Goal: Task Accomplishment & Management: Manage account settings

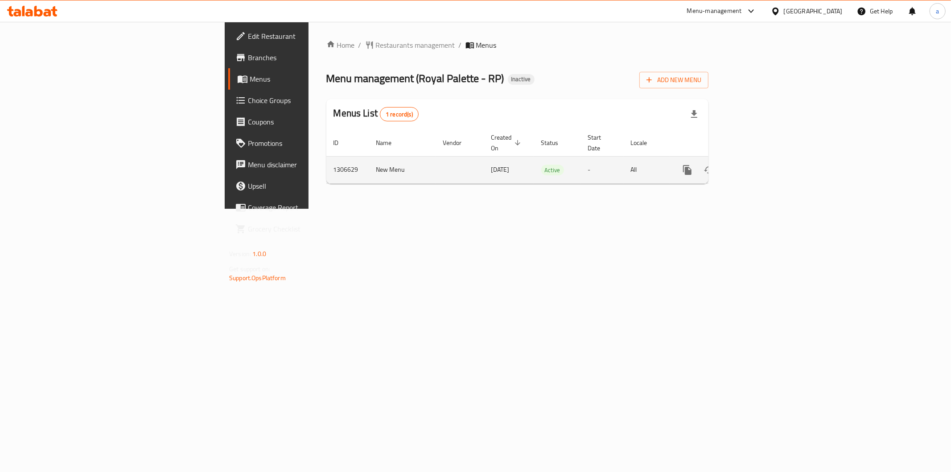
click at [757, 165] on icon "enhanced table" at bounding box center [752, 170] width 11 height 11
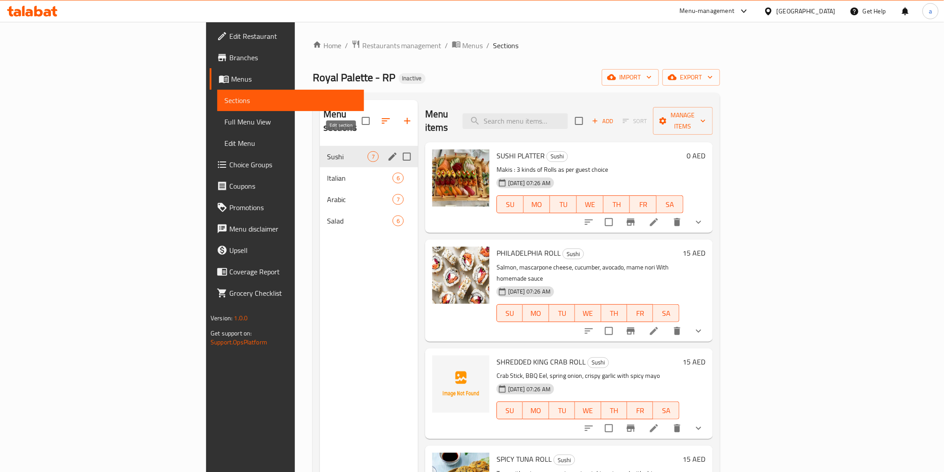
click at [387, 151] on icon "edit" at bounding box center [392, 156] width 11 height 11
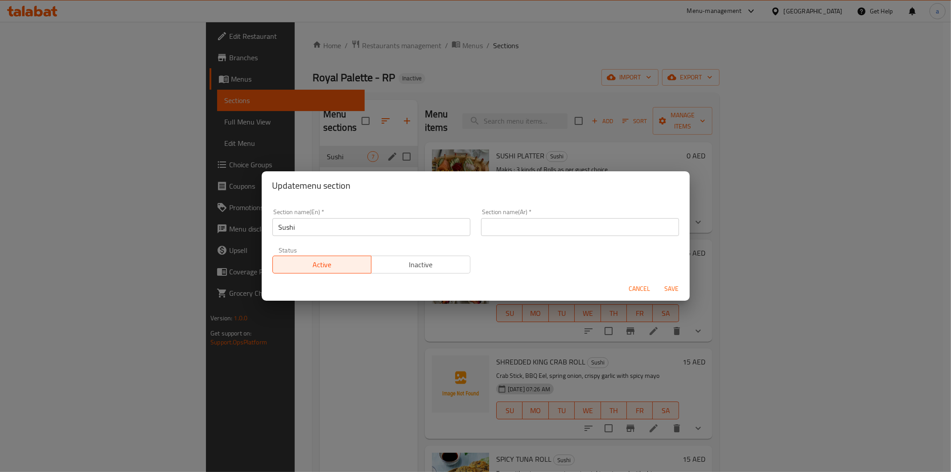
click at [584, 235] on input "text" at bounding box center [580, 227] width 198 height 18
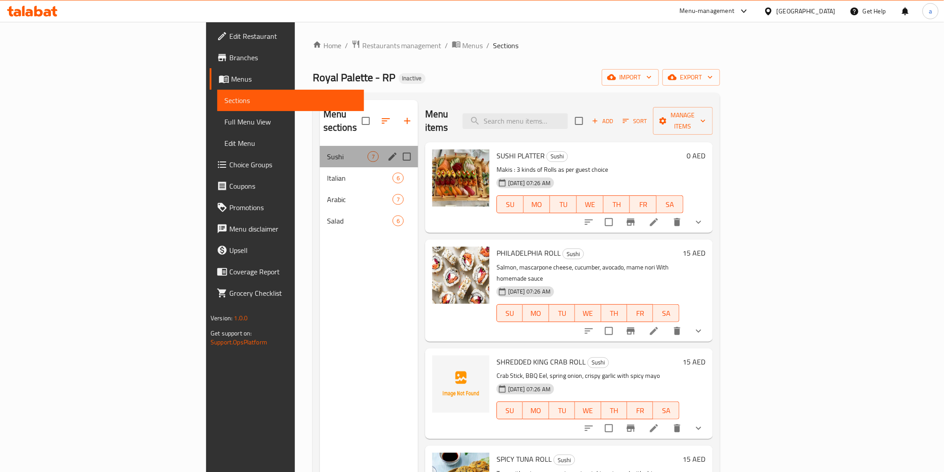
click at [320, 146] on div "Sushi 7" at bounding box center [369, 156] width 98 height 21
click at [387, 151] on icon "edit" at bounding box center [392, 156] width 11 height 11
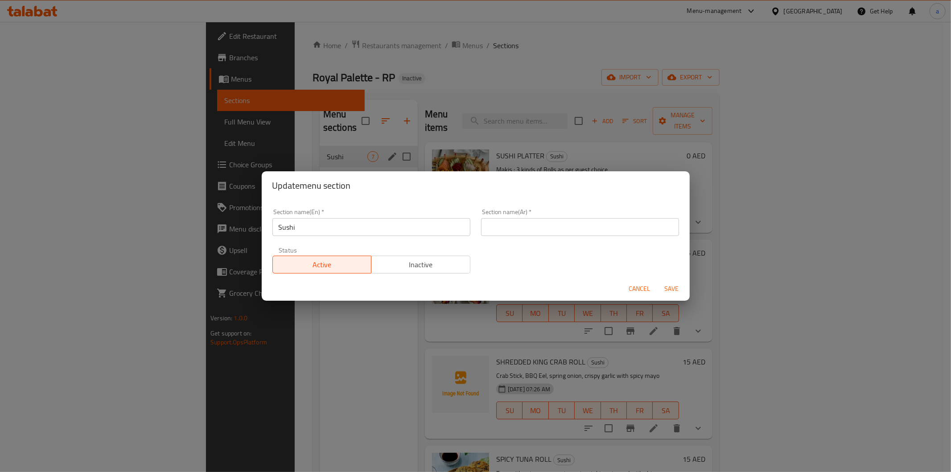
click at [280, 227] on input "Sushi" at bounding box center [372, 227] width 198 height 18
click at [281, 227] on input "Sushi" at bounding box center [372, 227] width 198 height 18
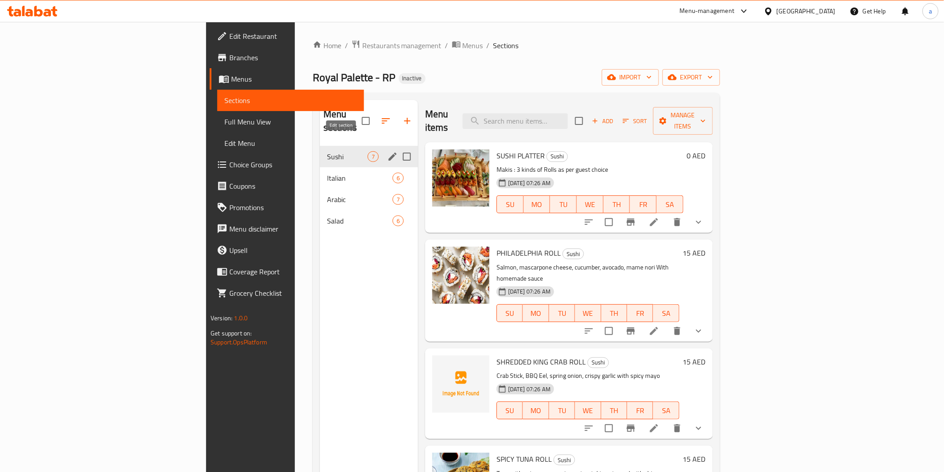
click at [387, 151] on icon "edit" at bounding box center [392, 156] width 11 height 11
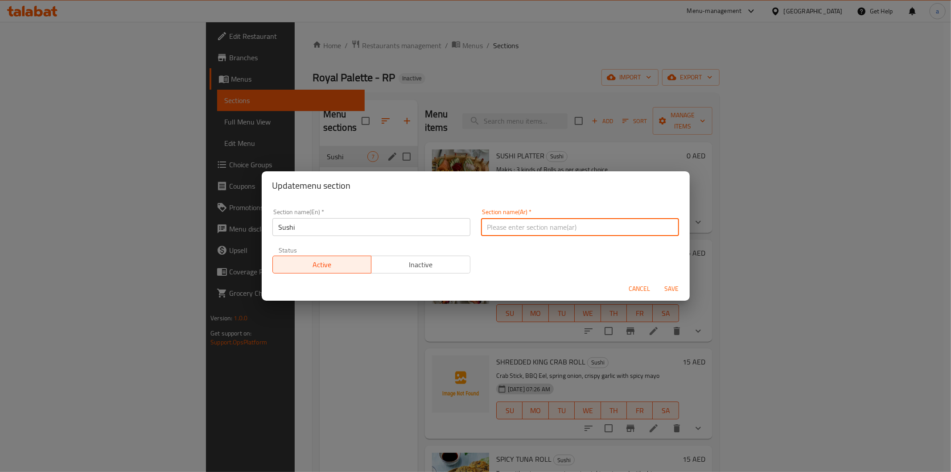
click at [576, 234] on input "text" at bounding box center [580, 227] width 198 height 18
type input "s"
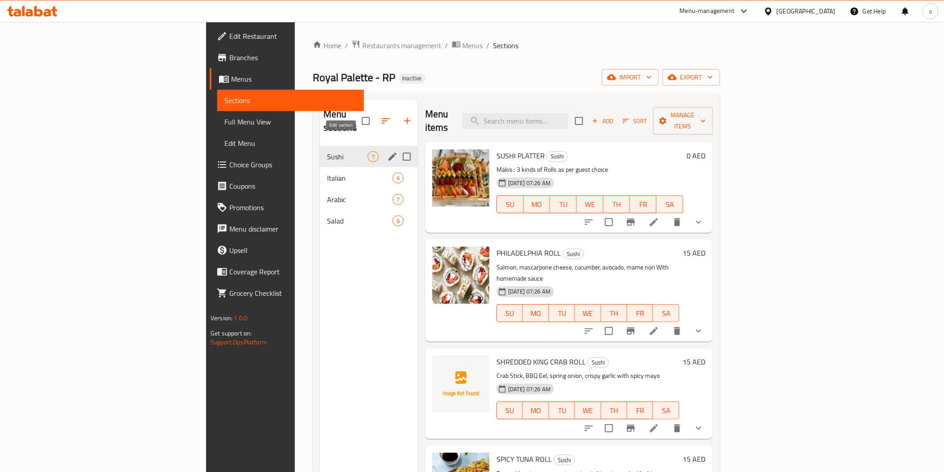
click at [388, 153] on icon "edit" at bounding box center [392, 157] width 8 height 8
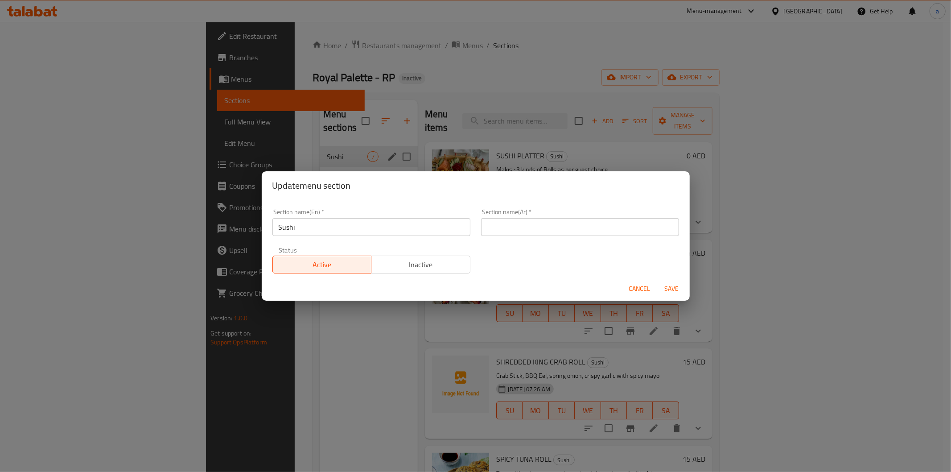
click at [546, 228] on input "text" at bounding box center [580, 227] width 198 height 18
type input "s"
type input "سوشي"
click at [673, 286] on span "Save" at bounding box center [671, 288] width 21 height 11
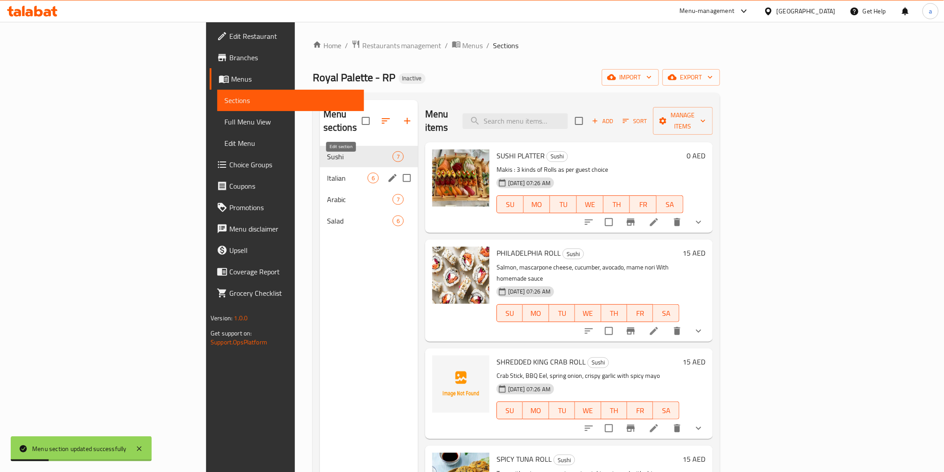
click at [387, 173] on icon "edit" at bounding box center [392, 178] width 11 height 11
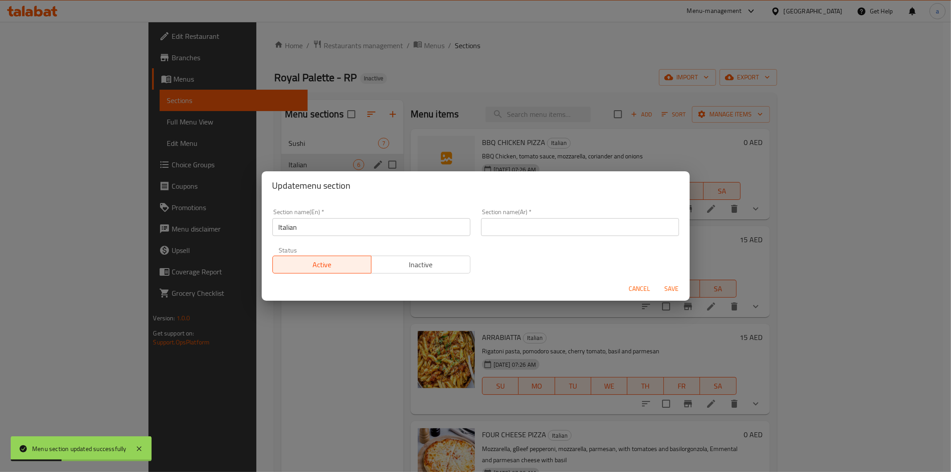
click at [571, 220] on input "text" at bounding box center [580, 227] width 198 height 18
type input "ايطالي"
click at [669, 286] on span "Save" at bounding box center [671, 288] width 21 height 11
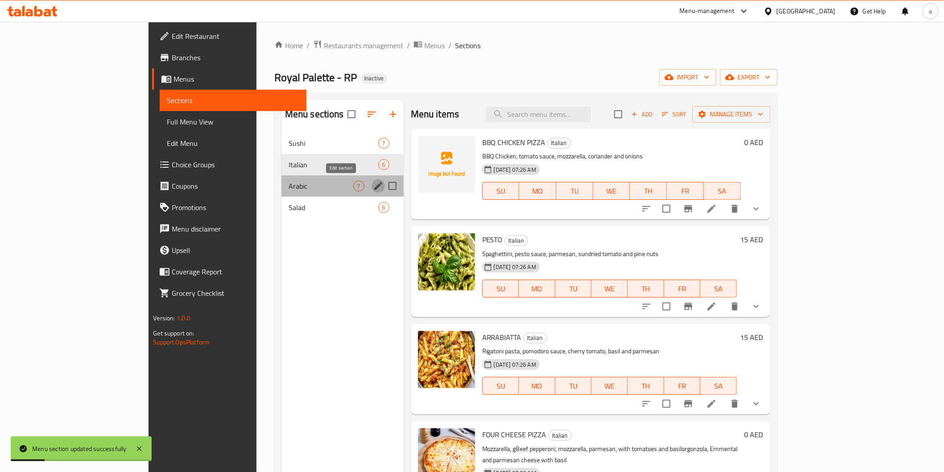
click at [373, 187] on icon "edit" at bounding box center [378, 186] width 11 height 11
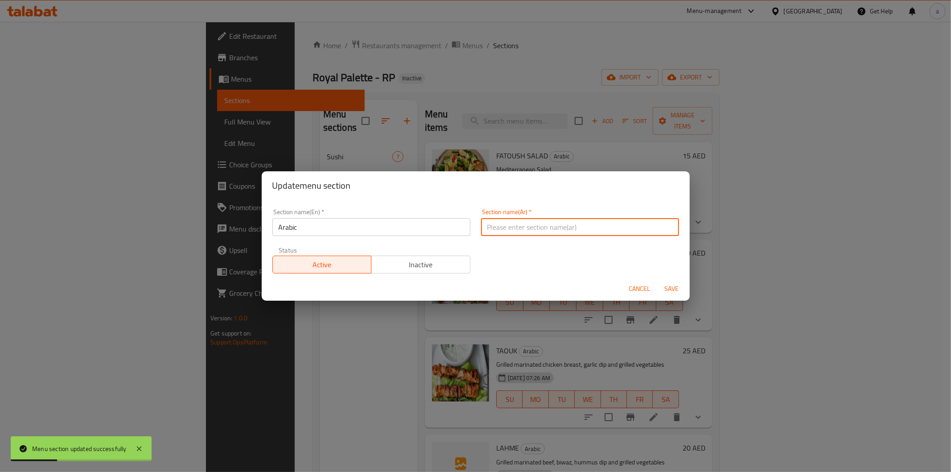
click at [541, 222] on input "text" at bounding box center [580, 227] width 198 height 18
type input "عربي"
click at [679, 289] on span "Save" at bounding box center [671, 288] width 21 height 11
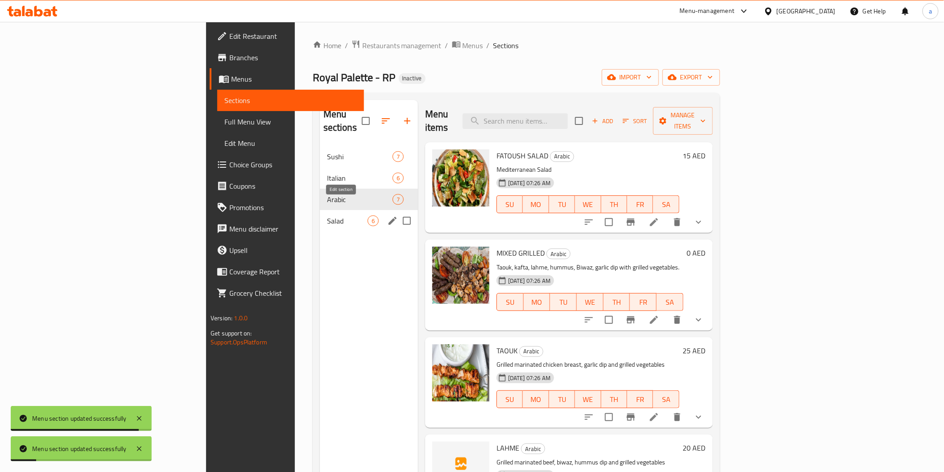
click at [387, 215] on icon "edit" at bounding box center [392, 220] width 11 height 11
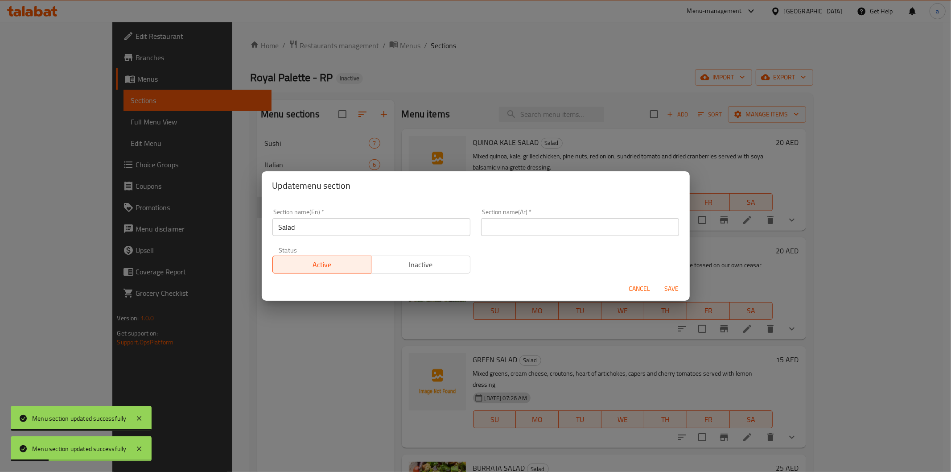
click at [558, 219] on input "text" at bounding box center [580, 227] width 198 height 18
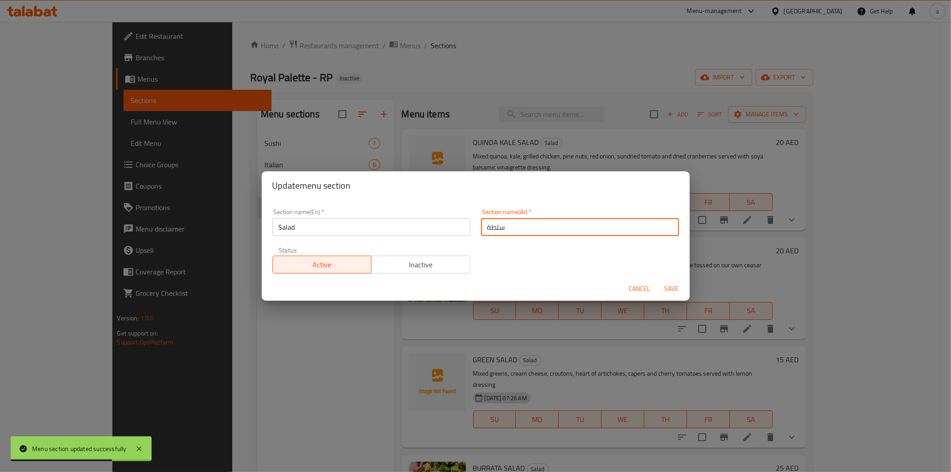
type input "سلطة"
click at [663, 288] on span "Save" at bounding box center [671, 288] width 21 height 11
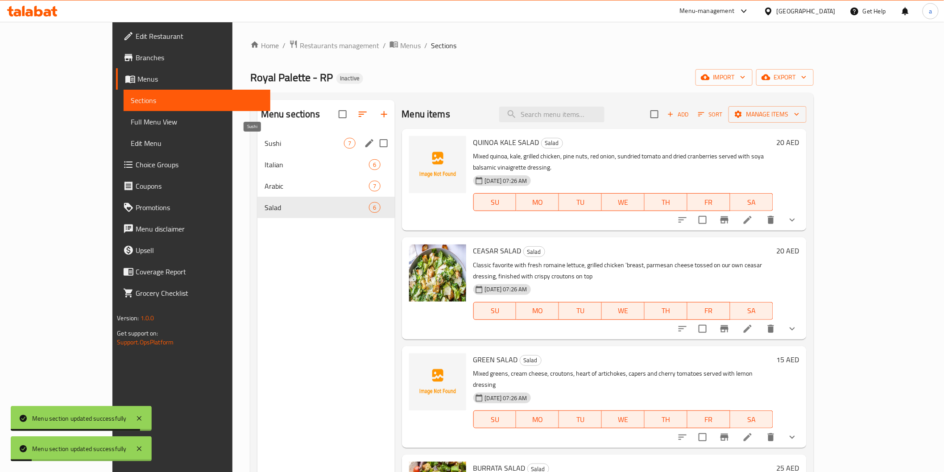
click at [288, 145] on span "Sushi" at bounding box center [304, 143] width 80 height 11
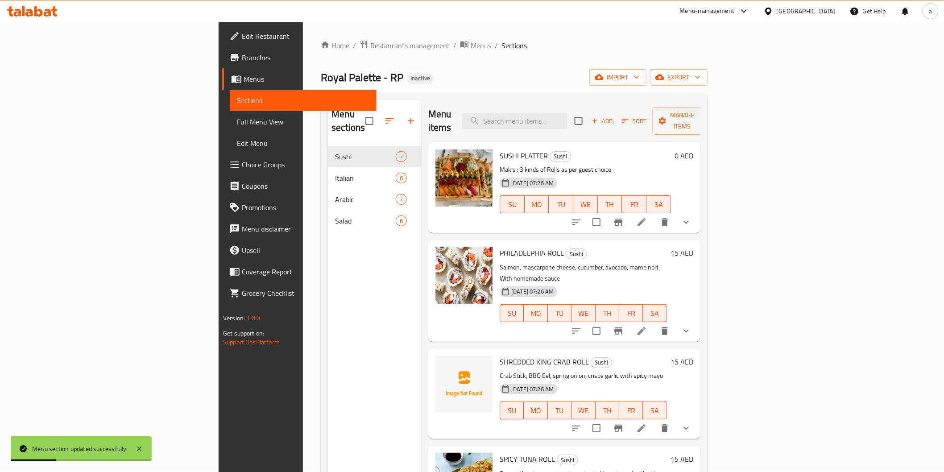
click at [647, 217] on icon at bounding box center [641, 222] width 11 height 11
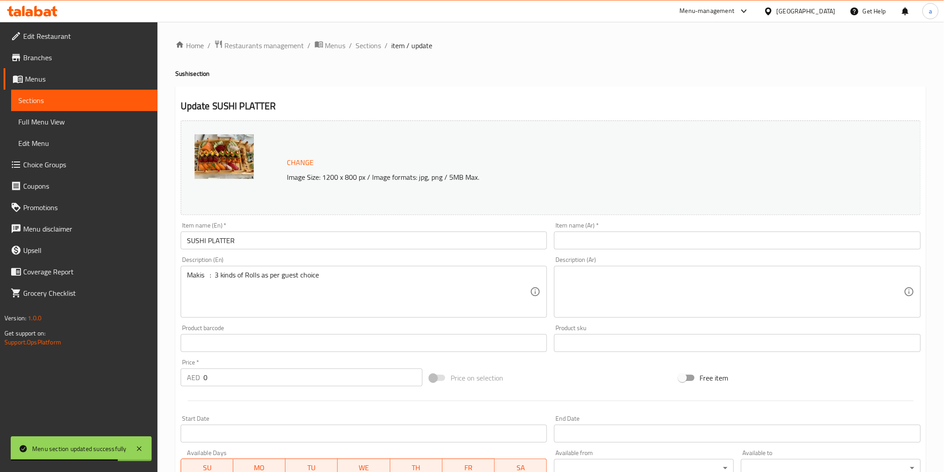
click at [219, 239] on input "SUSHI PLATTER" at bounding box center [364, 240] width 367 height 18
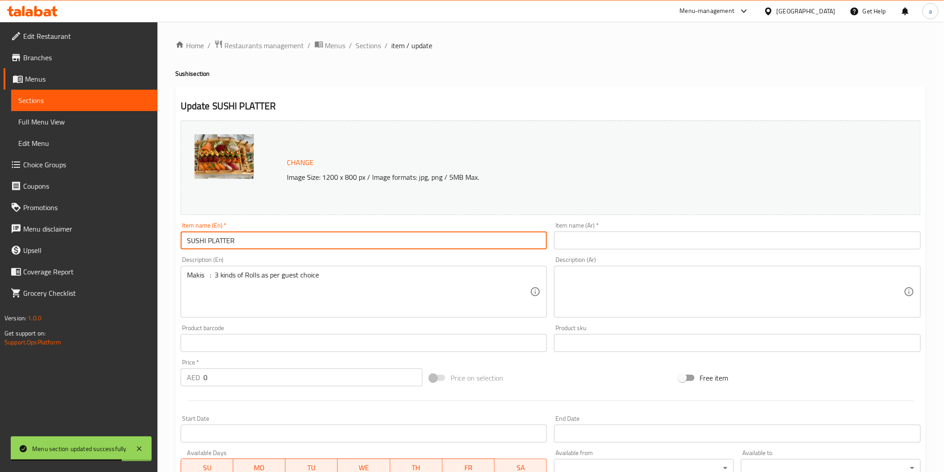
click at [219, 239] on input "SUSHI PLATTER" at bounding box center [364, 240] width 367 height 18
click at [219, 248] on input "SUSHI PLATTER" at bounding box center [364, 240] width 367 height 18
paste input "S"
type input "SUSHI PLATTER"
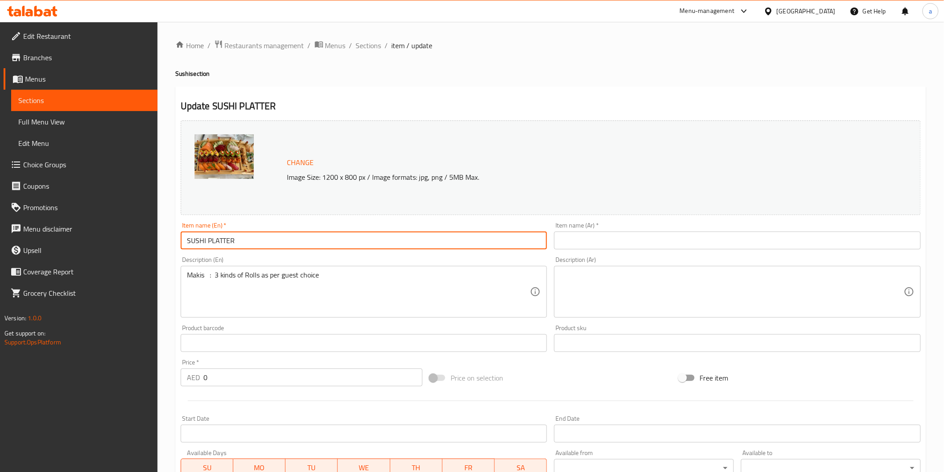
click at [218, 238] on input "SUSHI PLATTER" at bounding box center [364, 240] width 367 height 18
click at [259, 255] on div "Description (En) Makis : 3 kinds of Rolls as per guest choice Description (En)" at bounding box center [364, 287] width 374 height 68
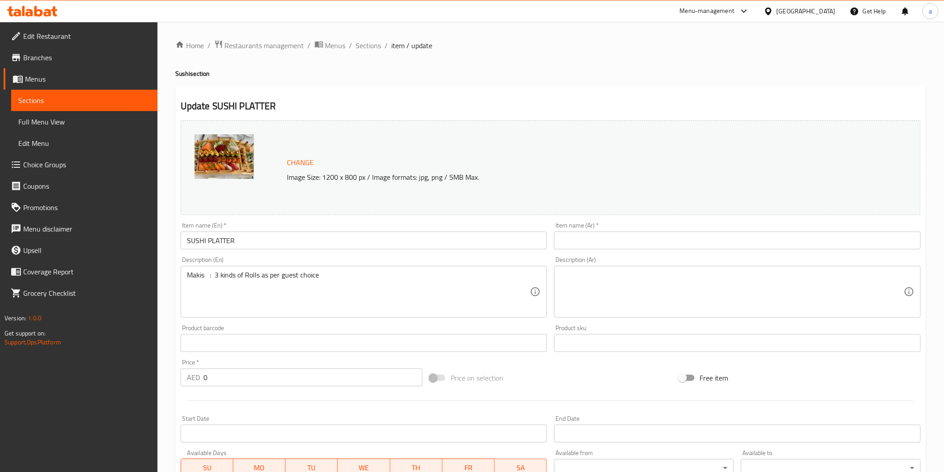
click at [711, 233] on input "text" at bounding box center [737, 240] width 367 height 18
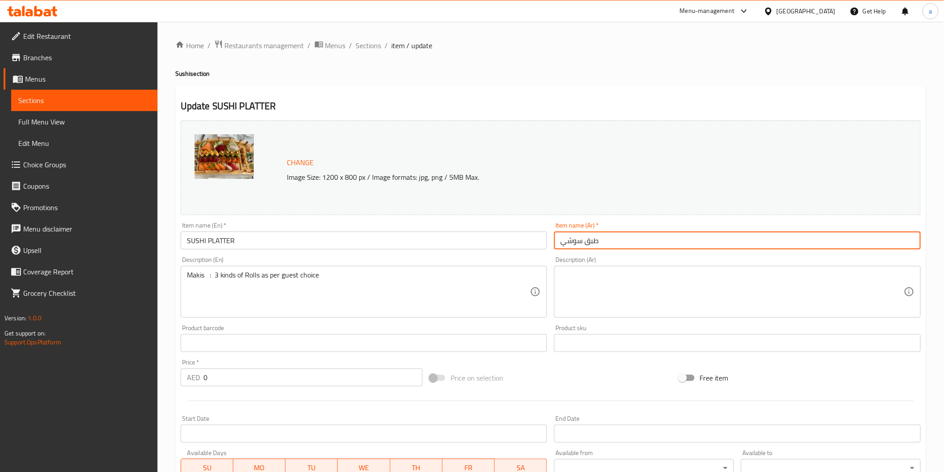
type input "طبق سوشي"
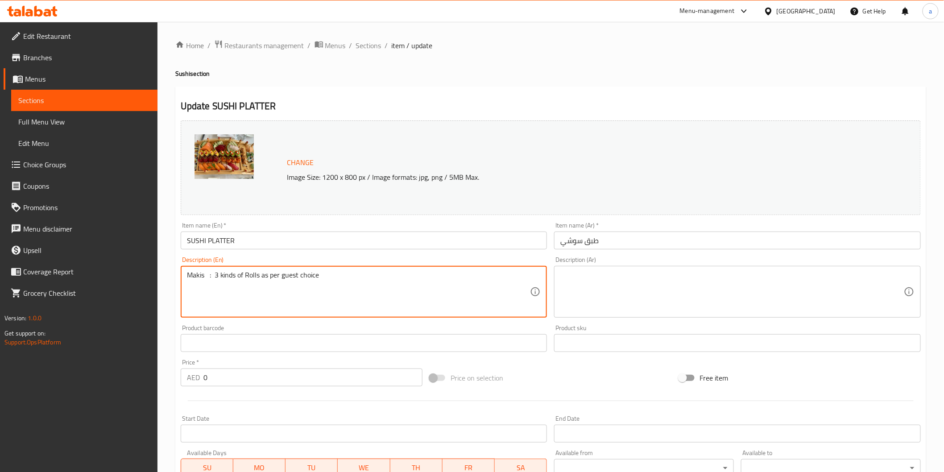
click at [278, 285] on textarea "Makis : 3 kinds of Rolls as per guest choice" at bounding box center [358, 292] width 343 height 42
click at [248, 275] on textarea "Makis : 3 kinds of Rolls as per guest choice" at bounding box center [358, 292] width 343 height 42
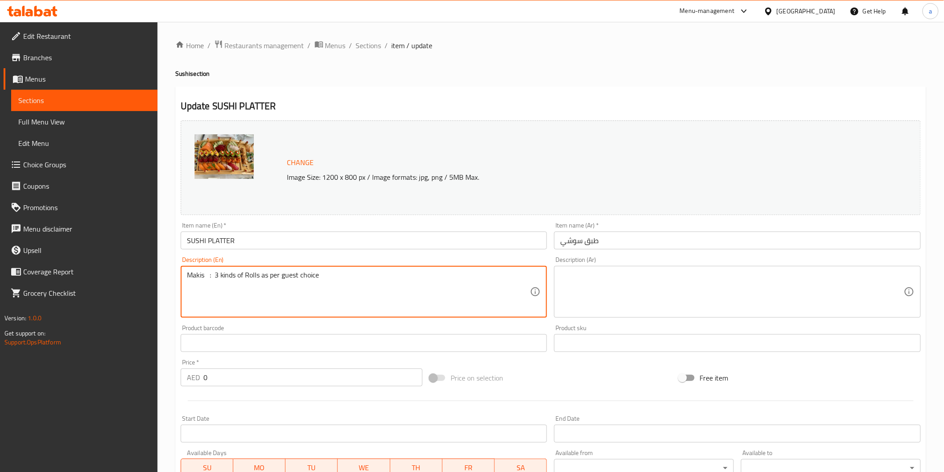
click at [248, 275] on textarea "Makis : 3 kinds of Rolls as per guest choice" at bounding box center [358, 292] width 343 height 42
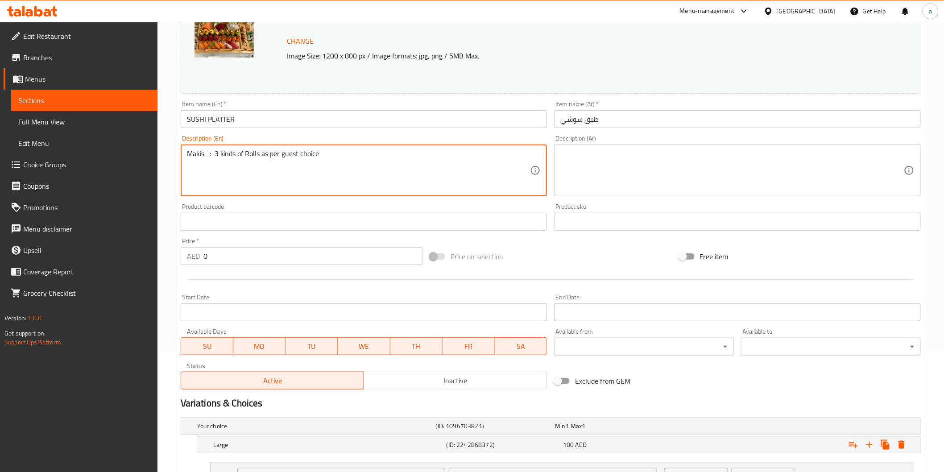
scroll to position [99, 0]
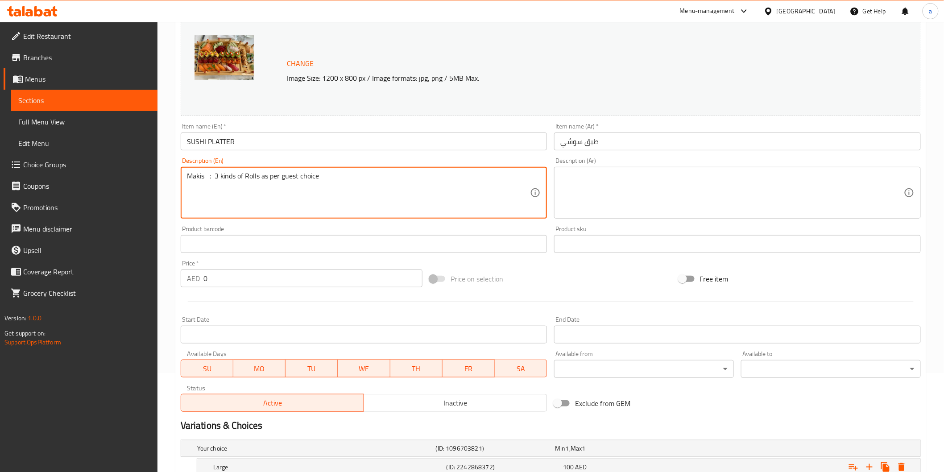
click at [381, 188] on textarea "Makis : 3 kinds of Rolls as per guest choice" at bounding box center [358, 193] width 343 height 42
click at [649, 190] on textarea at bounding box center [731, 193] width 343 height 42
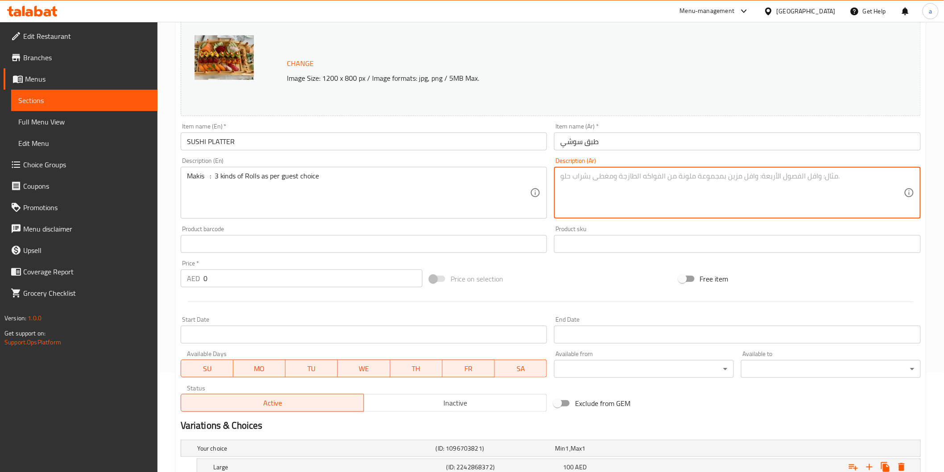
paste textarea "ماكيس: 3 أنواع من اللفائف حسب اختيار الضيف"
drag, startPoint x: 619, startPoint y: 175, endPoint x: 638, endPoint y: 178, distance: 19.4
click at [638, 178] on textarea "ماكيس: 3 أنواع من اللفائف حسب اختيار الضيف" at bounding box center [731, 193] width 343 height 42
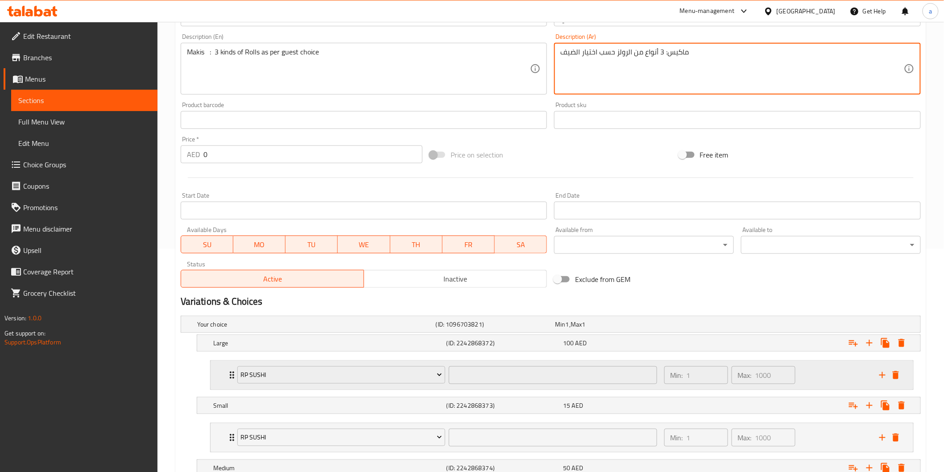
scroll to position [248, 0]
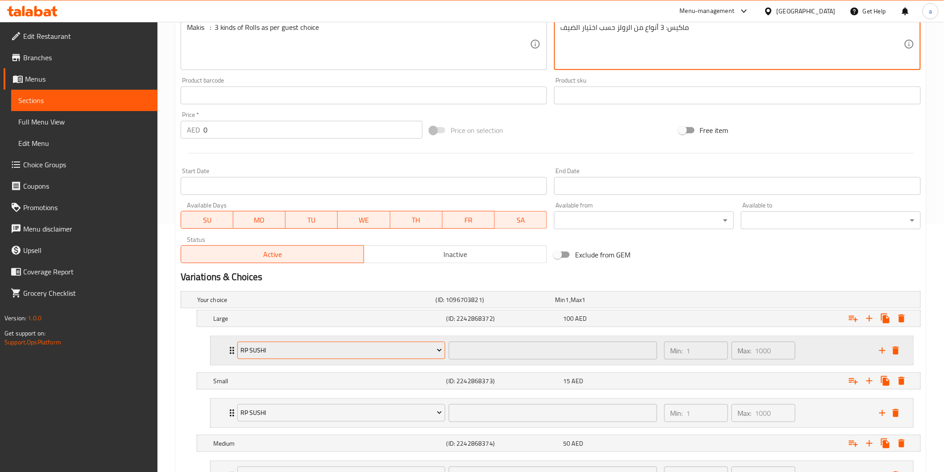
type textarea "ماكيس: 3 أنواع من الرولز حسب اختيار الضيف"
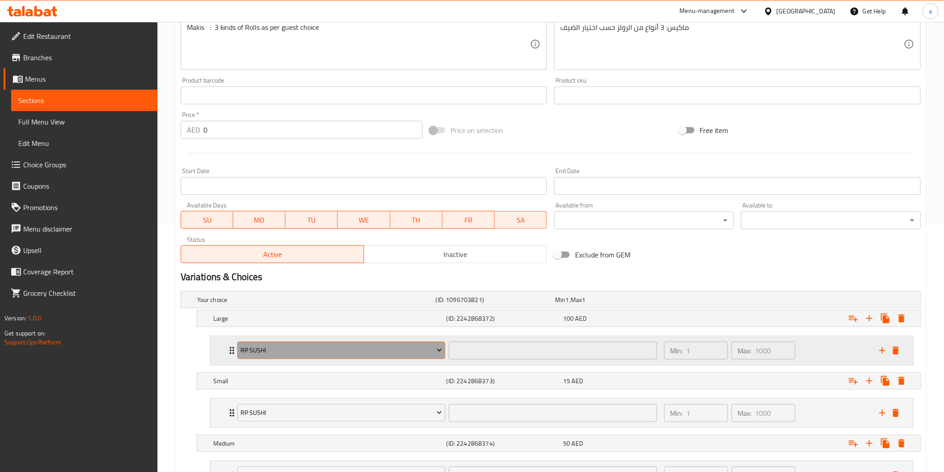
click at [418, 357] on button "RP SUSHI" at bounding box center [341, 351] width 208 height 18
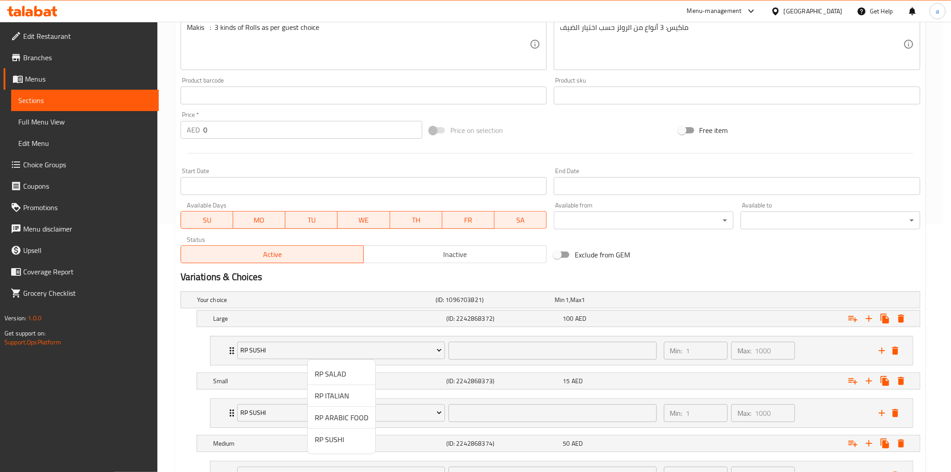
click at [492, 355] on div at bounding box center [475, 236] width 951 height 472
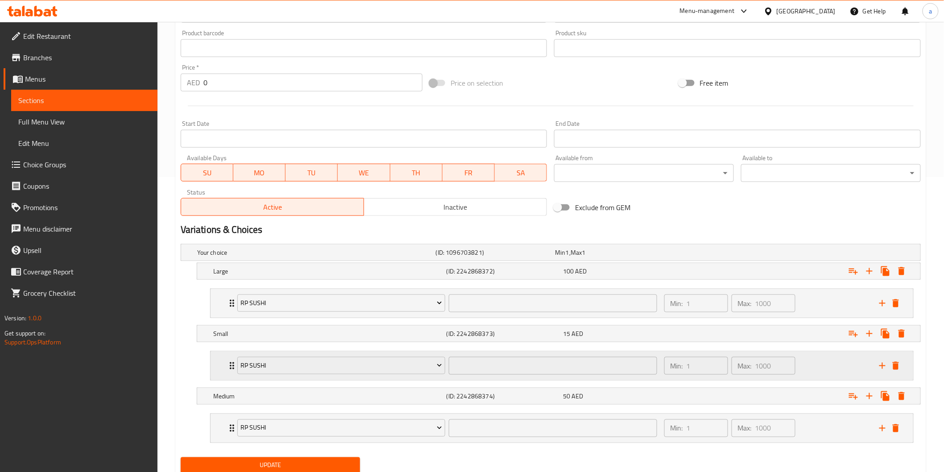
scroll to position [326, 0]
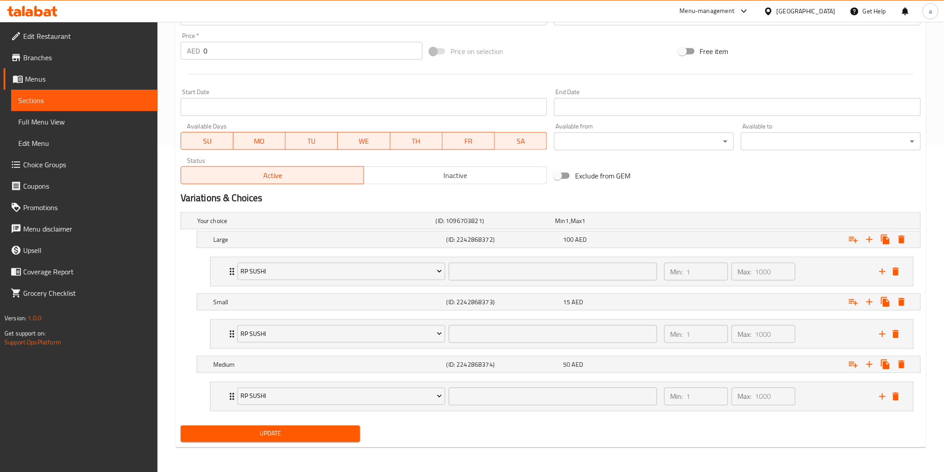
click at [293, 434] on span "Update" at bounding box center [270, 433] width 165 height 11
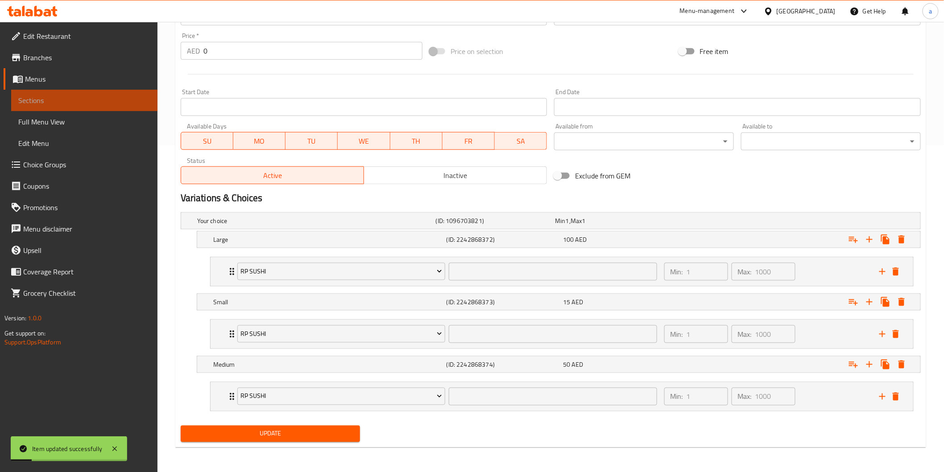
click at [46, 99] on span "Sections" at bounding box center [84, 100] width 132 height 11
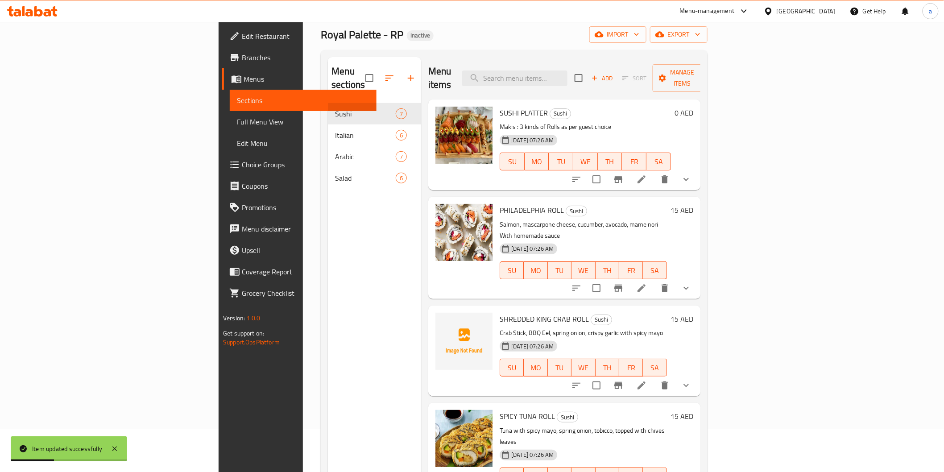
scroll to position [25, 0]
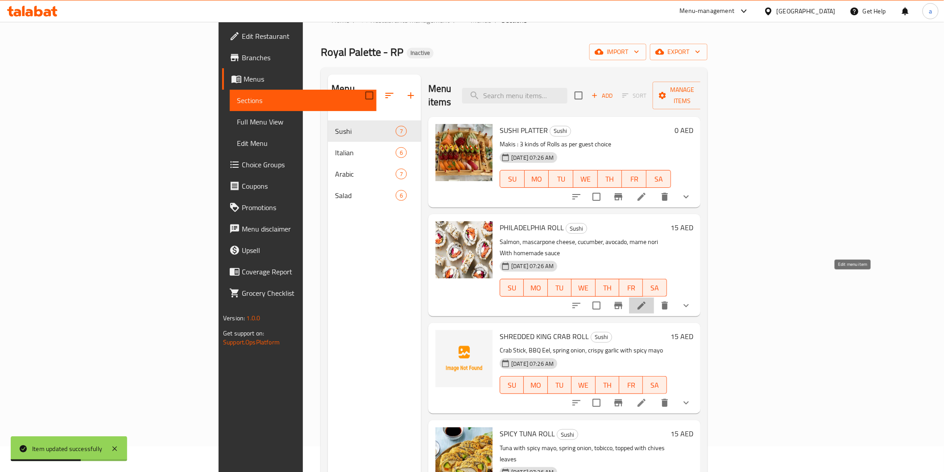
click at [647, 300] on icon at bounding box center [641, 305] width 11 height 11
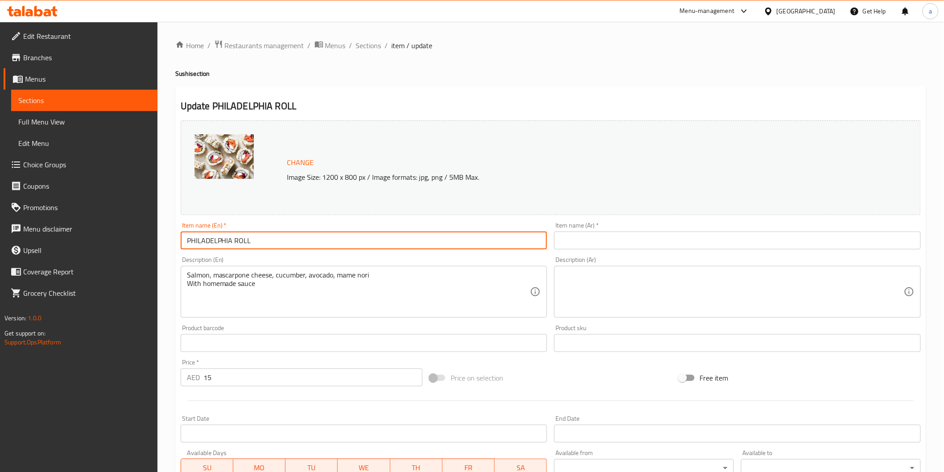
click at [193, 244] on input "PHILADELPHIA ROLL" at bounding box center [364, 240] width 367 height 18
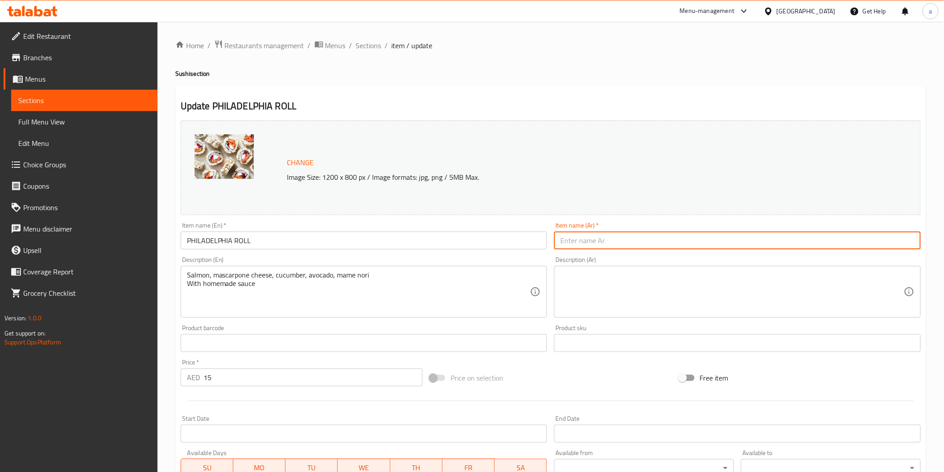
click at [627, 235] on input "text" at bounding box center [737, 240] width 367 height 18
paste input "فيلادلفيا"
type input "رول فيلادلفيا"
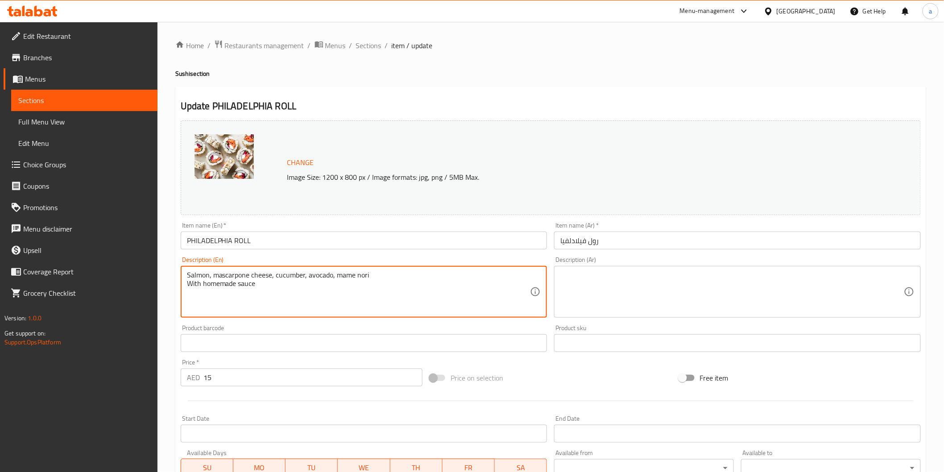
click at [190, 279] on textarea "Salmon, mascarpone cheese, cucumber, avocado, mame nori With homemade sauce" at bounding box center [358, 292] width 343 height 42
click at [203, 280] on textarea "Salmon, mascarpone cheese, cucumber, avocado, mame nori With homemade sauce" at bounding box center [358, 292] width 343 height 42
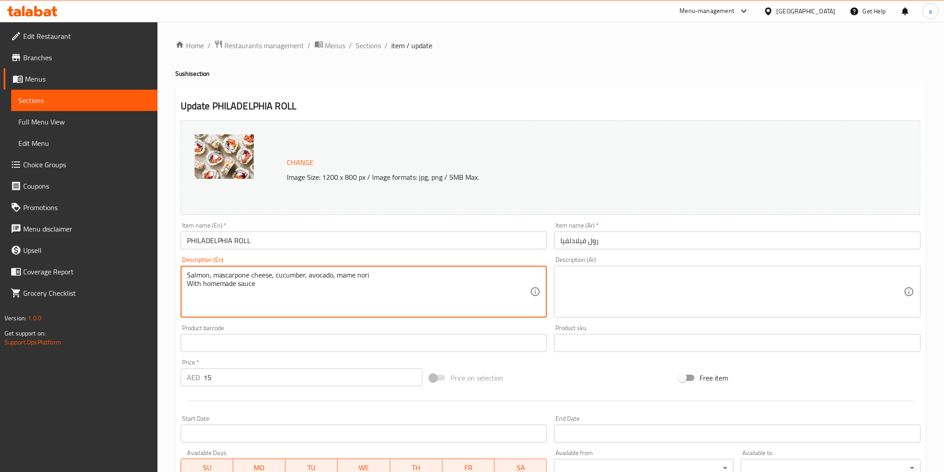
click at [203, 280] on textarea "Salmon, mascarpone cheese, cucumber, avocado, mame nori With homemade sauce" at bounding box center [358, 292] width 343 height 42
click at [210, 272] on textarea "Salmon, mascarpone cheese, cucumber, avocado, mame nori With homemade sauce" at bounding box center [358, 292] width 343 height 42
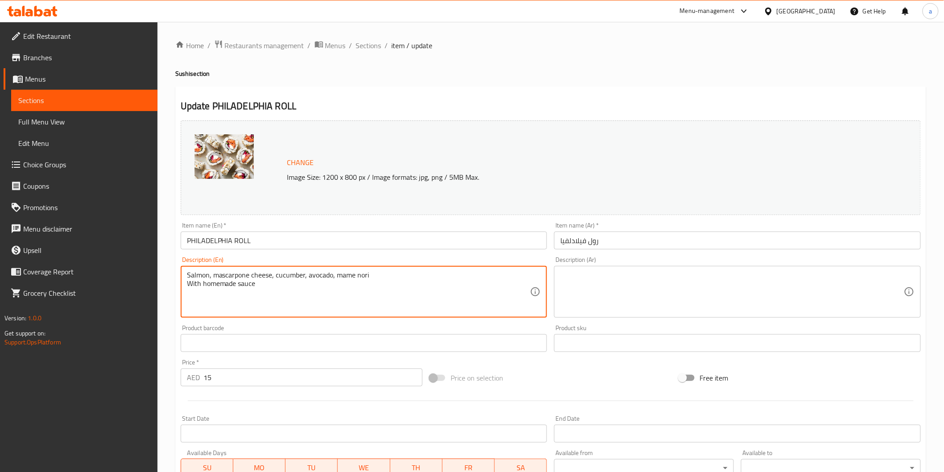
click at [210, 272] on textarea "Salmon, mascarpone cheese, cucumber, avocado, mame nori With homemade sauce" at bounding box center [358, 292] width 343 height 42
click at [210, 275] on textarea "Salmon, mascarpone cheese, cucumber, avocado, mame nori With homemade sauce" at bounding box center [358, 292] width 343 height 42
click at [194, 282] on textarea "Salmon, mascarpone cheese, cucumber, avocado, mame nori With homemade sauce" at bounding box center [358, 292] width 343 height 42
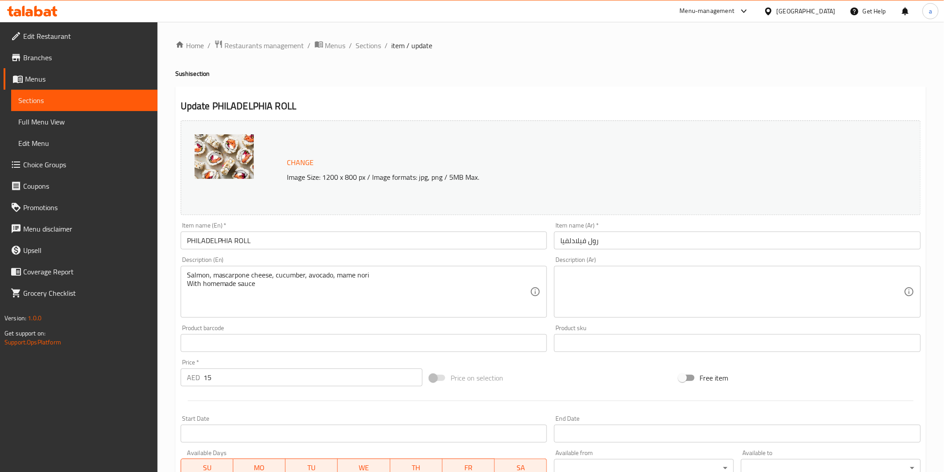
drag, startPoint x: 186, startPoint y: 275, endPoint x: 281, endPoint y: 283, distance: 96.2
click at [281, 283] on div "Salmon, mascarpone cheese, cucumber, avocado, mame nori With homemade sauce Des…" at bounding box center [364, 292] width 367 height 52
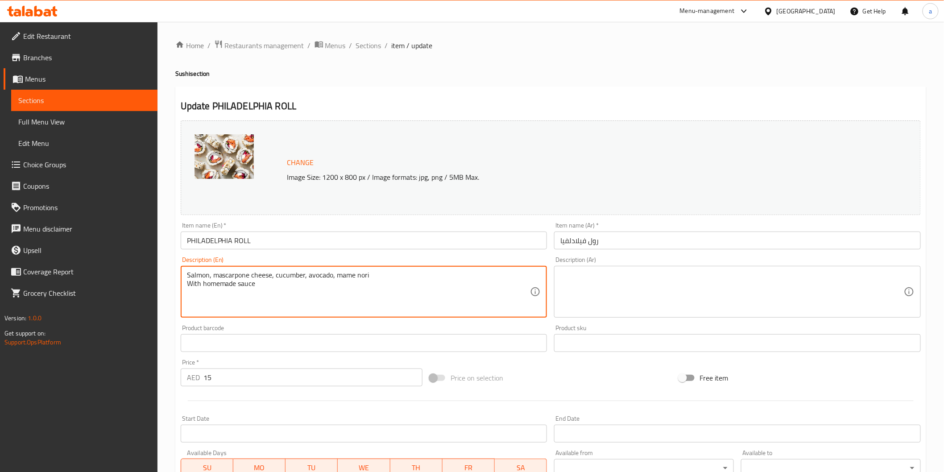
click at [281, 283] on textarea "Salmon, mascarpone cheese, cucumber, avocado, mame nori With homemade sauce" at bounding box center [358, 292] width 343 height 42
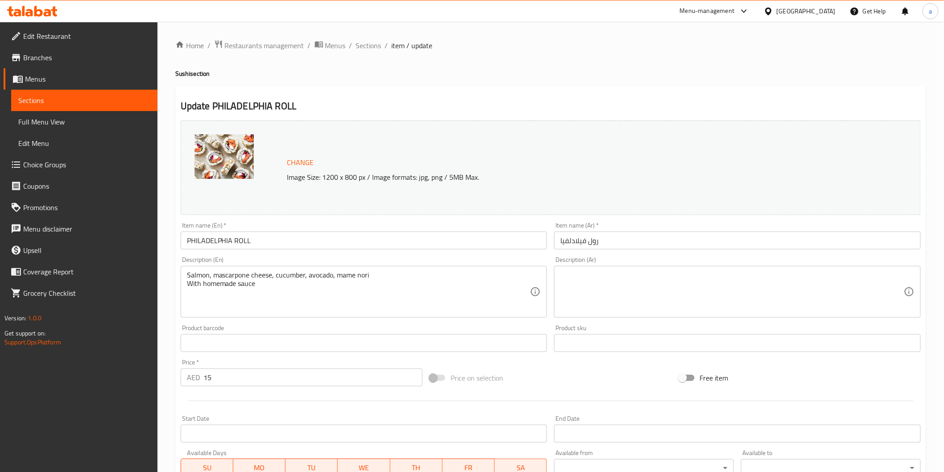
drag, startPoint x: 185, startPoint y: 269, endPoint x: 245, endPoint y: 270, distance: 60.7
click at [244, 269] on div "Salmon, mascarpone cheese, cucumber, avocado, mame nori With homemade sauce Des…" at bounding box center [364, 292] width 367 height 52
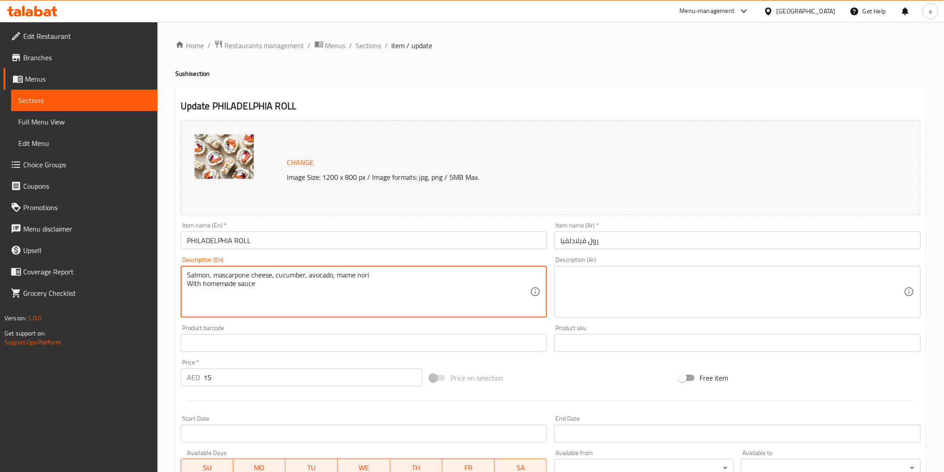
drag, startPoint x: 372, startPoint y: 275, endPoint x: 184, endPoint y: 277, distance: 188.7
click at [184, 277] on div "Salmon, mascarpone cheese, cucumber, avocado, mame nori With homemade sauce Des…" at bounding box center [364, 292] width 367 height 52
click at [244, 306] on textarea "Salmon, mascarpone cheese, cucumber, avocado, mame nori With homemade sauce" at bounding box center [358, 292] width 343 height 42
drag, startPoint x: 186, startPoint y: 275, endPoint x: 369, endPoint y: 290, distance: 183.5
click at [369, 290] on textarea "Salmon, mascarpone cheese, cucumber, avocado, mame nori With homemade sauce" at bounding box center [358, 292] width 343 height 42
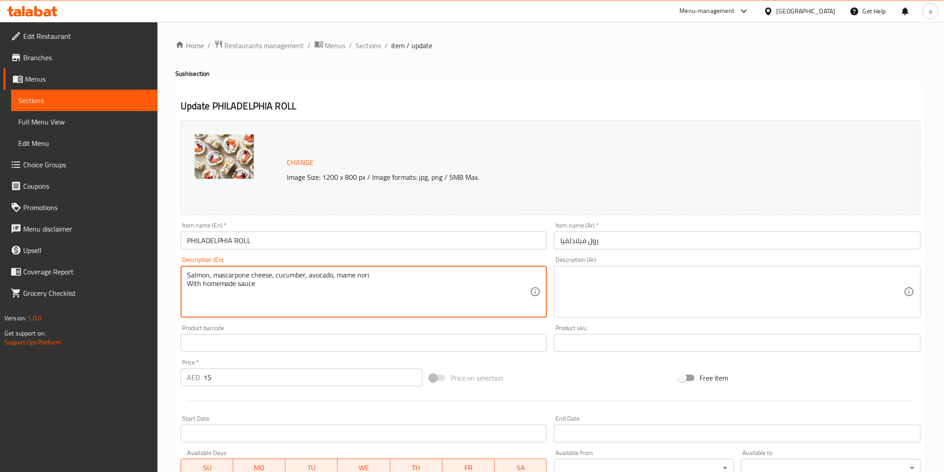
click at [635, 277] on textarea at bounding box center [731, 292] width 343 height 42
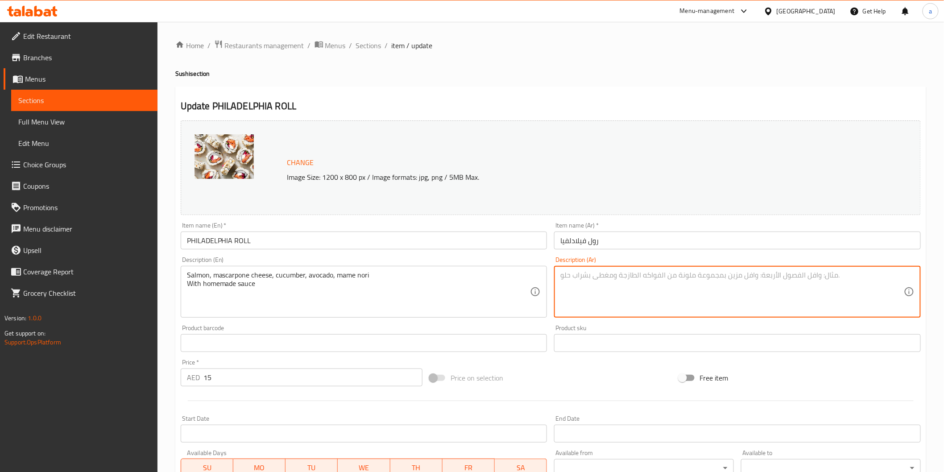
paste textarea "[PERSON_NAME]، [PERSON_NAME]، خيار، أفوكادو، [PERSON_NAME] مع صلصة منزلية الصنع"
drag, startPoint x: 596, startPoint y: 286, endPoint x: 558, endPoint y: 285, distance: 38.4
click at [558, 285] on div "[PERSON_NAME]، [PERSON_NAME]، خيار، أفوكادو، [PERSON_NAME] مع صلصة منزلية الصنع…" at bounding box center [737, 292] width 367 height 52
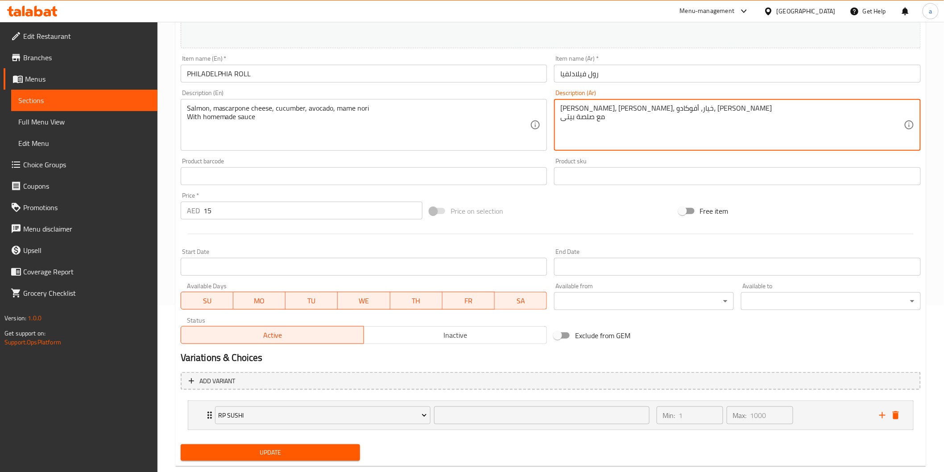
scroll to position [185, 0]
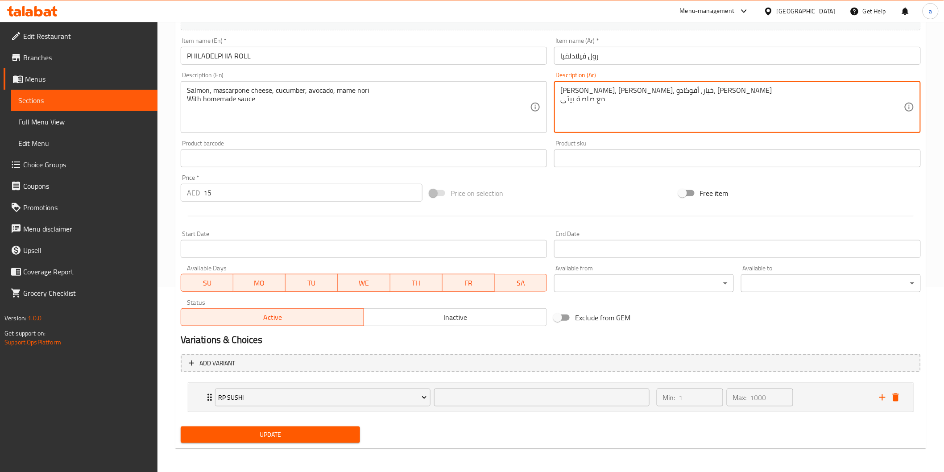
type textarea "[PERSON_NAME]، [PERSON_NAME]، خيار، أفوكادو، [PERSON_NAME] مع صلصة بيتى"
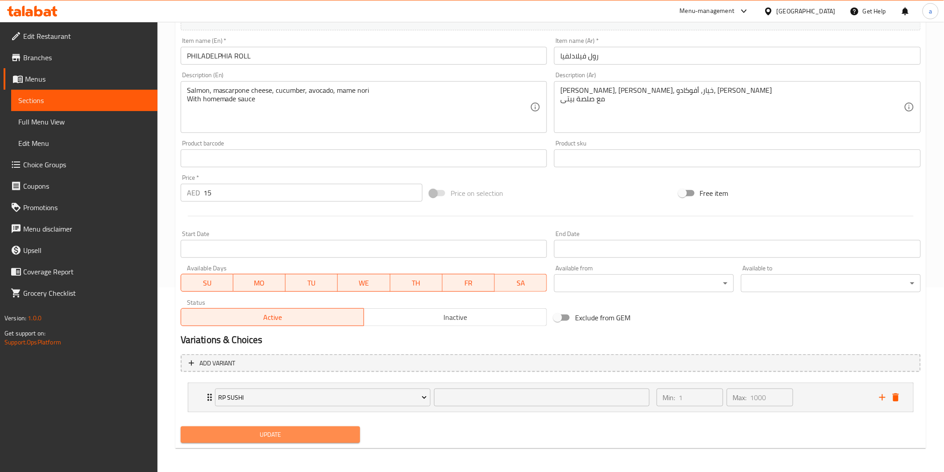
click at [340, 438] on span "Update" at bounding box center [270, 434] width 165 height 11
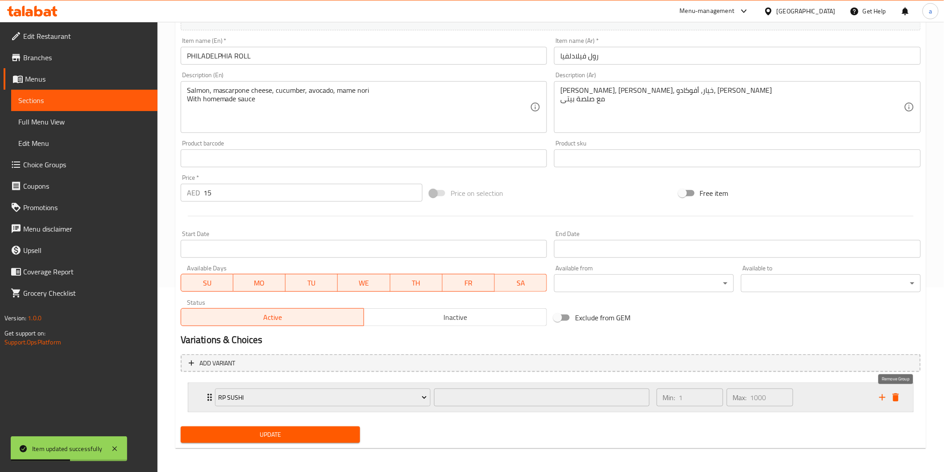
click at [898, 399] on icon "delete" at bounding box center [895, 397] width 6 height 8
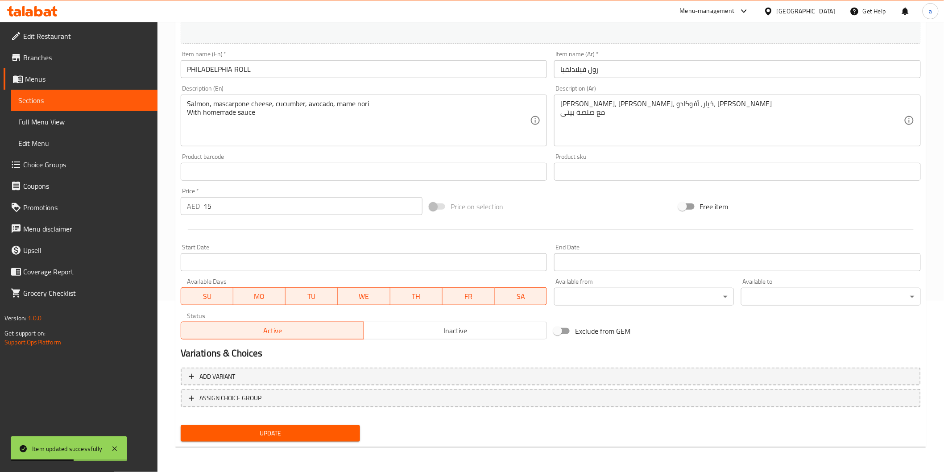
scroll to position [169, 0]
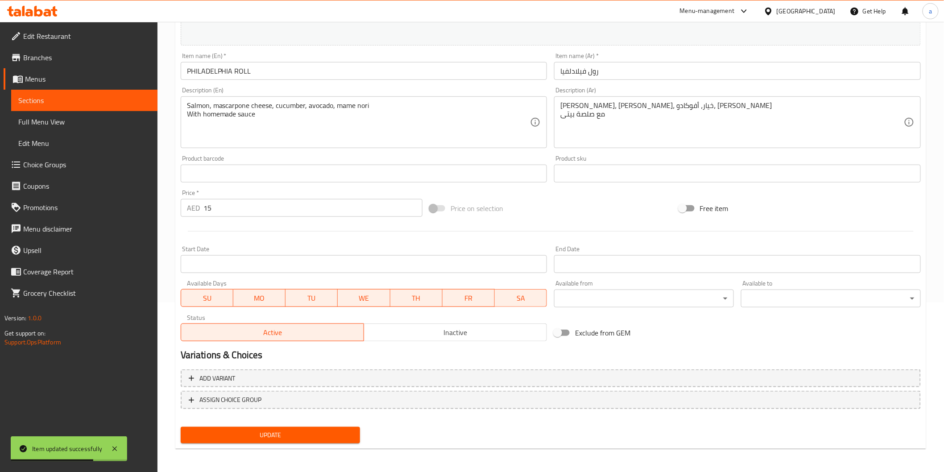
click at [330, 436] on span "Update" at bounding box center [270, 435] width 165 height 11
click at [302, 435] on span "Update" at bounding box center [270, 435] width 165 height 11
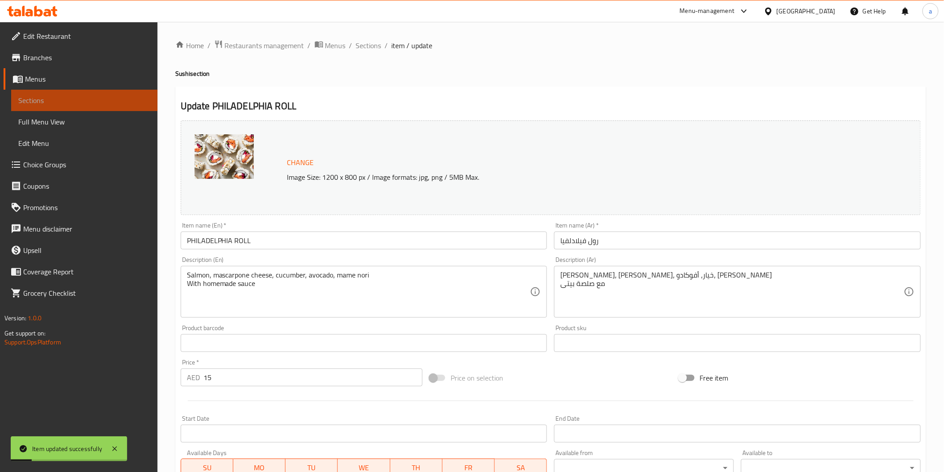
click at [42, 100] on span "Sections" at bounding box center [84, 100] width 132 height 11
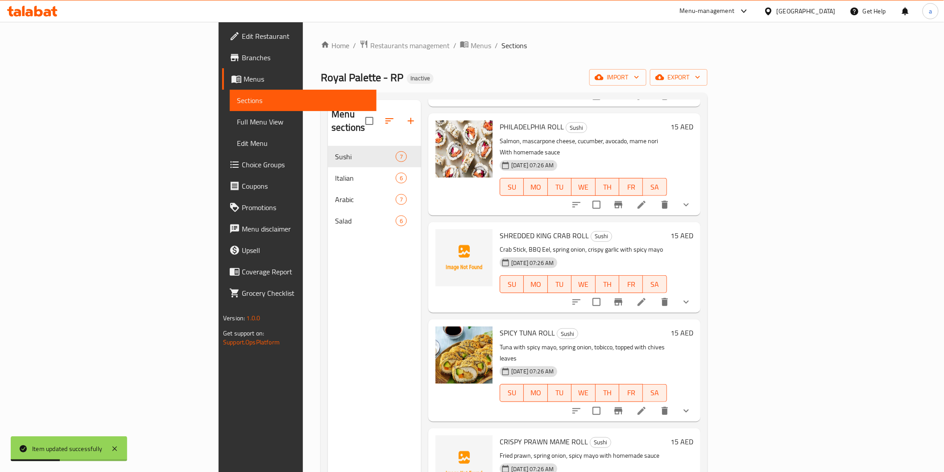
scroll to position [149, 0]
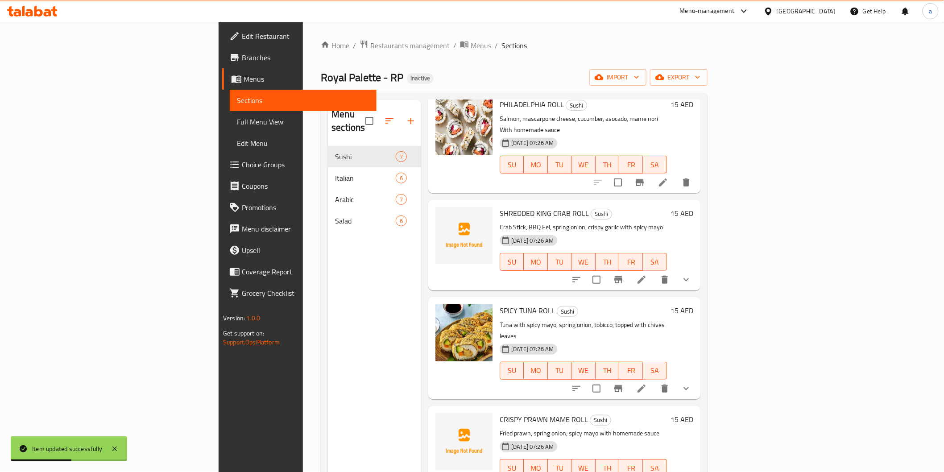
click at [647, 274] on icon at bounding box center [641, 279] width 11 height 11
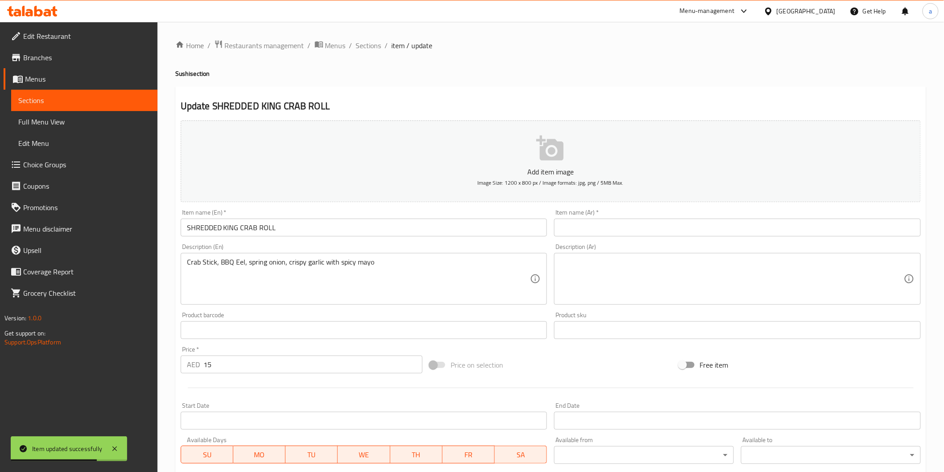
click at [377, 226] on input "SHREDDED KING CRAB ROLL" at bounding box center [364, 228] width 367 height 18
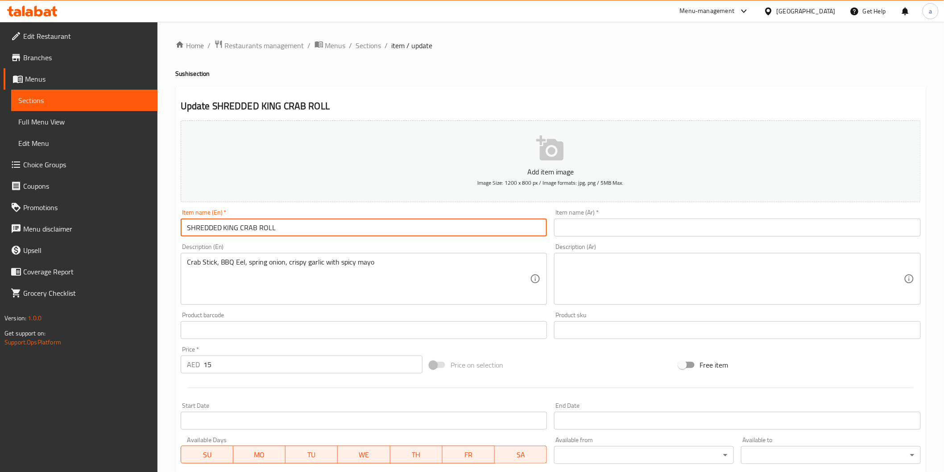
click at [206, 225] on input "SHREDDED KING CRAB ROLL" at bounding box center [364, 228] width 367 height 18
click at [208, 228] on input "SHREDDED KING CRAB ROLL" at bounding box center [364, 228] width 367 height 18
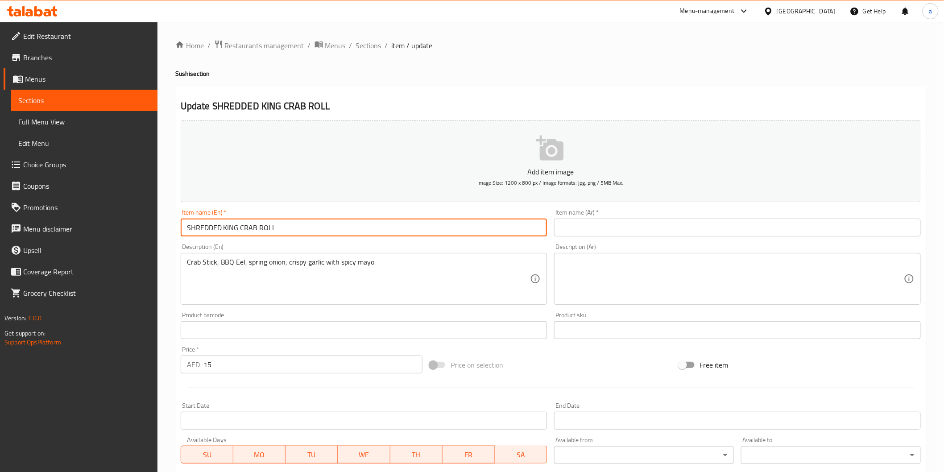
click at [207, 231] on input "SHREDDED KING CRAB ROLL" at bounding box center [364, 228] width 367 height 18
click at [244, 226] on input "SHREDDED KING CRAB ROLL" at bounding box center [364, 228] width 367 height 18
click at [247, 225] on input "SHREDDED KING CRAB ROLL" at bounding box center [364, 228] width 367 height 18
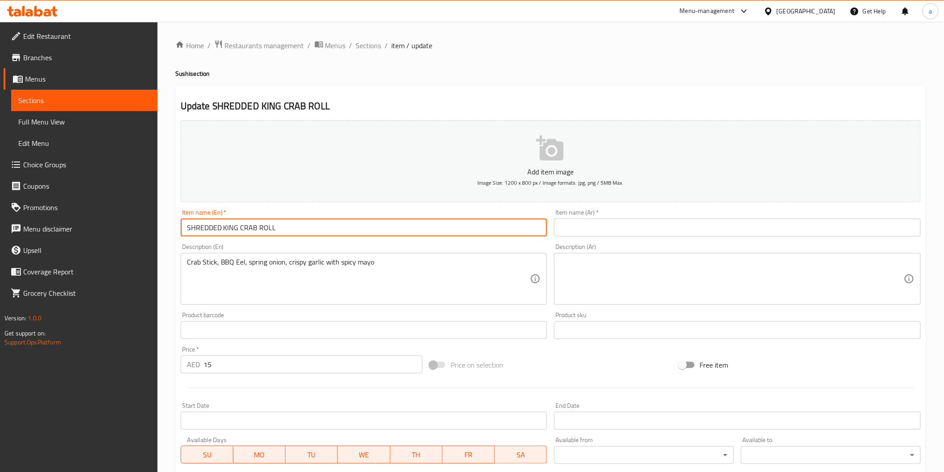
click at [247, 225] on input "SHREDDED KING CRAB ROLL" at bounding box center [364, 228] width 367 height 18
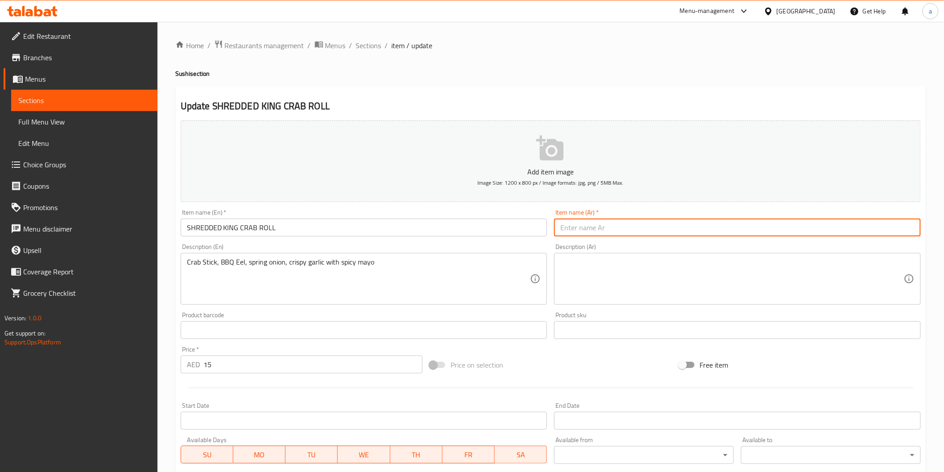
click at [604, 228] on input "text" at bounding box center [737, 228] width 367 height 18
type input "رول الكابوريا الملكي المقطع"
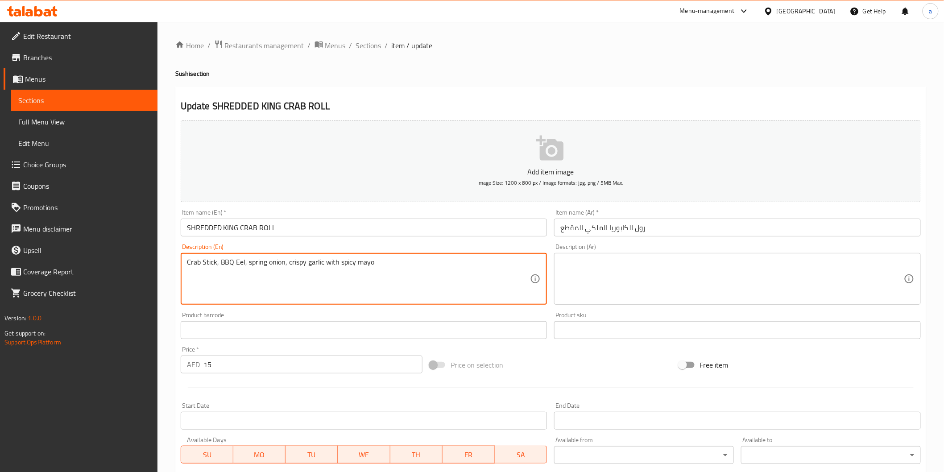
click at [323, 265] on textarea "Crab Stick, BBQ Eel, spring onion, crispy garlic with spicy mayo" at bounding box center [358, 279] width 343 height 42
click at [718, 283] on textarea at bounding box center [731, 279] width 343 height 42
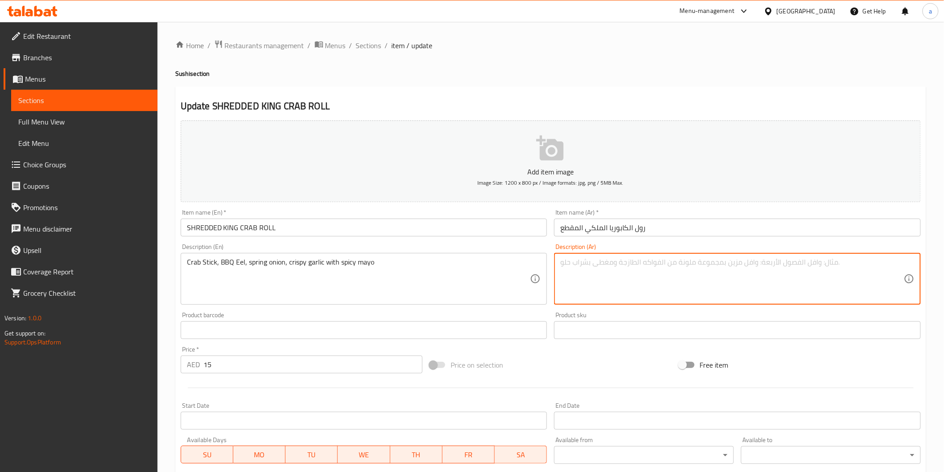
paste textarea "عصا السلطعون، ثعبان البحر المشوي، البصل الأخضر، الثوم المقرمش مع المايونيز الحار"
click at [764, 267] on textarea "عصا السلطعون، ثعبان البحر المشوي، البصل الأخضر، الثوم المقرمش مع المايونيز الحار" at bounding box center [731, 279] width 343 height 42
click at [769, 262] on textarea "عصا السلطعون، ثعبان البحر المشوي، البصل الأخضر، الثوم المقرمش مع المايونيز الحار" at bounding box center [731, 279] width 343 height 42
drag, startPoint x: 760, startPoint y: 264, endPoint x: 810, endPoint y: 272, distance: 49.7
click at [810, 272] on textarea "عصا السلطعون، ثعبان البحر المشوي، البصل الأخضر، الثوم المقرمش مع المايونيز الحار" at bounding box center [731, 279] width 343 height 42
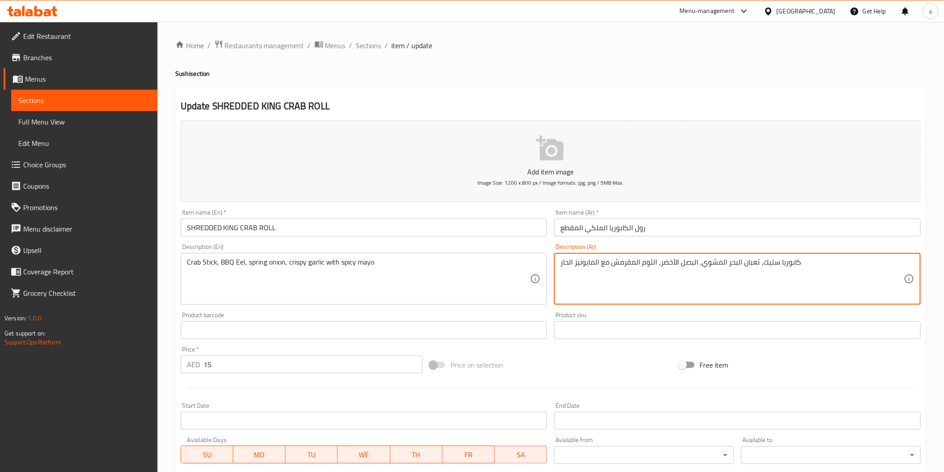
type textarea "كابوريا ستيك، ثعبان البحر المشوي، البصل الأخضر، الثوم المقرمش مع المايونيز الحار"
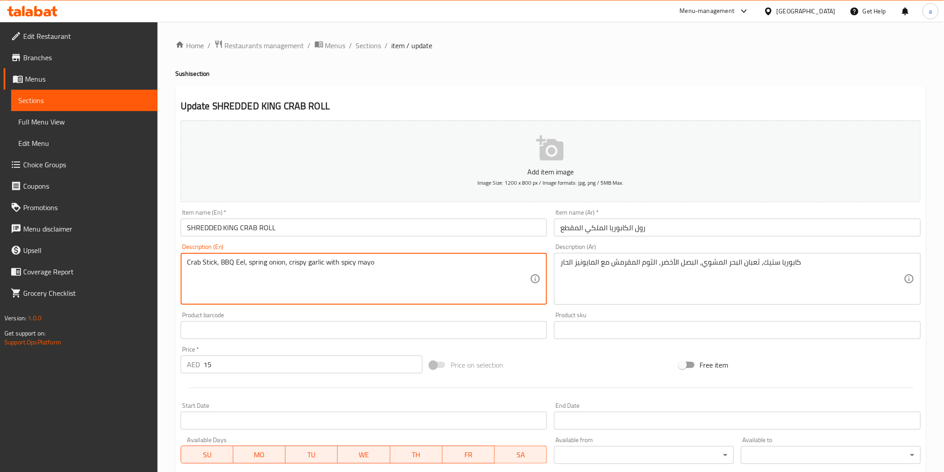
drag, startPoint x: 234, startPoint y: 264, endPoint x: 244, endPoint y: 268, distance: 10.2
click at [242, 263] on textarea "Crab Stick, BBQ Eel, spring onion, crispy garlic with spicy mayo" at bounding box center [358, 279] width 343 height 42
click at [244, 264] on textarea "Crab Stick, BBQ Eel, spring onion, crispy garlic with spicy mayo" at bounding box center [358, 279] width 343 height 42
type textarea "Crab Stick, BBQ Eel fish , spring onion, crispy garlic with spicy mayo"
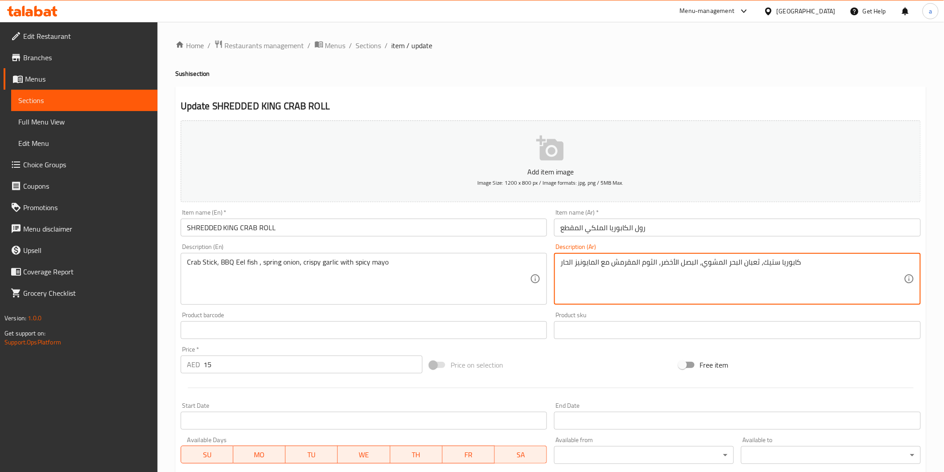
drag, startPoint x: 727, startPoint y: 266, endPoint x: 758, endPoint y: 271, distance: 31.7
drag, startPoint x: 726, startPoint y: 268, endPoint x: 750, endPoint y: 275, distance: 25.5
click at [750, 275] on textarea "كابوريا ستيك، سمك ثعبان البحر المشوي، البصل الأخضر، الثوم المقرمش مع المايونيز …" at bounding box center [731, 279] width 343 height 42
drag, startPoint x: 702, startPoint y: 268, endPoint x: 725, endPoint y: 271, distance: 23.0
click at [725, 271] on textarea "كابوريا ستيك، سمك ثعابين المشوي، البصل الأخضر، الثوم المقرمش مع المايونيز الحار" at bounding box center [731, 279] width 343 height 42
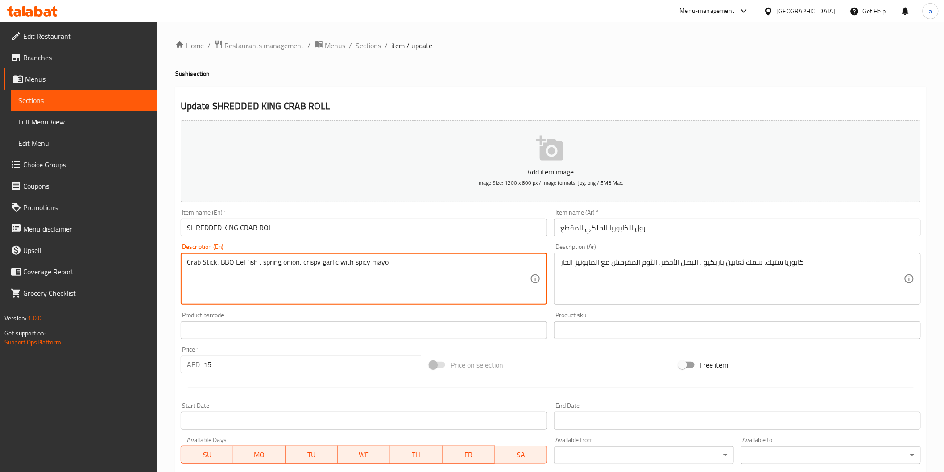
drag, startPoint x: 261, startPoint y: 265, endPoint x: 297, endPoint y: 264, distance: 35.3
click at [297, 264] on textarea "Crab Stick, BBQ Eel fish , spring onion, crispy garlic with spicy mayo" at bounding box center [358, 279] width 343 height 42
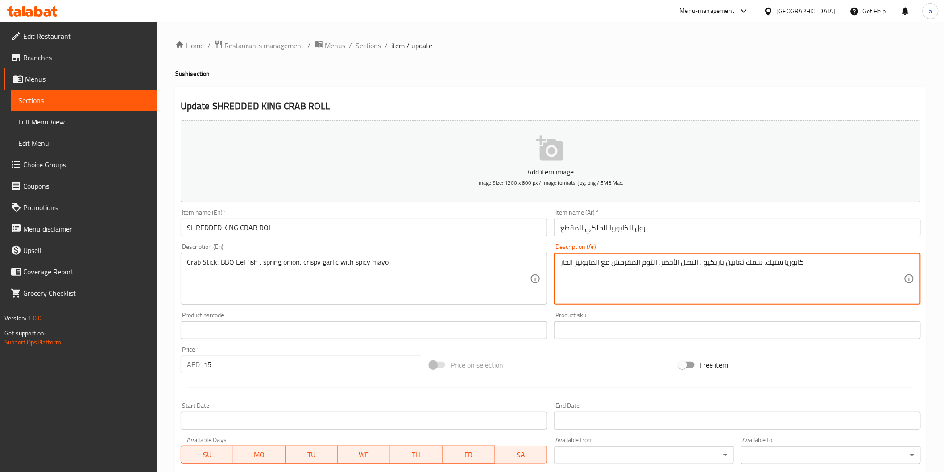
drag, startPoint x: 574, startPoint y: 264, endPoint x: 581, endPoint y: 264, distance: 6.7
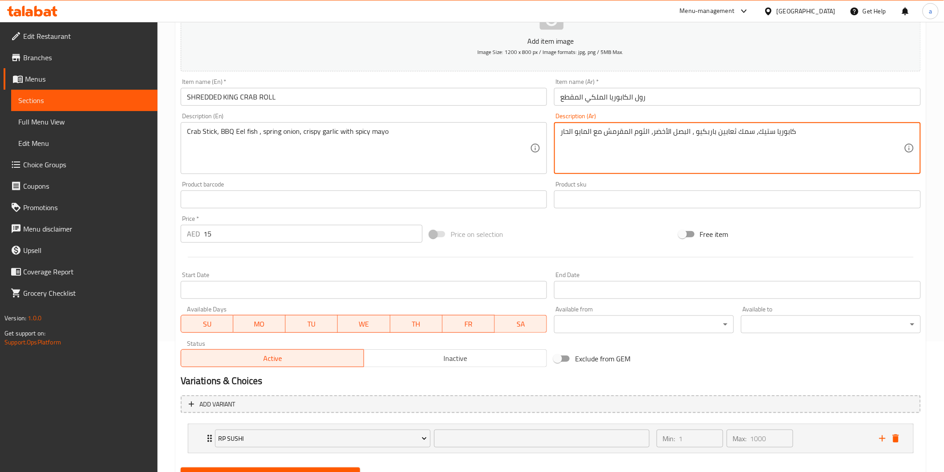
scroll to position [172, 0]
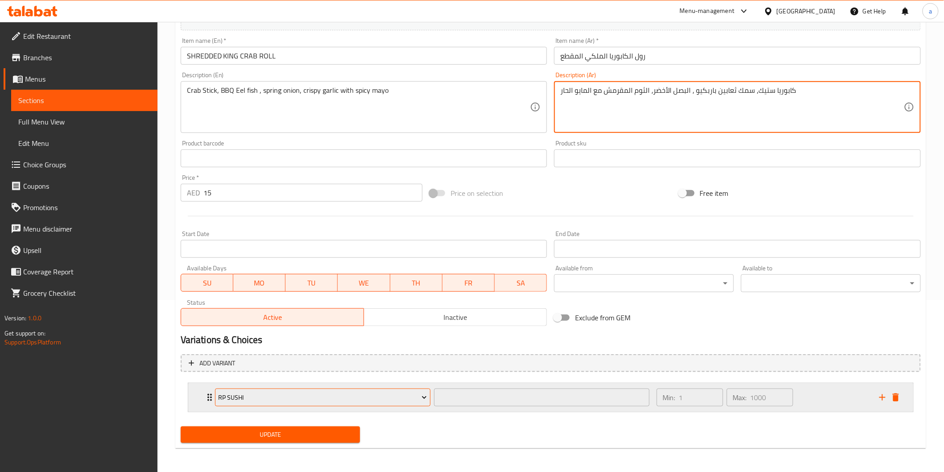
type textarea "كابوريا ستيك، سمك ثعابين باربكيو ، البصل الأخضر، الثوم المقرمش مع المايو الحار"
click at [392, 399] on span "RP SUSHI" at bounding box center [322, 397] width 209 height 11
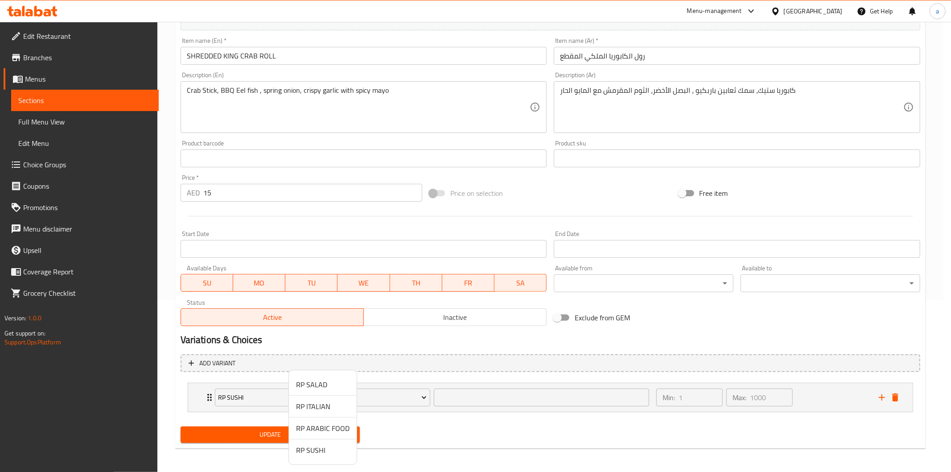
click at [394, 399] on div at bounding box center [475, 236] width 951 height 472
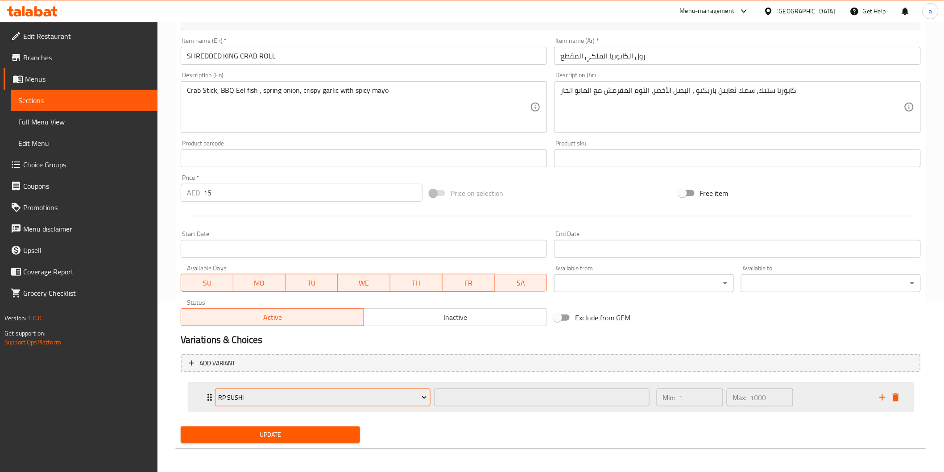
click at [401, 400] on span "RP SUSHI" at bounding box center [322, 397] width 209 height 11
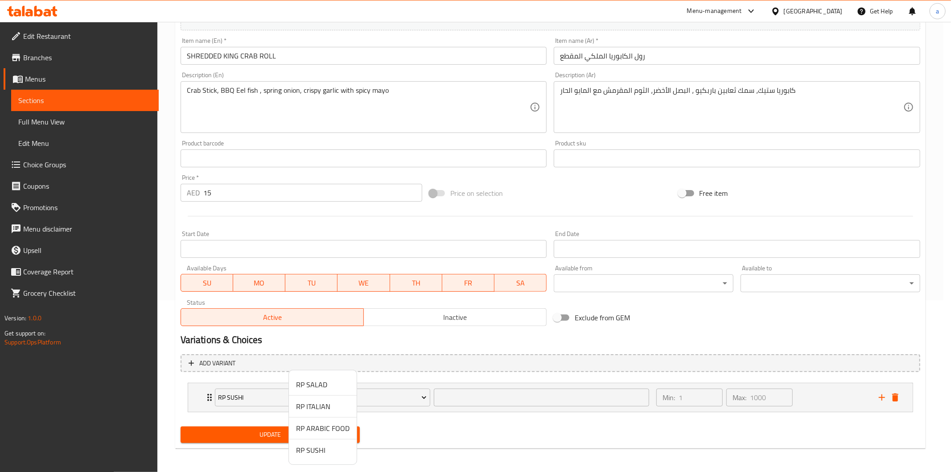
click at [400, 401] on div at bounding box center [475, 236] width 951 height 472
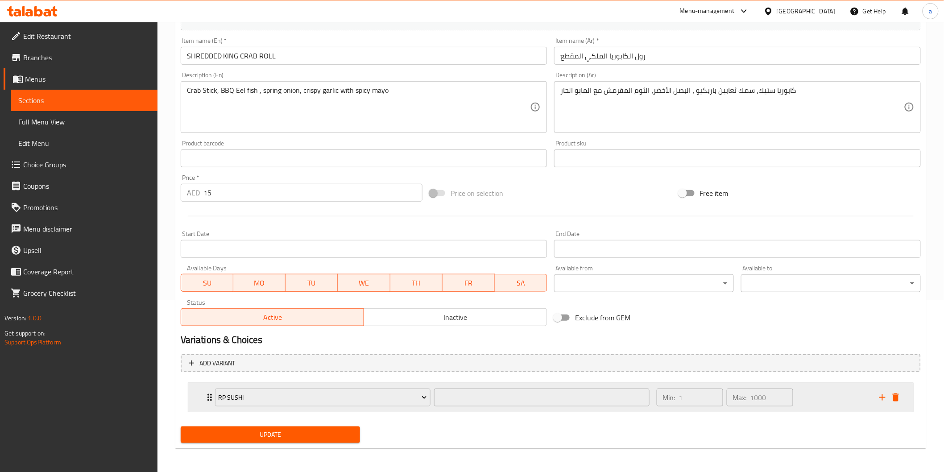
click at [897, 398] on icon "delete" at bounding box center [895, 397] width 6 height 8
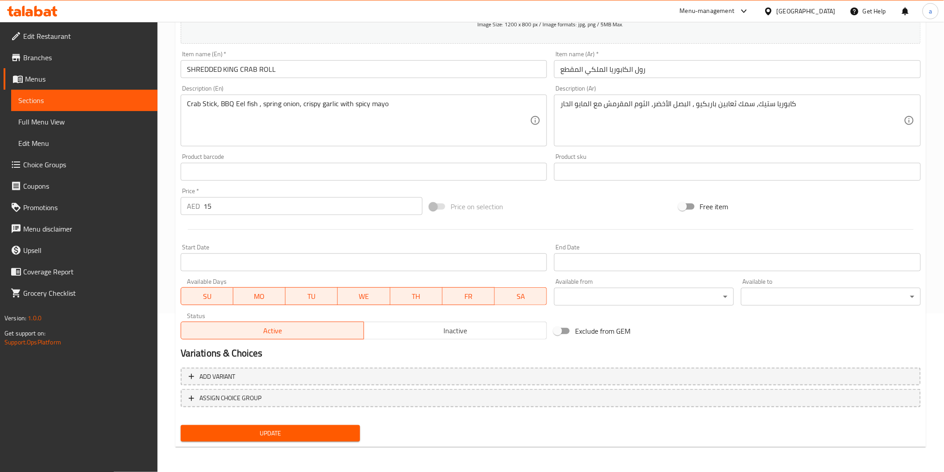
scroll to position [157, 0]
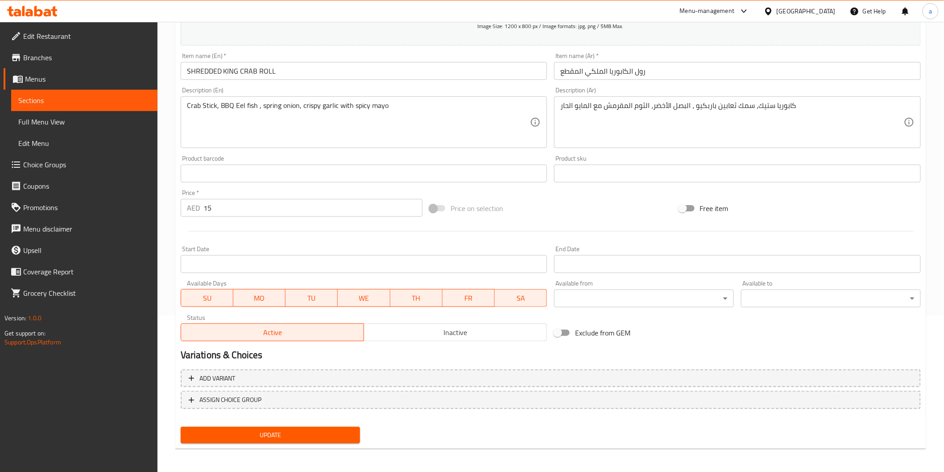
click at [246, 434] on span "Update" at bounding box center [270, 435] width 165 height 11
click at [282, 438] on span "Update" at bounding box center [270, 435] width 165 height 11
click at [67, 96] on span "Sections" at bounding box center [84, 100] width 132 height 11
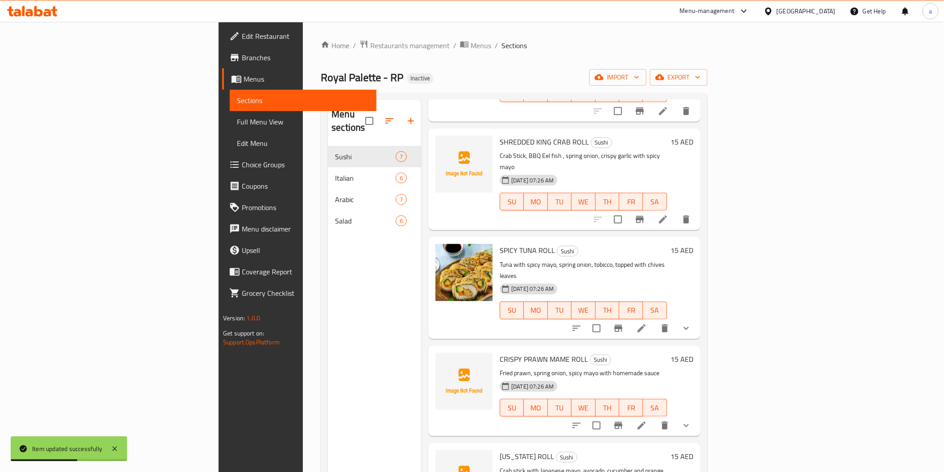
scroll to position [232, 0]
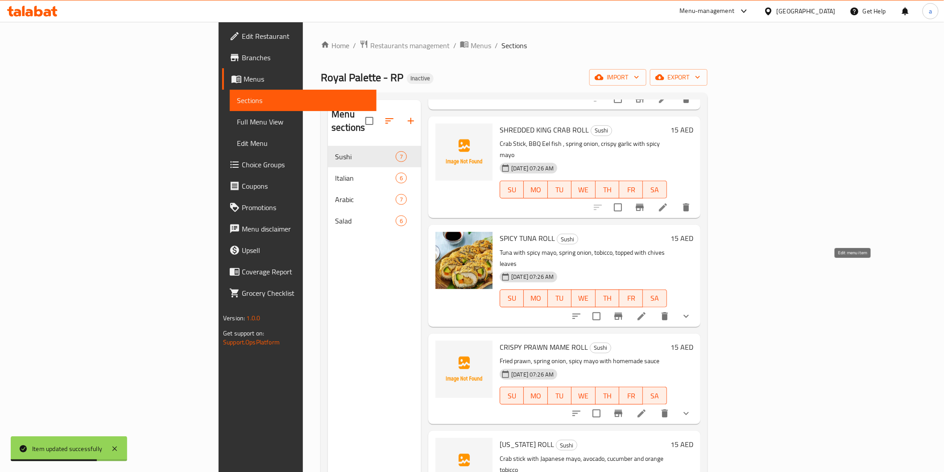
click at [647, 311] on icon at bounding box center [641, 316] width 11 height 11
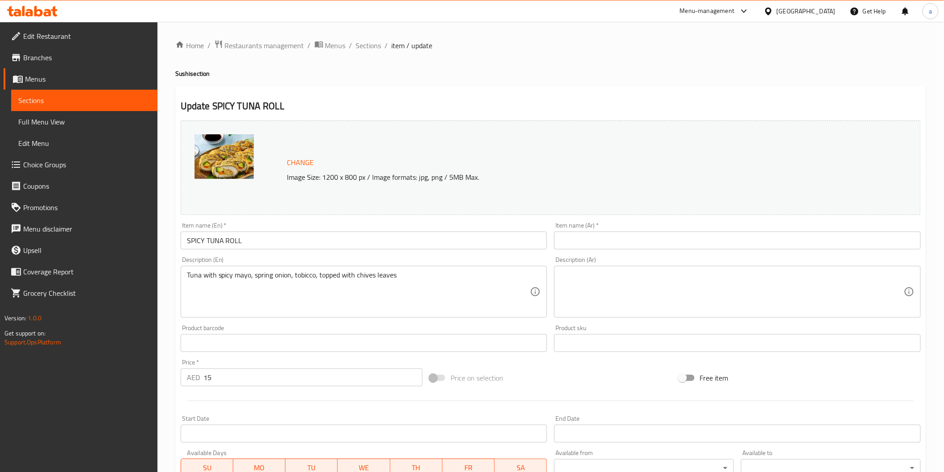
click at [677, 245] on input "text" at bounding box center [737, 240] width 367 height 18
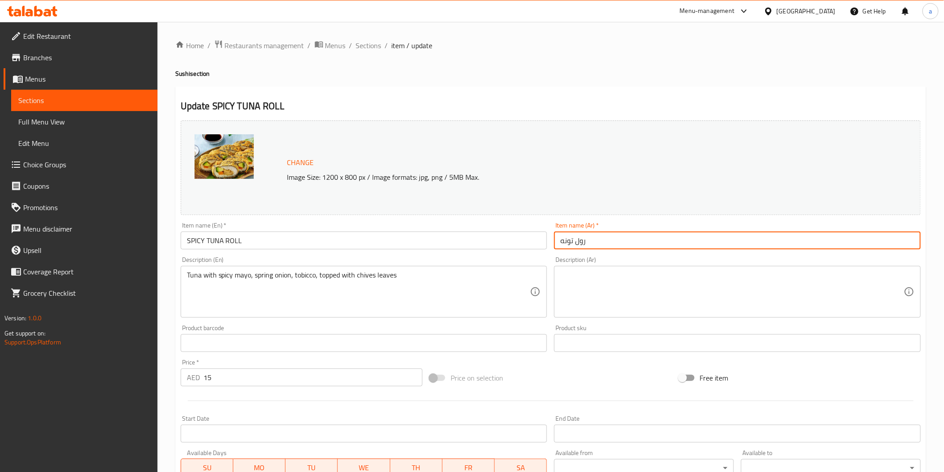
click at [212, 243] on input "SPICY TUNA ROLL" at bounding box center [364, 240] width 367 height 18
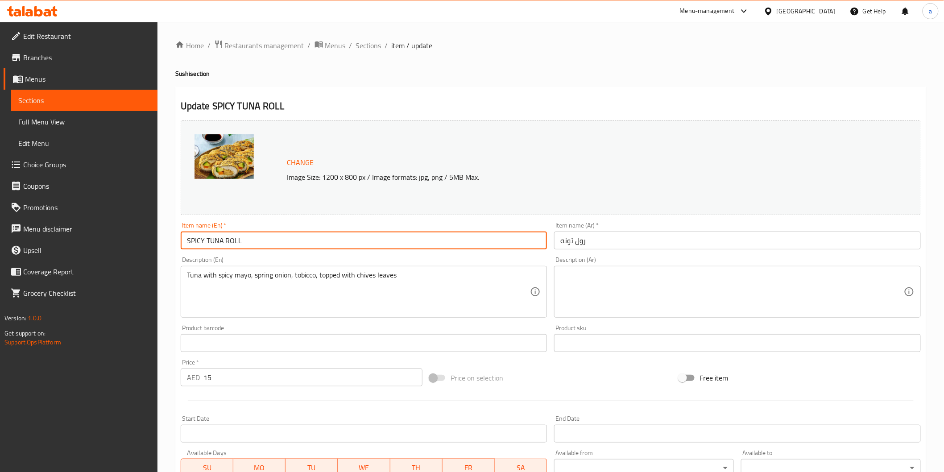
click at [212, 243] on input "SPICY TUNA ROLL" at bounding box center [364, 240] width 367 height 18
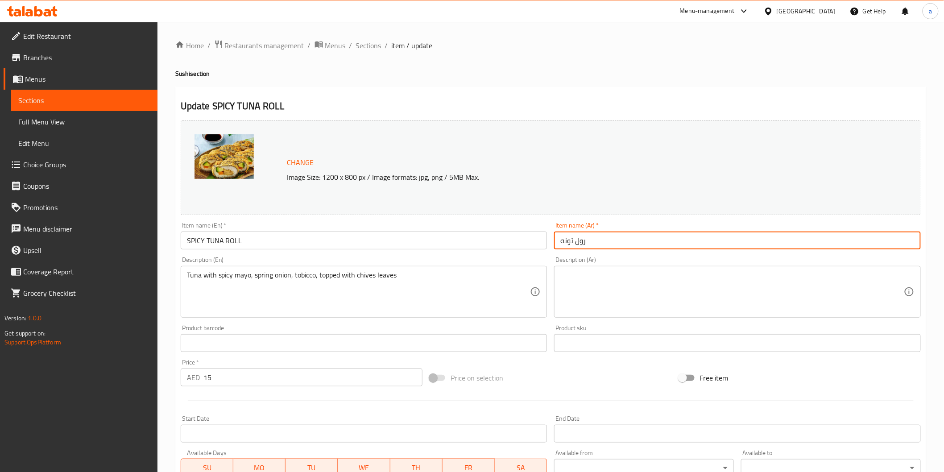
click at [562, 247] on input "رول تونه" at bounding box center [737, 240] width 367 height 18
type input "رول تونة حار"
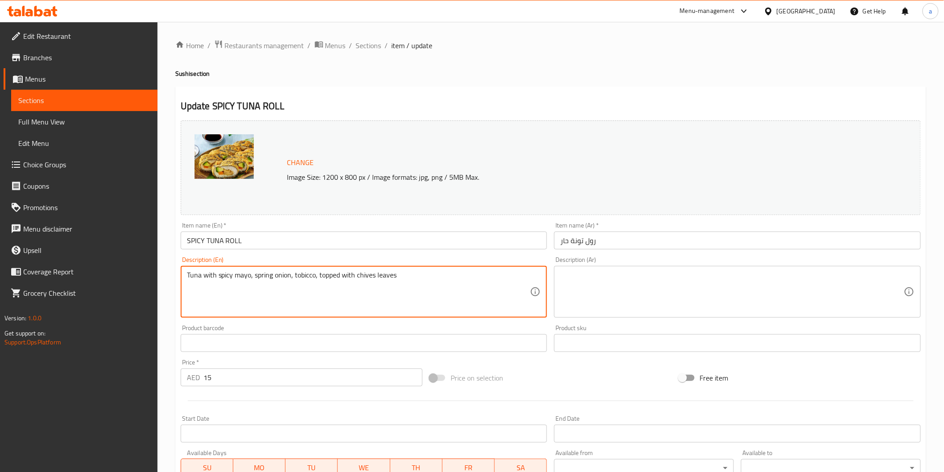
click at [355, 275] on textarea "Tuna with spicy mayo, spring onion, tobicco, topped with chives leaves" at bounding box center [358, 292] width 343 height 42
click at [619, 293] on textarea at bounding box center [731, 292] width 343 height 42
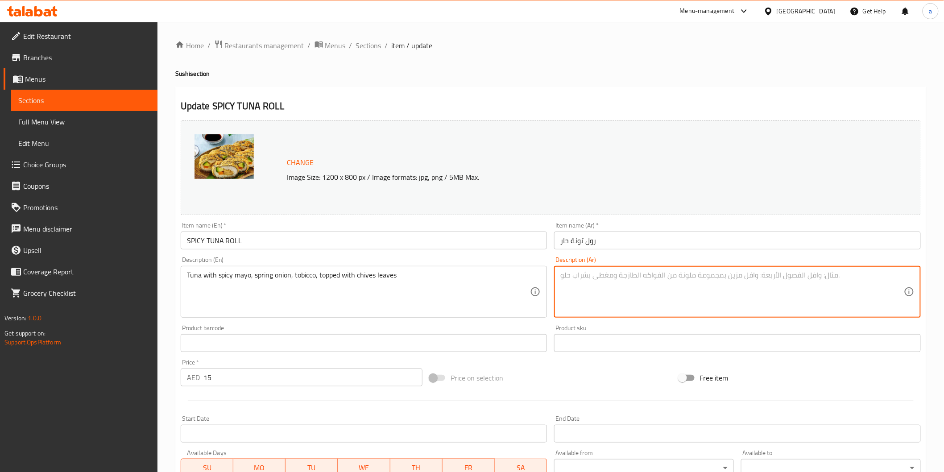
paste textarea "تونة مع مايونيز حار، بصل أخضر، توبيكو، مغطاة بأوراق الثوم [PERSON_NAME]"
click at [706, 277] on textarea "تونة مع مايونيز حار، بصل أخضر، توبيكو، مغطاة بأوراق الثوم [PERSON_NAME]" at bounding box center [731, 292] width 343 height 42
click at [708, 275] on textarea "تونة مع مايونيز حار، بصل أخضر، توبيكو، مغطاة بأوراق الثوم [PERSON_NAME]" at bounding box center [731, 292] width 343 height 42
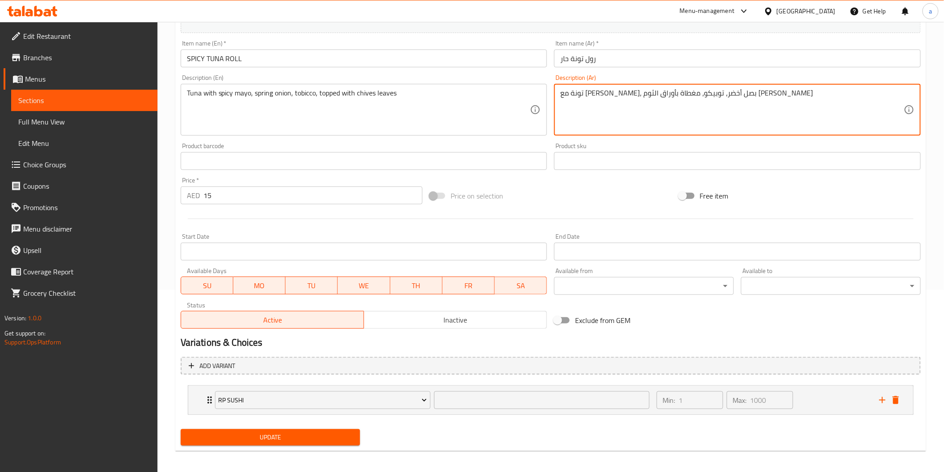
scroll to position [185, 0]
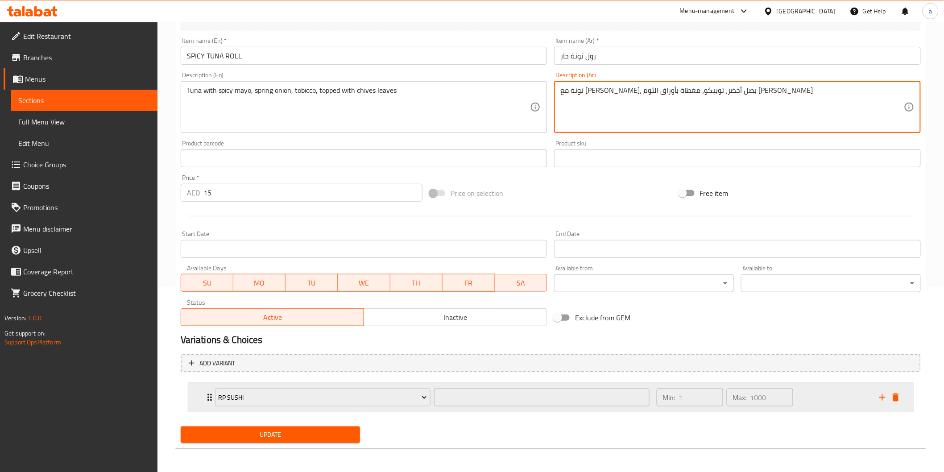
click at [902, 403] on div "Expand" at bounding box center [889, 397] width 27 height 13
click at [897, 388] on div "RP SUSHI ​ Min: 1 ​ Max: 1000 ​" at bounding box center [553, 397] width 698 height 29
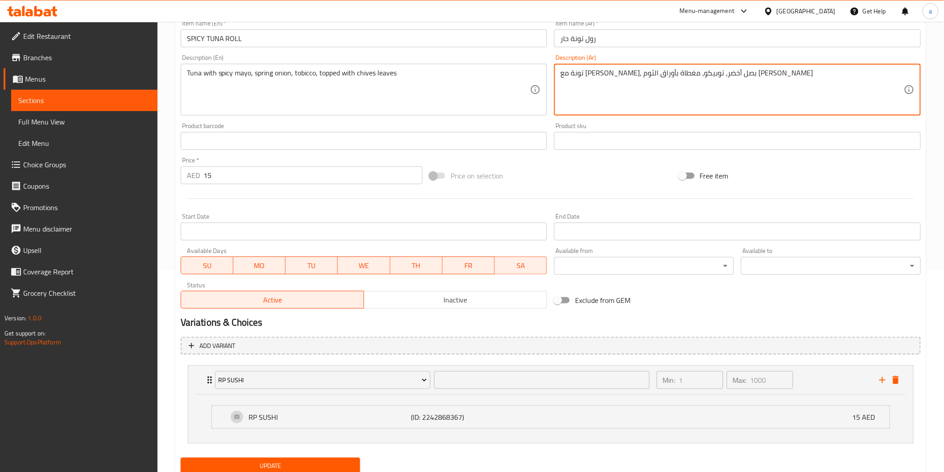
scroll to position [233, 0]
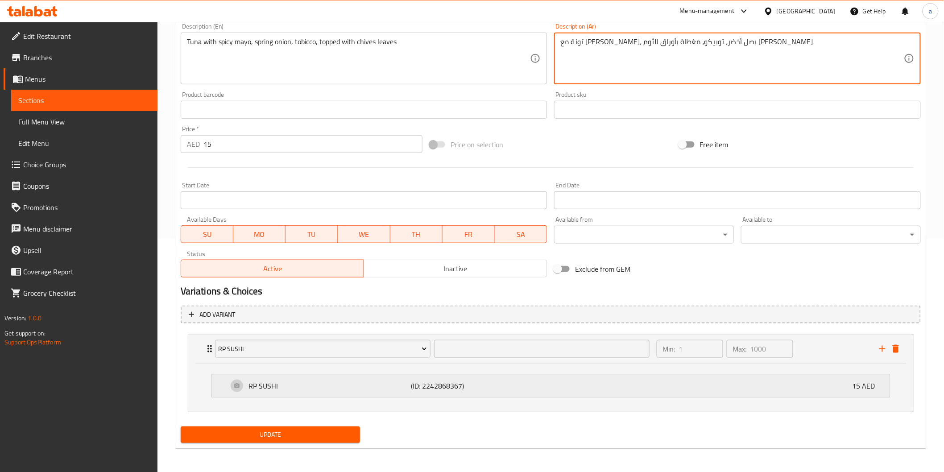
click at [294, 380] on p "RP SUSHI" at bounding box center [330, 385] width 162 height 11
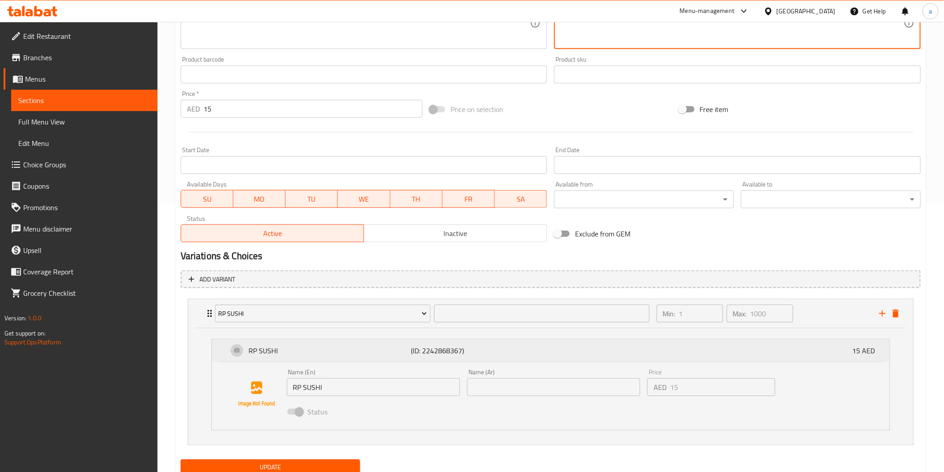
scroll to position [302, 0]
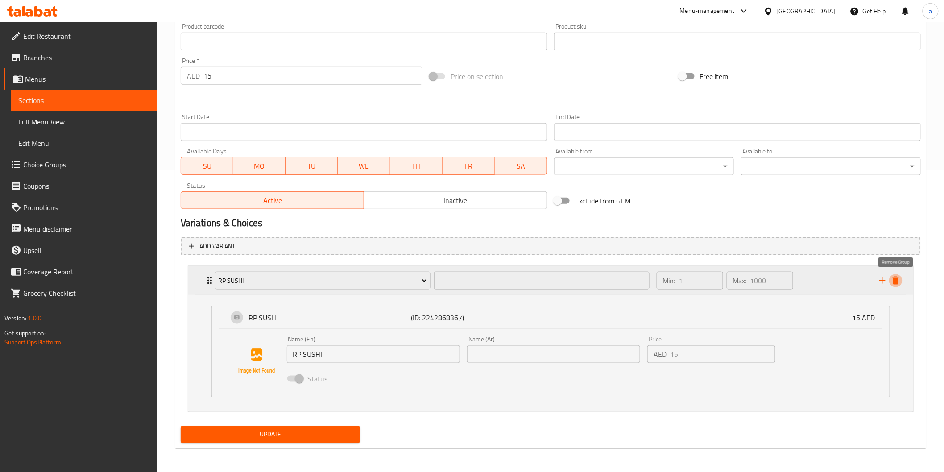
click at [894, 284] on icon "delete" at bounding box center [895, 280] width 11 height 11
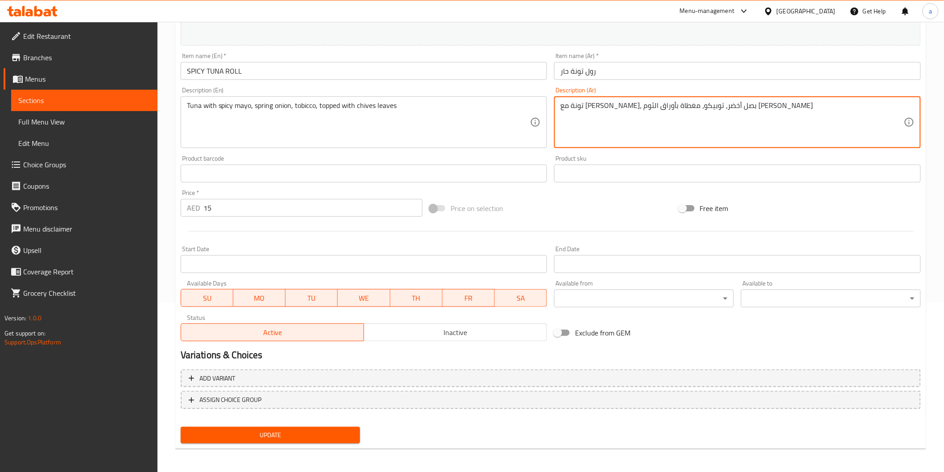
type textarea "تونة مع [PERSON_NAME]، بصل أخضر، توبيكو، مغطاة بأوراق الثوم [PERSON_NAME]"
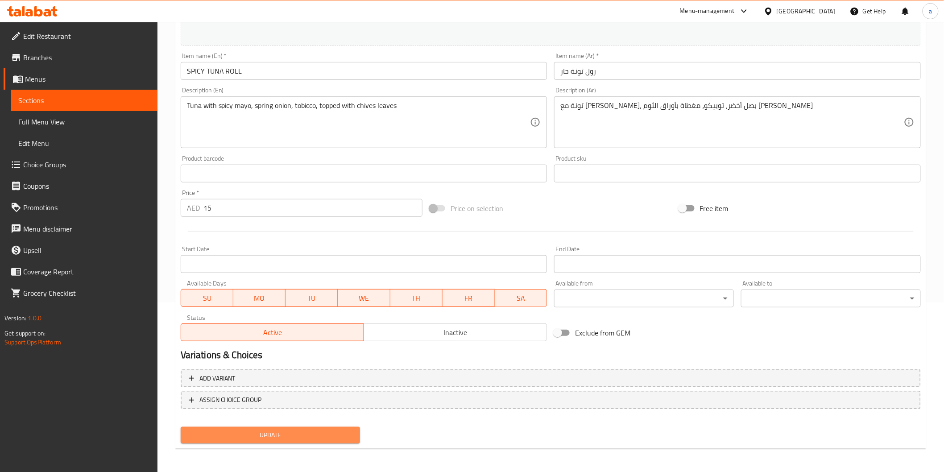
click at [291, 430] on span "Update" at bounding box center [270, 435] width 165 height 11
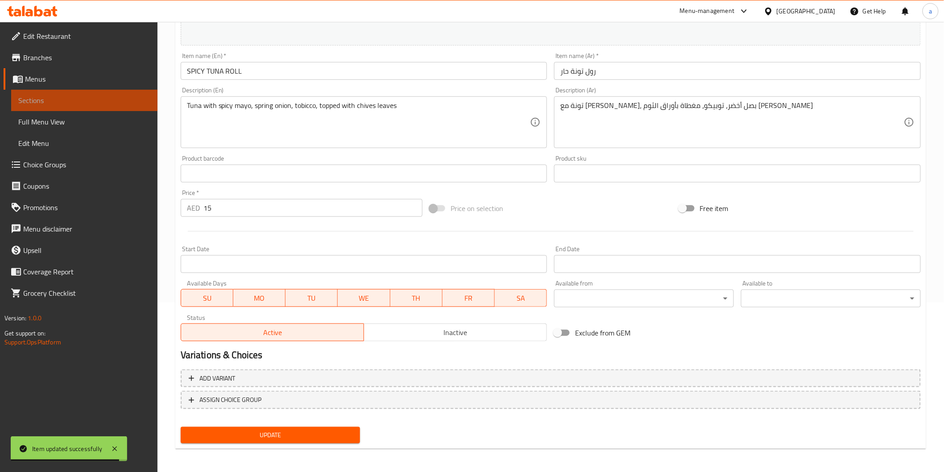
click at [39, 99] on span "Sections" at bounding box center [84, 100] width 132 height 11
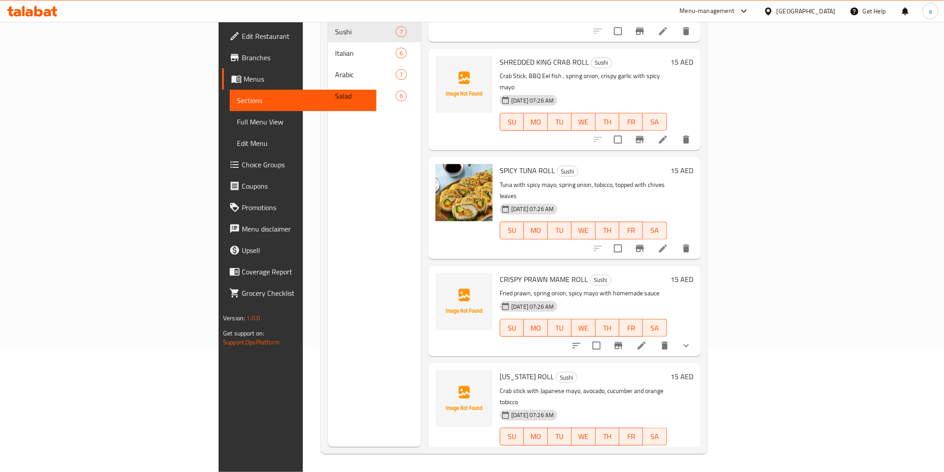
scroll to position [198, 0]
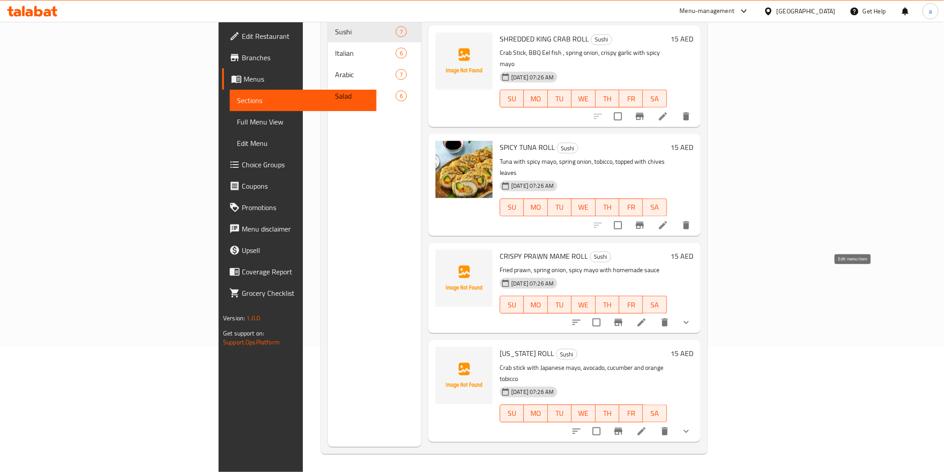
click at [647, 317] on icon at bounding box center [641, 322] width 11 height 11
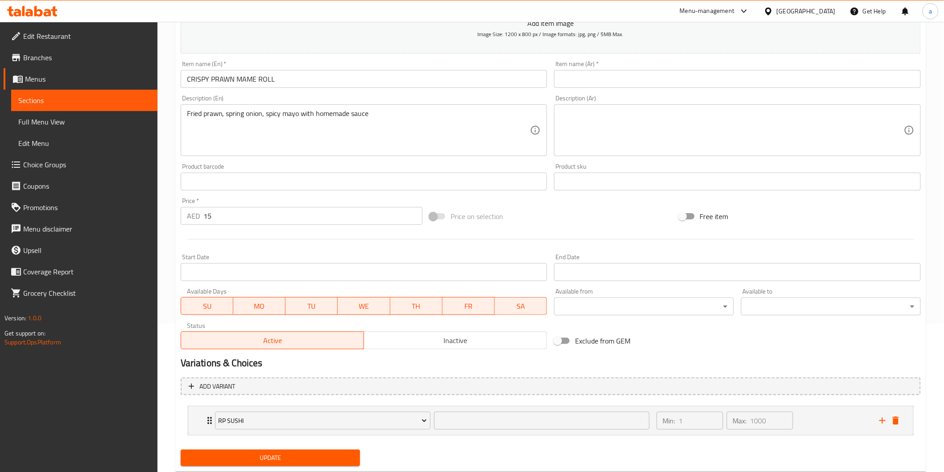
scroll to position [172, 0]
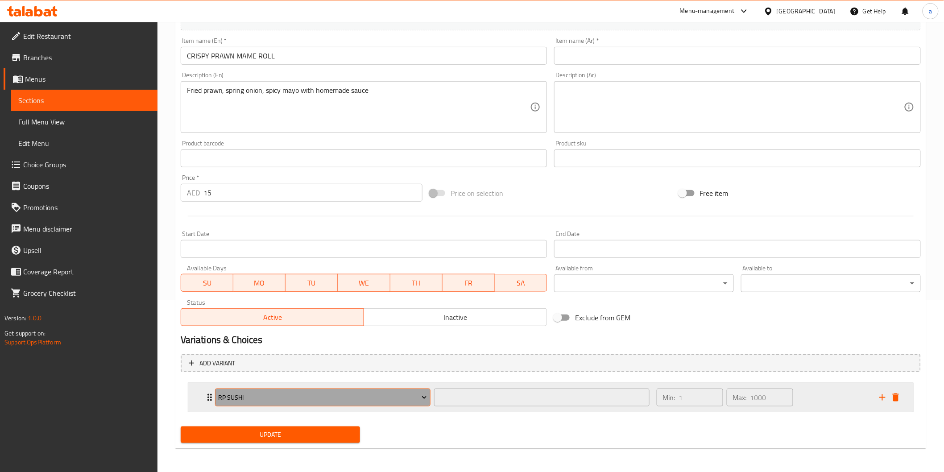
click at [338, 402] on button "RP SUSHI" at bounding box center [322, 397] width 215 height 18
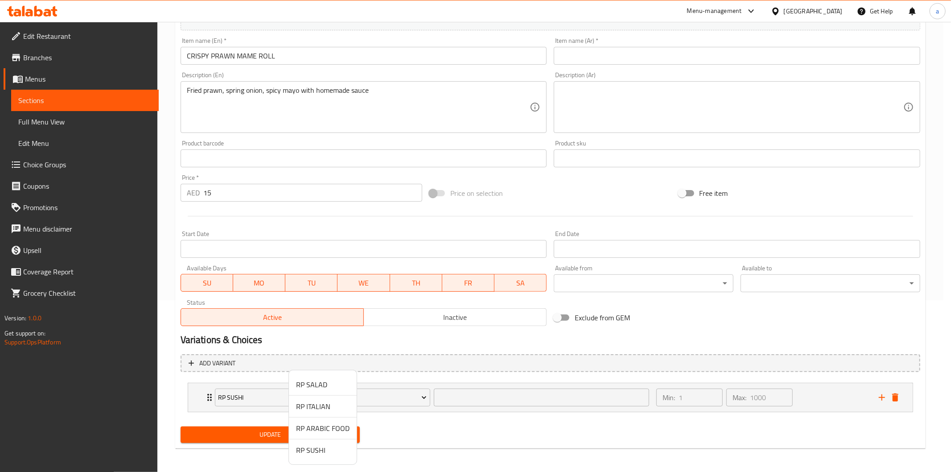
click at [456, 424] on div at bounding box center [475, 236] width 951 height 472
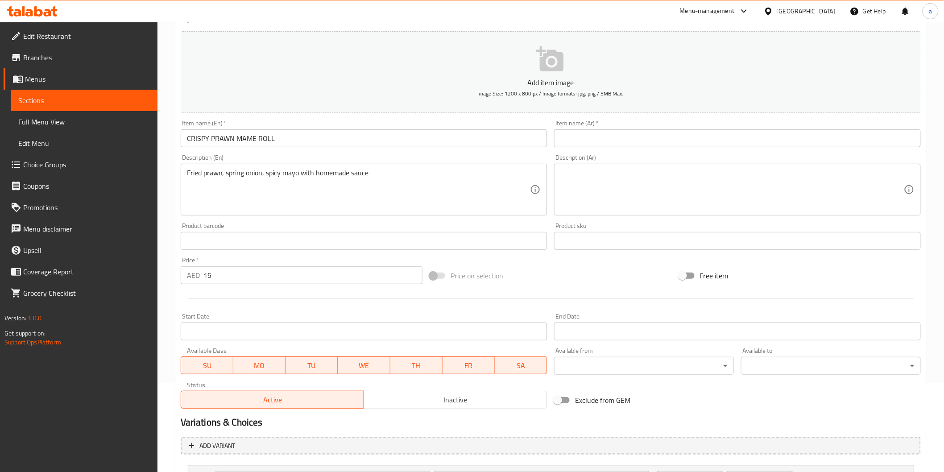
scroll to position [99, 0]
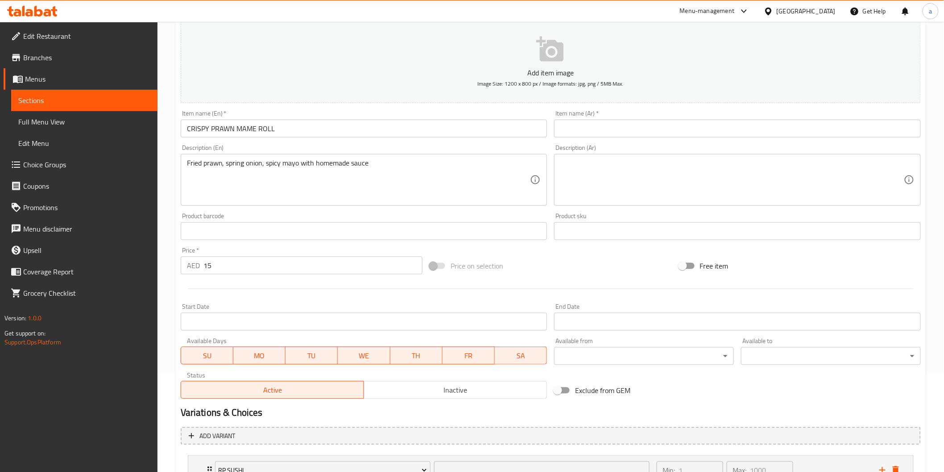
click at [46, 96] on span "Sections" at bounding box center [84, 100] width 132 height 11
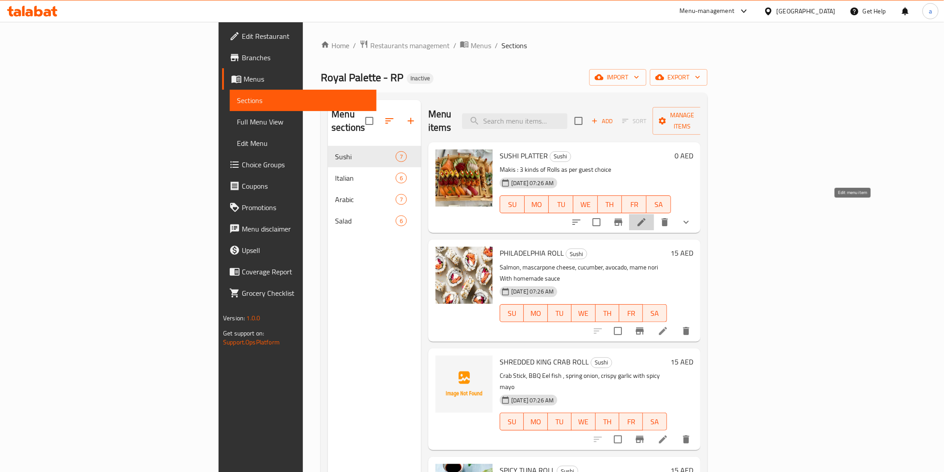
click at [647, 217] on icon at bounding box center [641, 222] width 11 height 11
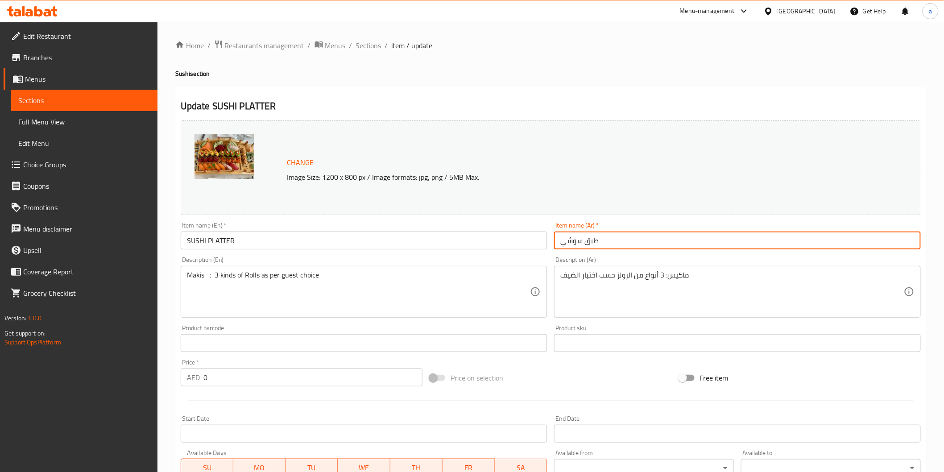
drag, startPoint x: 696, startPoint y: 246, endPoint x: 479, endPoint y: 207, distance: 220.1
click at [480, 207] on div "Change Image Size: 1200 x 800 px / Image formats: jpg, png / 5MB Max. Item name…" at bounding box center [550, 315] width 747 height 397
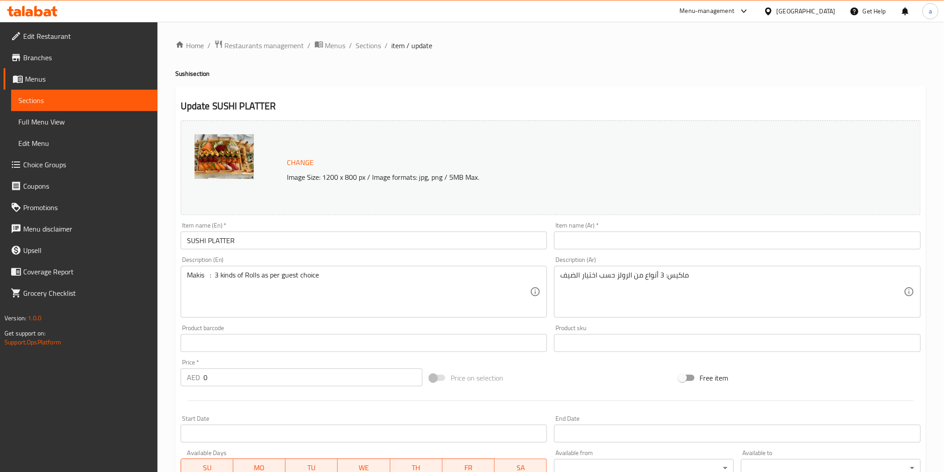
drag, startPoint x: 556, startPoint y: 277, endPoint x: 827, endPoint y: 317, distance: 273.7
click at [827, 317] on div "ماكيس: 3 أنواع من الرولز حسب اختيار الضيف Description (Ar)" at bounding box center [737, 292] width 367 height 52
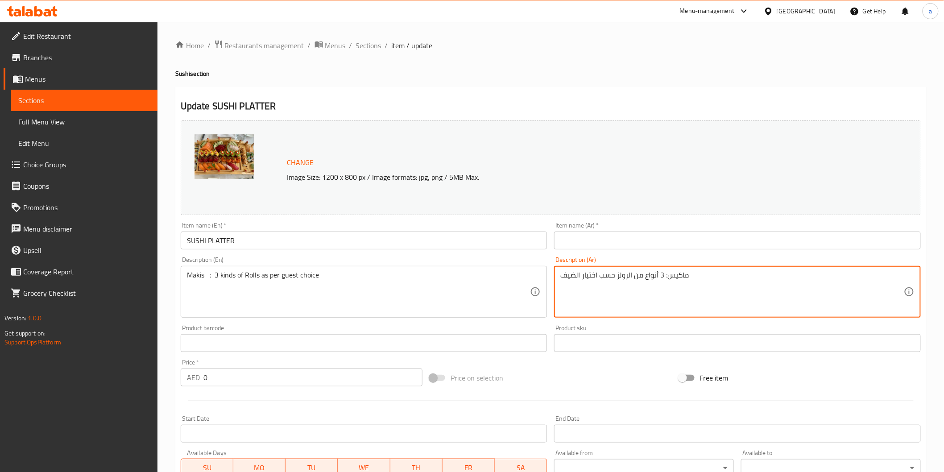
click at [724, 279] on textarea "ماكيس: 3 أنواع من الرولز حسب اختيار الضيف" at bounding box center [731, 292] width 343 height 42
click at [716, 274] on textarea "ماكيس: 3 أنواع من الرولز حسب اختيار الضيف" at bounding box center [731, 292] width 343 height 42
drag, startPoint x: 562, startPoint y: 275, endPoint x: 698, endPoint y: 283, distance: 135.8
click at [698, 283] on textarea "ماكيس: 3 أنواع من الرولز حسب اختيار الضيف" at bounding box center [731, 292] width 343 height 42
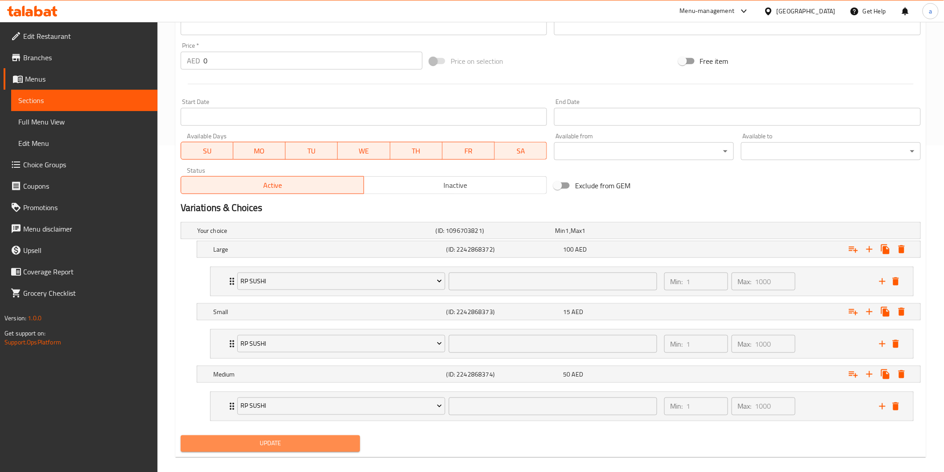
click at [324, 436] on button "Update" at bounding box center [271, 443] width 180 height 17
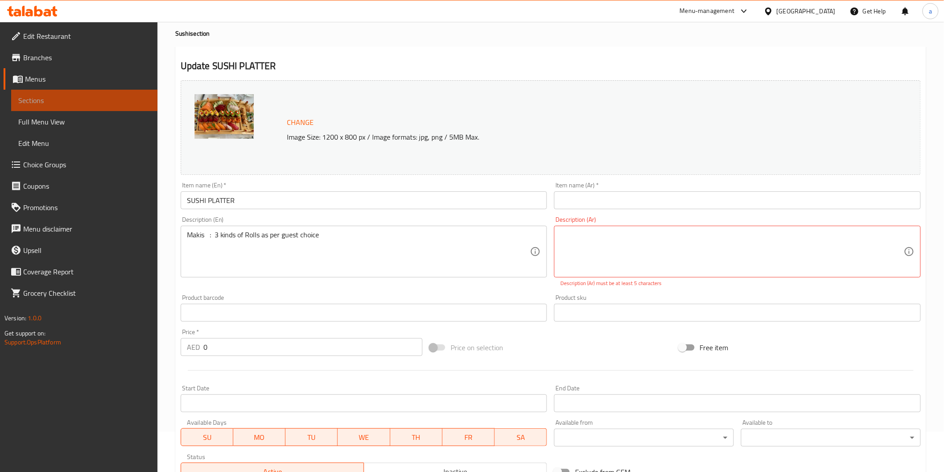
click at [94, 96] on span "Sections" at bounding box center [84, 100] width 132 height 11
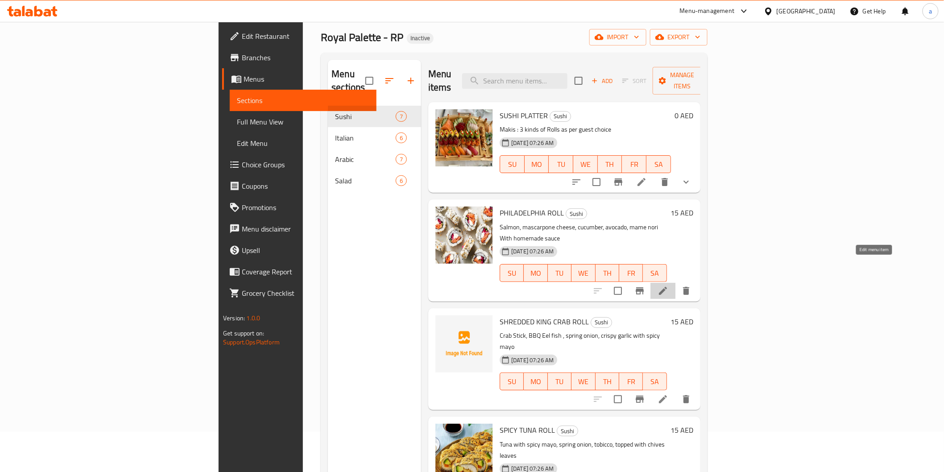
click at [668, 285] on icon at bounding box center [662, 290] width 11 height 11
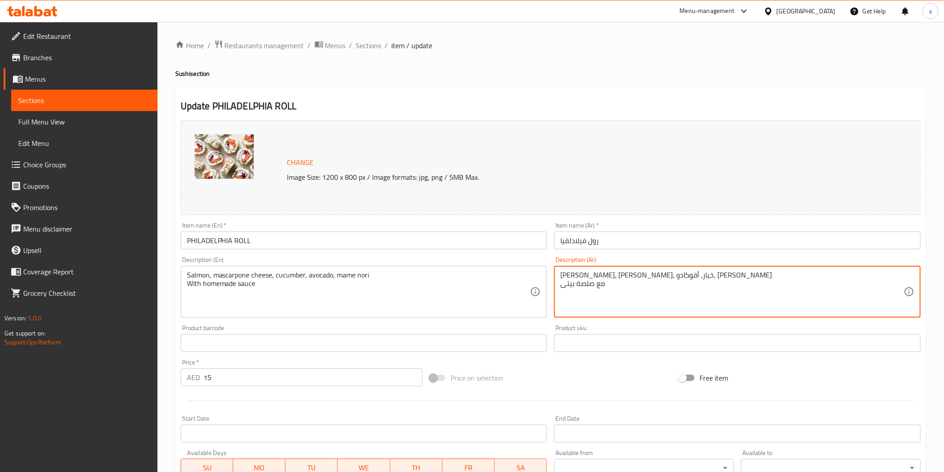
drag, startPoint x: 563, startPoint y: 274, endPoint x: 564, endPoint y: 286, distance: 12.1
type textarea "ى"
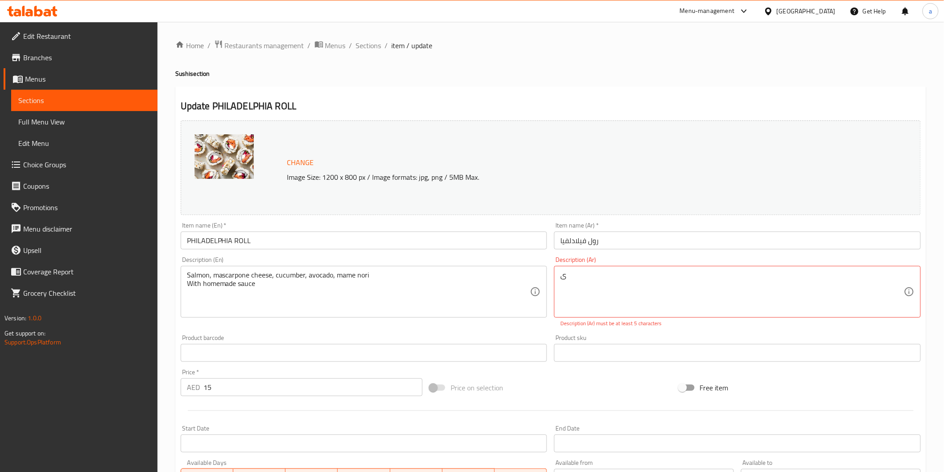
drag, startPoint x: 559, startPoint y: 277, endPoint x: 576, endPoint y: 274, distance: 16.8
click at [576, 274] on div "ى Description (Ar)" at bounding box center [737, 292] width 367 height 52
click at [576, 274] on textarea "ى" at bounding box center [731, 292] width 343 height 42
drag, startPoint x: 576, startPoint y: 274, endPoint x: 569, endPoint y: 277, distance: 7.4
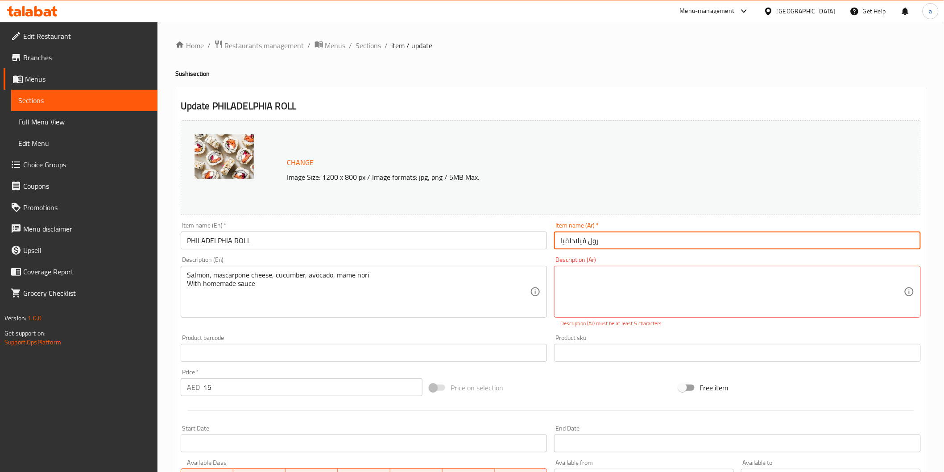
drag, startPoint x: 558, startPoint y: 235, endPoint x: 624, endPoint y: 240, distance: 65.7
click at [624, 240] on input "رول فيلادلفيا" at bounding box center [737, 240] width 367 height 18
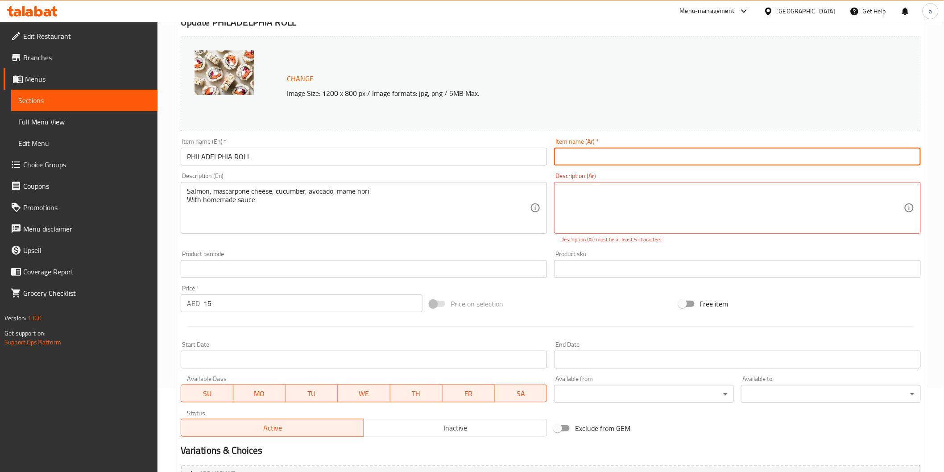
scroll to position [179, 0]
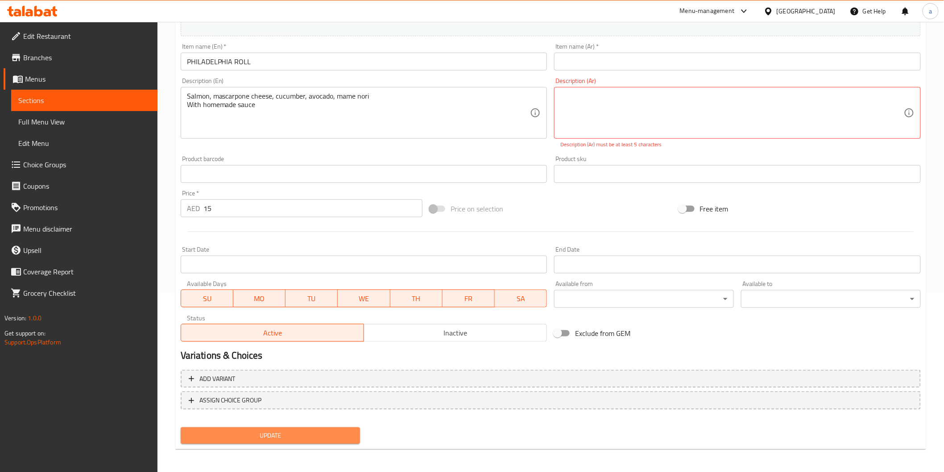
click at [225, 436] on span "Update" at bounding box center [270, 435] width 165 height 11
click at [248, 438] on span "Update" at bounding box center [270, 435] width 165 height 11
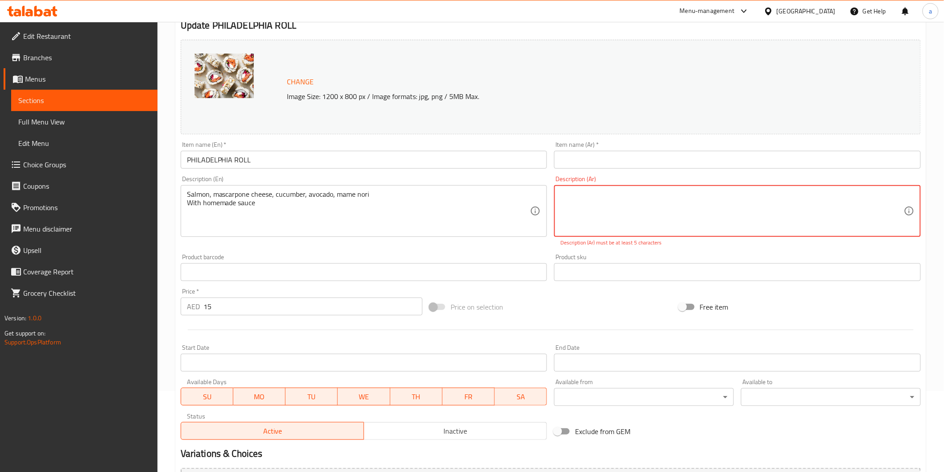
scroll to position [79, 0]
click at [568, 203] on textarea at bounding box center [731, 212] width 343 height 42
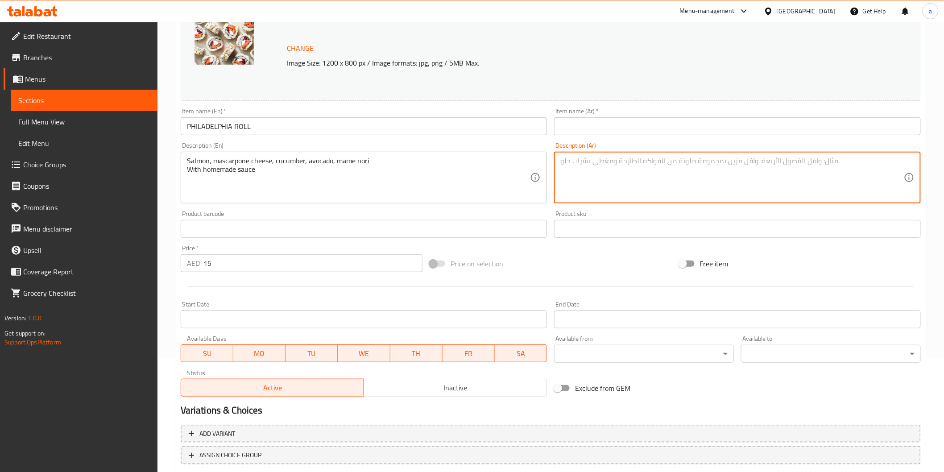
scroll to position [169, 0]
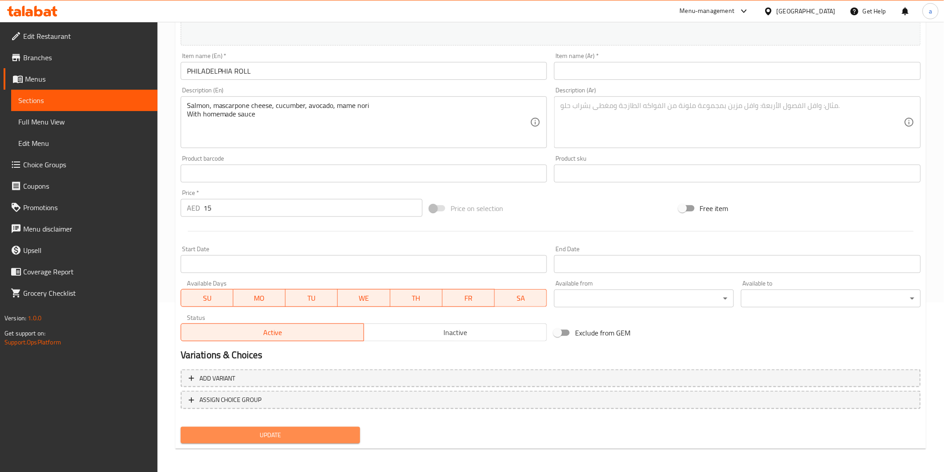
click at [240, 431] on span "Update" at bounding box center [270, 435] width 165 height 11
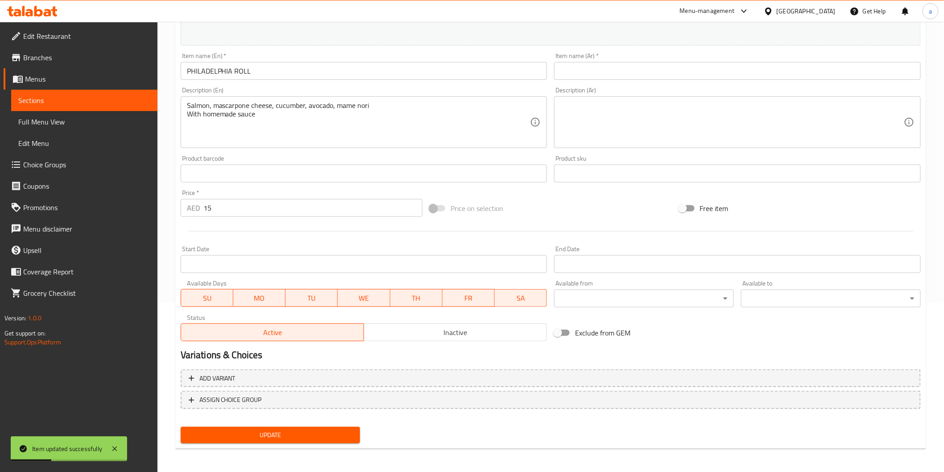
click at [125, 97] on span "Sections" at bounding box center [84, 100] width 132 height 11
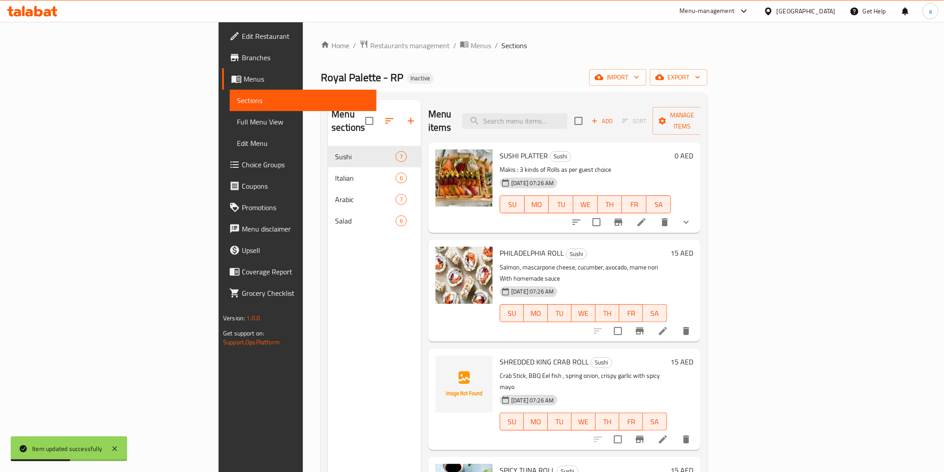
scroll to position [99, 0]
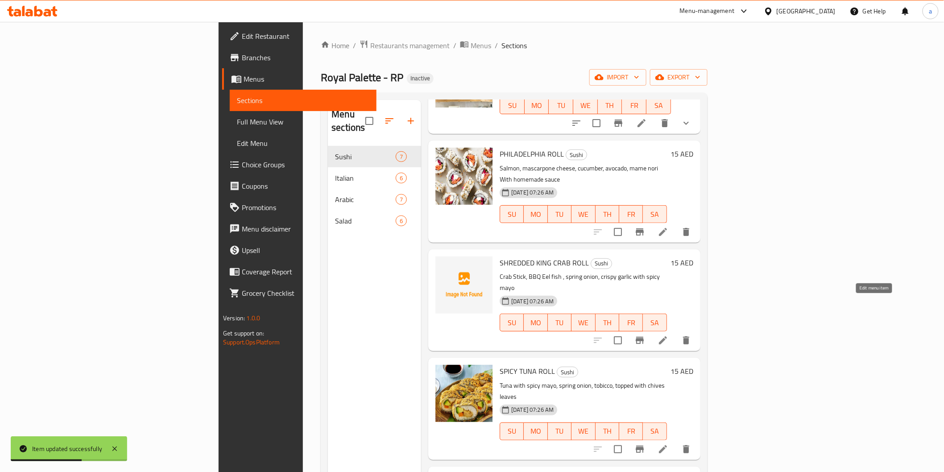
click at [667, 336] on icon at bounding box center [663, 340] width 8 height 8
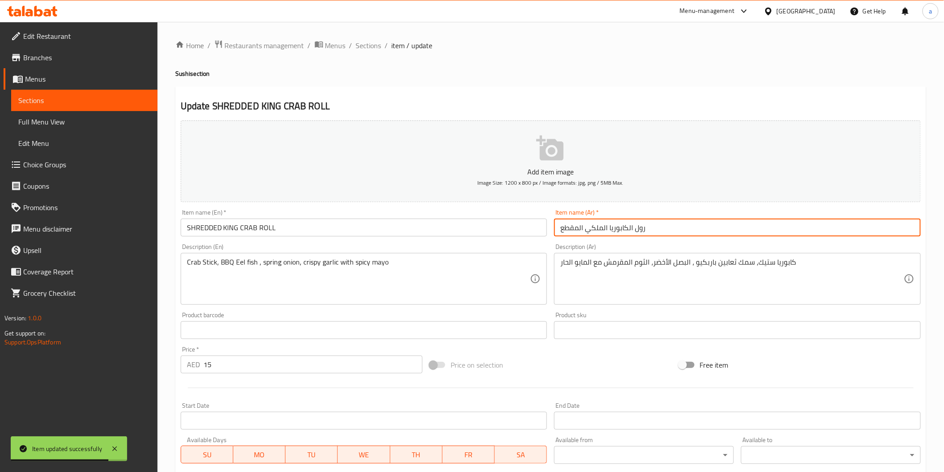
drag, startPoint x: 558, startPoint y: 230, endPoint x: 707, endPoint y: 252, distance: 150.6
click at [707, 252] on div "Add item image Image Size: 1200 x 800 px / Image formats: jpg, png / 5MB Max. I…" at bounding box center [550, 309] width 747 height 384
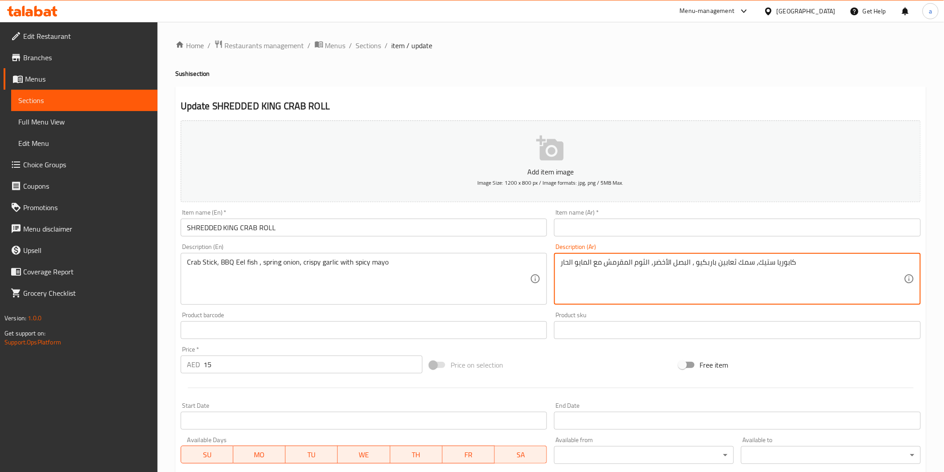
drag, startPoint x: 803, startPoint y: 271, endPoint x: 396, endPoint y: 225, distance: 409.8
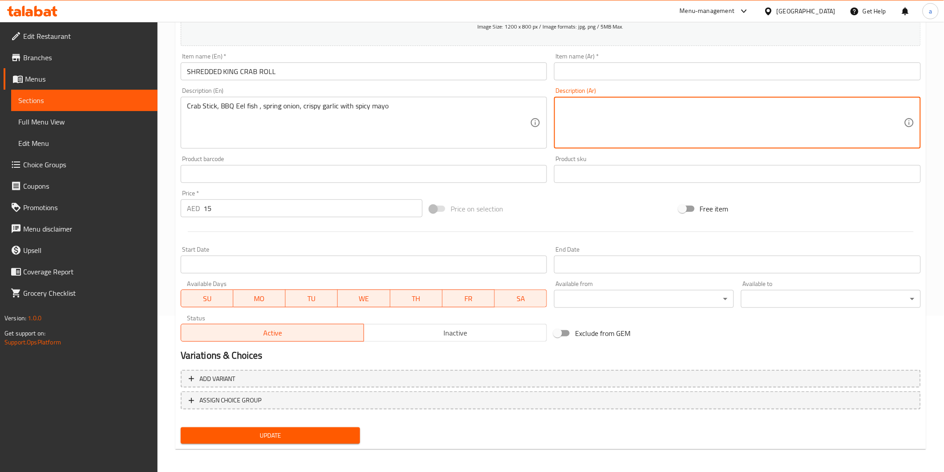
scroll to position [157, 0]
click at [259, 438] on span "Update" at bounding box center [270, 435] width 165 height 11
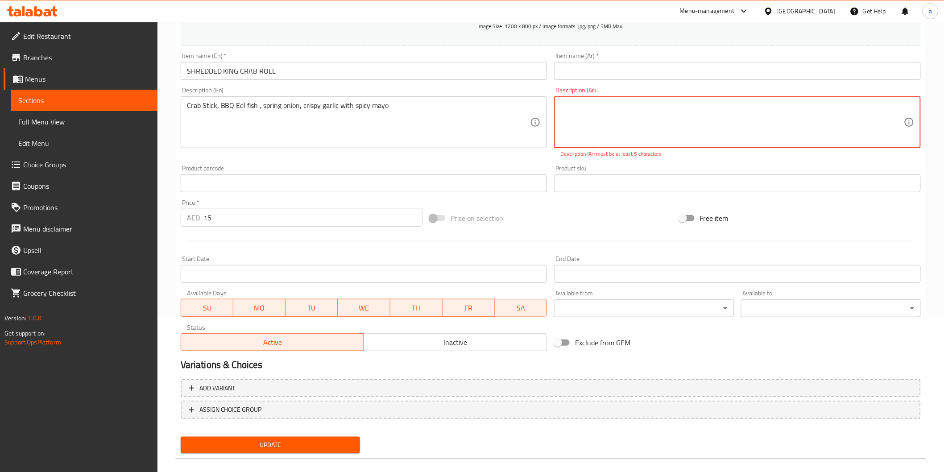
click at [259, 439] on span "Update" at bounding box center [270, 444] width 165 height 11
click at [260, 440] on span "Update" at bounding box center [270, 444] width 165 height 11
click at [583, 110] on textarea at bounding box center [731, 122] width 343 height 42
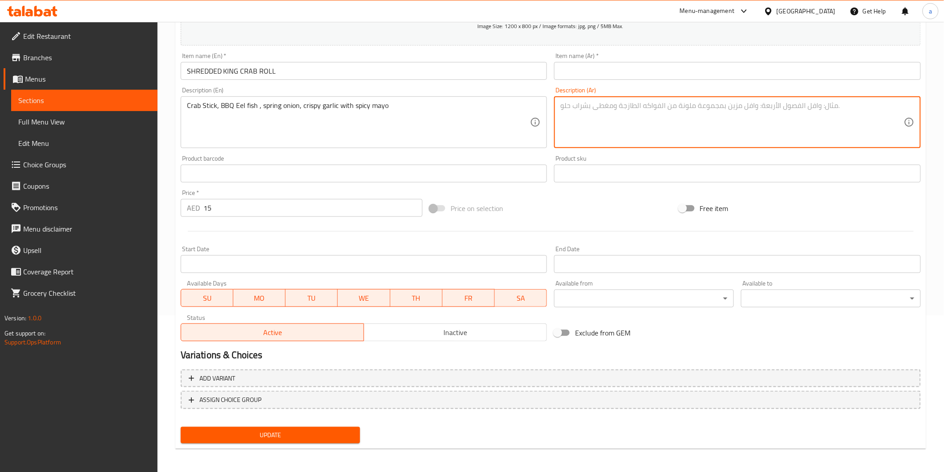
click at [264, 439] on button "Update" at bounding box center [271, 435] width 180 height 17
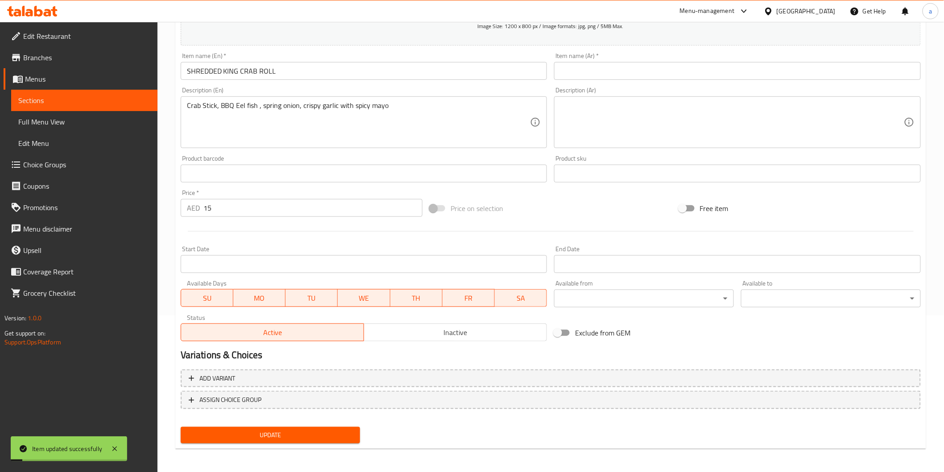
click at [78, 101] on span "Sections" at bounding box center [84, 100] width 132 height 11
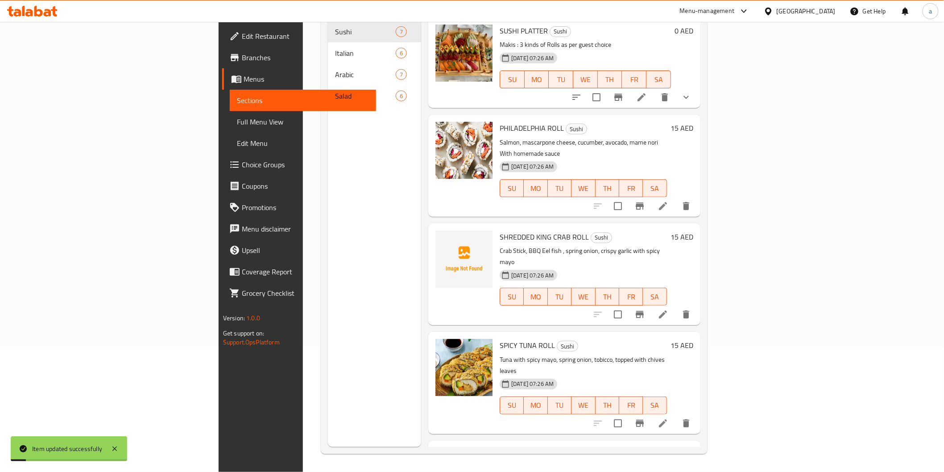
scroll to position [125, 0]
click at [668, 309] on icon at bounding box center [662, 314] width 11 height 11
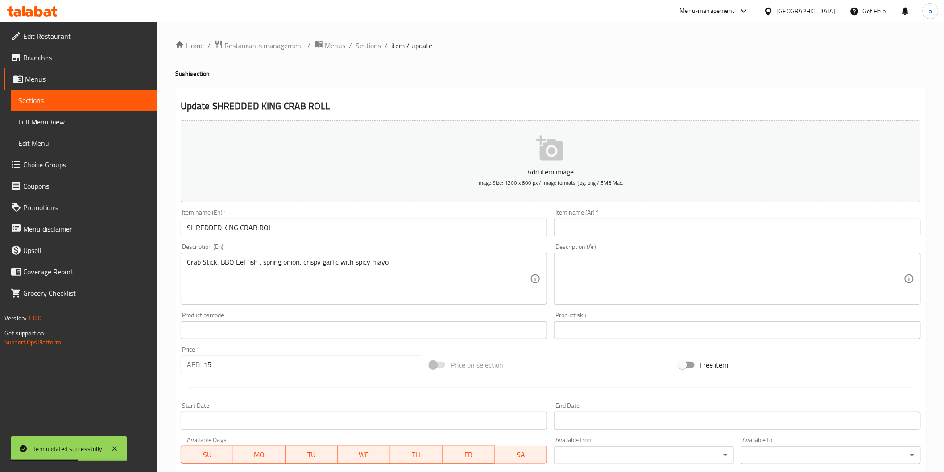
click at [74, 92] on link "Sections" at bounding box center [84, 100] width 146 height 21
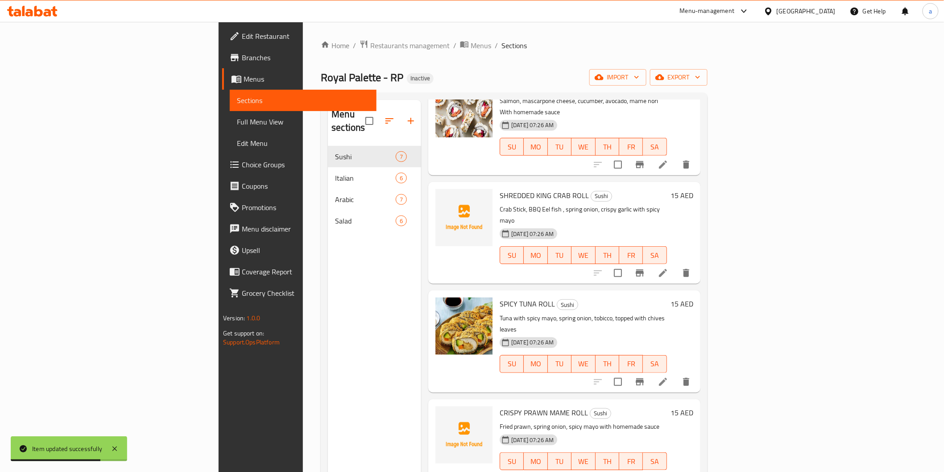
scroll to position [198, 0]
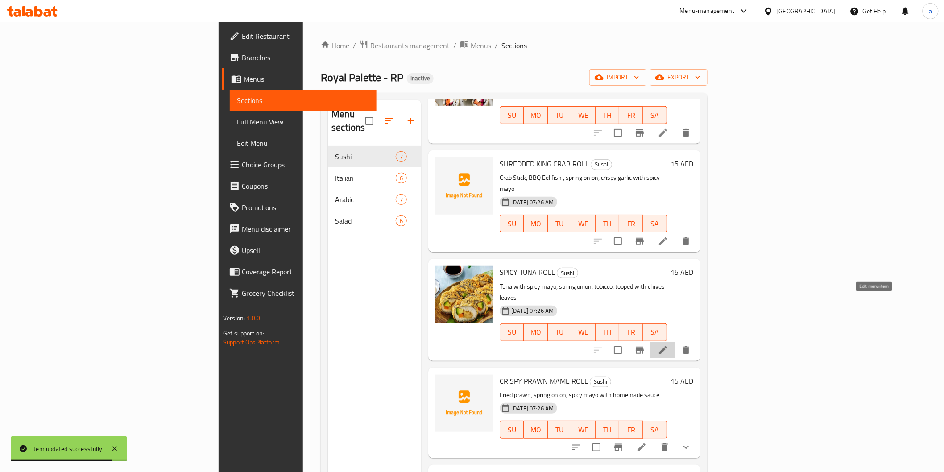
click at [668, 345] on icon at bounding box center [662, 350] width 11 height 11
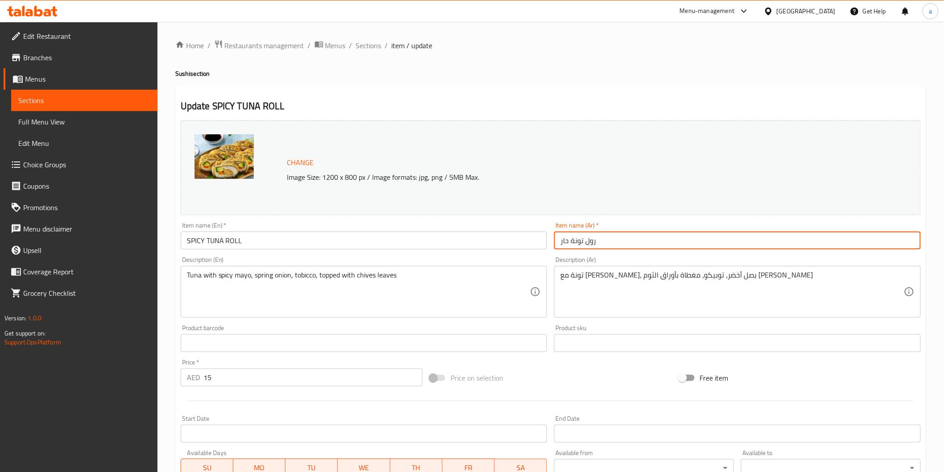
drag, startPoint x: 561, startPoint y: 240, endPoint x: 612, endPoint y: 252, distance: 52.8
click at [612, 252] on div "Item name (Ar)   * رول تونة حار Item name (Ar) *" at bounding box center [737, 236] width 374 height 34
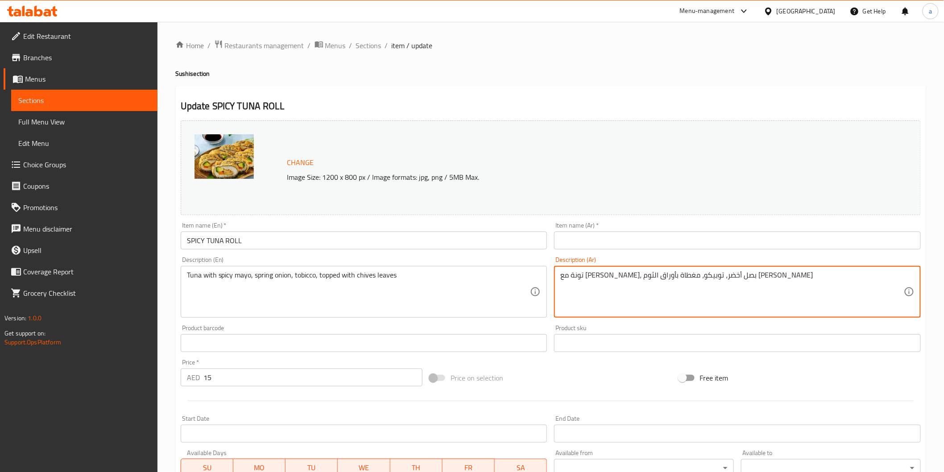
drag, startPoint x: 561, startPoint y: 273, endPoint x: 859, endPoint y: 288, distance: 298.8
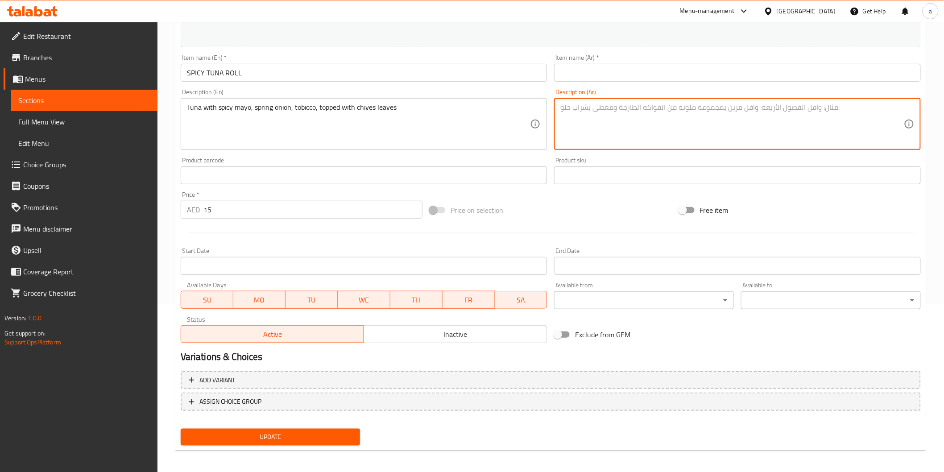
scroll to position [169, 0]
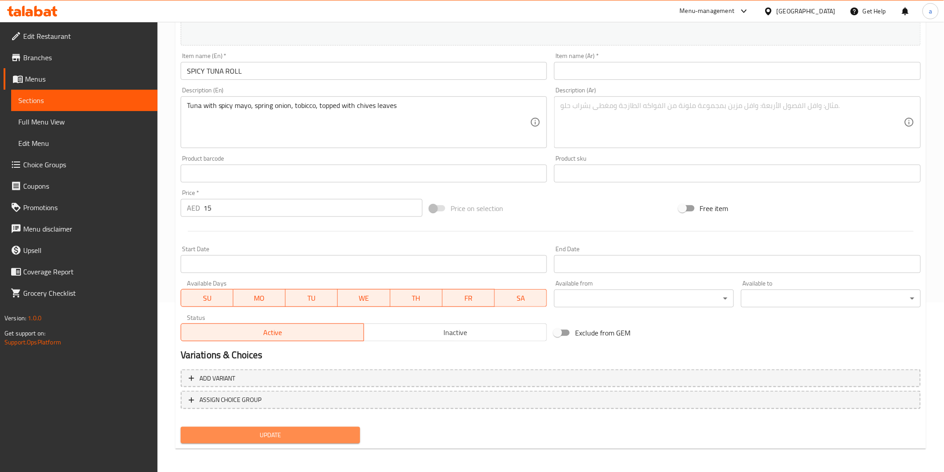
click at [340, 438] on span "Update" at bounding box center [270, 435] width 165 height 11
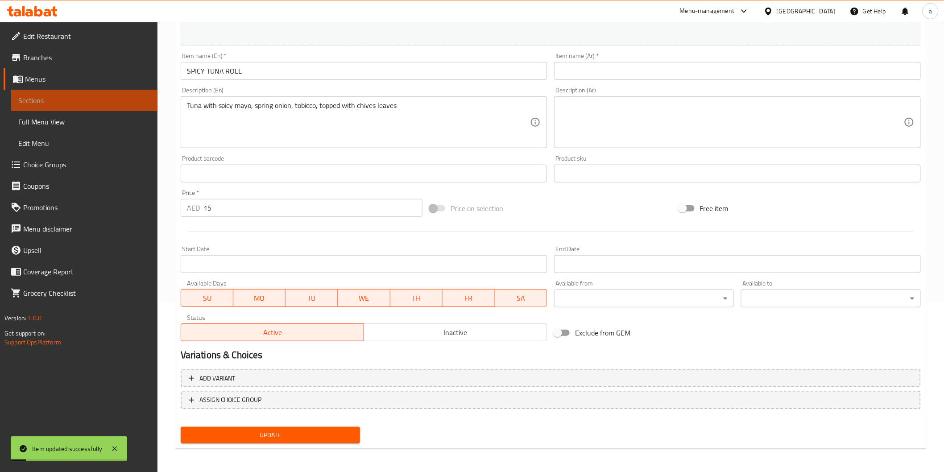
click at [109, 98] on span "Sections" at bounding box center [84, 100] width 132 height 11
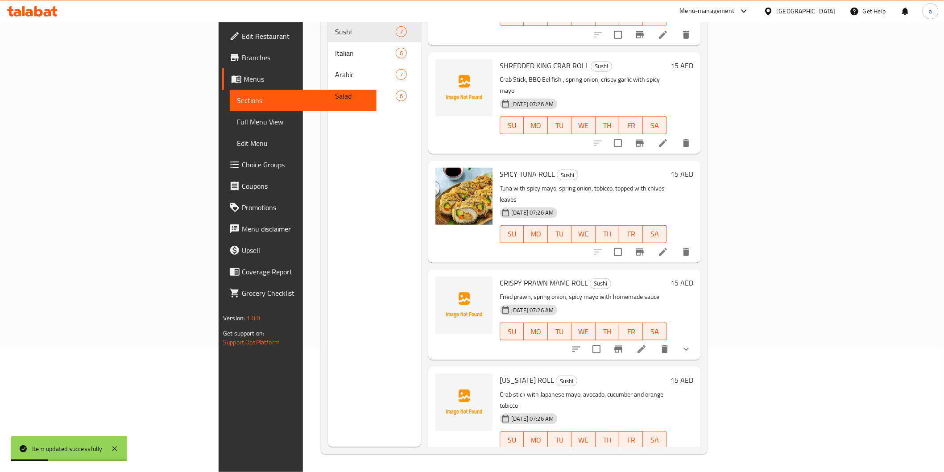
scroll to position [232, 0]
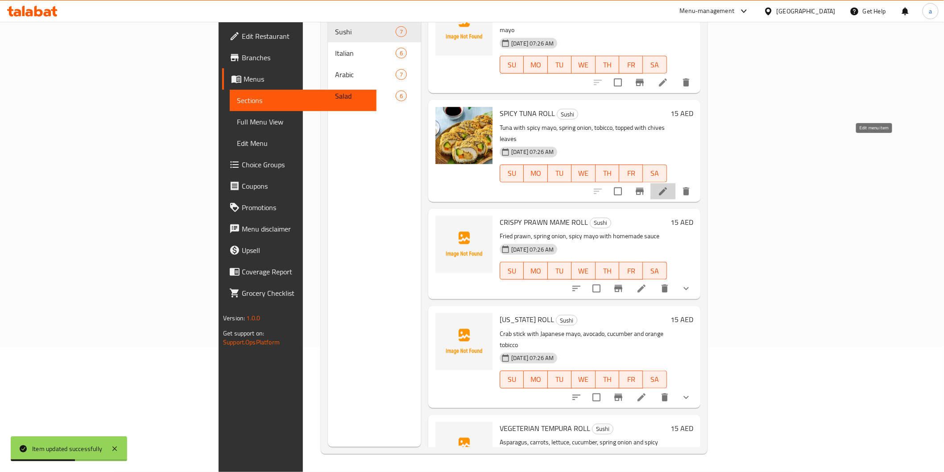
click at [668, 186] on icon at bounding box center [662, 191] width 11 height 11
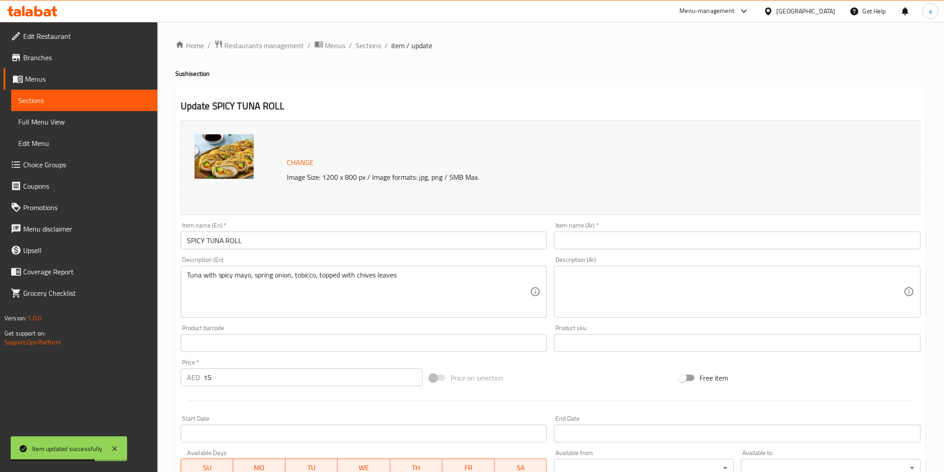
click at [69, 103] on span "Sections" at bounding box center [84, 100] width 132 height 11
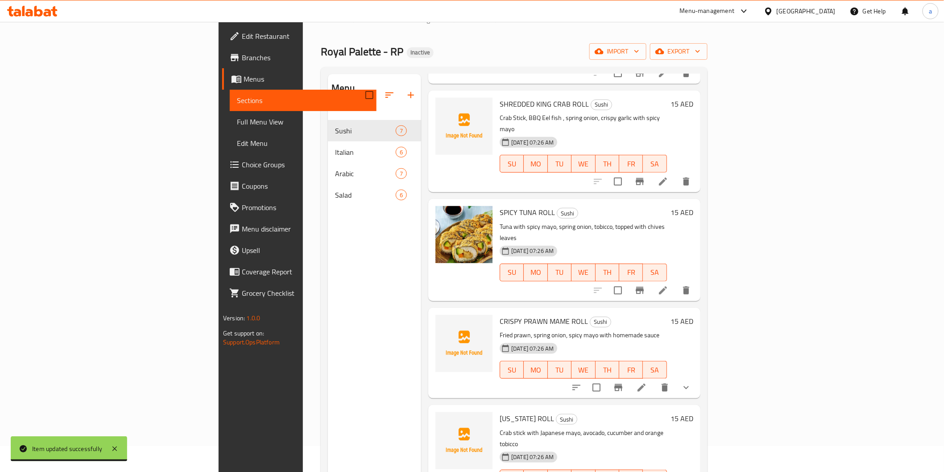
scroll to position [50, 0]
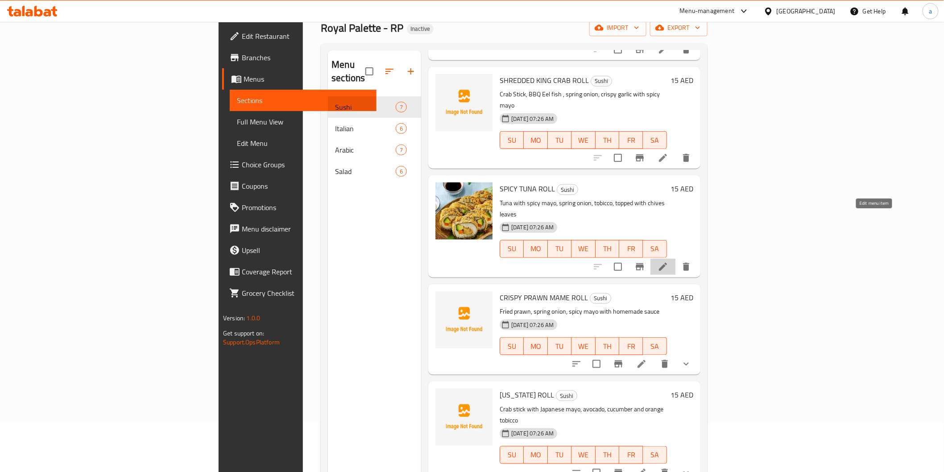
click at [668, 261] on icon at bounding box center [662, 266] width 11 height 11
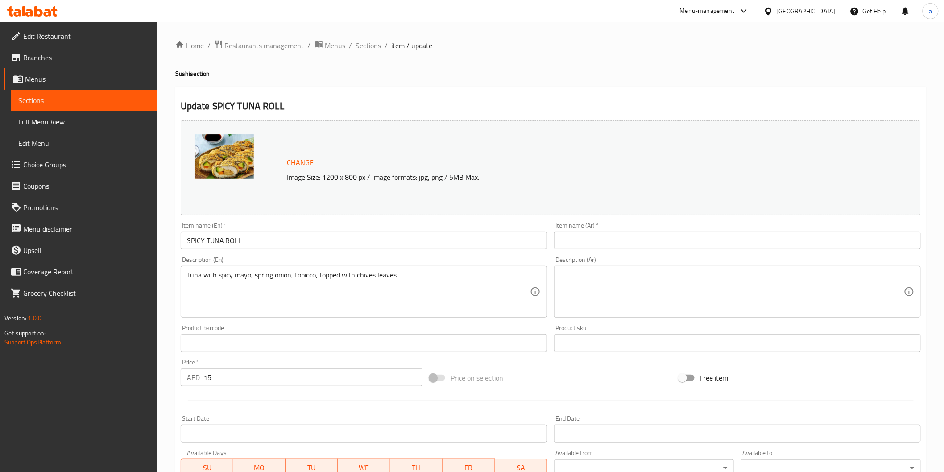
click at [77, 91] on link "Sections" at bounding box center [84, 100] width 146 height 21
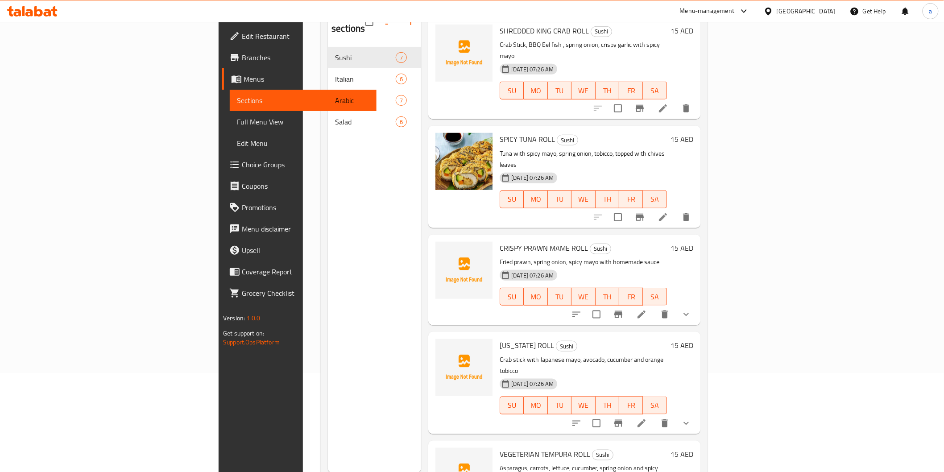
scroll to position [125, 0]
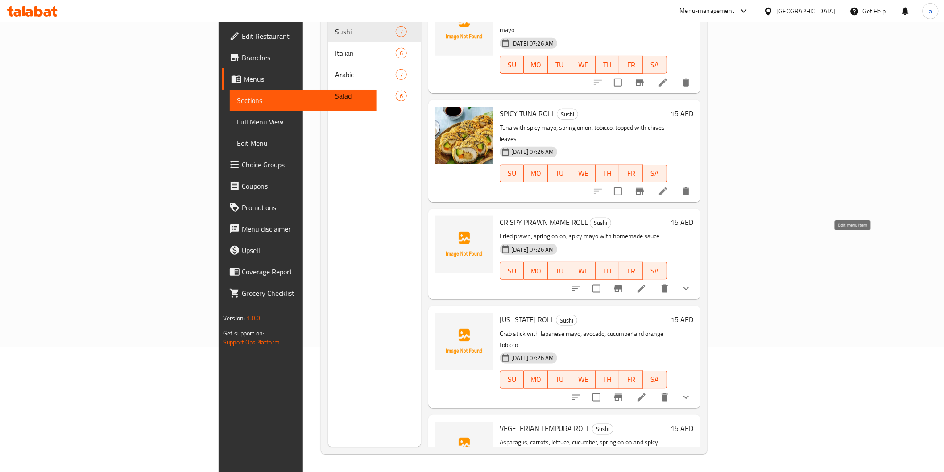
click at [647, 283] on icon at bounding box center [641, 288] width 11 height 11
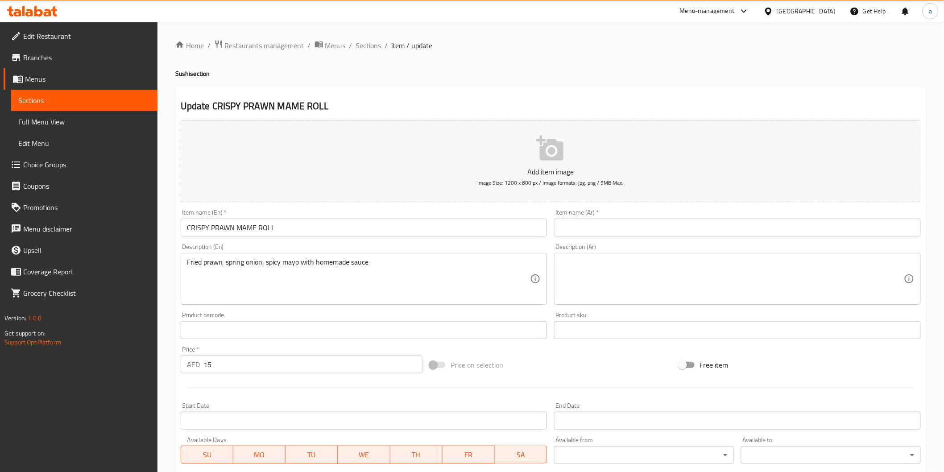
click at [38, 105] on span "Sections" at bounding box center [84, 100] width 132 height 11
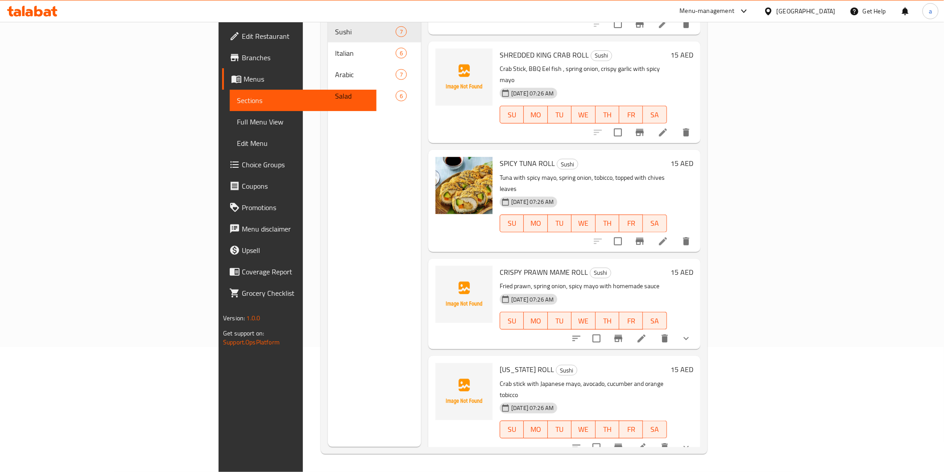
scroll to position [132, 0]
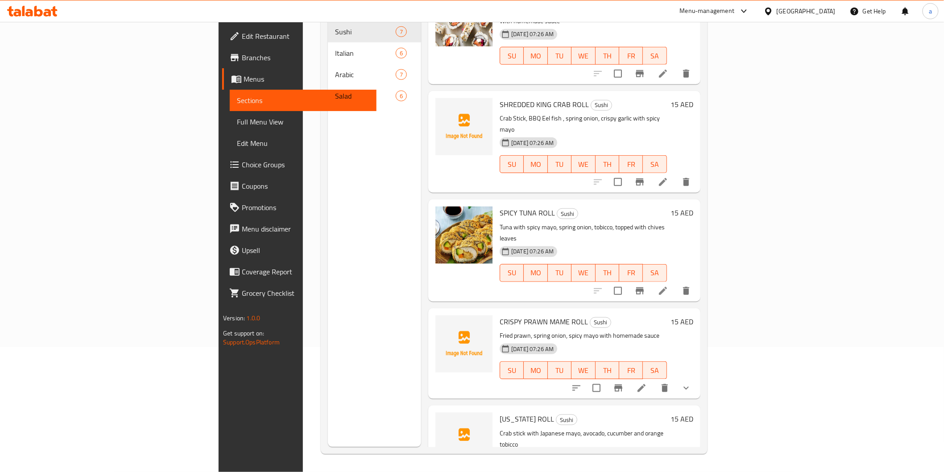
click at [654, 380] on li at bounding box center [641, 388] width 25 height 16
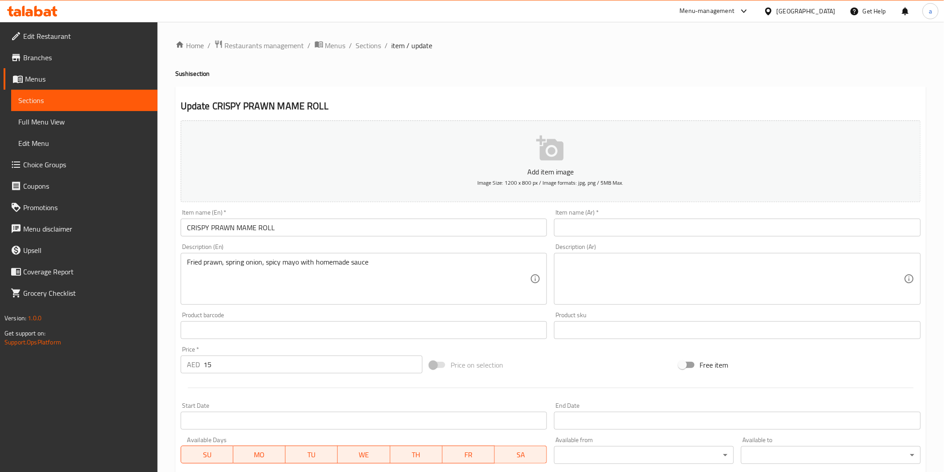
click at [36, 95] on span "Sections" at bounding box center [84, 100] width 132 height 11
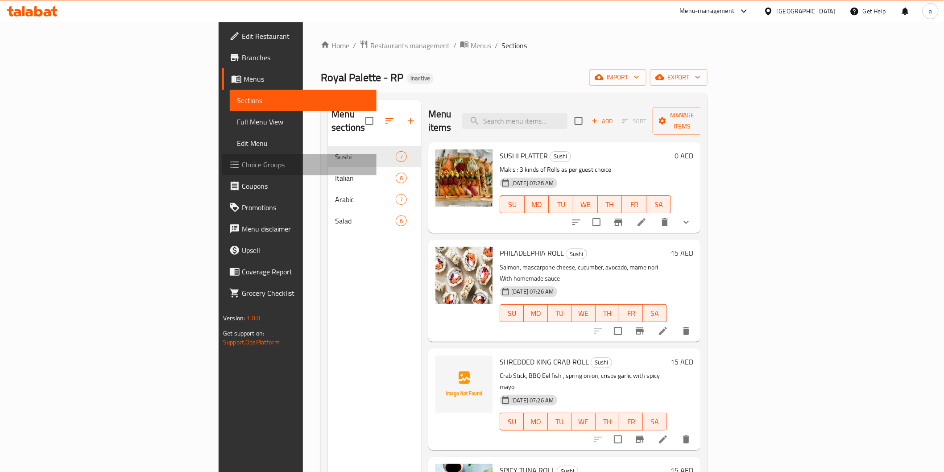
click at [242, 165] on span "Choice Groups" at bounding box center [305, 164] width 127 height 11
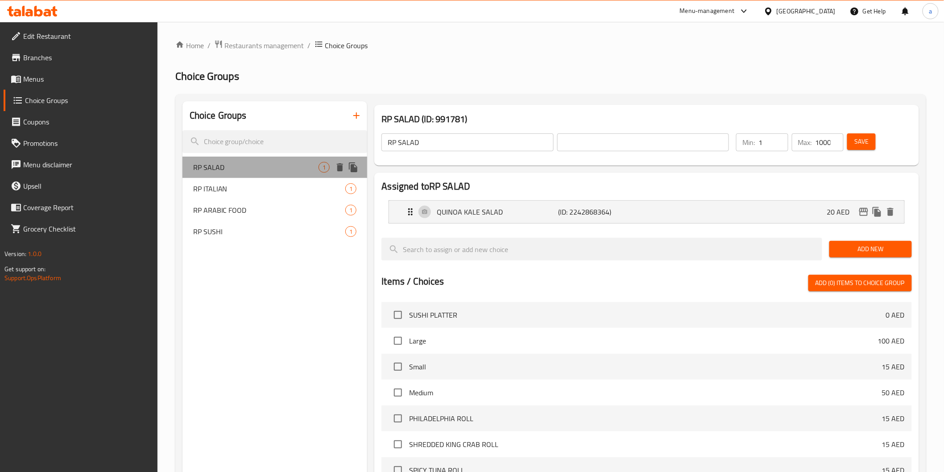
click at [268, 163] on span "RP SALAD" at bounding box center [256, 167] width 126 height 11
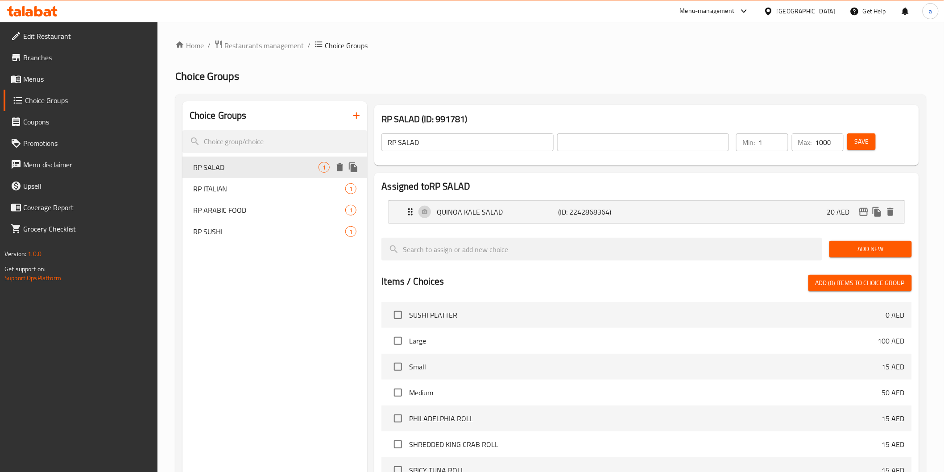
click at [295, 162] on span "RP SALAD" at bounding box center [256, 167] width 126 height 11
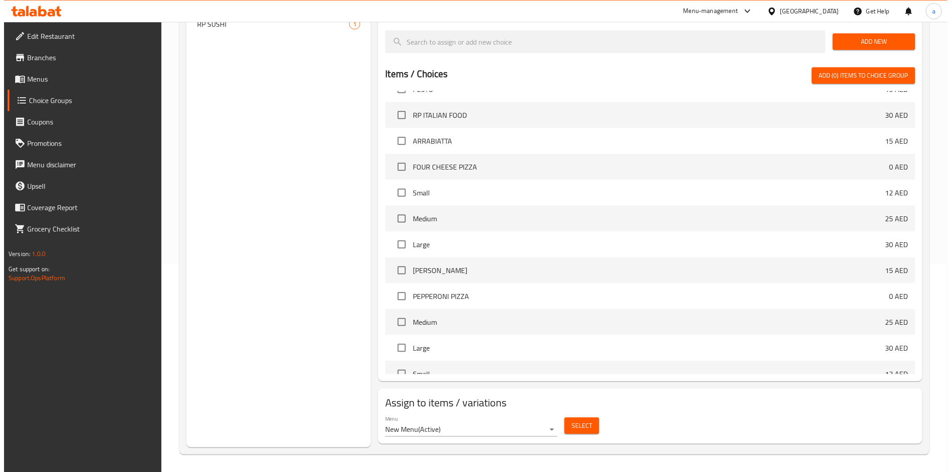
scroll to position [496, 0]
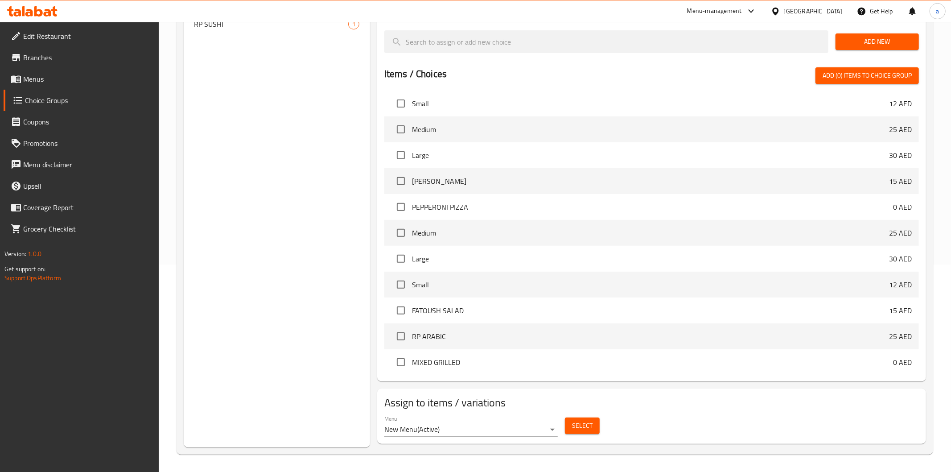
click at [538, 264] on body "​ Menu-management [GEOGRAPHIC_DATA] Get Help a Edit Restaurant Branches Menus C…" at bounding box center [475, 39] width 951 height 450
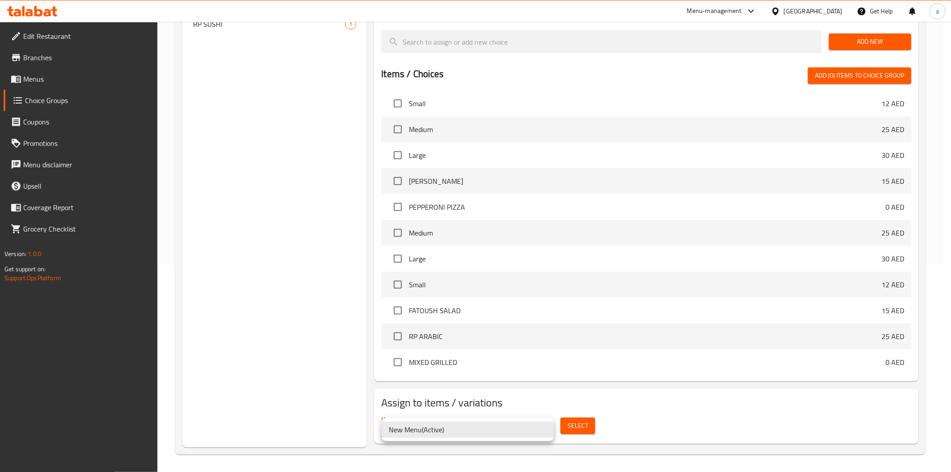
click at [541, 399] on div at bounding box center [475, 236] width 951 height 472
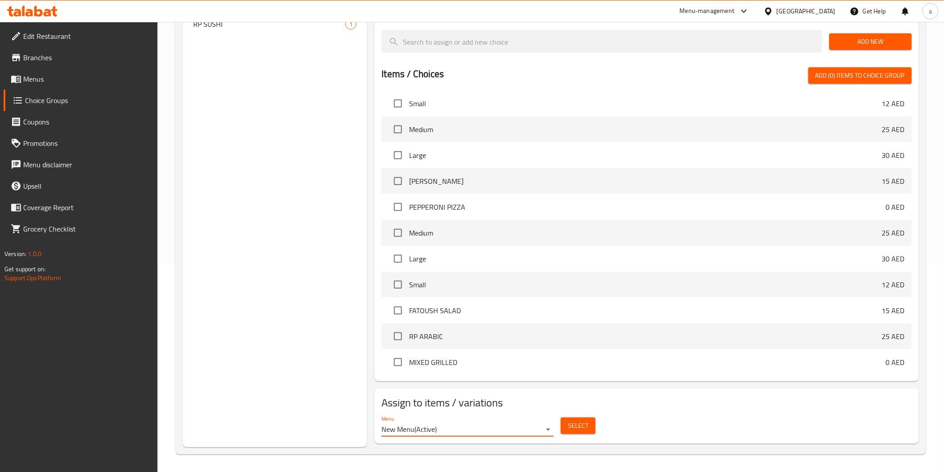
click at [597, 426] on div "Select" at bounding box center [578, 426] width 42 height 24
click at [587, 426] on span "Select" at bounding box center [578, 425] width 21 height 11
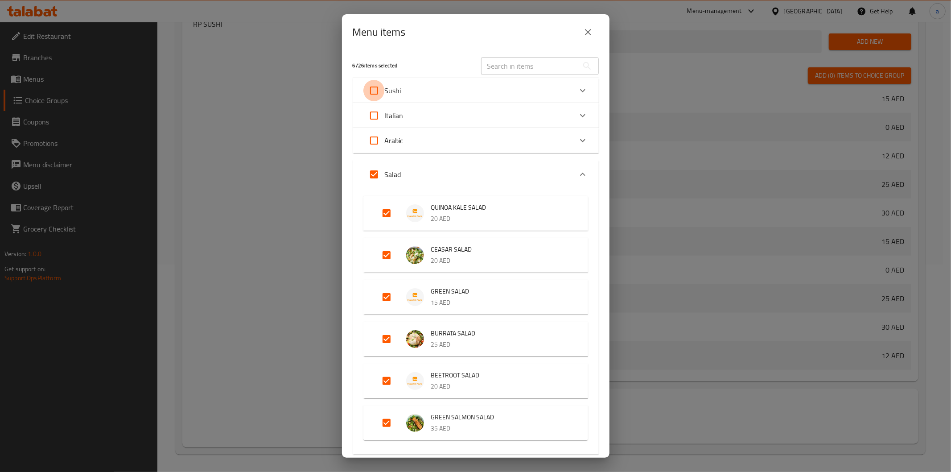
click at [382, 84] on input "Expand" at bounding box center [374, 90] width 21 height 21
checkbox input "true"
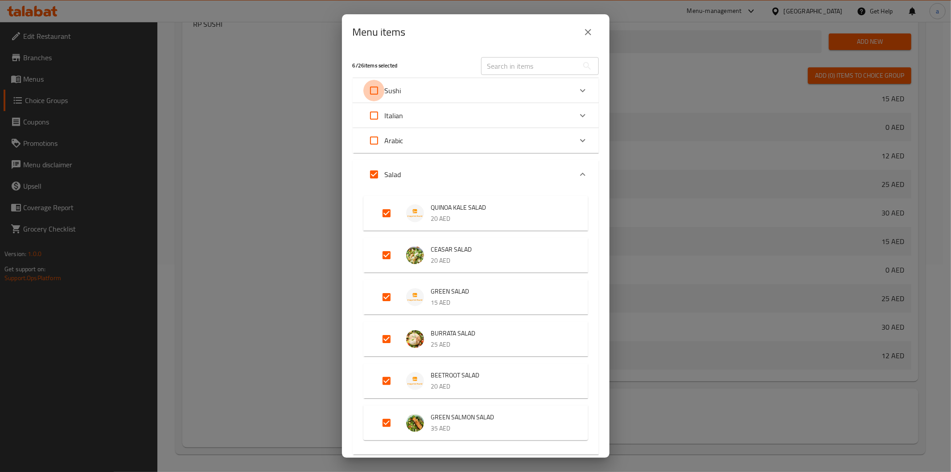
checkbox input "true"
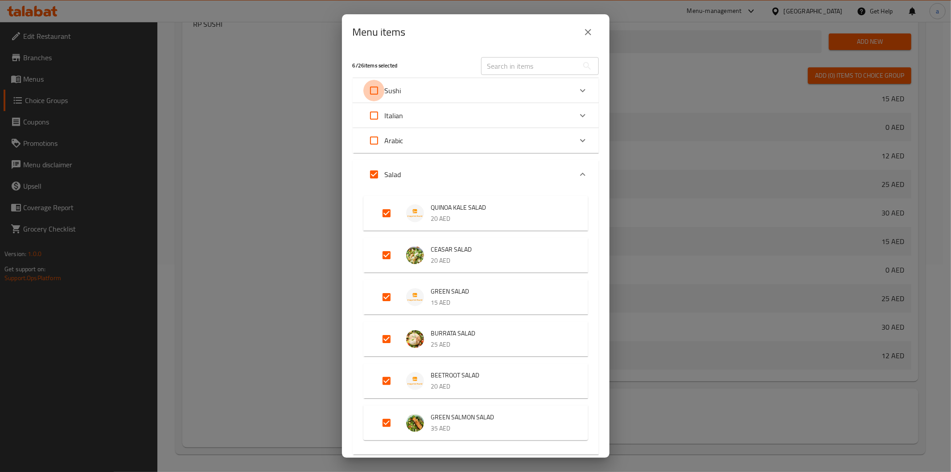
checkbox input "true"
click at [578, 89] on icon "Expand" at bounding box center [583, 90] width 11 height 11
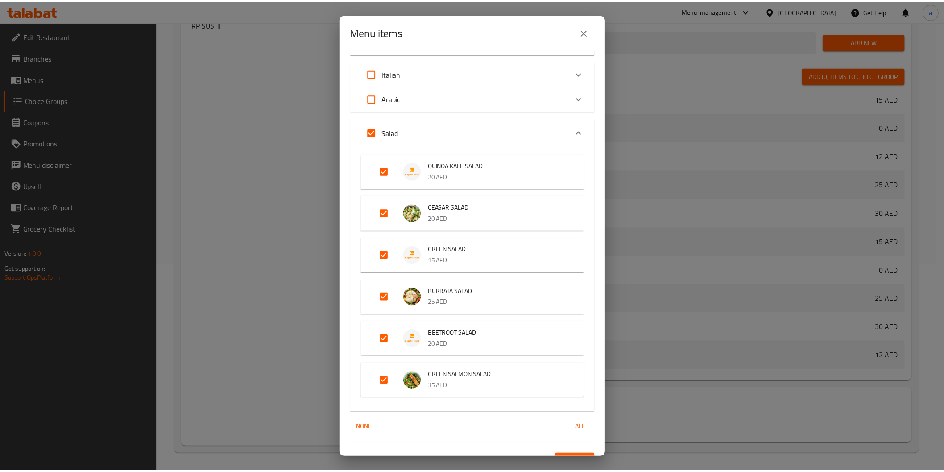
scroll to position [340, 0]
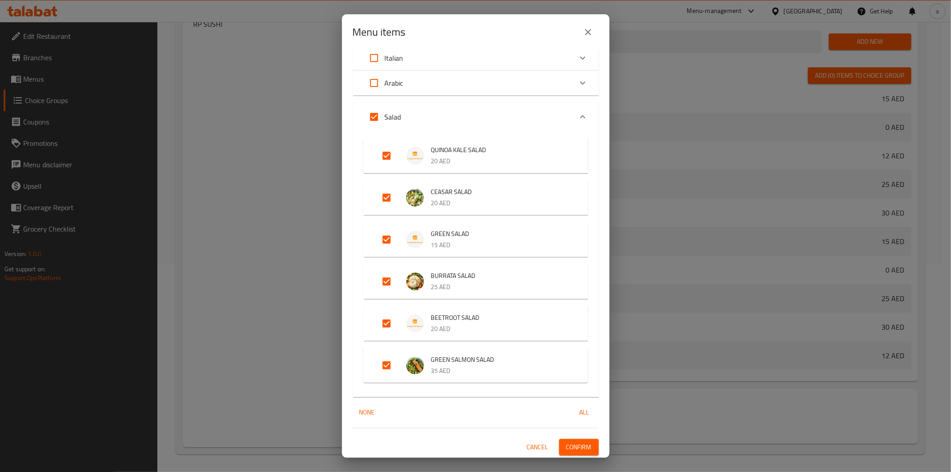
click at [573, 454] on button "Confirm" at bounding box center [579, 447] width 40 height 17
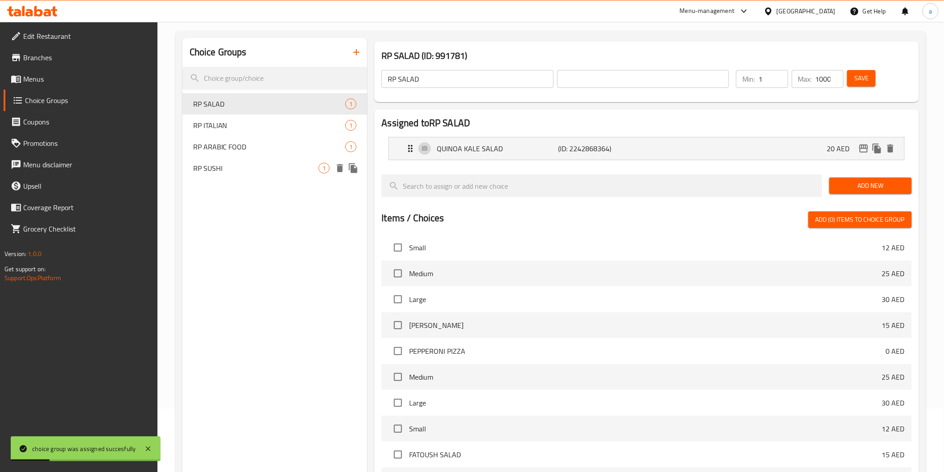
scroll to position [0, 0]
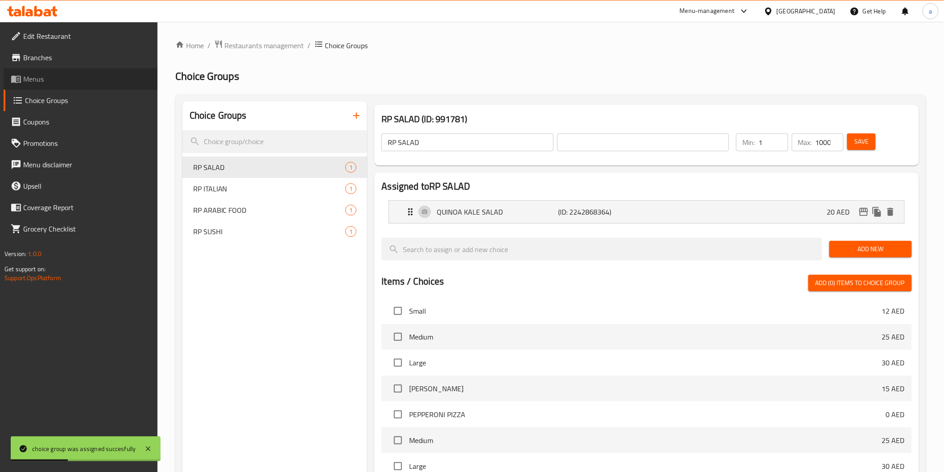
click at [37, 81] on span "Menus" at bounding box center [86, 79] width 127 height 11
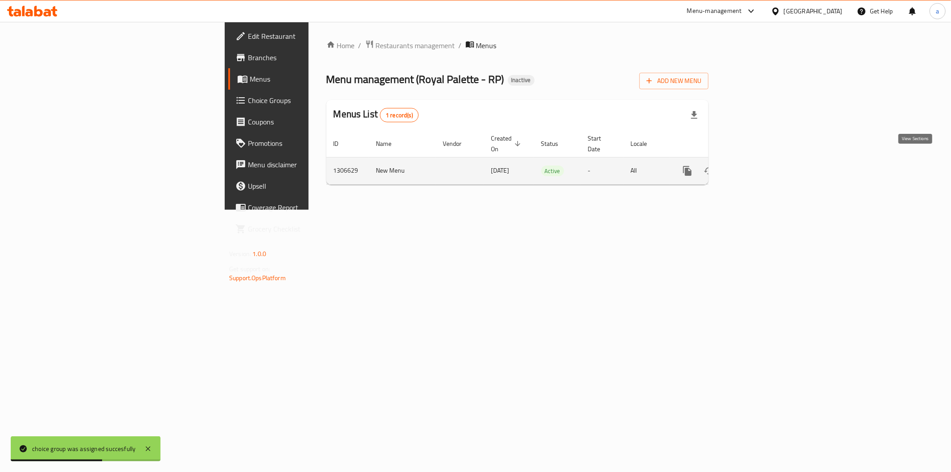
click at [756, 167] on icon "enhanced table" at bounding box center [752, 171] width 8 height 8
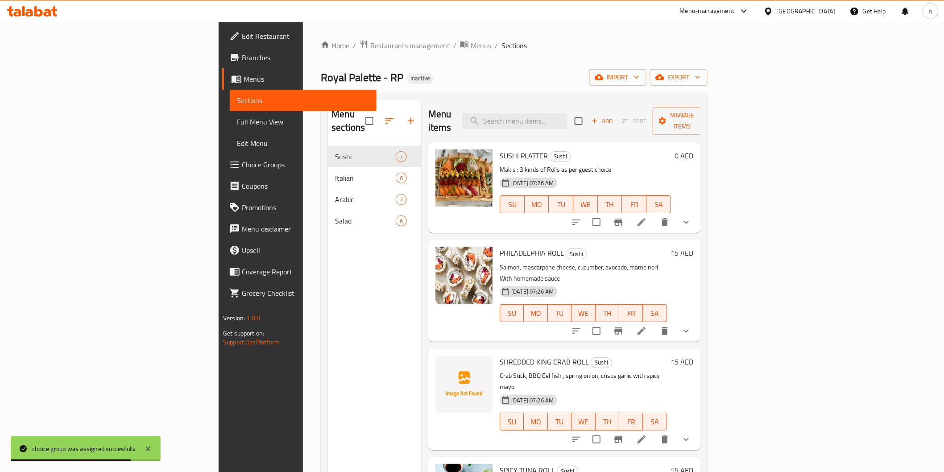
click at [237, 116] on span "Full Menu View" at bounding box center [303, 121] width 132 height 11
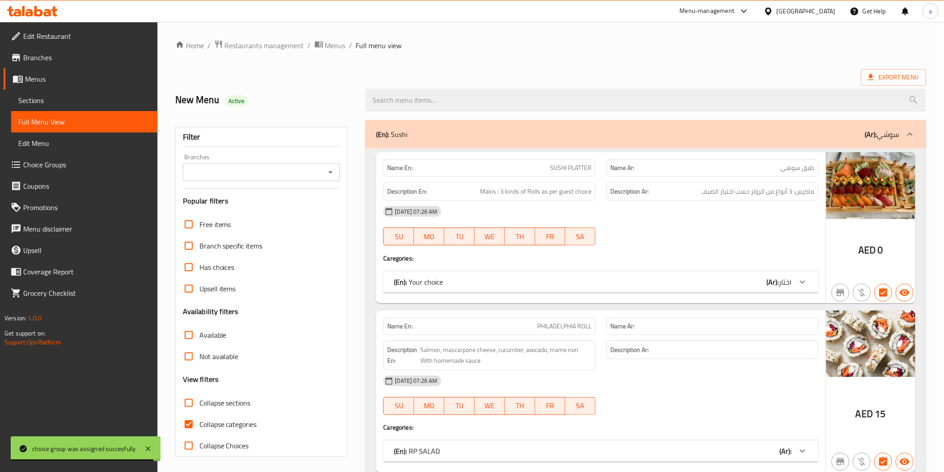
click at [188, 424] on input "Collapse categories" at bounding box center [188, 423] width 21 height 21
checkbox input "false"
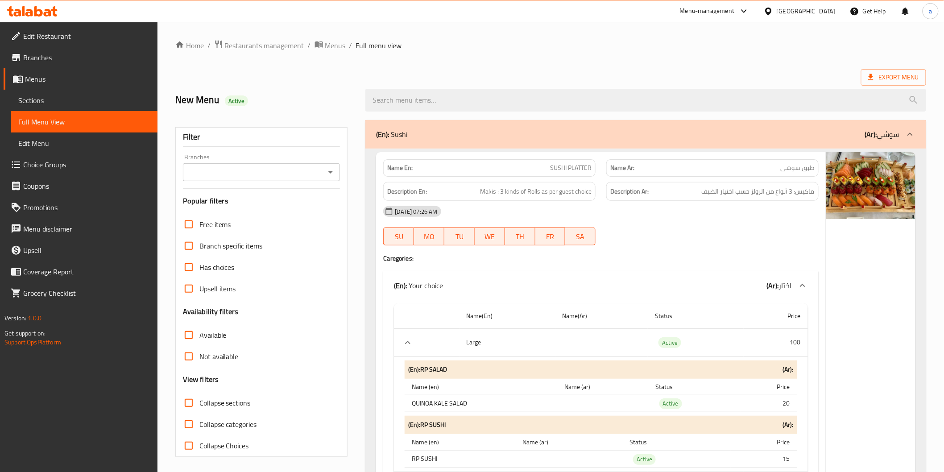
click at [67, 96] on span "Sections" at bounding box center [84, 100] width 132 height 11
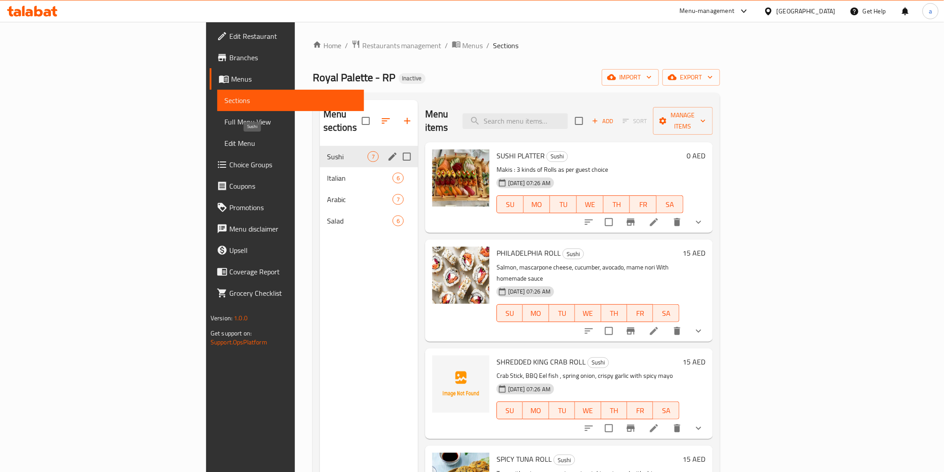
click at [327, 151] on span "Sushi" at bounding box center [347, 156] width 41 height 11
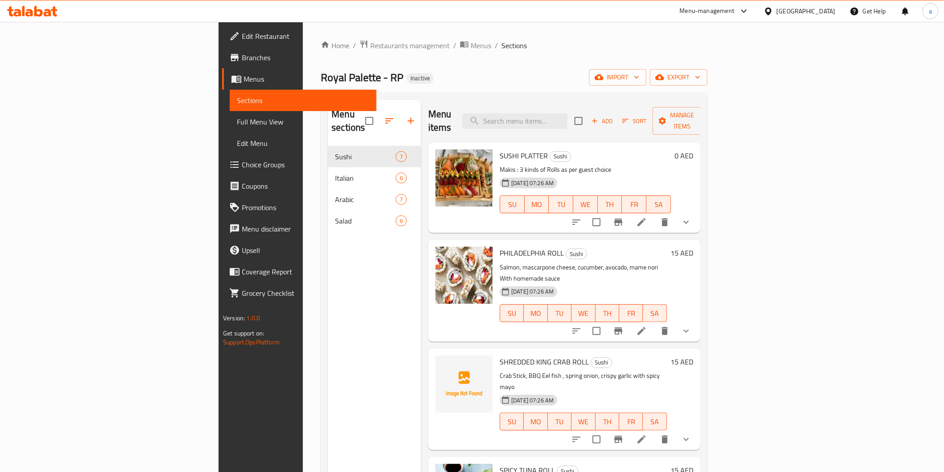
click at [697, 211] on div at bounding box center [631, 221] width 131 height 21
click at [647, 217] on icon at bounding box center [641, 222] width 11 height 11
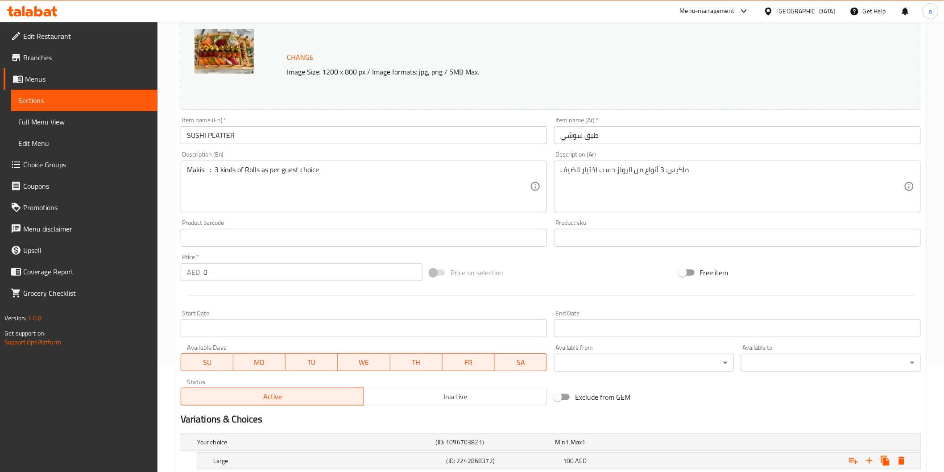
scroll to position [90, 0]
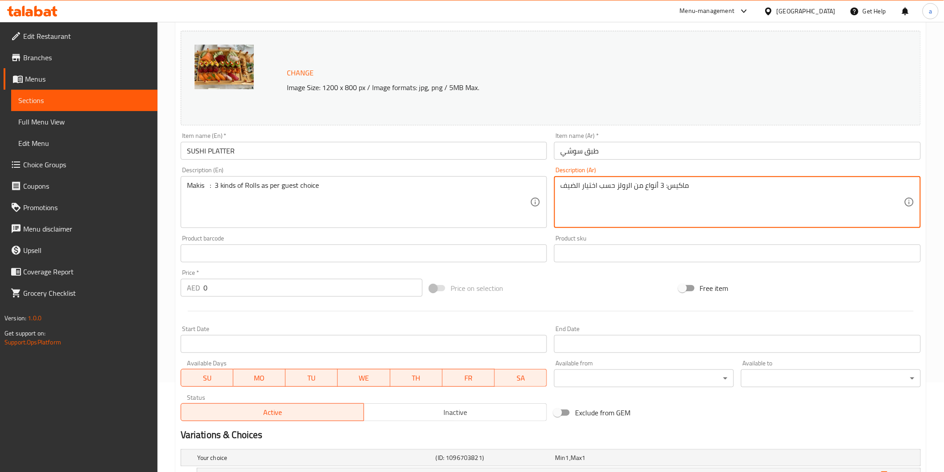
drag, startPoint x: 562, startPoint y: 181, endPoint x: 725, endPoint y: 203, distance: 164.8
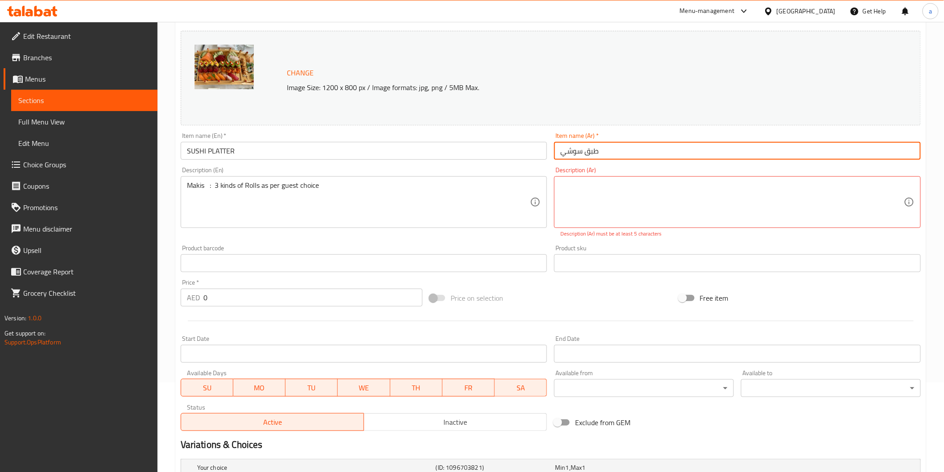
drag, startPoint x: 607, startPoint y: 149, endPoint x: 536, endPoint y: 140, distance: 71.6
click at [537, 140] on div "Change Image Size: 1200 x 800 px / Image formats: jpg, png / 5MB Max. Item name…" at bounding box center [550, 230] width 747 height 407
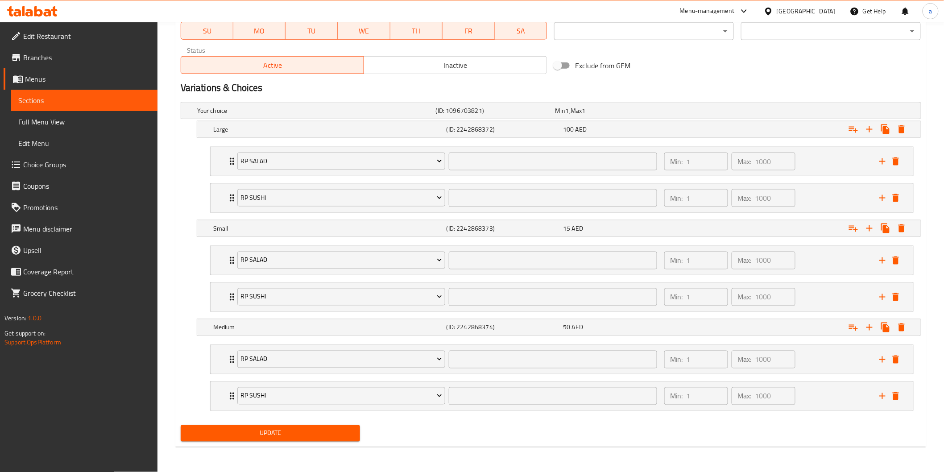
click at [246, 437] on span "Update" at bounding box center [270, 433] width 165 height 11
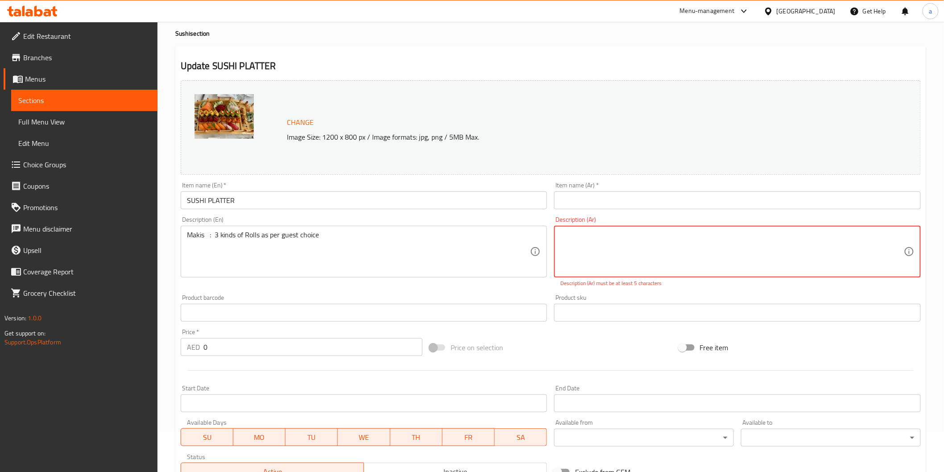
click at [96, 99] on span "Sections" at bounding box center [84, 100] width 132 height 11
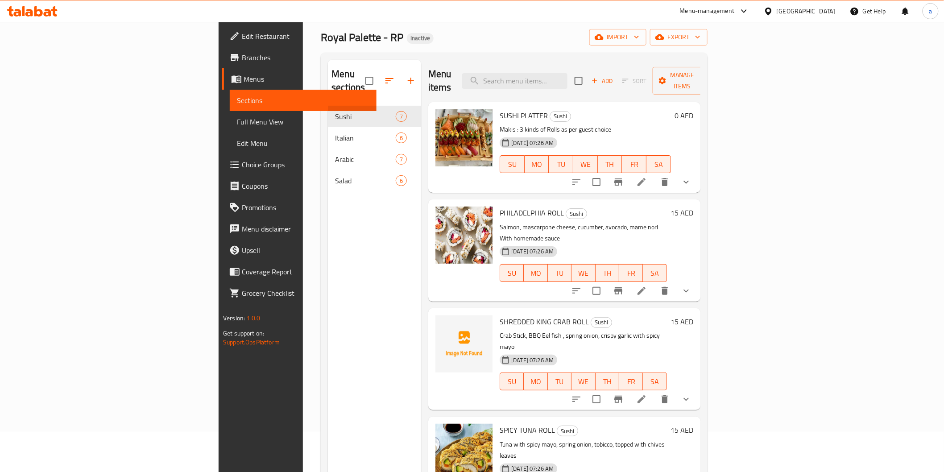
click at [237, 123] on span "Full Menu View" at bounding box center [303, 121] width 132 height 11
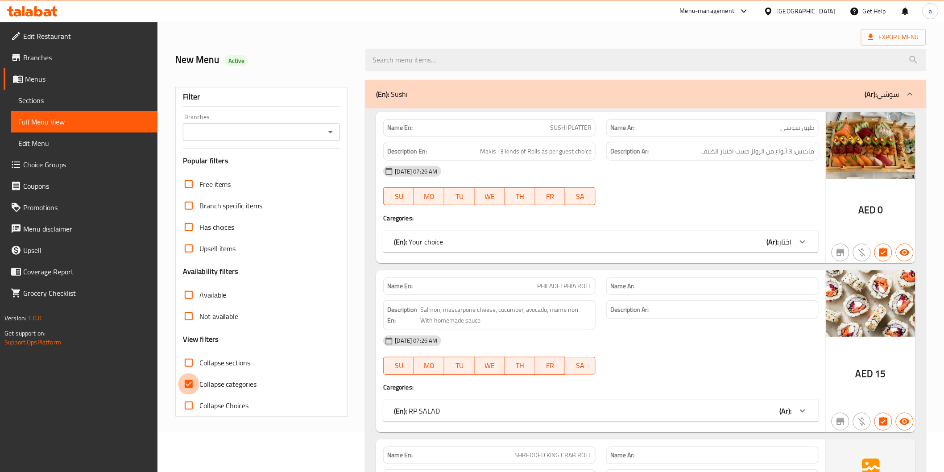
click at [183, 381] on input "Collapse categories" at bounding box center [188, 383] width 21 height 21
checkbox input "false"
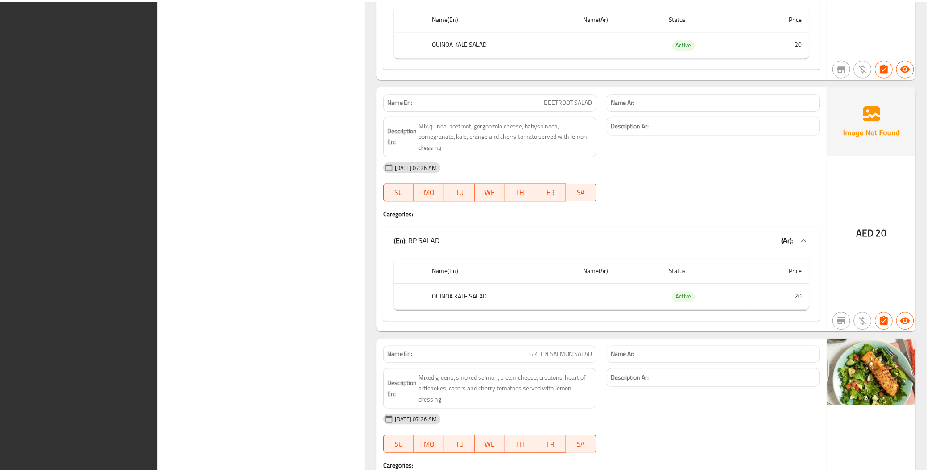
scroll to position [7787, 0]
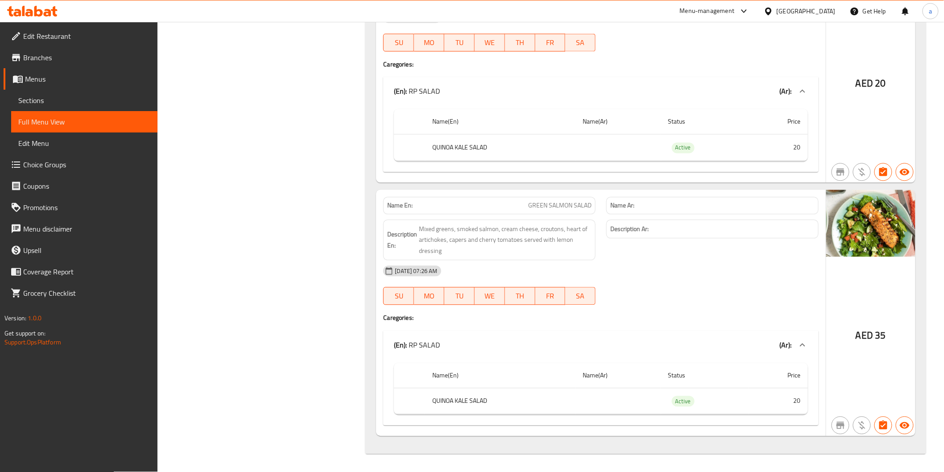
click at [58, 103] on span "Sections" at bounding box center [84, 100] width 132 height 11
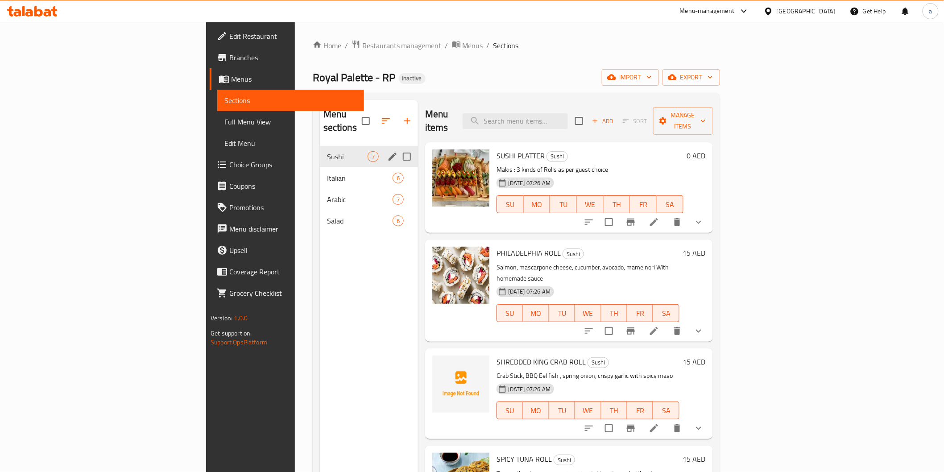
click at [327, 151] on span "Sushi" at bounding box center [347, 156] width 41 height 11
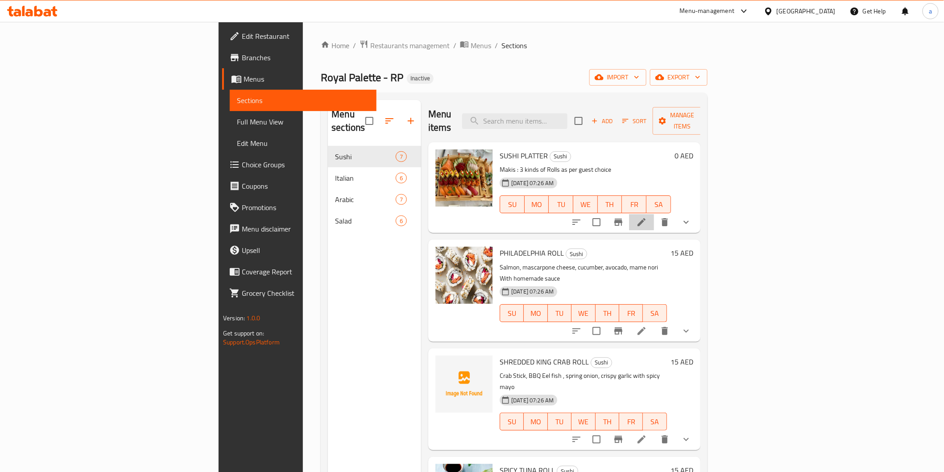
click at [654, 214] on li at bounding box center [641, 222] width 25 height 16
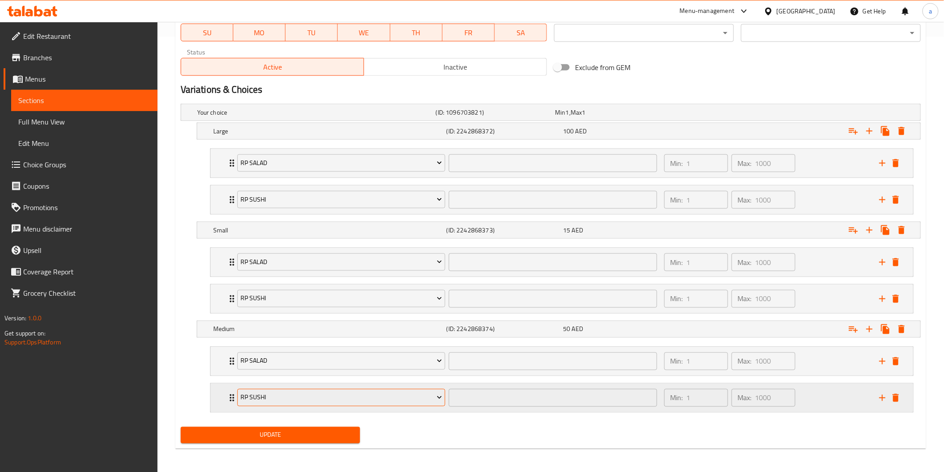
scroll to position [436, 0]
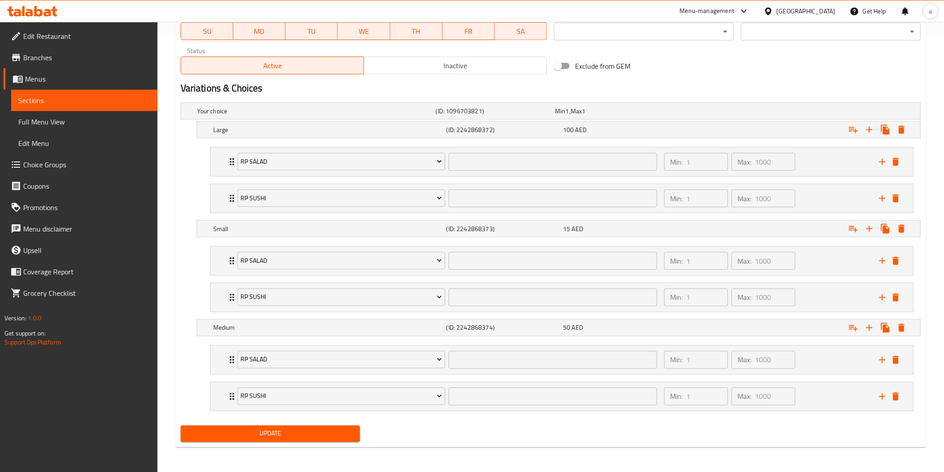
click at [339, 438] on span "Update" at bounding box center [270, 433] width 165 height 11
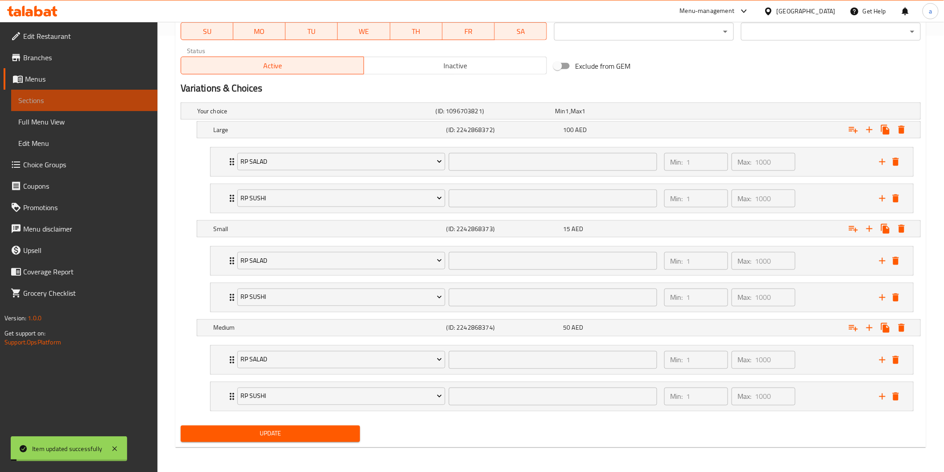
click at [92, 97] on span "Sections" at bounding box center [84, 100] width 132 height 11
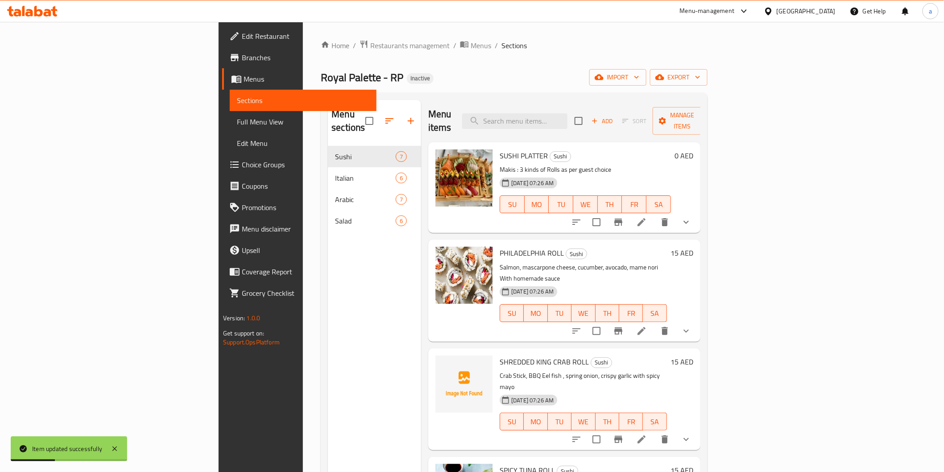
click at [647, 326] on icon at bounding box center [641, 331] width 11 height 11
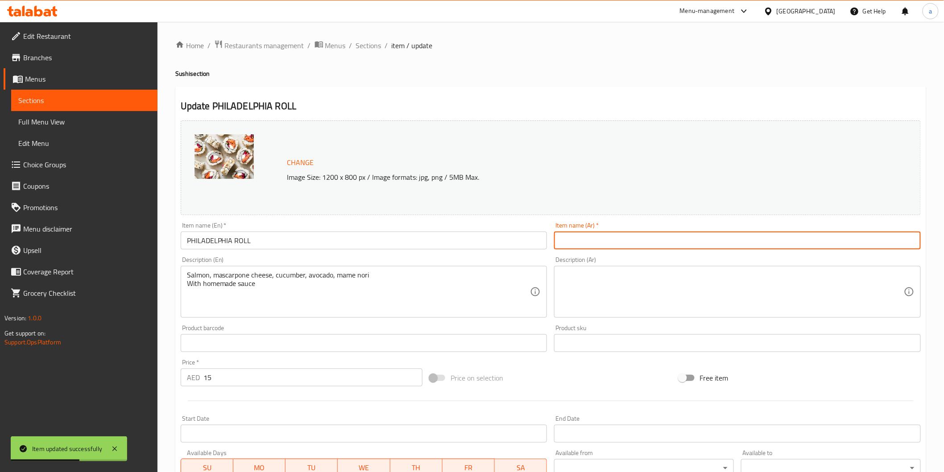
click at [654, 244] on input "text" at bounding box center [737, 240] width 367 height 18
click at [562, 242] on input "text" at bounding box center [737, 240] width 367 height 18
type input "فيلادلفيا رول"
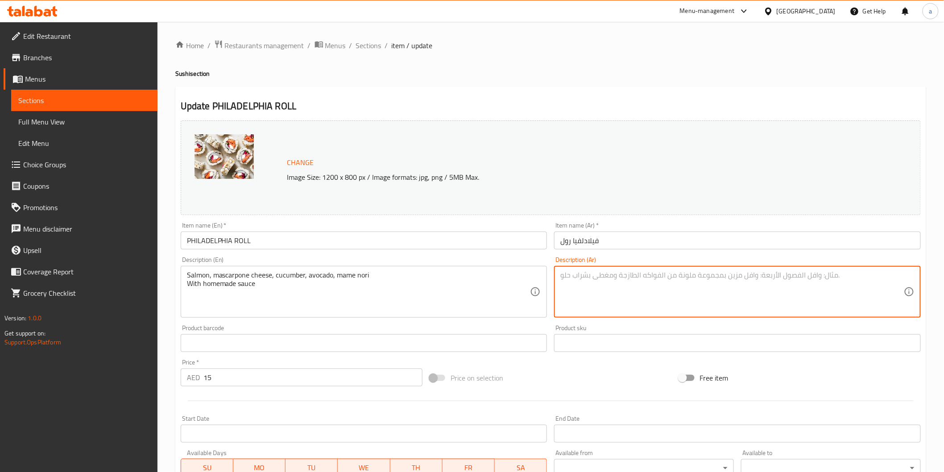
click at [621, 297] on textarea at bounding box center [731, 292] width 343 height 42
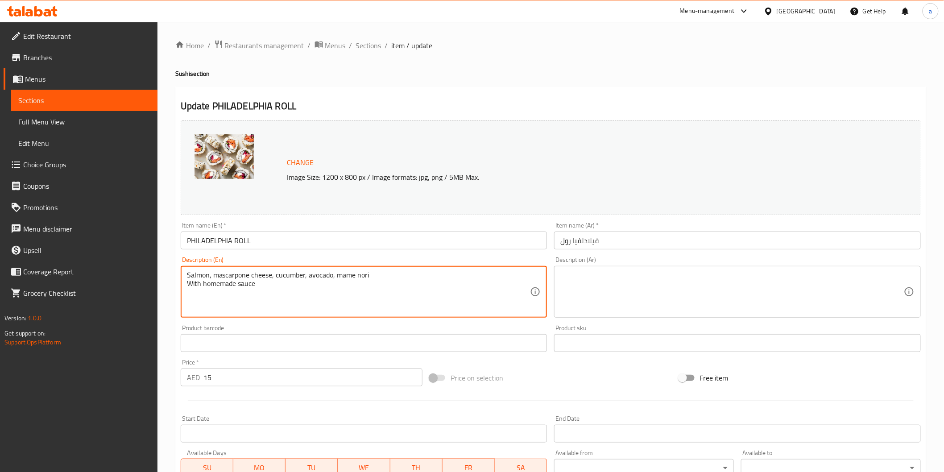
click at [210, 273] on textarea "Salmon, mascarpone cheese, cucumber, avocado, mame nori With homemade sauce" at bounding box center [358, 292] width 343 height 42
drag, startPoint x: 186, startPoint y: 274, endPoint x: 266, endPoint y: 290, distance: 80.9
click at [266, 290] on textarea "Salmon, mascarpone cheese, cucumber, avocado, mame nori With homemade sauce" at bounding box center [358, 292] width 343 height 42
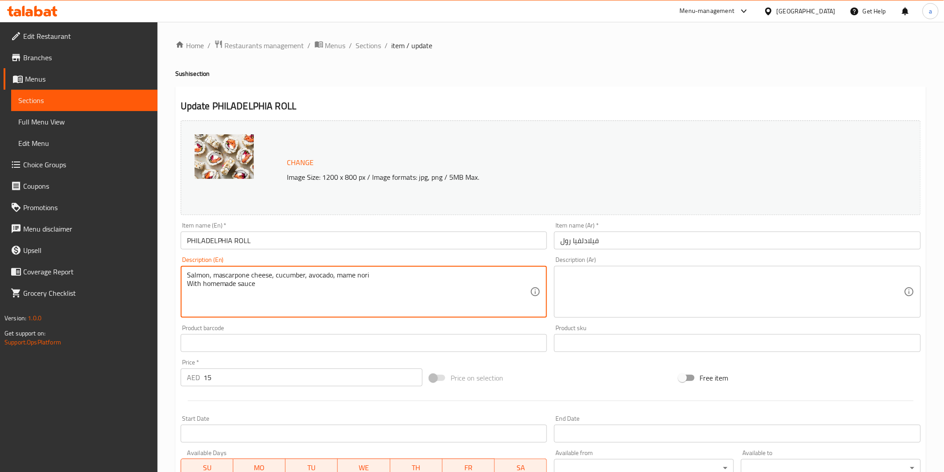
click at [610, 284] on textarea at bounding box center [731, 292] width 343 height 42
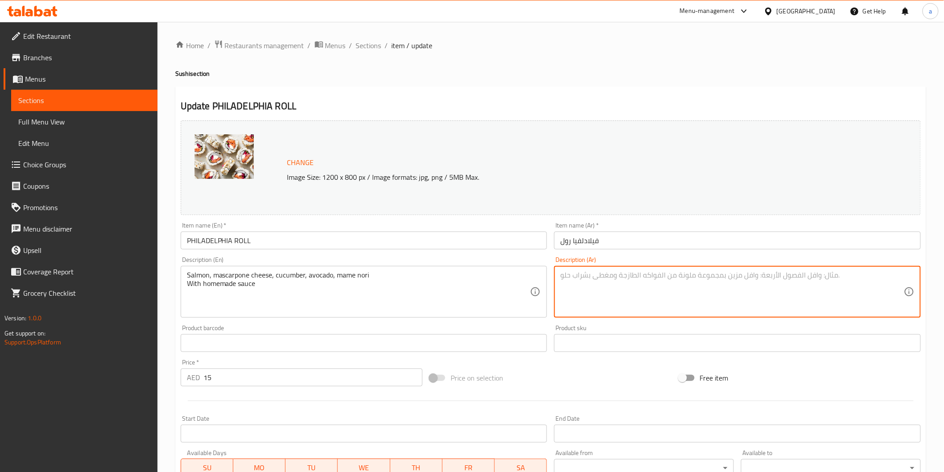
paste textarea "[PERSON_NAME]، [PERSON_NAME]، خيار، أفوكادو، [PERSON_NAME] مع صلصة منزلية الصنع"
drag, startPoint x: 596, startPoint y: 285, endPoint x: 559, endPoint y: 280, distance: 37.0
click at [559, 280] on div "[PERSON_NAME]، [PERSON_NAME]، خيار، أفوكادو، [PERSON_NAME] مع صلصة منزلية الصنع…" at bounding box center [737, 292] width 367 height 52
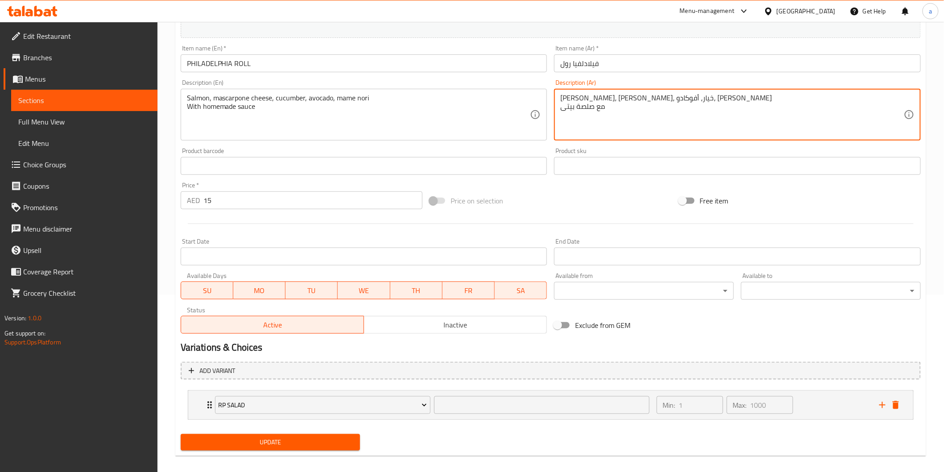
scroll to position [185, 0]
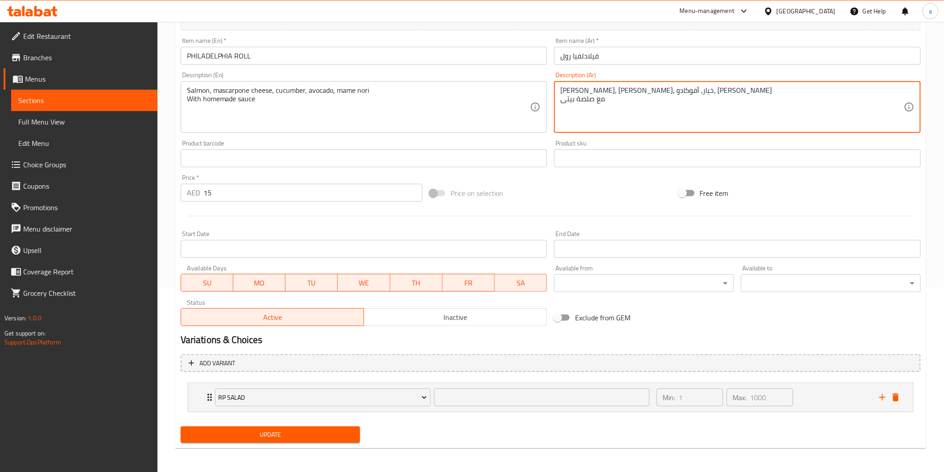
type textarea "[PERSON_NAME]، [PERSON_NAME]، خيار، أفوكادو، [PERSON_NAME] مع صلصة بيتى"
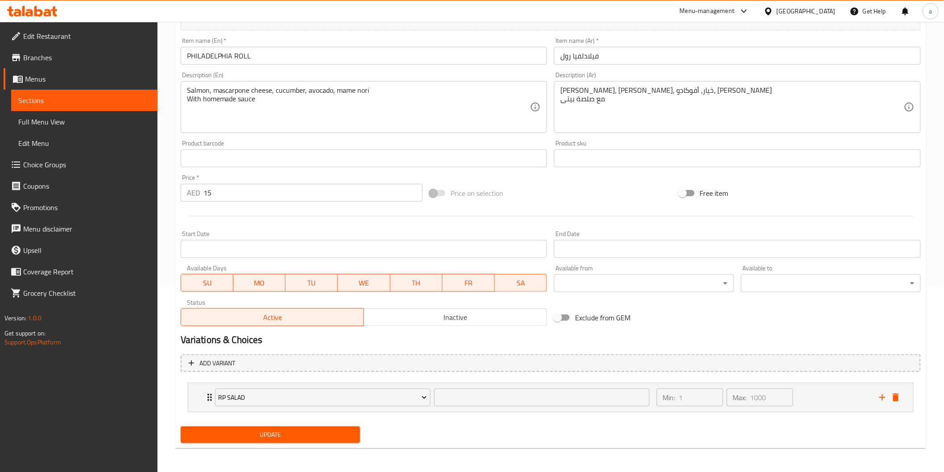
click at [298, 442] on div "Update" at bounding box center [270, 435] width 187 height 24
click at [302, 430] on span "Update" at bounding box center [270, 434] width 165 height 11
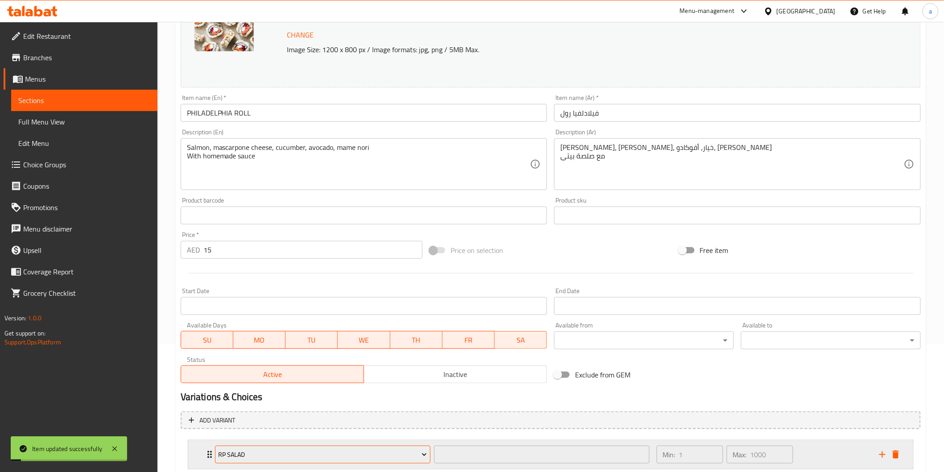
scroll to position [0, 0]
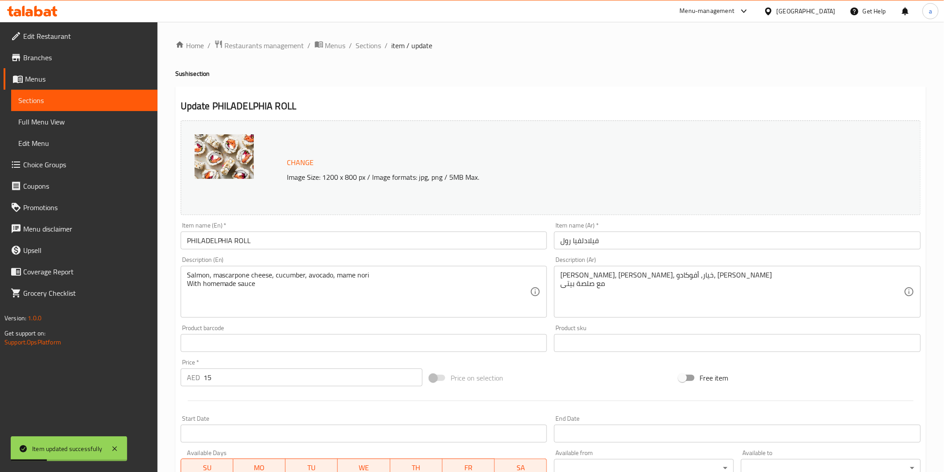
click at [86, 91] on link "Sections" at bounding box center [84, 100] width 146 height 21
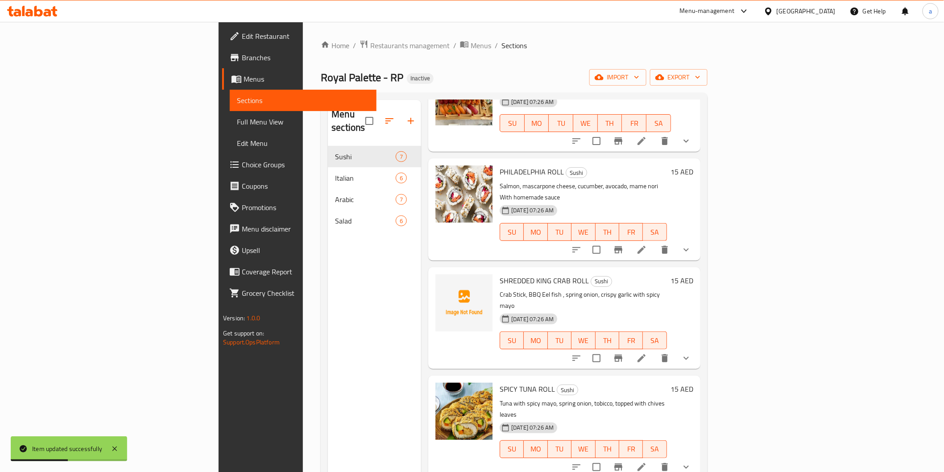
scroll to position [99, 0]
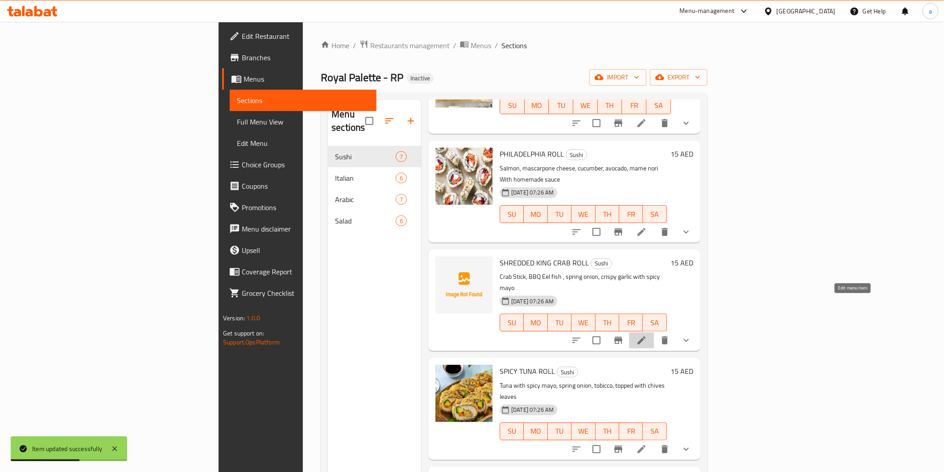
click at [645, 336] on icon at bounding box center [641, 340] width 8 height 8
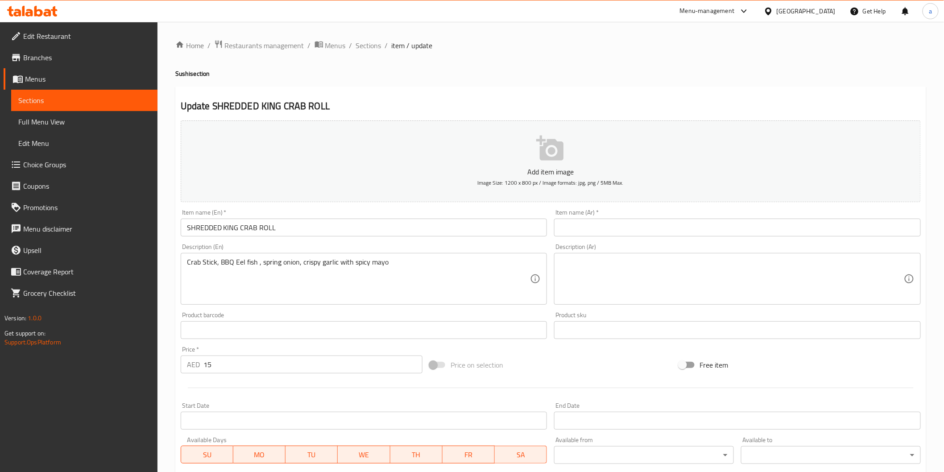
click at [600, 230] on input "text" at bounding box center [737, 228] width 367 height 18
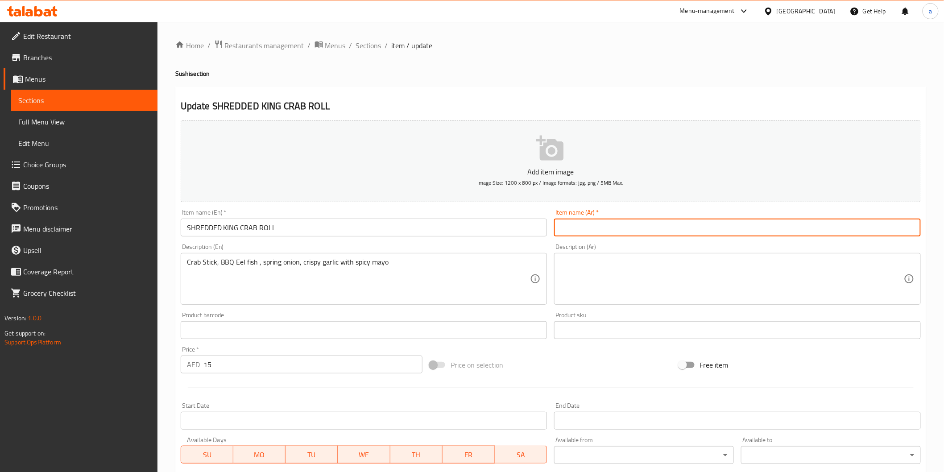
type input "v"
type input ";"
type input "ك"
type input "رول الكابوريا الملكي مقطع"
click at [306, 265] on textarea "Crab Stick, BBQ Eel fish , spring onion, crispy garlic with spicy mayo" at bounding box center [358, 279] width 343 height 42
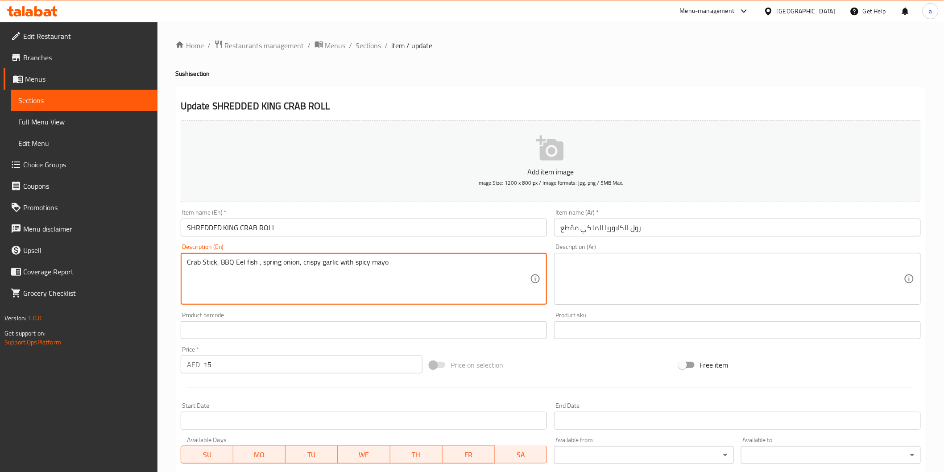
click at [306, 265] on textarea "Crab Stick, BBQ Eel fish , spring onion, crispy garlic with spicy mayo" at bounding box center [358, 279] width 343 height 42
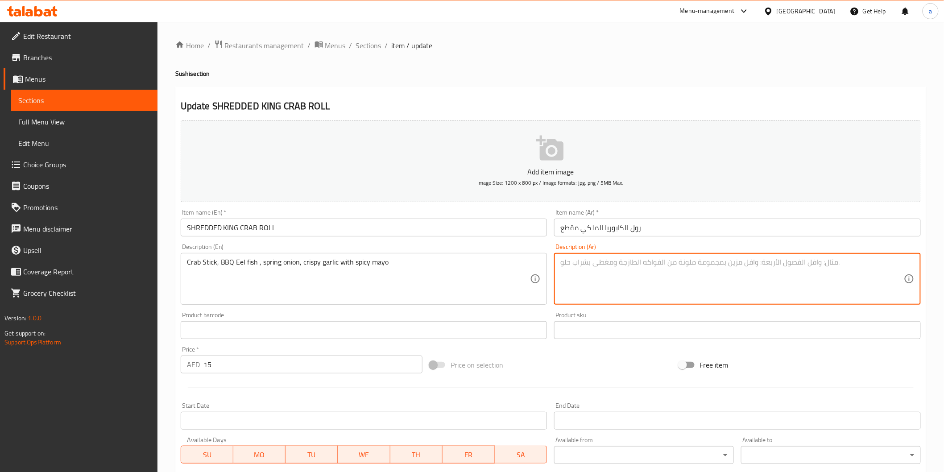
click at [596, 283] on textarea at bounding box center [731, 279] width 343 height 42
paste textarea "عصا السلطعون، سمك ثعبان البحر المشوي، البصل الأخضر، الثوم المقرمش مع المايونيز …"
drag, startPoint x: 779, startPoint y: 262, endPoint x: 837, endPoint y: 273, distance: 59.0
click at [837, 273] on textarea "عصا السلطعون، سمك ثعبان البحر المشوي، البصل الأخضر، الثوم المقرمش مع المايونيز …" at bounding box center [731, 279] width 343 height 42
drag, startPoint x: 701, startPoint y: 264, endPoint x: 776, endPoint y: 273, distance: 75.5
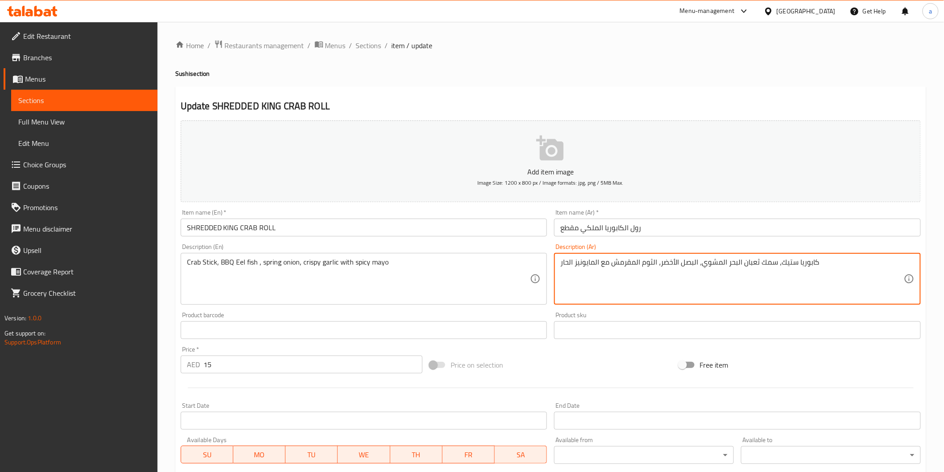
click at [776, 273] on textarea "كابوريا ستيك، سمك ثعبان البحر المشوي، البصل الأخضر، الثوم المقرمش مع المايونيز …" at bounding box center [731, 279] width 343 height 42
drag, startPoint x: 573, startPoint y: 268, endPoint x: 582, endPoint y: 270, distance: 8.7
click at [582, 270] on textarea "كابوريا ستيك، سمك ثعابين باربكيو، البصل الأخضر، الثوم المقرمش مع المايونيز الحار" at bounding box center [731, 279] width 343 height 42
type textarea "كابوريا ستيك، سمك ثعابين باربكيو، البصل الأخضر، الثوم المقرمش مع المايو الحار"
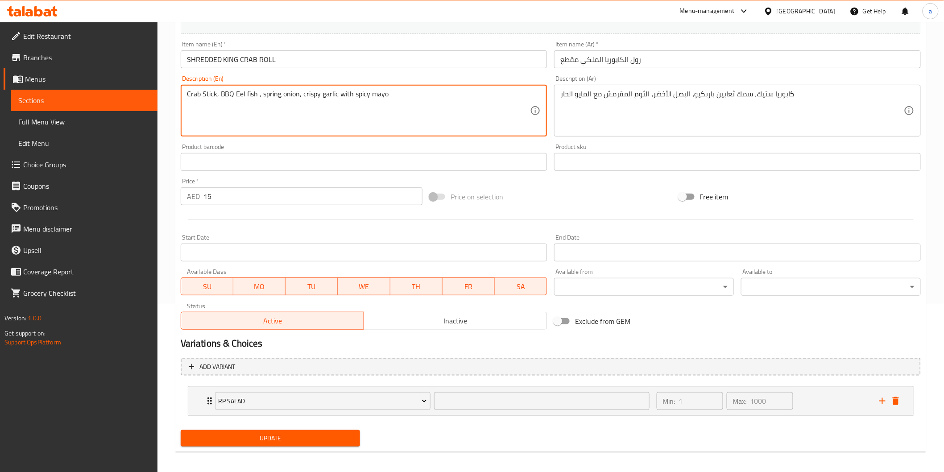
scroll to position [172, 0]
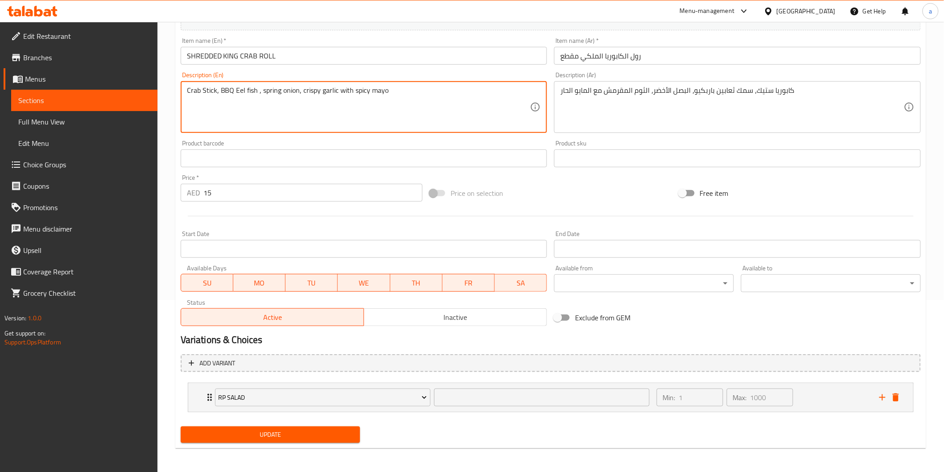
click at [312, 440] on button "Update" at bounding box center [271, 434] width 180 height 17
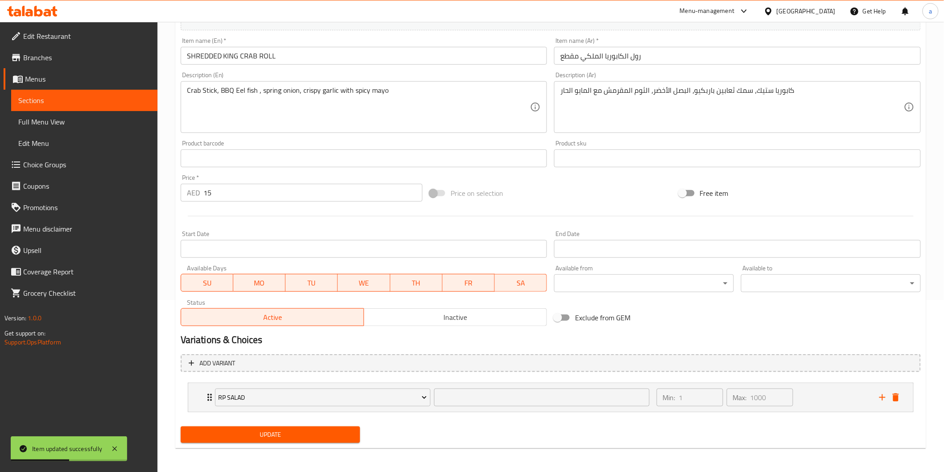
click at [110, 106] on link "Sections" at bounding box center [84, 100] width 146 height 21
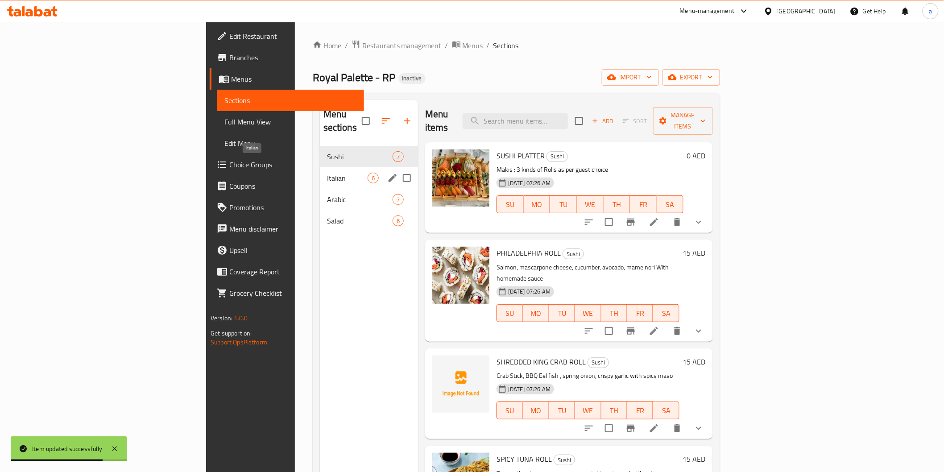
click at [327, 173] on span "Italian" at bounding box center [347, 178] width 41 height 11
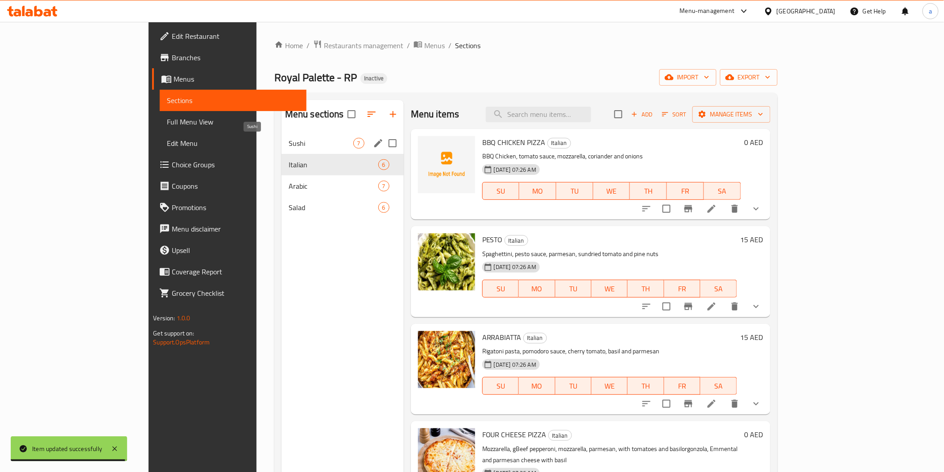
click at [289, 145] on span "Sushi" at bounding box center [321, 143] width 65 height 11
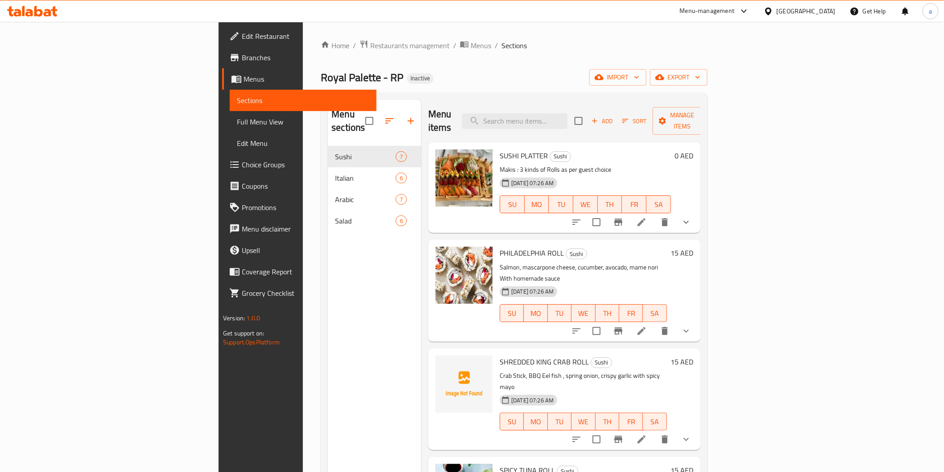
scroll to position [50, 0]
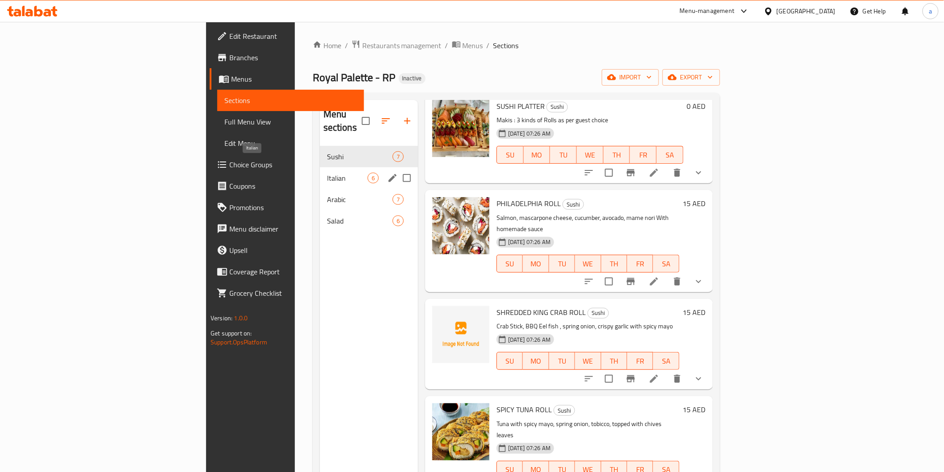
click at [327, 173] on span "Italian" at bounding box center [347, 178] width 41 height 11
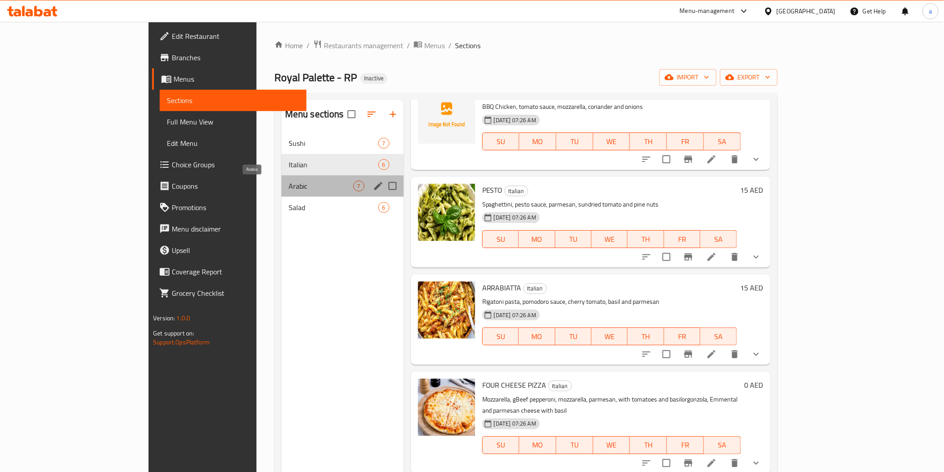
click at [289, 187] on span "Arabic" at bounding box center [321, 186] width 65 height 11
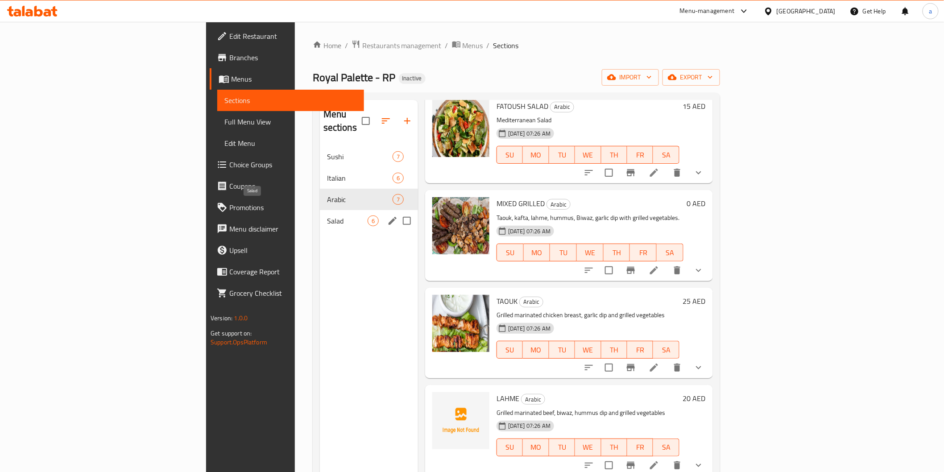
click at [327, 215] on span "Salad" at bounding box center [347, 220] width 41 height 11
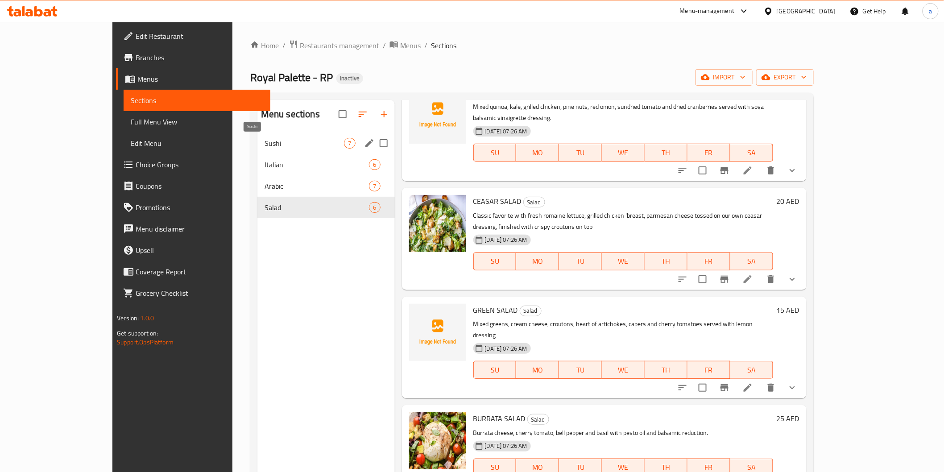
click at [264, 143] on span "Sushi" at bounding box center [304, 143] width 80 height 11
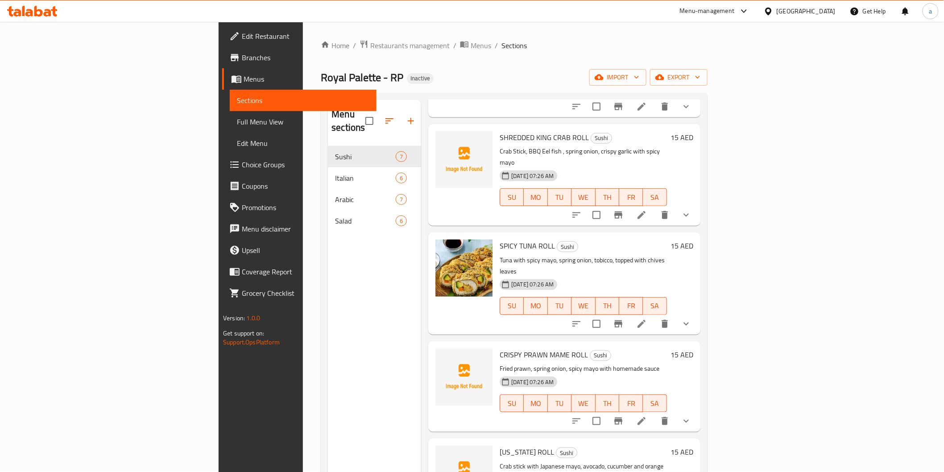
scroll to position [232, 0]
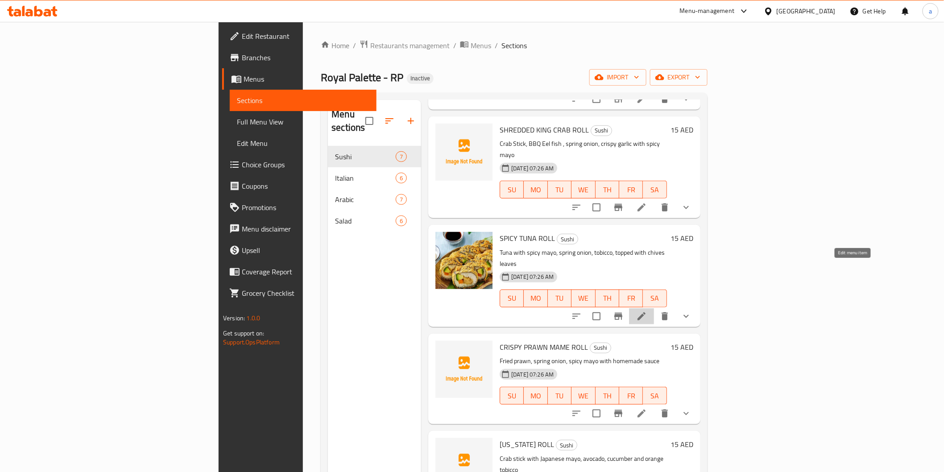
click at [647, 311] on icon at bounding box center [641, 316] width 11 height 11
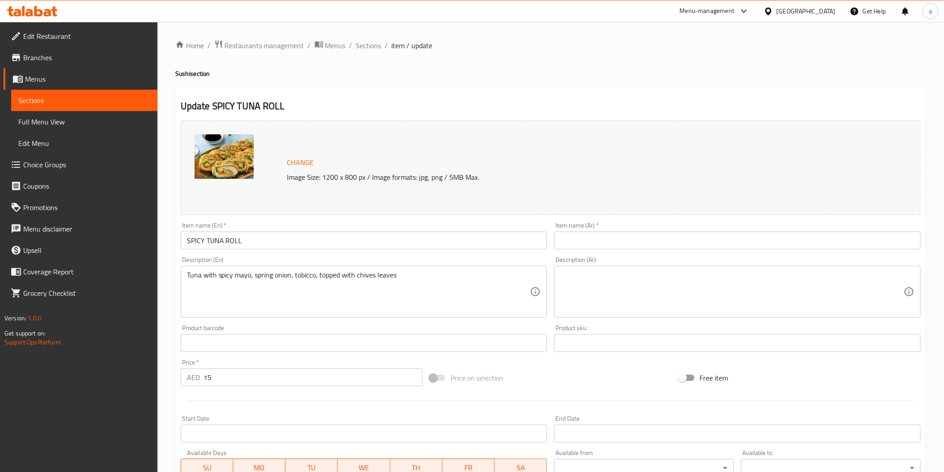
click at [558, 240] on input "text" at bounding box center [737, 240] width 367 height 18
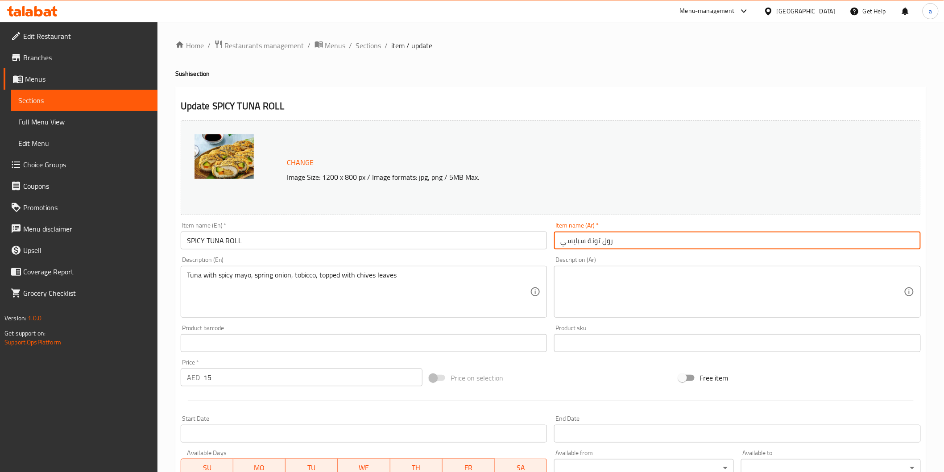
click at [558, 240] on input "رول تونة سبايسي" at bounding box center [737, 240] width 367 height 18
drag, startPoint x: 558, startPoint y: 240, endPoint x: 583, endPoint y: 247, distance: 25.7
click at [583, 247] on input "رول تونة سبايسي" at bounding box center [737, 240] width 367 height 18
type input "رول تونة حار"
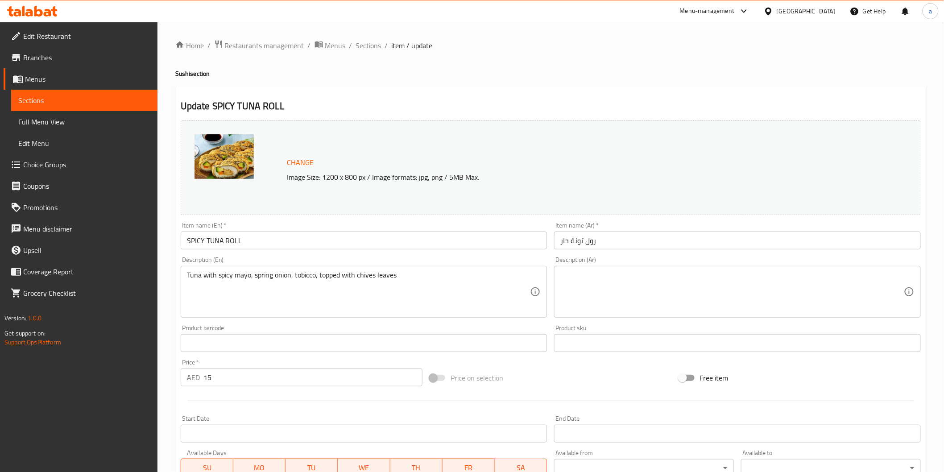
click at [378, 265] on div "Description (En) Tuna with spicy mayo, spring onion, tobicco, topped with chive…" at bounding box center [364, 286] width 367 height 61
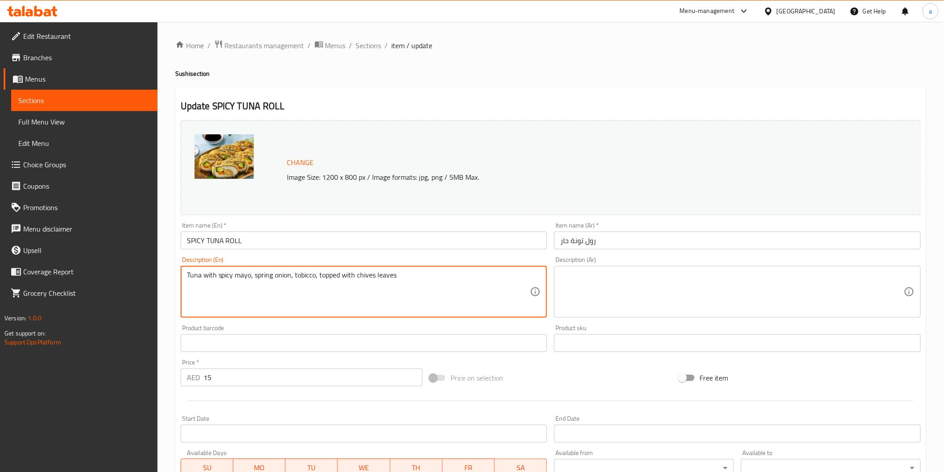
click at [376, 282] on textarea "Tuna with spicy mayo, spring onion, tobicco, topped with chives leaves" at bounding box center [358, 292] width 343 height 42
click at [579, 289] on textarea at bounding box center [731, 292] width 343 height 42
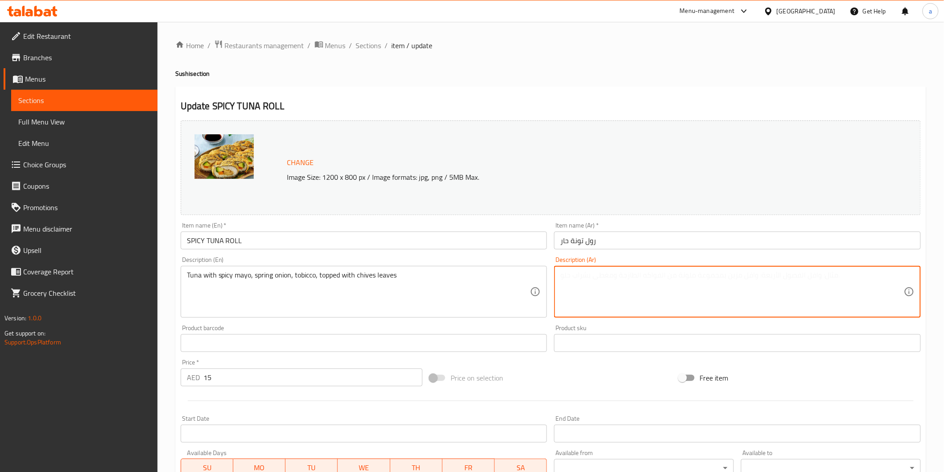
paste textarea "تونة مع مايونيز حار، بصل أخضر، توبيكو، مغطاة بأوراق الثوم [PERSON_NAME]"
drag, startPoint x: 706, startPoint y: 277, endPoint x: 715, endPoint y: 281, distance: 9.2
click at [715, 281] on textarea "تونة مع مايونيز حار، بصل أخضر، توبيكو، مغطاة بأوراق الثوم [PERSON_NAME]" at bounding box center [731, 292] width 343 height 42
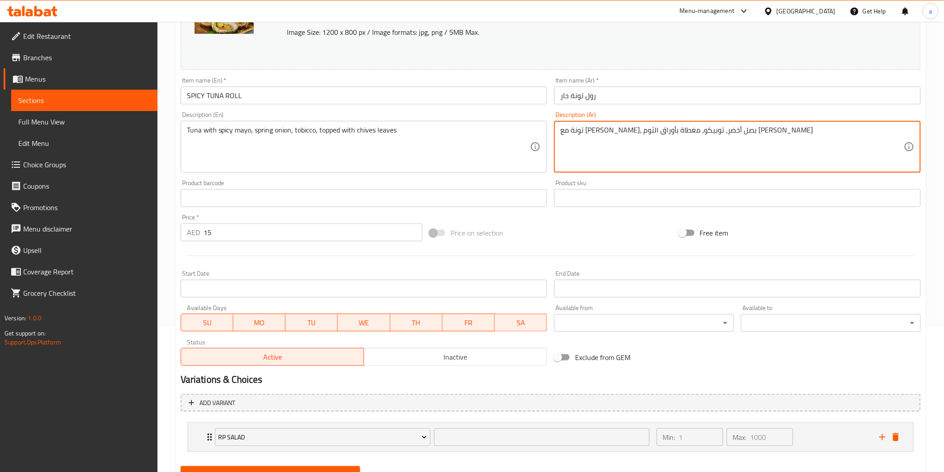
scroll to position [185, 0]
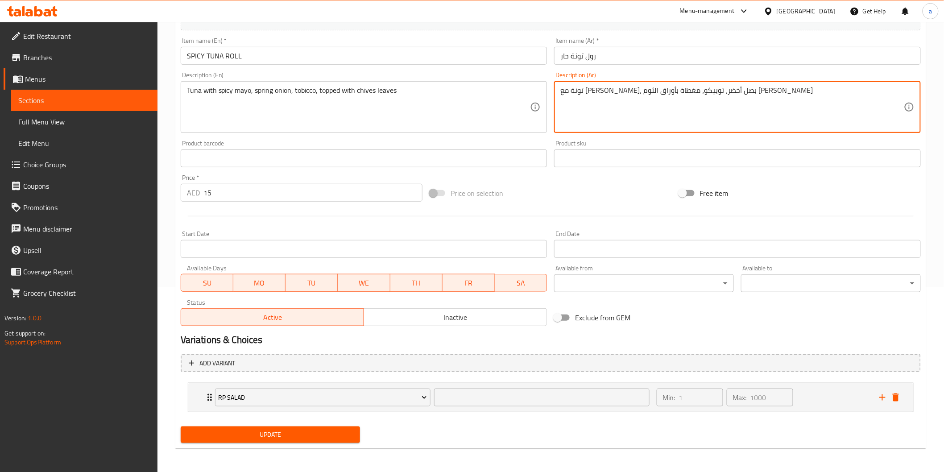
type textarea "تونة مع [PERSON_NAME]، بصل أخضر، توبيكو، مغطاة بأوراق الثوم [PERSON_NAME]"
click at [235, 426] on button "Update" at bounding box center [271, 434] width 180 height 17
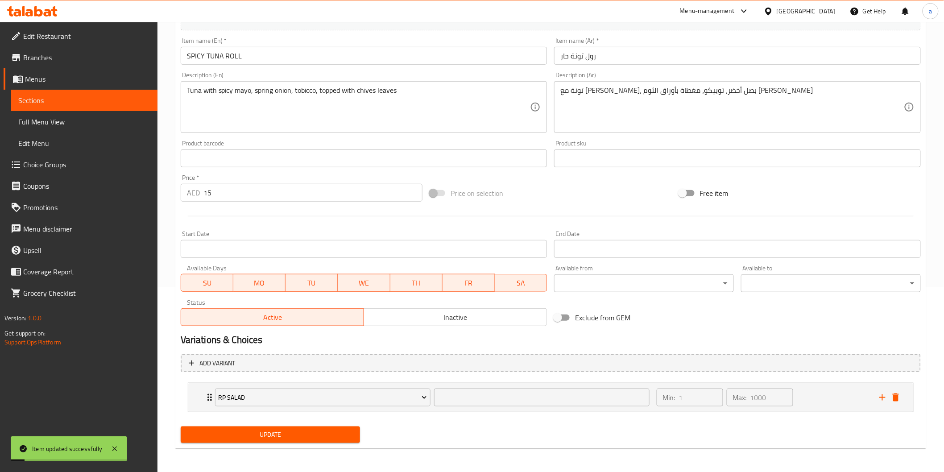
click at [103, 97] on span "Sections" at bounding box center [84, 100] width 132 height 11
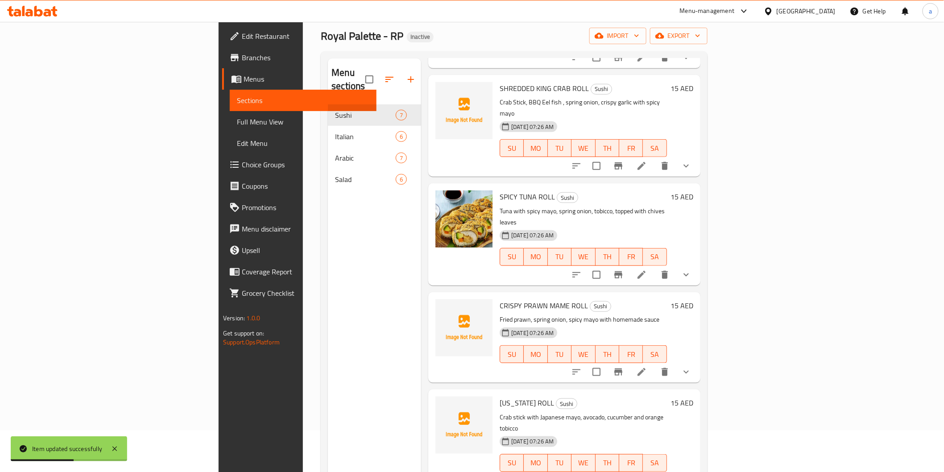
scroll to position [99, 0]
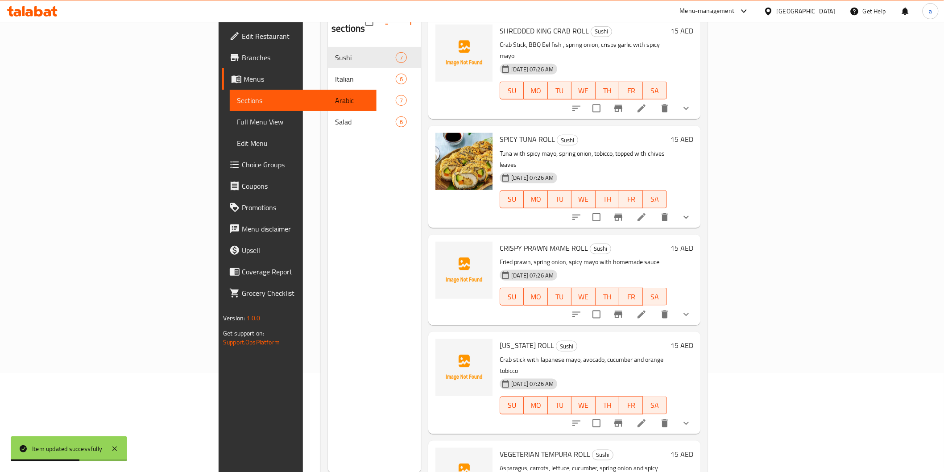
click at [654, 306] on li at bounding box center [641, 314] width 25 height 16
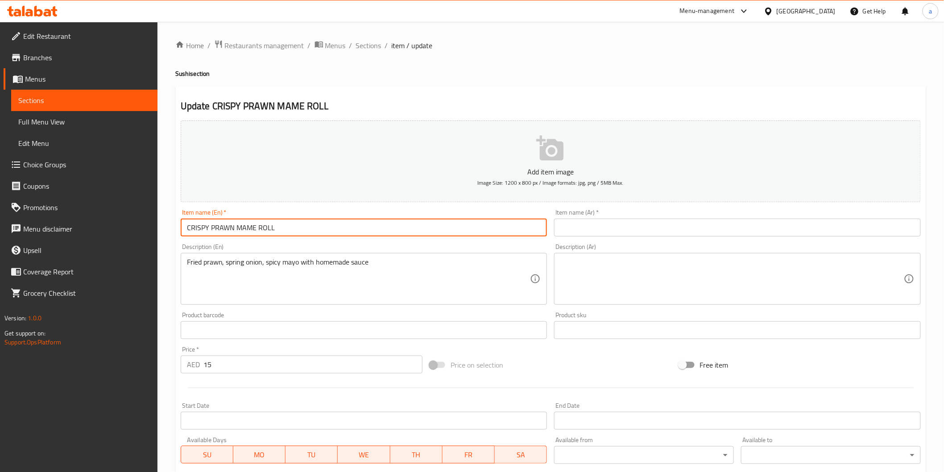
drag, startPoint x: 211, startPoint y: 229, endPoint x: 233, endPoint y: 236, distance: 23.0
click at [233, 236] on input "CRISPY PRAWN MAME ROLL" at bounding box center [364, 228] width 367 height 18
click at [211, 226] on input "CRISPY PRAWN MAME ROLL" at bounding box center [364, 228] width 367 height 18
click at [297, 228] on input "CRISPY PRAWN MAME ROLL" at bounding box center [364, 228] width 367 height 18
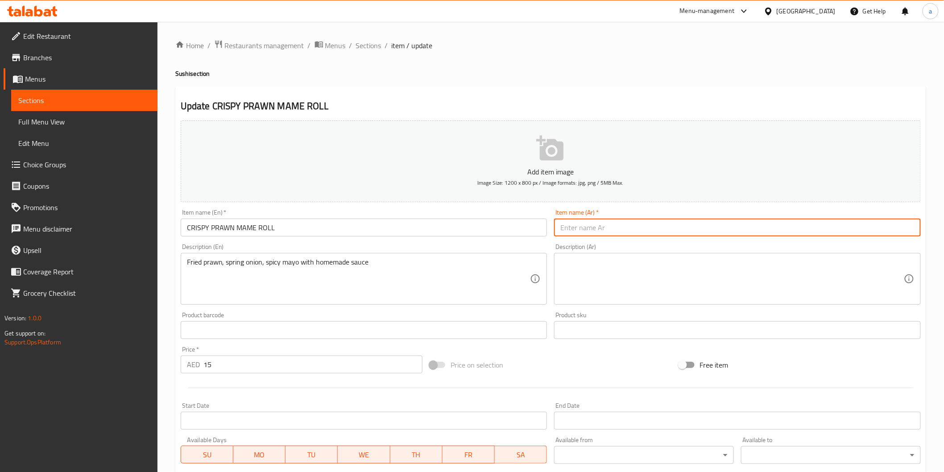
click at [630, 232] on input "text" at bounding box center [737, 228] width 367 height 18
click at [250, 232] on input "CRISPY PRAWN MAME ROLL" at bounding box center [364, 228] width 367 height 18
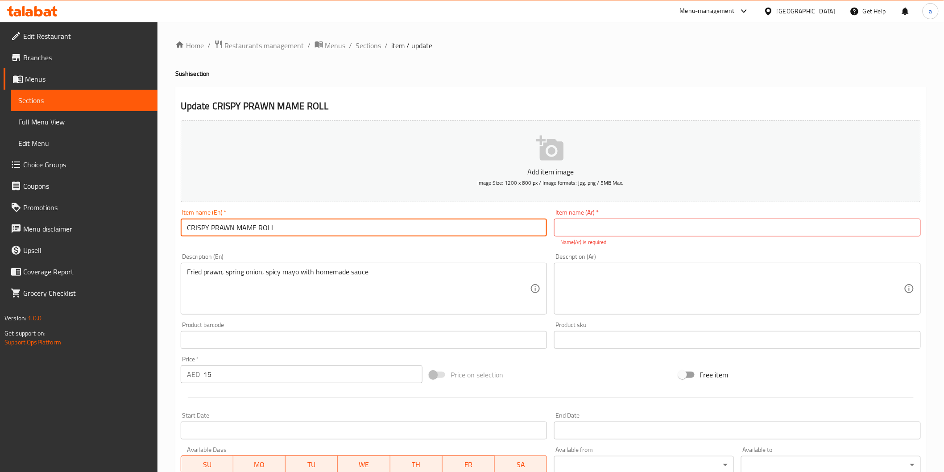
click at [250, 232] on input "CRISPY PRAWN MAME ROLL" at bounding box center [364, 228] width 367 height 18
click at [600, 229] on input "text" at bounding box center [737, 228] width 367 height 18
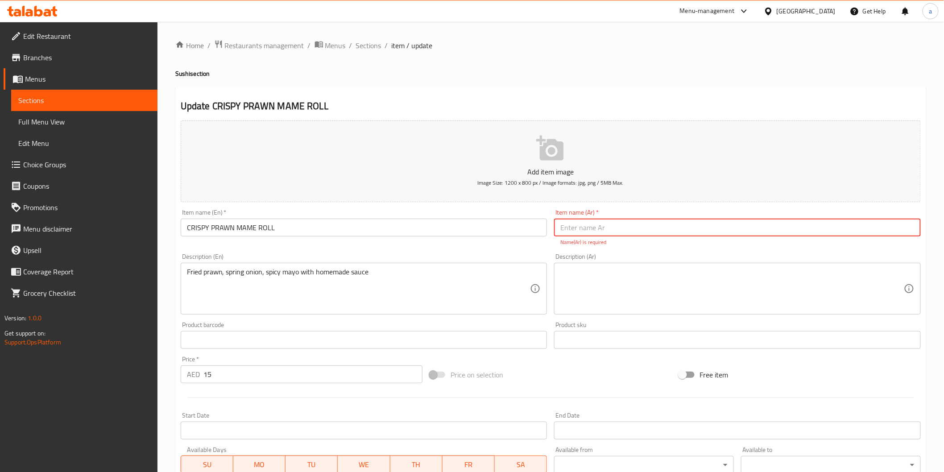
click at [600, 229] on input "text" at bounding box center [737, 228] width 367 height 18
type input "مامى رول روبيان مقرمش"
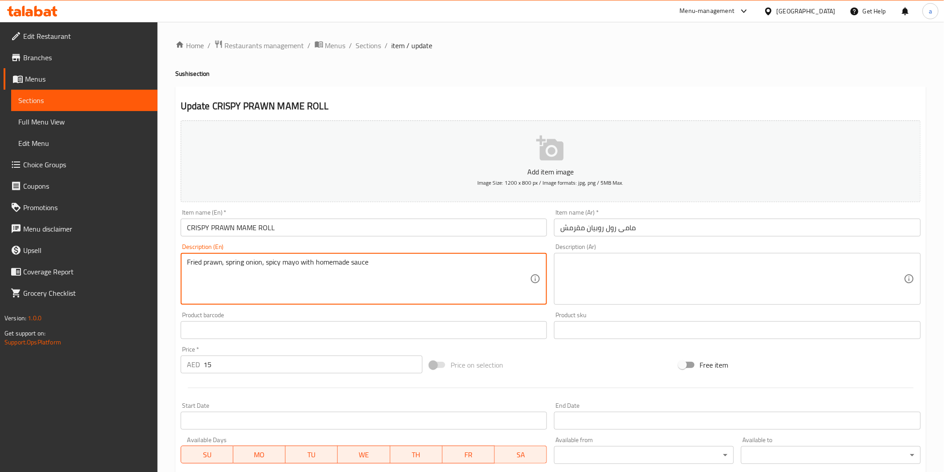
click at [297, 276] on textarea "Fried prawn, spring onion, spicy mayo with homemade sauce" at bounding box center [358, 279] width 343 height 42
click at [284, 269] on textarea "Fried prawn, spring onion, spicy mayo with homemade sauce" at bounding box center [358, 279] width 343 height 42
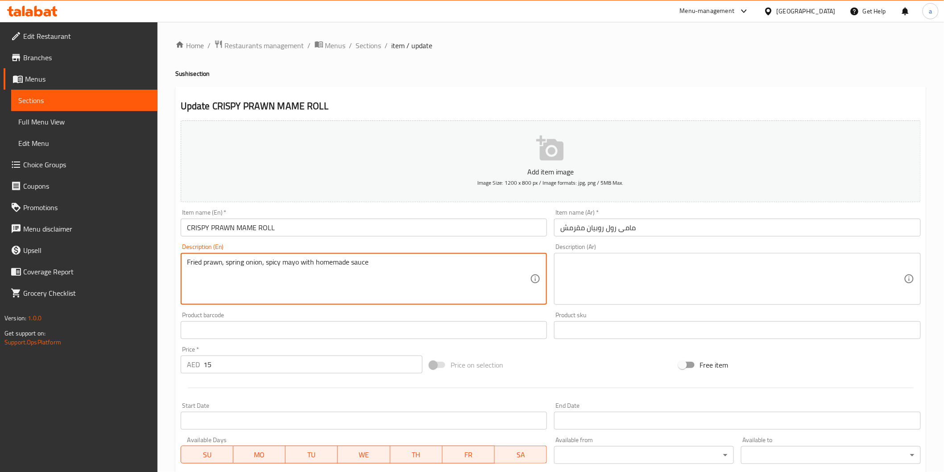
click at [649, 289] on textarea at bounding box center [731, 279] width 343 height 42
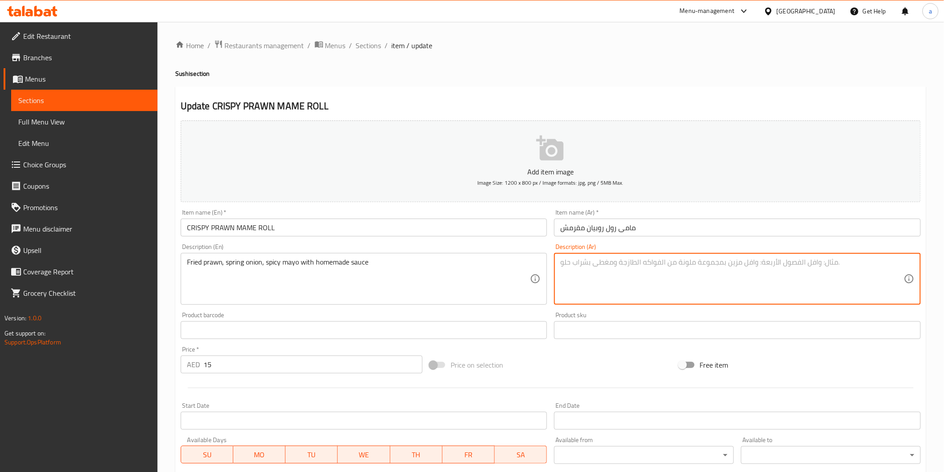
paste textarea "روبيان مقلي، بصل أخضر، مايونيز حار مع صلصة منزلية الصنع"
drag, startPoint x: 640, startPoint y: 263, endPoint x: 649, endPoint y: 265, distance: 8.7
click at [649, 265] on textarea "روبيان مقلي، بصل أخضر، مايونيز حار مع صلصة منزلية الصنع" at bounding box center [731, 279] width 343 height 42
drag, startPoint x: 599, startPoint y: 266, endPoint x: 559, endPoint y: 260, distance: 40.6
click at [559, 260] on div "روبيان مقلي، بصل أخضر، مايو حار مع صلصة منزلية الصنع Description (Ar)" at bounding box center [737, 279] width 367 height 52
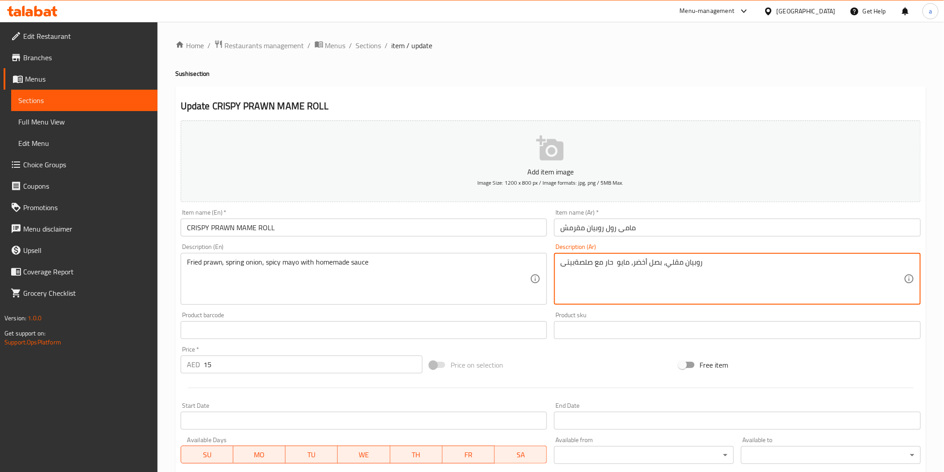
click at [574, 268] on textarea "روبيان مقلي، بصل أخضر، مايو حار مع صلصةبيتى" at bounding box center [731, 279] width 343 height 42
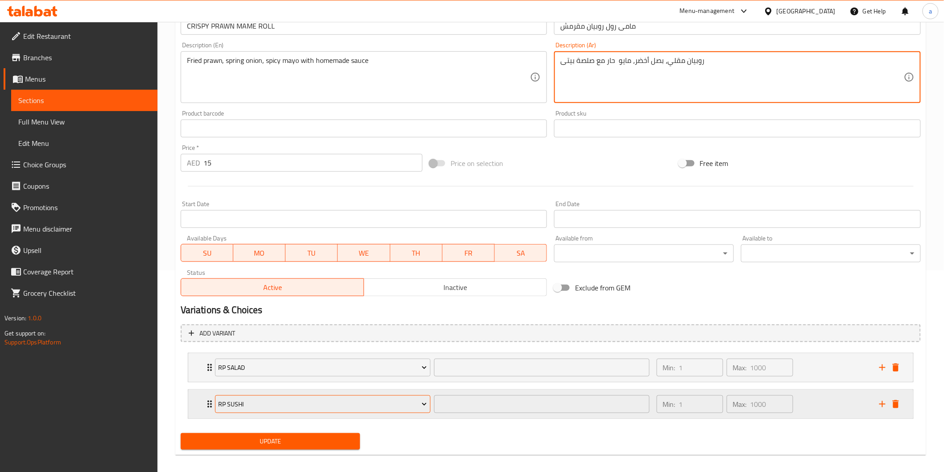
scroll to position [208, 0]
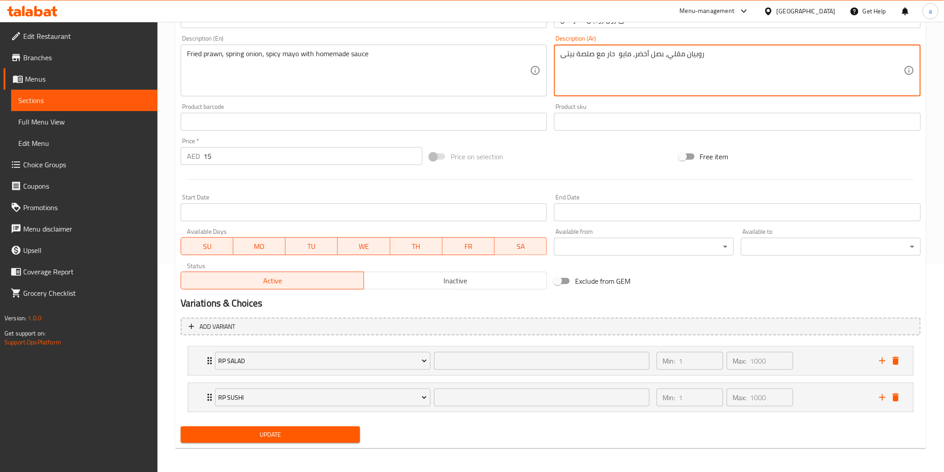
type textarea "روبيان مقلي، بصل أخضر، مايو حار مع صلصة بيتى"
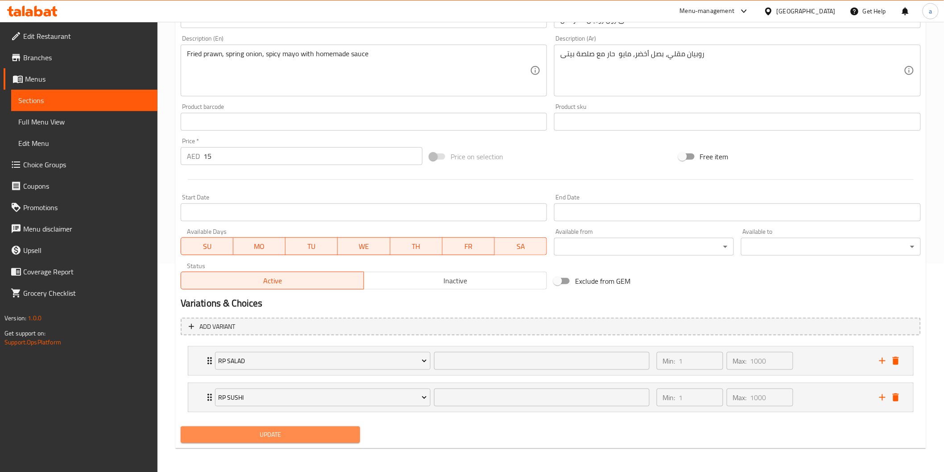
click at [300, 426] on button "Update" at bounding box center [271, 434] width 180 height 17
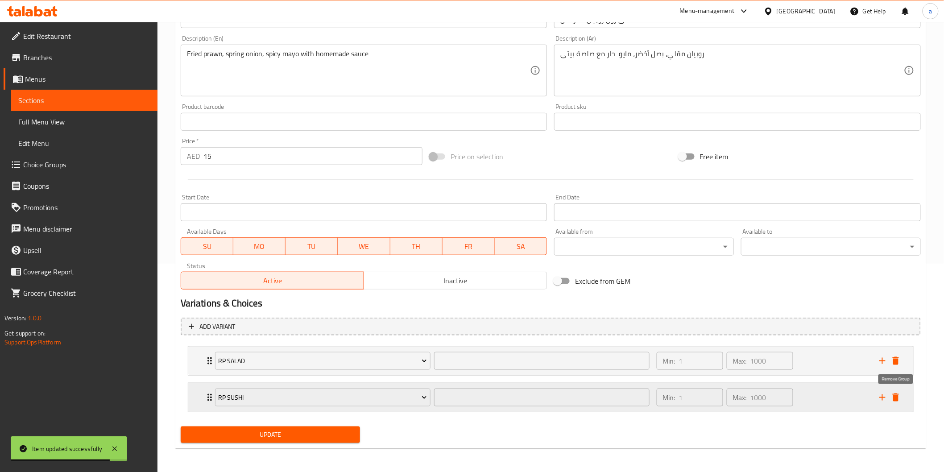
click at [893, 400] on icon "delete" at bounding box center [895, 397] width 11 height 11
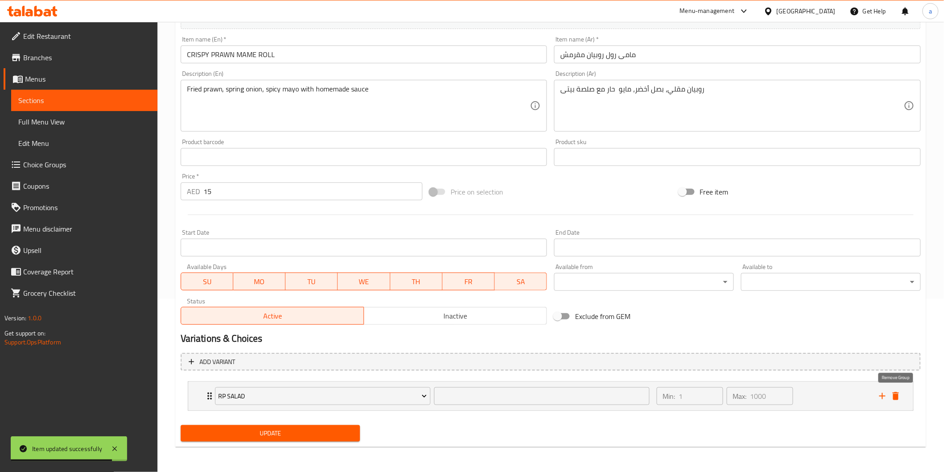
scroll to position [172, 0]
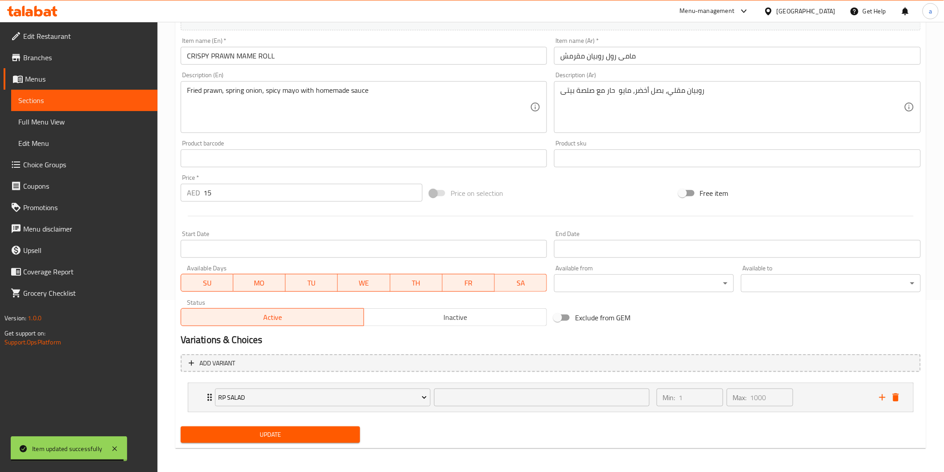
click at [336, 432] on span "Update" at bounding box center [270, 434] width 165 height 11
click at [101, 98] on span "Sections" at bounding box center [84, 100] width 132 height 11
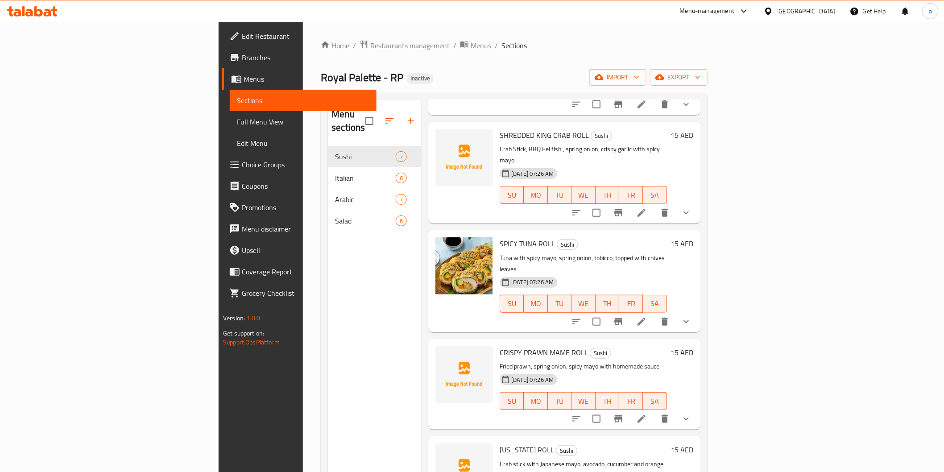
scroll to position [232, 0]
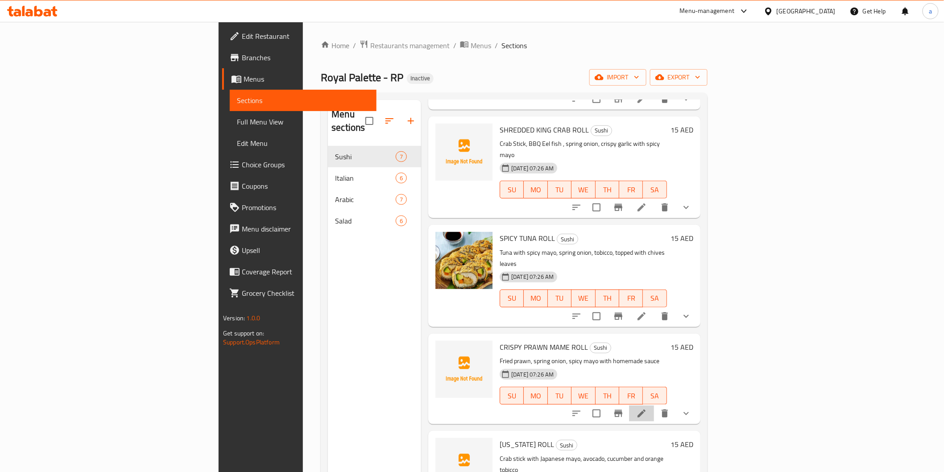
click at [654, 405] on li at bounding box center [641, 413] width 25 height 16
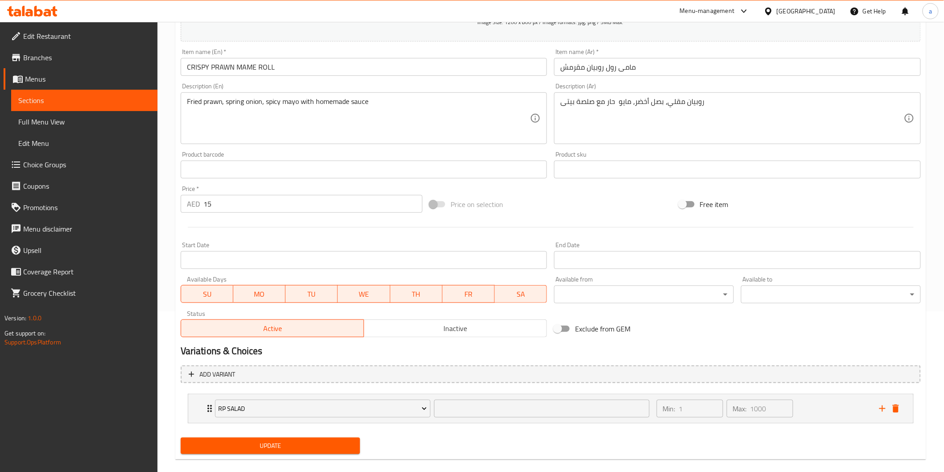
scroll to position [172, 0]
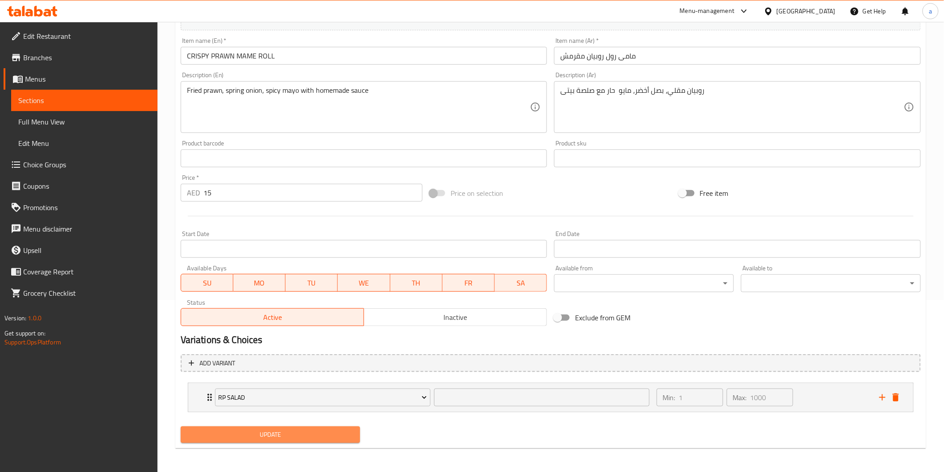
click at [305, 432] on span "Update" at bounding box center [270, 434] width 165 height 11
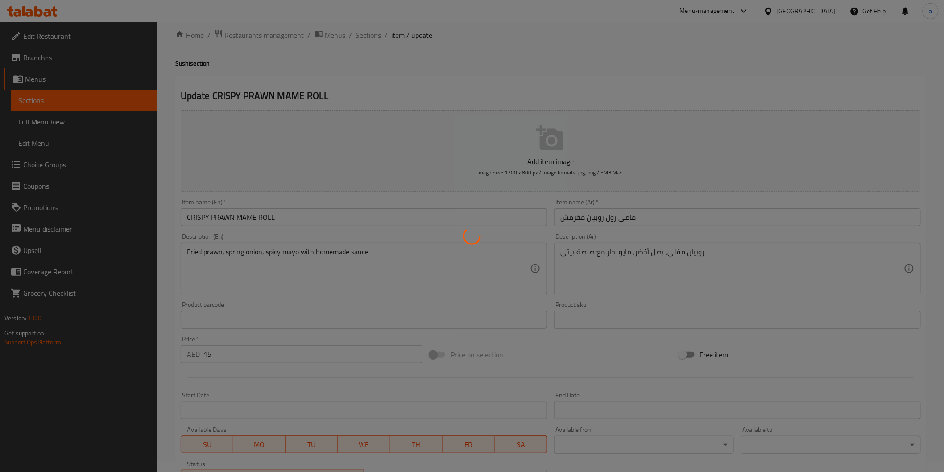
scroll to position [0, 0]
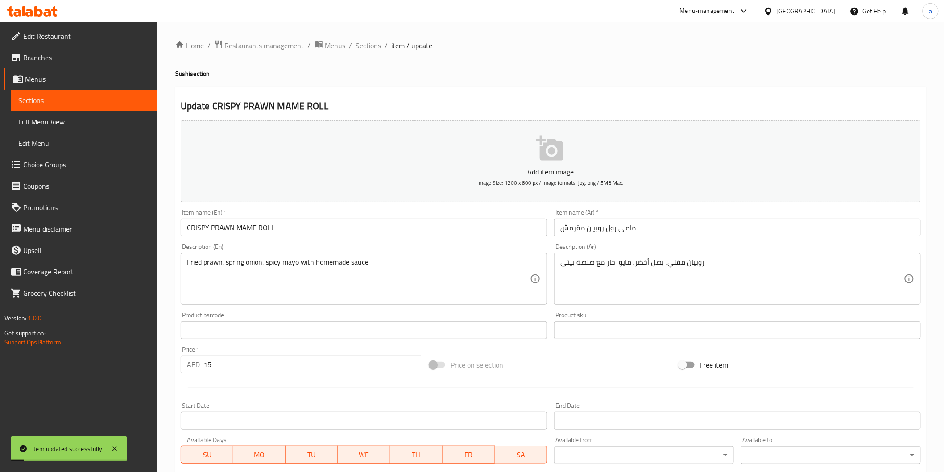
click at [88, 92] on link "Sections" at bounding box center [84, 100] width 146 height 21
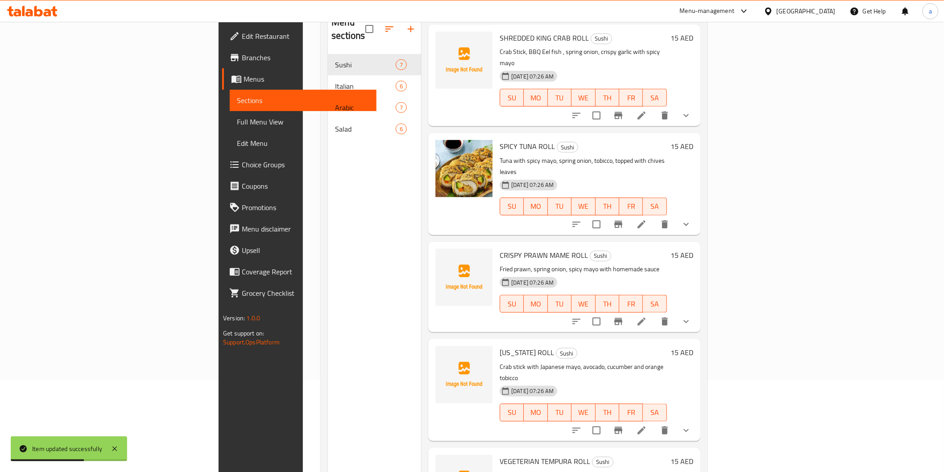
scroll to position [125, 0]
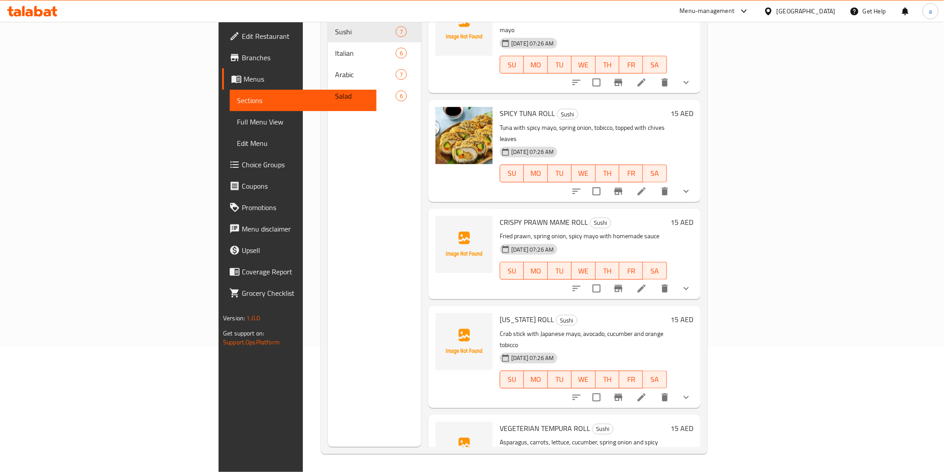
click at [647, 392] on icon at bounding box center [641, 397] width 11 height 11
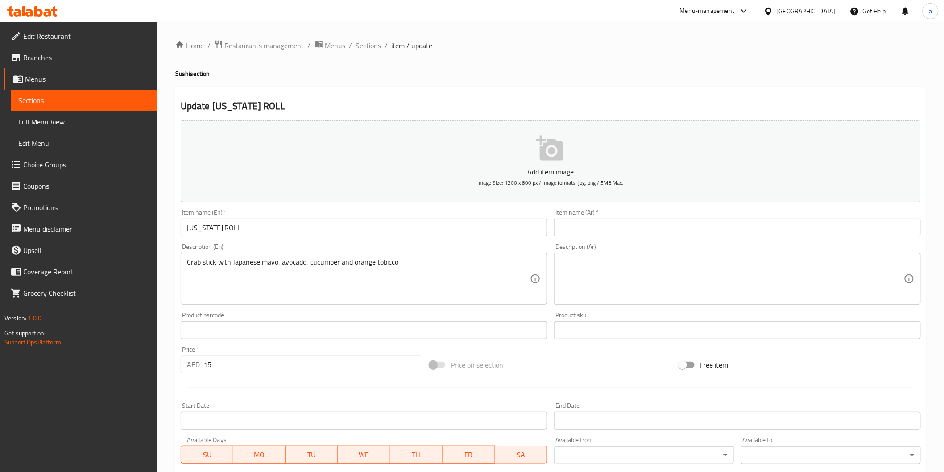
click at [318, 231] on input "[US_STATE] ROLL" at bounding box center [364, 228] width 367 height 18
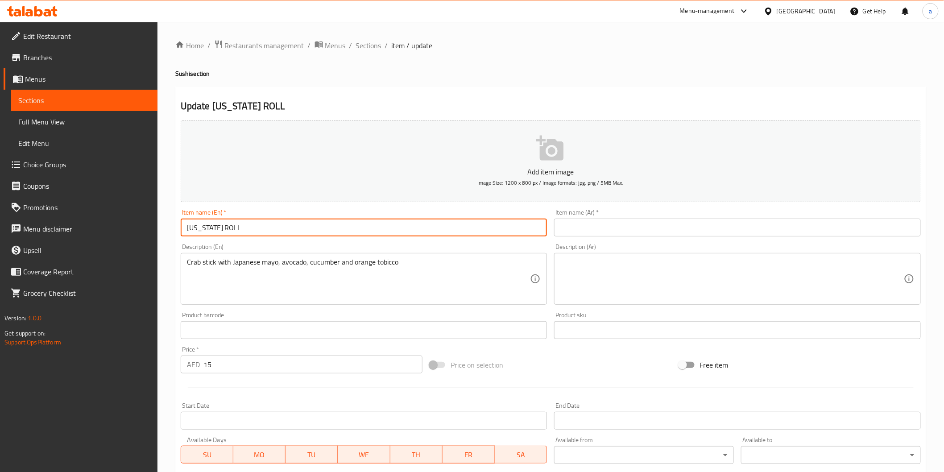
click at [680, 211] on div "Item name (Ar)   * Item name (Ar) *" at bounding box center [737, 222] width 367 height 27
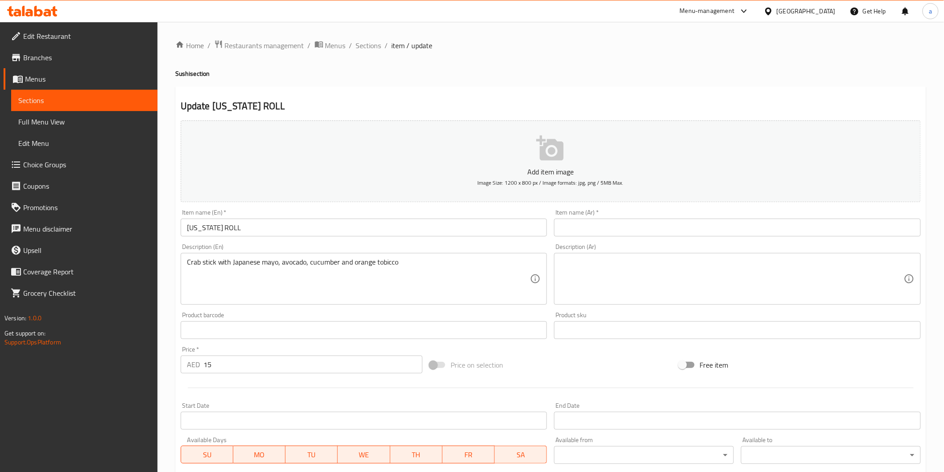
click at [678, 223] on input "text" at bounding box center [737, 228] width 367 height 18
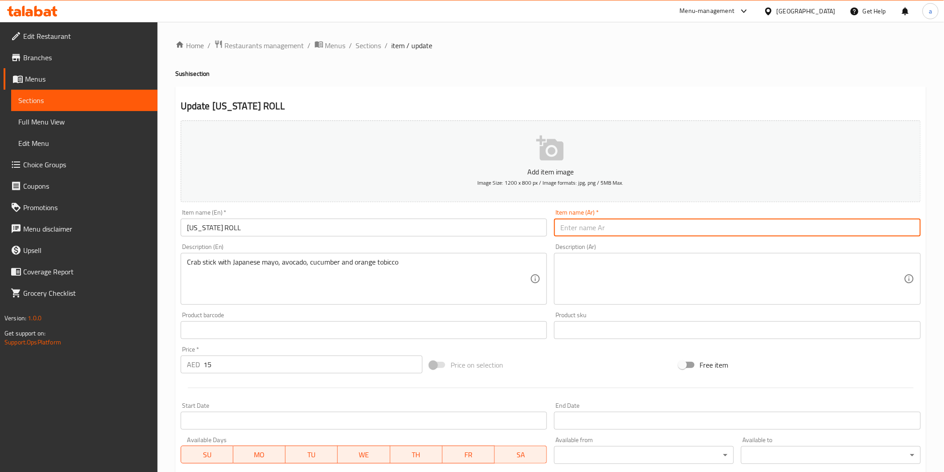
click at [215, 228] on input "[US_STATE] ROLL" at bounding box center [364, 228] width 367 height 18
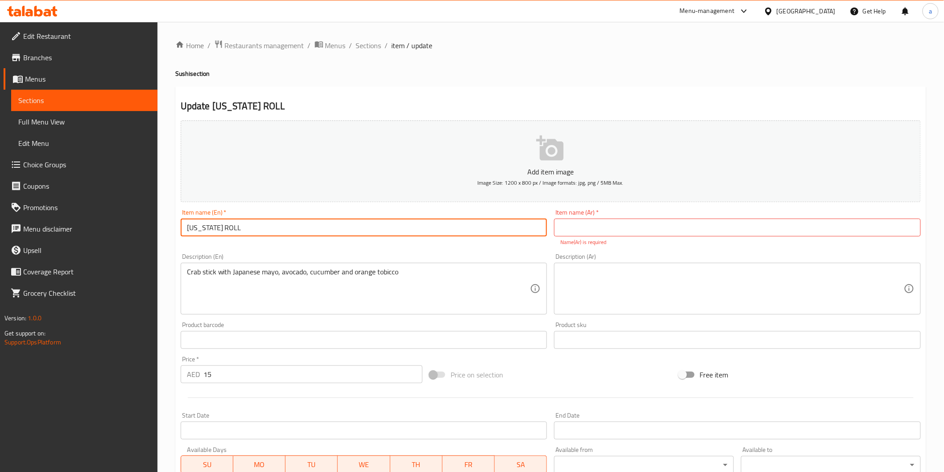
click at [215, 228] on input "[US_STATE] ROLL" at bounding box center [364, 228] width 367 height 18
click at [591, 243] on p "Name(Ar) is required" at bounding box center [737, 242] width 354 height 8
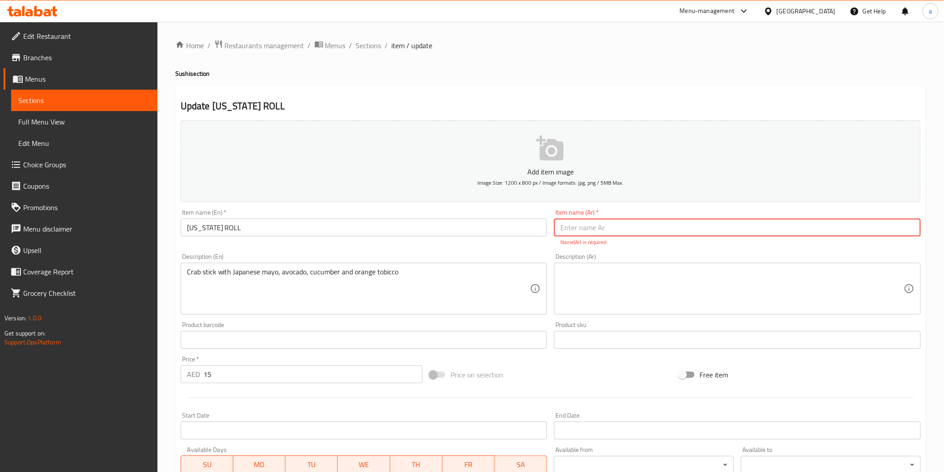
click at [572, 227] on input "text" at bounding box center [737, 228] width 367 height 18
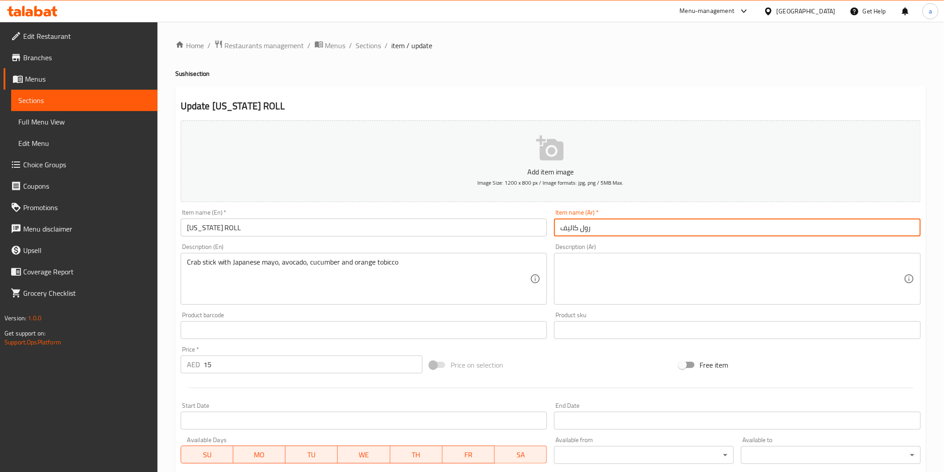
click at [570, 226] on input "رول كاليف" at bounding box center [737, 228] width 367 height 18
paste input "ورنيا"
type input "رول كاليفورنيا"
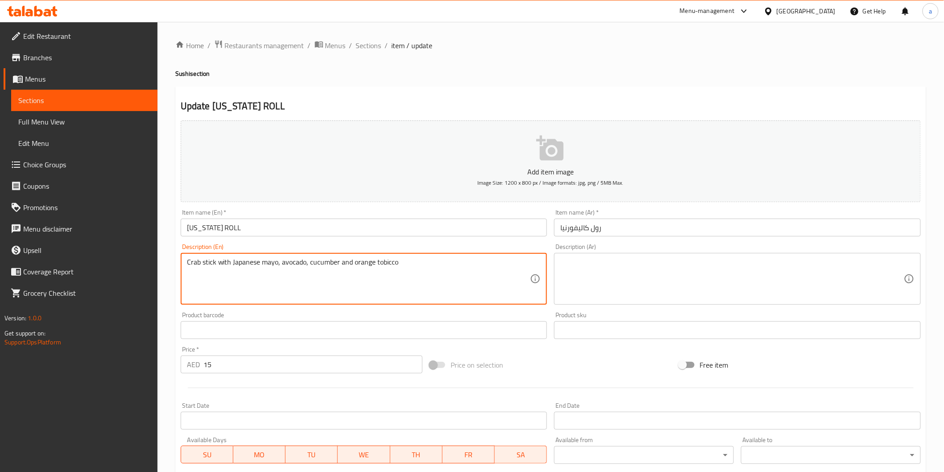
click at [273, 265] on textarea "Crab stick with Japanese mayo, avocado, cucumber and orange tobicco" at bounding box center [358, 279] width 343 height 42
click at [589, 290] on textarea at bounding box center [731, 279] width 343 height 42
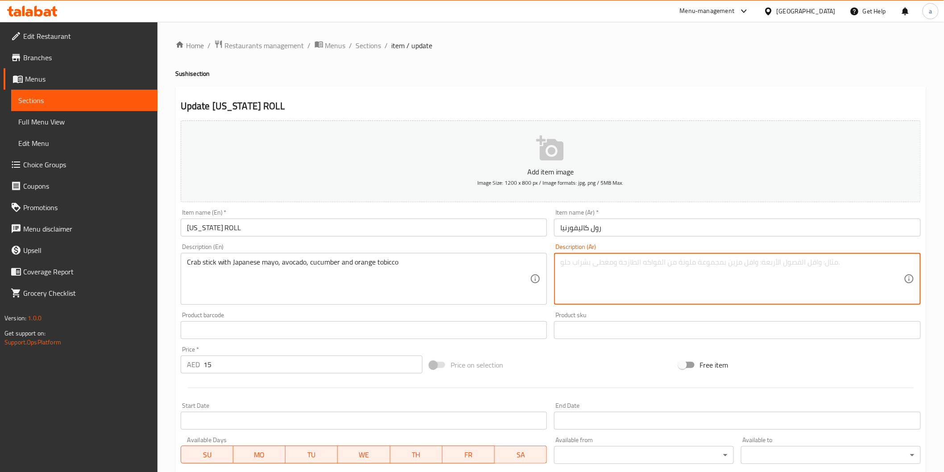
paste textarea "عصا السلطعون مع المايونيز الياباني والأفوكادو والخيار والتوبيكو البرتقالي"
drag, startPoint x: 731, startPoint y: 265, endPoint x: 801, endPoint y: 268, distance: 69.6
click at [801, 268] on textarea "عصا السلطعون مع المايونيز الياباني والأفوكادو والخيار والتوبيكو البرتقالي" at bounding box center [731, 279] width 343 height 42
drag, startPoint x: 694, startPoint y: 267, endPoint x: 702, endPoint y: 269, distance: 9.2
click at [702, 269] on textarea "كابوريا ستيك مع المايونيز الياباني والأفوكادو والخيار والتوبيكو البرتقالي" at bounding box center [731, 279] width 343 height 42
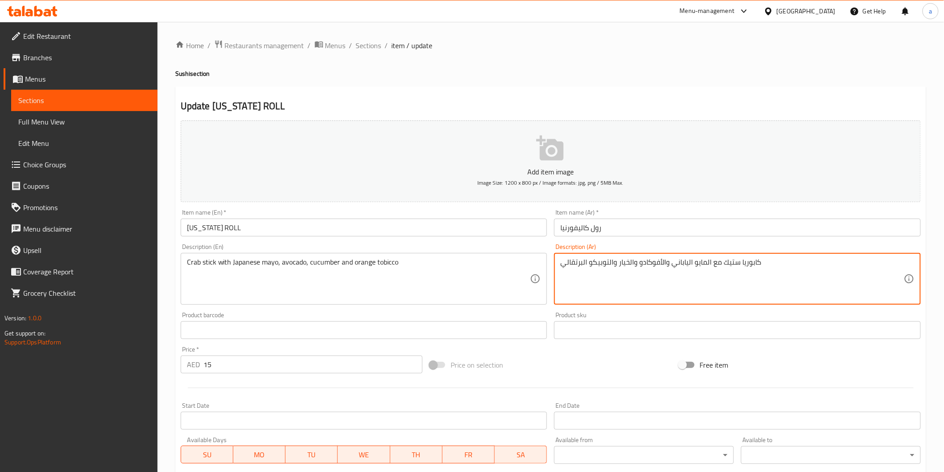
type textarea "كابوريا ستيك مع المايو الياباني والأفوكادو والخيار والتوبيكو البرتقالي"
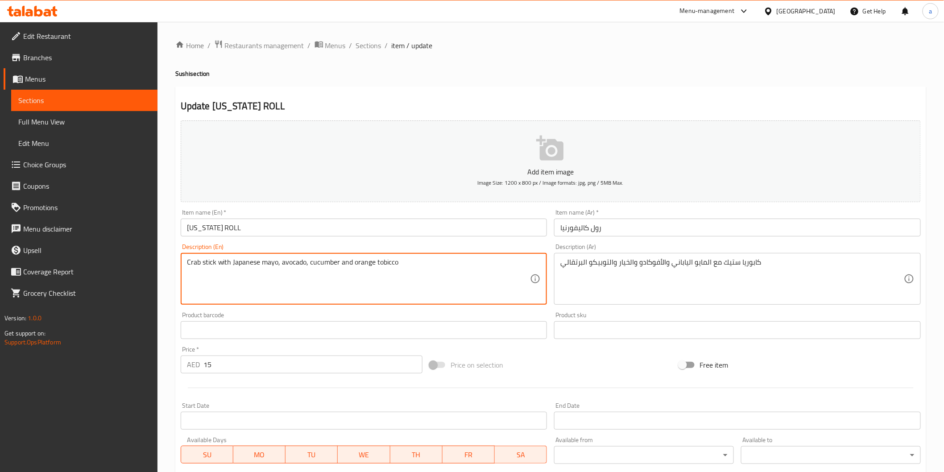
click at [358, 261] on textarea "Crab stick with Japanese mayo, avocado, cucumber and orange tobicco" at bounding box center [358, 279] width 343 height 42
click at [461, 262] on textarea "Crab stick with Japanese mayo, avocado, cucumber and orange tobicco" at bounding box center [358, 279] width 343 height 42
drag, startPoint x: 354, startPoint y: 261, endPoint x: 413, endPoint y: 261, distance: 58.9
click at [413, 261] on textarea "Crab stick with Japanese mayo, avocado, cucumber and orange tobicco" at bounding box center [358, 279] width 343 height 42
click at [396, 261] on textarea "Crab stick with Japanese mayo, avocado, cucumber and orange tobicco" at bounding box center [358, 279] width 343 height 42
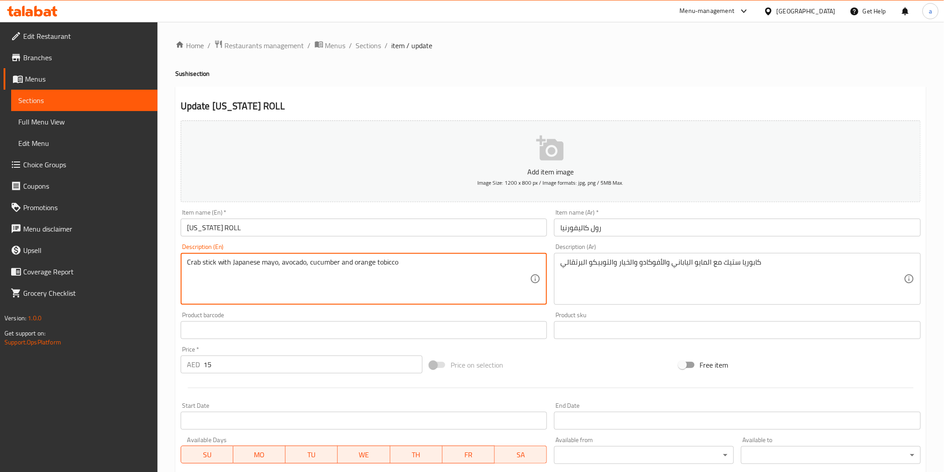
click at [390, 265] on textarea "Crab stick with Japanese mayo, avocado, cucumber and orange tobicco" at bounding box center [358, 279] width 343 height 42
click at [356, 264] on textarea "Crab stick with Japanese mayo, avocado, cucumber and orange tobicco" at bounding box center [358, 279] width 343 height 42
drag, startPoint x: 353, startPoint y: 265, endPoint x: 481, endPoint y: 269, distance: 127.6
click at [481, 269] on textarea "Crab stick with Japanese mayo, avocado, cucumber and orange tobicco" at bounding box center [358, 279] width 343 height 42
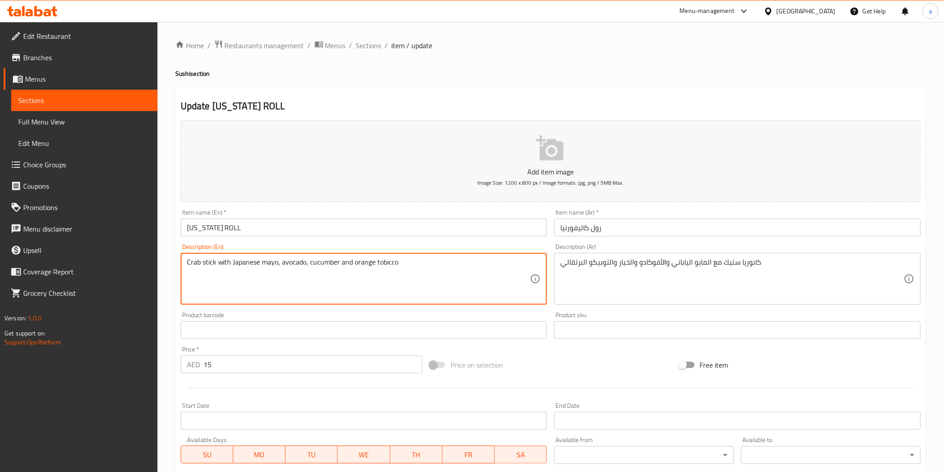
click at [419, 262] on textarea "Crab stick with Japanese mayo, avocado, cucumber and orange tobicco" at bounding box center [358, 279] width 343 height 42
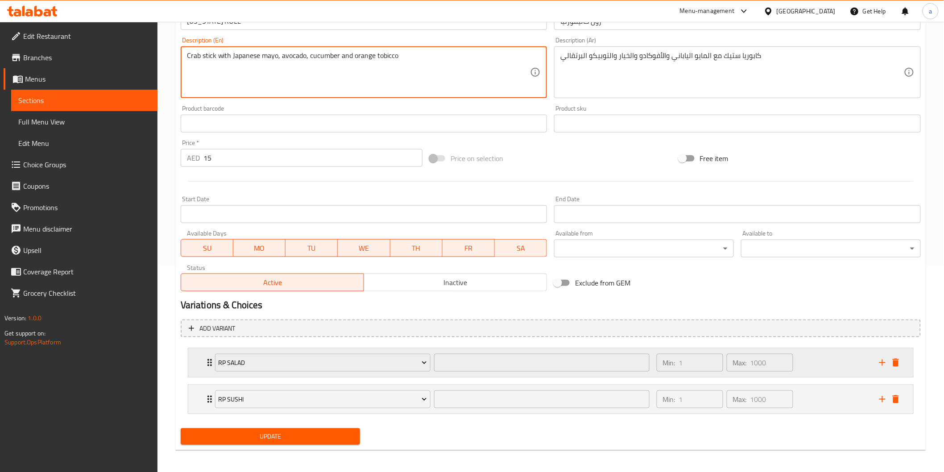
scroll to position [208, 0]
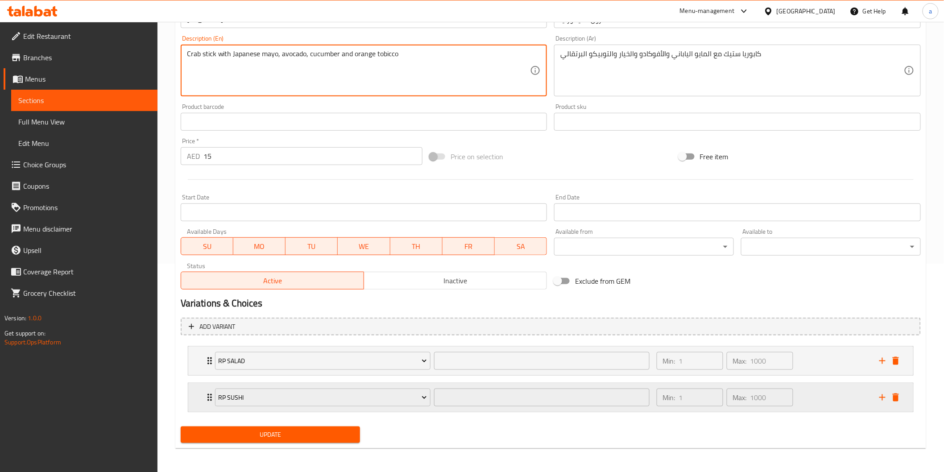
click at [899, 400] on icon "delete" at bounding box center [895, 397] width 11 height 11
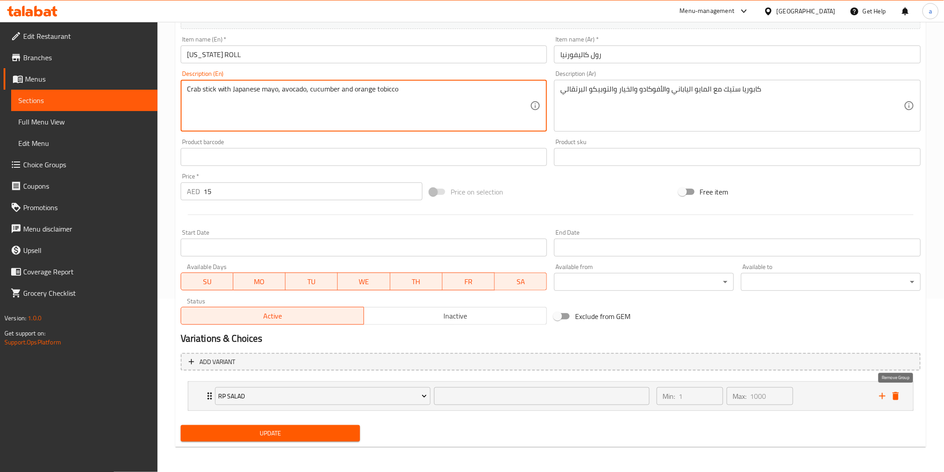
scroll to position [172, 0]
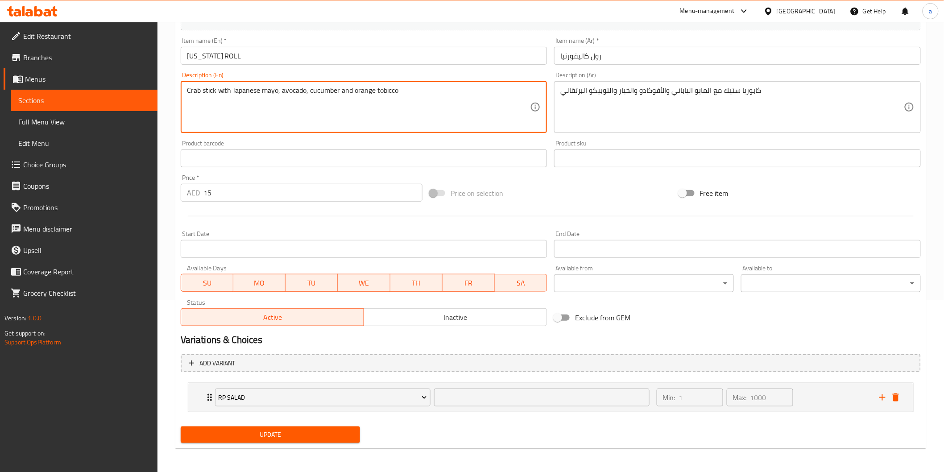
click at [288, 441] on button "Update" at bounding box center [271, 434] width 180 height 17
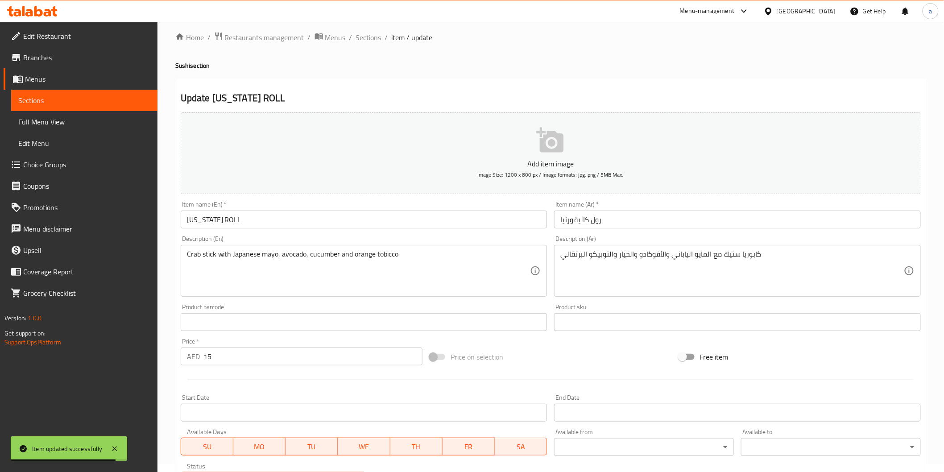
scroll to position [0, 0]
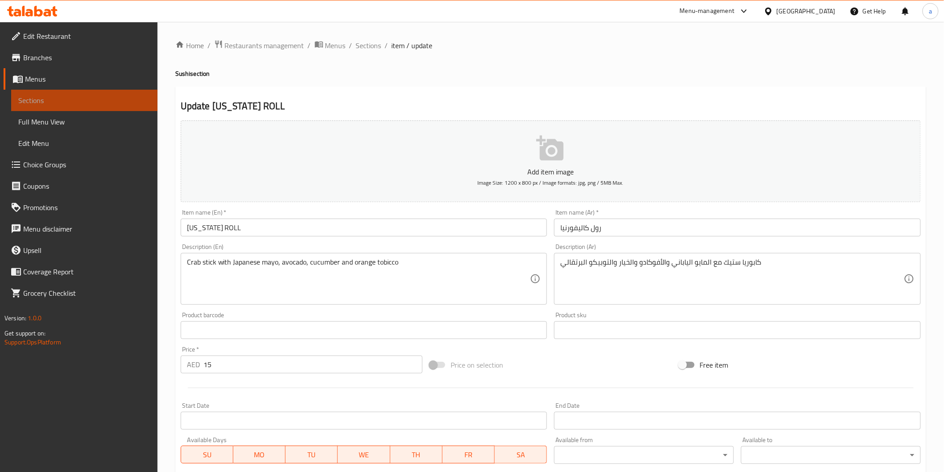
click at [63, 105] on span "Sections" at bounding box center [84, 100] width 132 height 11
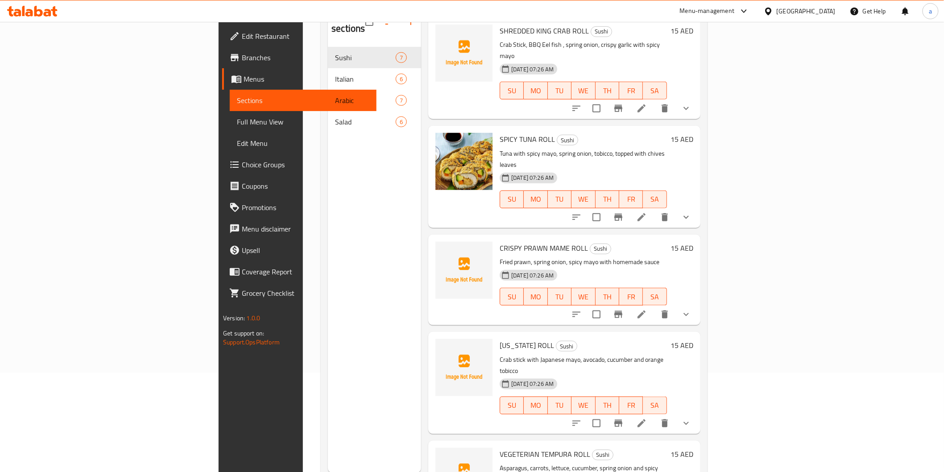
scroll to position [125, 0]
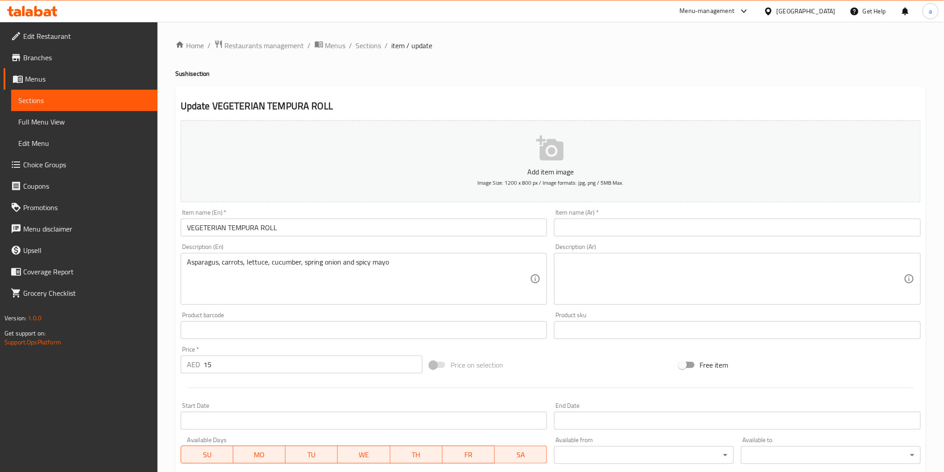
click at [309, 225] on input "VEGETERIAN TEMPURA ROLL" at bounding box center [364, 228] width 367 height 18
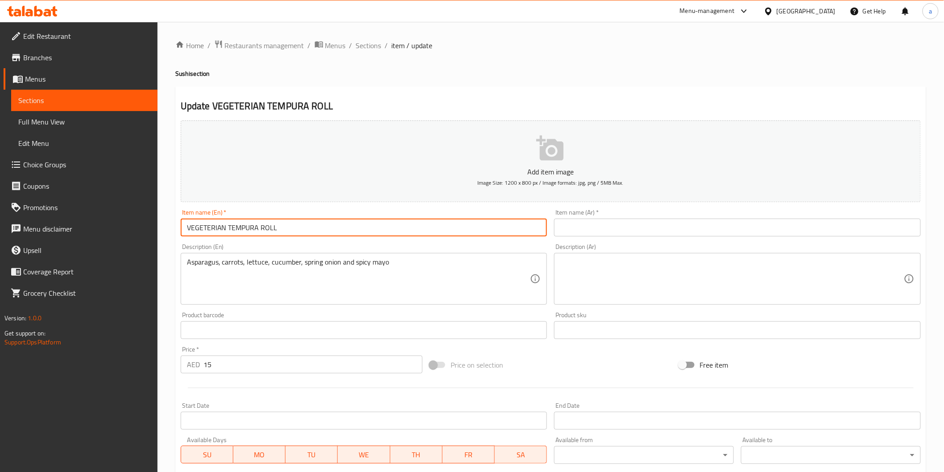
click at [258, 227] on input "VEGETERIAN TEMPURA ROLL" at bounding box center [364, 228] width 367 height 18
click at [247, 228] on input "VEGETERIAN TEMPURA ROLL" at bounding box center [364, 228] width 367 height 18
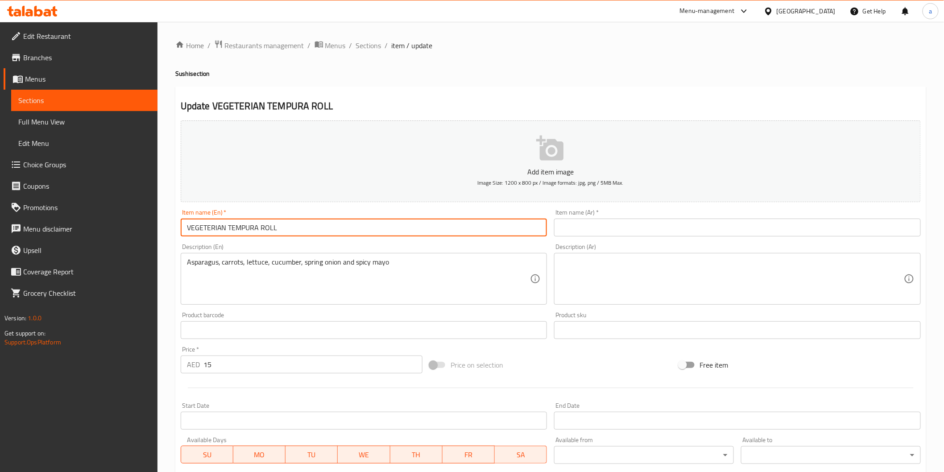
click at [247, 228] on input "VEGETERIAN TEMPURA ROLL" at bounding box center [364, 228] width 367 height 18
click at [241, 231] on input "VEGETERIAN TEMPURA ROLL" at bounding box center [364, 228] width 367 height 18
click at [242, 229] on input "VEGETERIAN TEMPURA ROLL" at bounding box center [364, 228] width 367 height 18
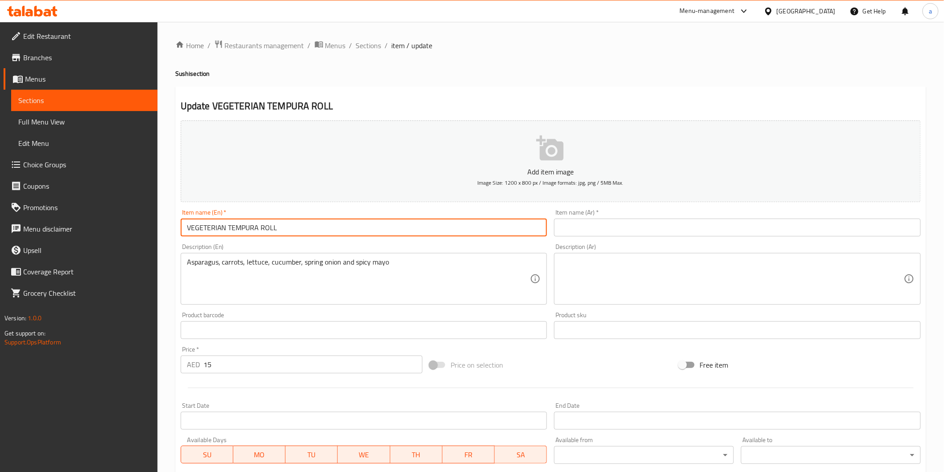
click at [207, 225] on input "VEGETERIAN TEMPURA ROLL" at bounding box center [364, 228] width 367 height 18
click at [603, 229] on input "text" at bounding box center [737, 228] width 367 height 18
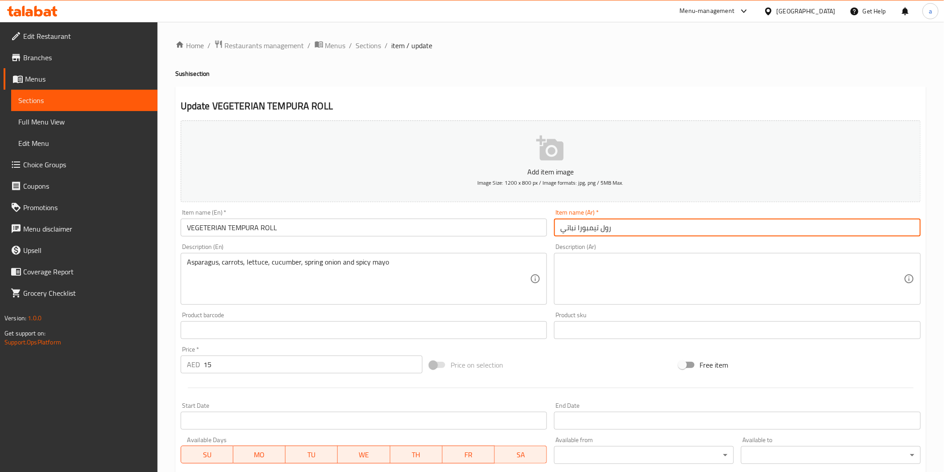
type input "رول تيمبورا نباتي"
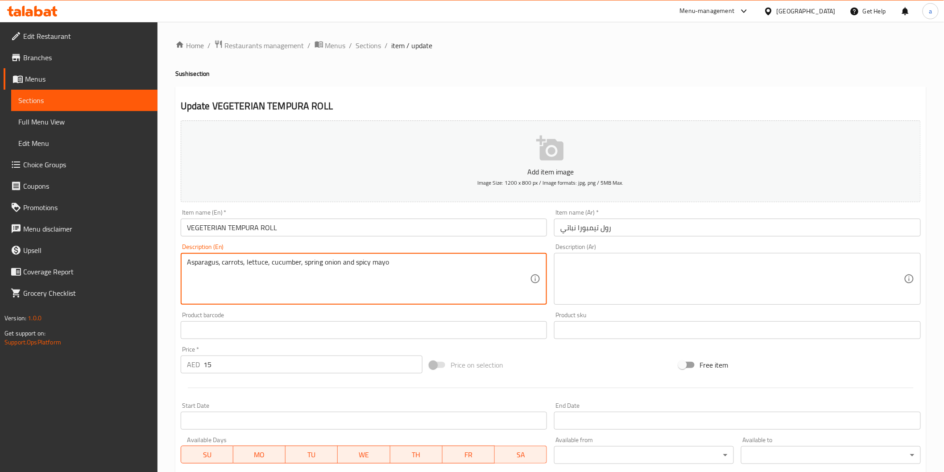
click at [367, 260] on textarea "Asparagus, carrots, lettuce, cucumber, spring onion and spicy mayo" at bounding box center [358, 279] width 343 height 42
click at [378, 270] on textarea "Asparagus, carrots, lettuce, cucumber, spring onion and spicy mayo" at bounding box center [358, 279] width 343 height 42
click at [607, 282] on textarea at bounding box center [731, 279] width 343 height 42
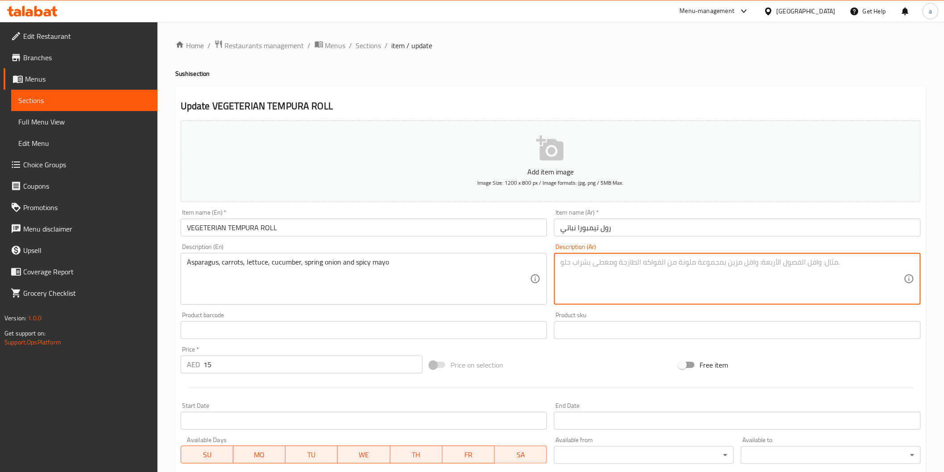
click at [611, 274] on textarea at bounding box center [731, 279] width 343 height 42
paste textarea "الهليون والجزر والخس والخيار والبصل الأخضر والمايونيز الحار"
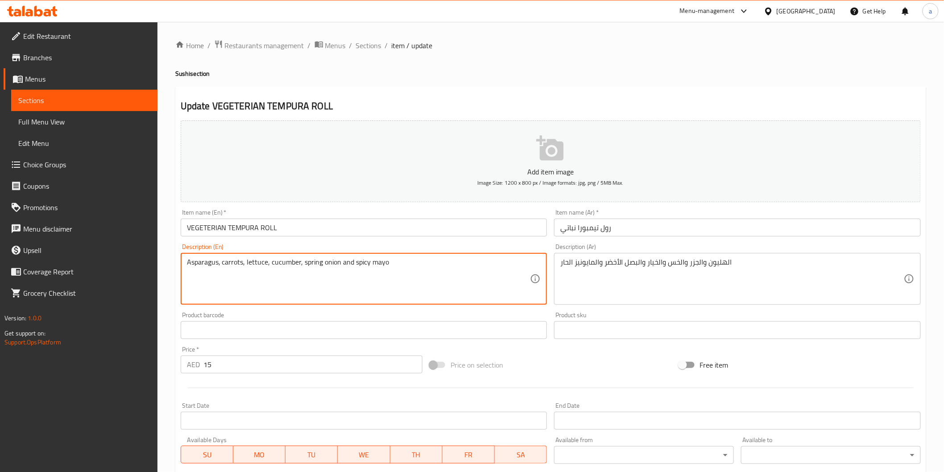
click at [204, 265] on textarea "Asparagus, carrots, lettuce, cucumber, spring onion and spicy mayo" at bounding box center [358, 279] width 343 height 42
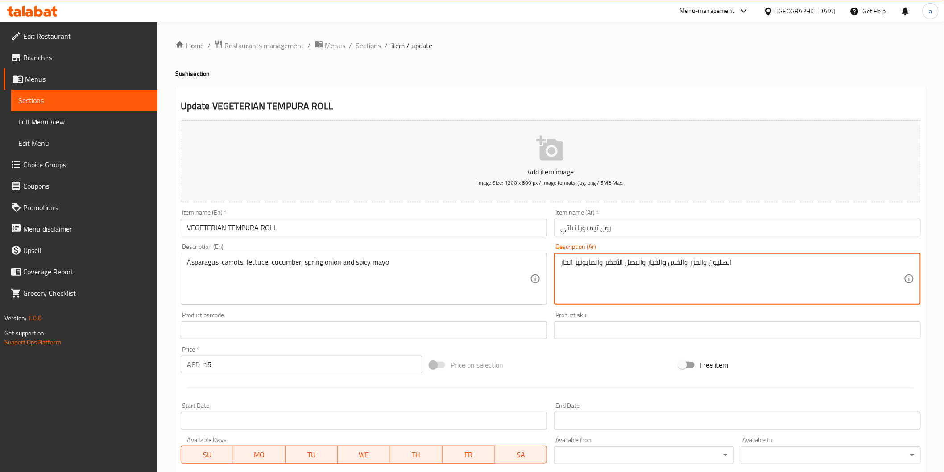
drag, startPoint x: 574, startPoint y: 262, endPoint x: 581, endPoint y: 264, distance: 7.9
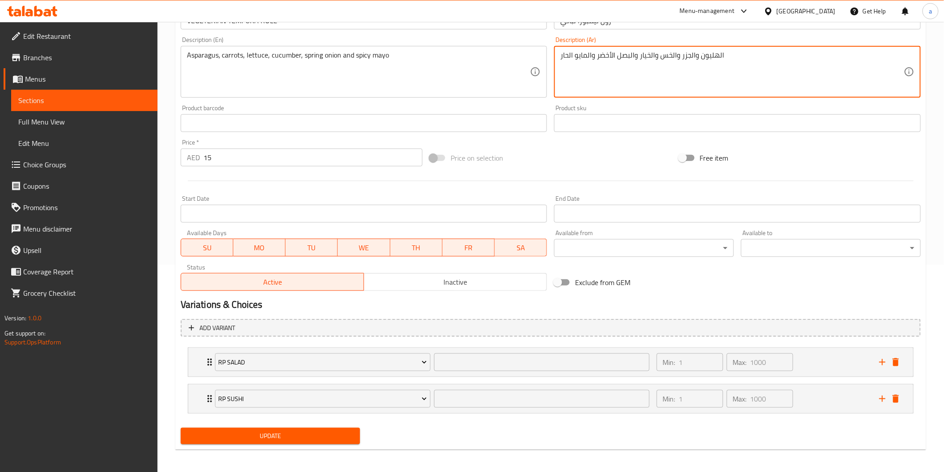
scroll to position [208, 0]
click at [896, 363] on icon "delete" at bounding box center [895, 361] width 6 height 8
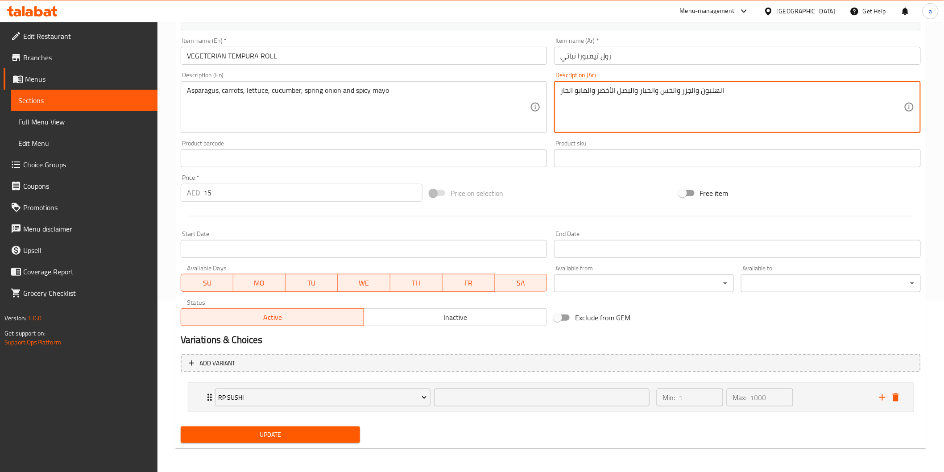
type textarea "الهليون والجزر والخس والخيار والبصل الأخضر والمايو الحار"
click at [318, 429] on span "Update" at bounding box center [270, 434] width 165 height 11
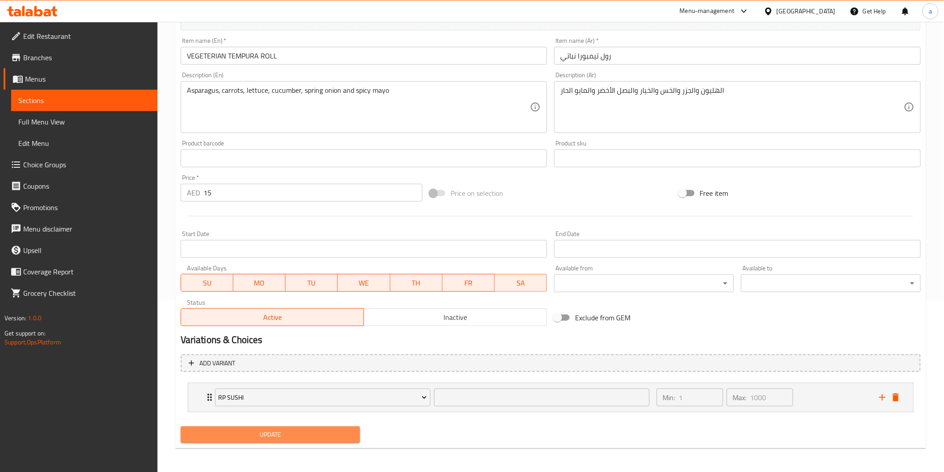
click at [330, 430] on span "Update" at bounding box center [270, 434] width 165 height 11
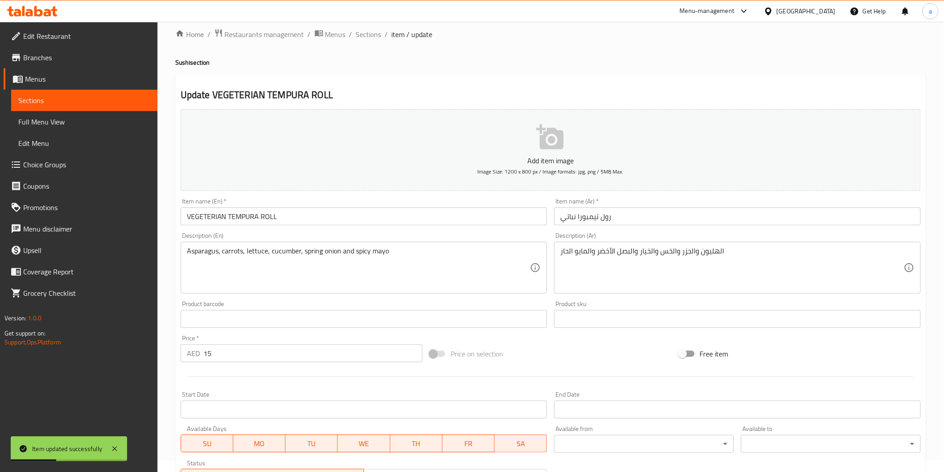
scroll to position [0, 0]
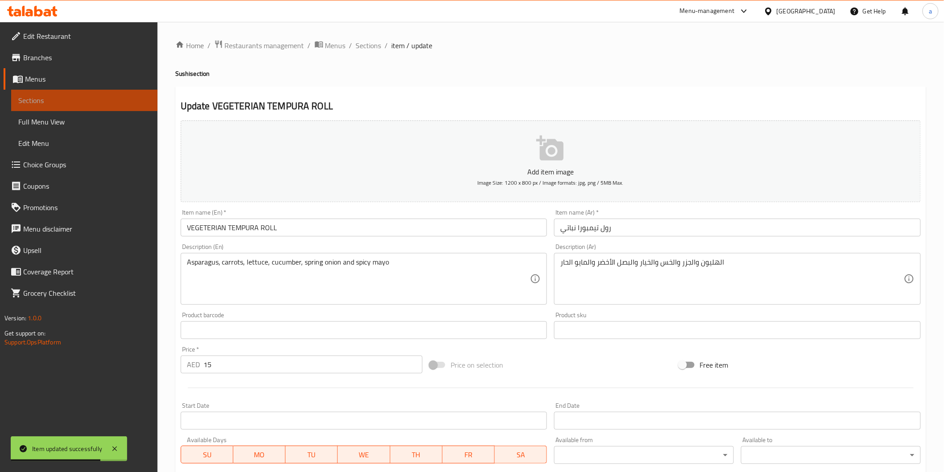
click at [54, 103] on span "Sections" at bounding box center [84, 100] width 132 height 11
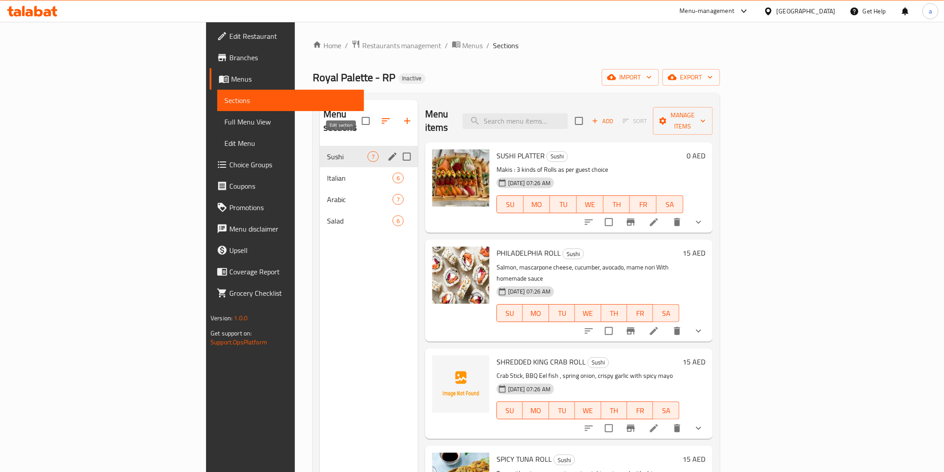
click at [387, 151] on icon "edit" at bounding box center [392, 156] width 11 height 11
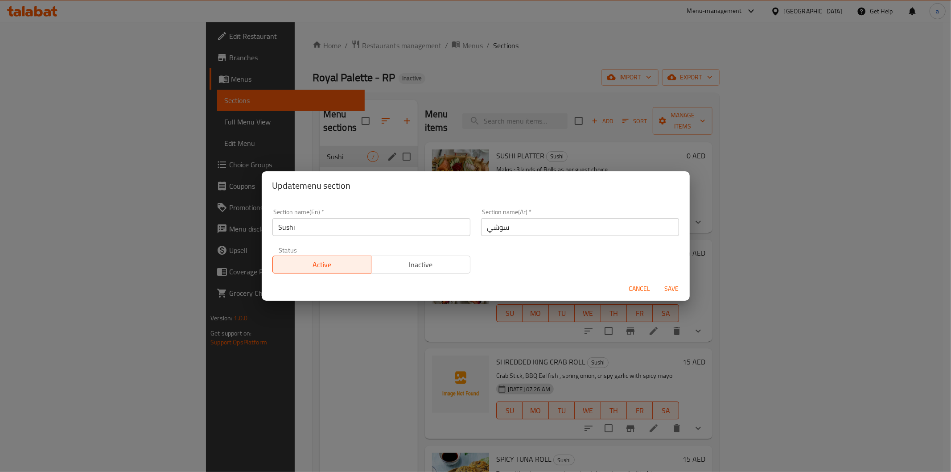
click at [644, 286] on span "Cancel" at bounding box center [639, 288] width 21 height 11
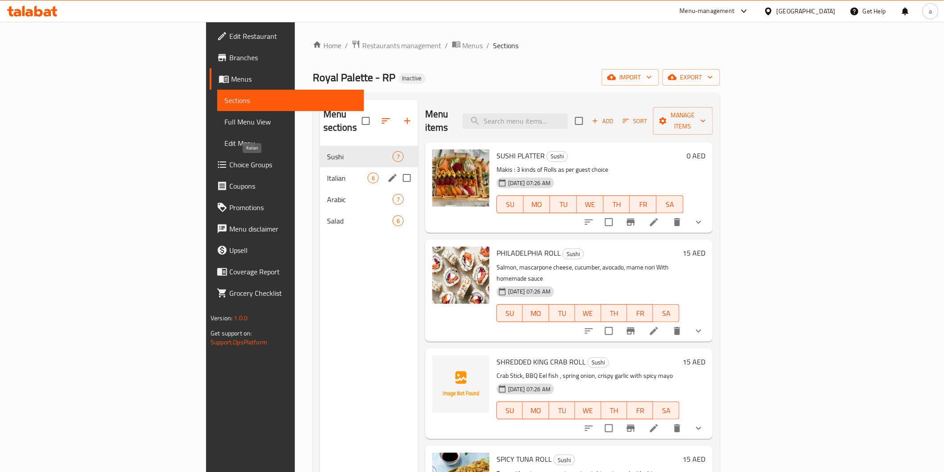
click at [327, 173] on span "Italian" at bounding box center [347, 178] width 41 height 11
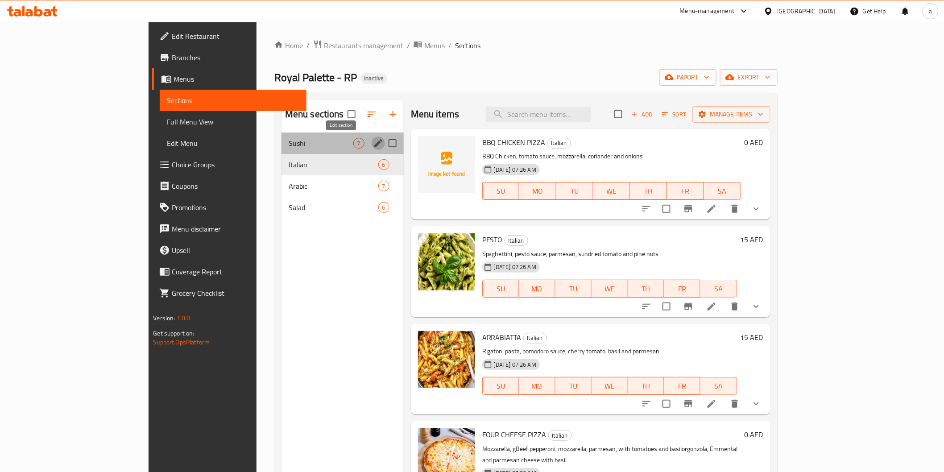
click at [372, 141] on button "edit" at bounding box center [378, 142] width 13 height 13
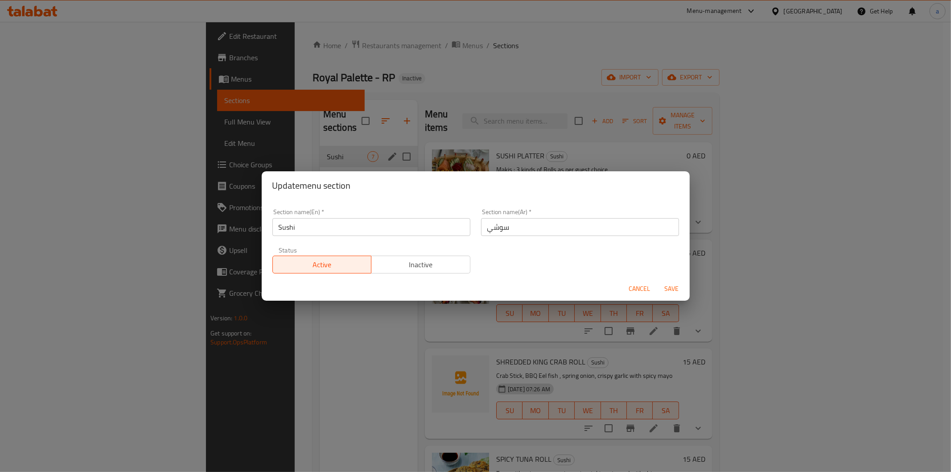
click at [224, 392] on div "Update menu section Section name(En)   * Sushi Section name(En) * Section name(…" at bounding box center [475, 236] width 951 height 472
click at [645, 284] on span "Cancel" at bounding box center [639, 288] width 21 height 11
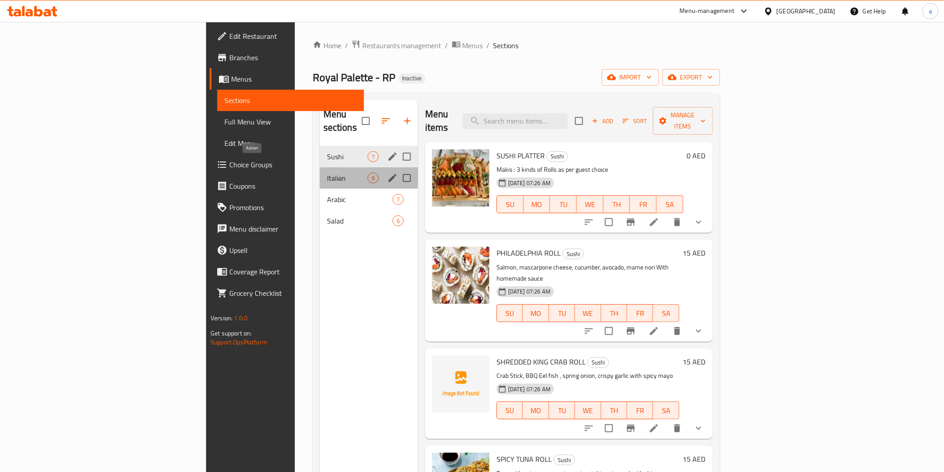
click at [327, 173] on span "Italian" at bounding box center [347, 178] width 41 height 11
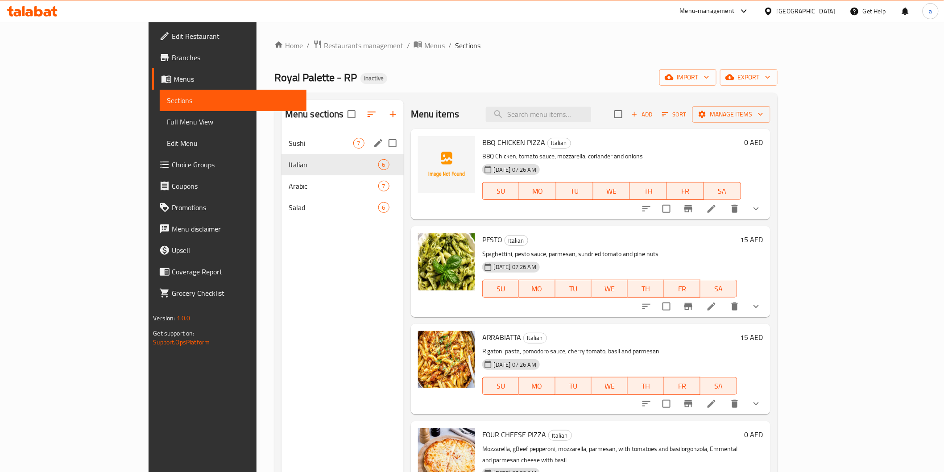
click at [717, 210] on icon at bounding box center [711, 208] width 11 height 11
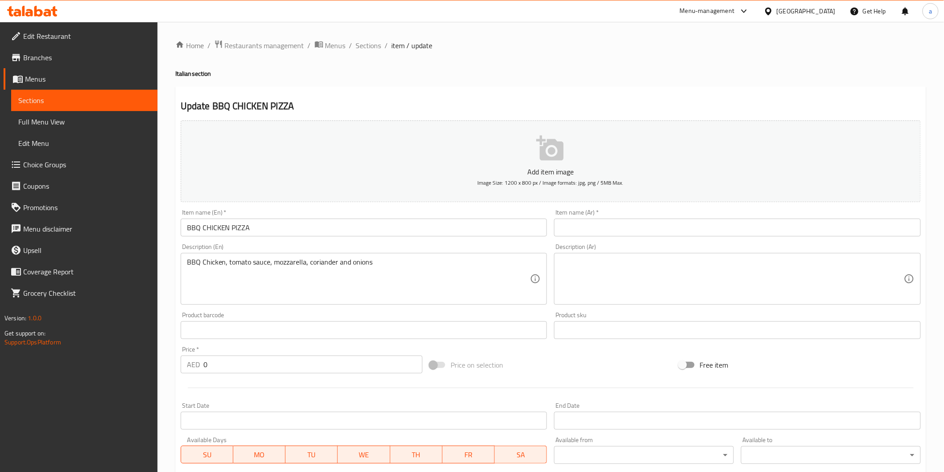
click at [632, 235] on input "text" at bounding box center [737, 228] width 367 height 18
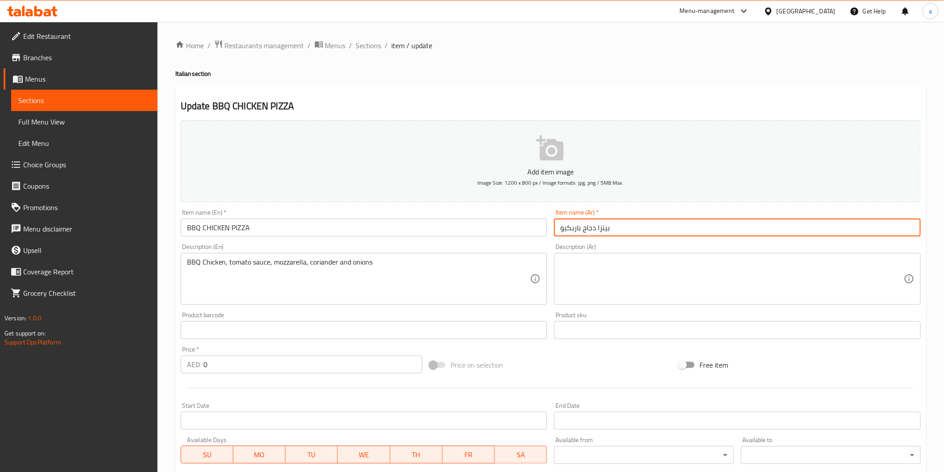
type input "بيتزا دجاج باربكيو"
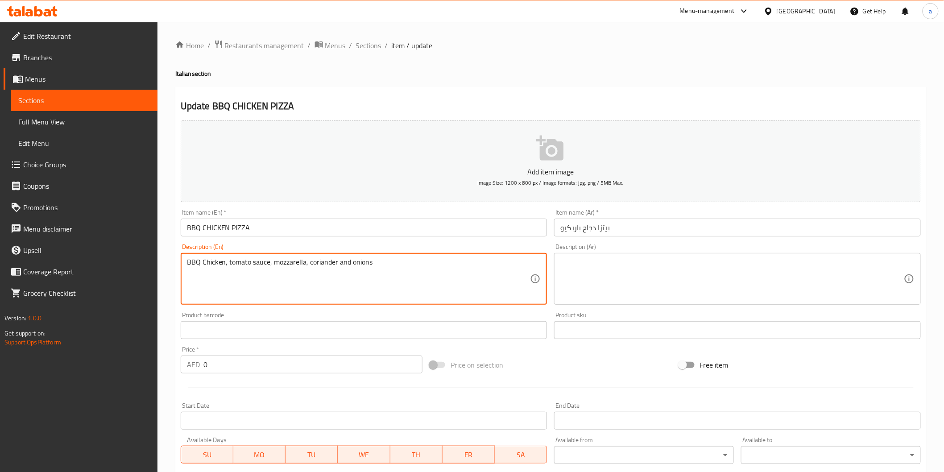
click at [285, 260] on textarea "BBQ Chicken, tomato sauce, mozzarella, coriander and onions" at bounding box center [358, 279] width 343 height 42
click at [693, 273] on textarea at bounding box center [731, 279] width 343 height 42
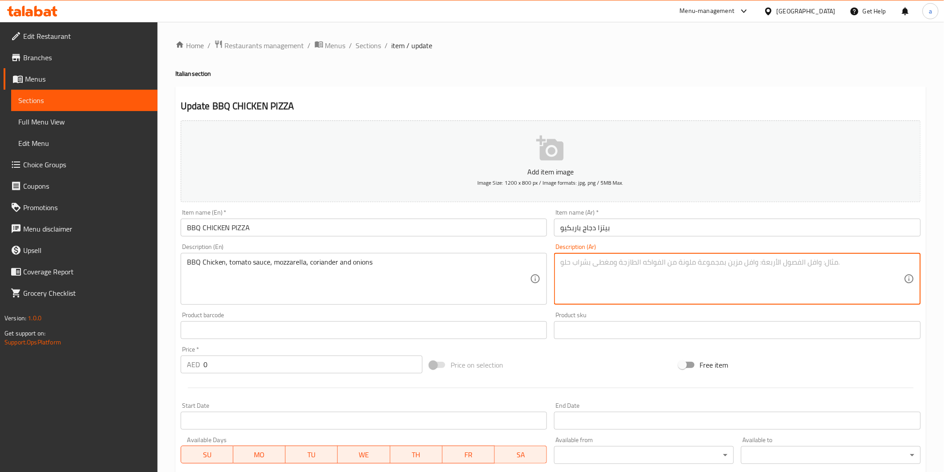
paste textarea "دجاج مشوي، صلصة طماطم، موزاريلا، كزبرة وبصل"
drag, startPoint x: 669, startPoint y: 259, endPoint x: 688, endPoint y: 261, distance: 18.4
click at [688, 261] on textarea "دجاج مشوي، صلصة طماطم، موزاريلا، كزبرة وبصل" at bounding box center [731, 279] width 343 height 42
click at [611, 264] on textarea "دجاج باربكيو، صلصة طماطم، موزاريلا، كزبرة وبصل" at bounding box center [731, 279] width 343 height 42
type textarea "دجاج باربكيو، صلصة طماطم، موتزاريلا، كزبرة وبصل"
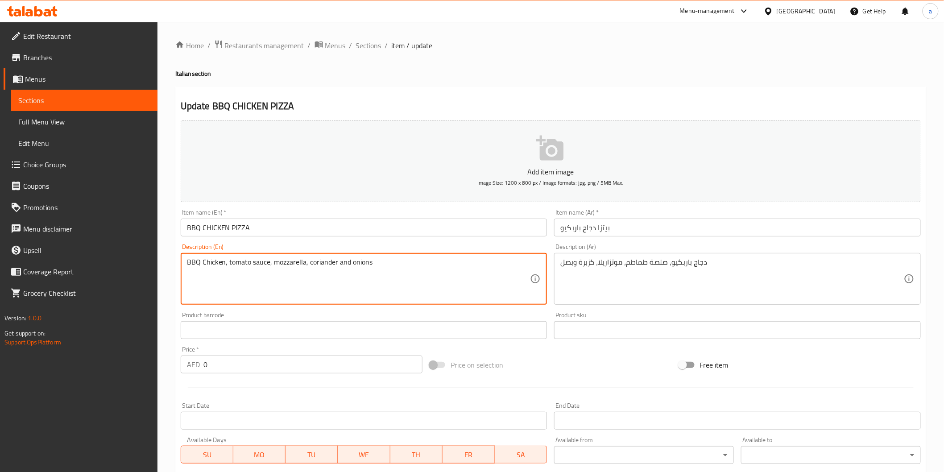
click at [327, 262] on textarea "BBQ Chicken, tomato sauce, mozzarella, coriander and onions" at bounding box center [358, 279] width 343 height 42
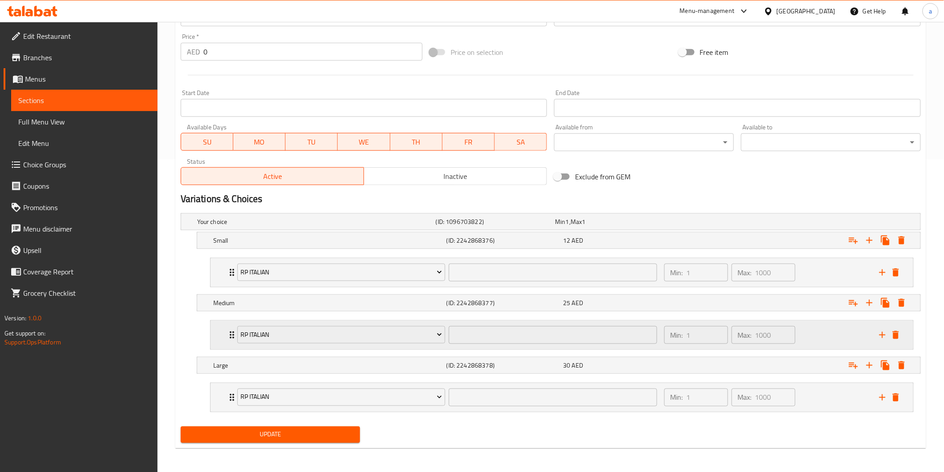
scroll to position [314, 0]
click at [281, 225] on h5 "Small" at bounding box center [314, 220] width 235 height 9
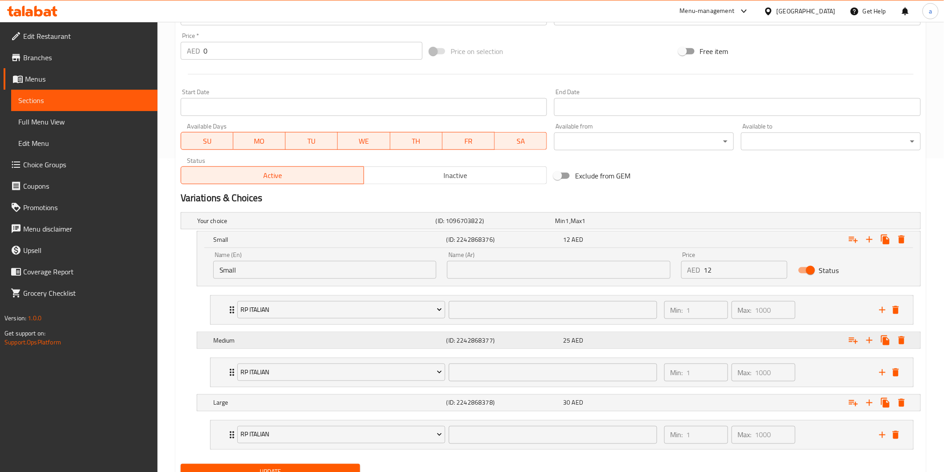
click at [632, 227] on div "25 AED" at bounding box center [613, 221] width 120 height 12
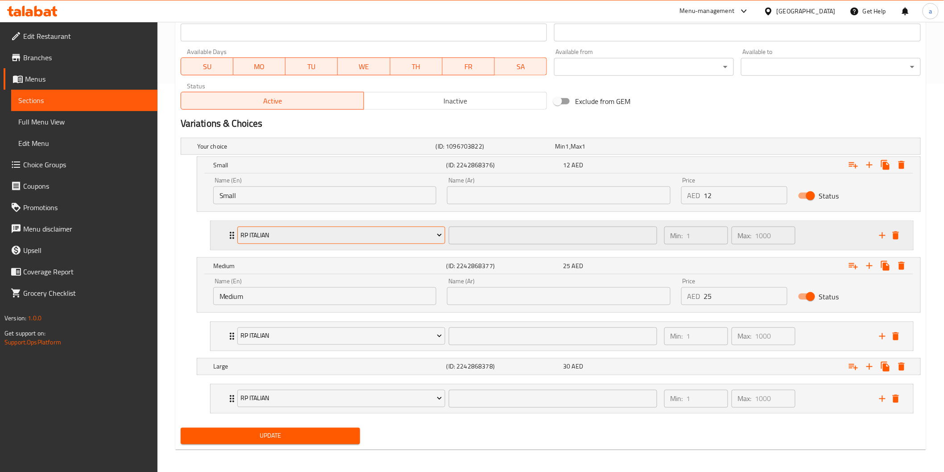
scroll to position [390, 0]
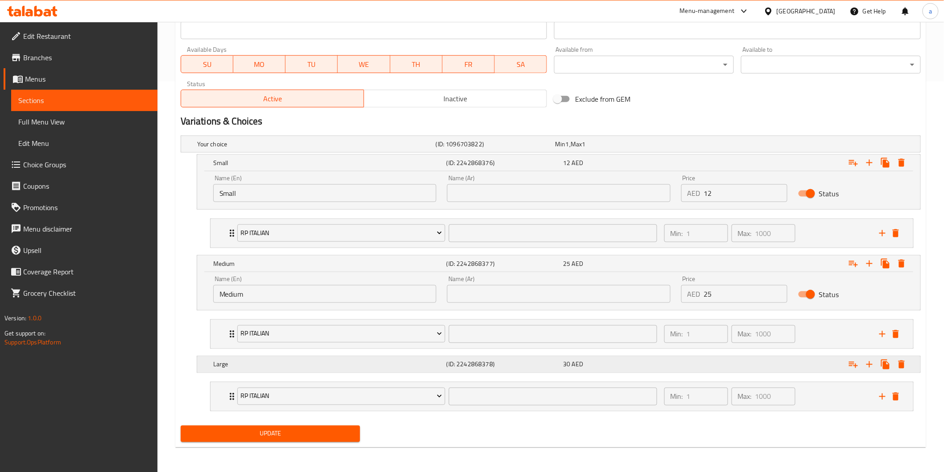
click at [569, 150] on span "AED" at bounding box center [568, 144] width 4 height 12
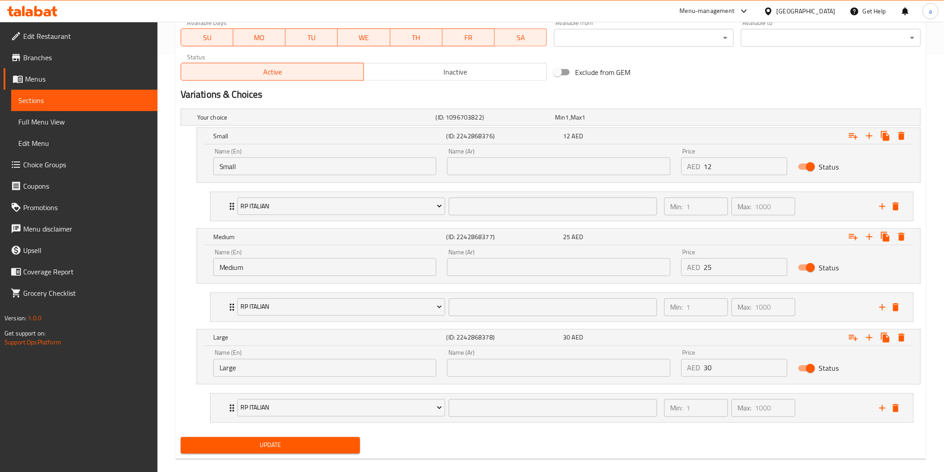
scroll to position [429, 0]
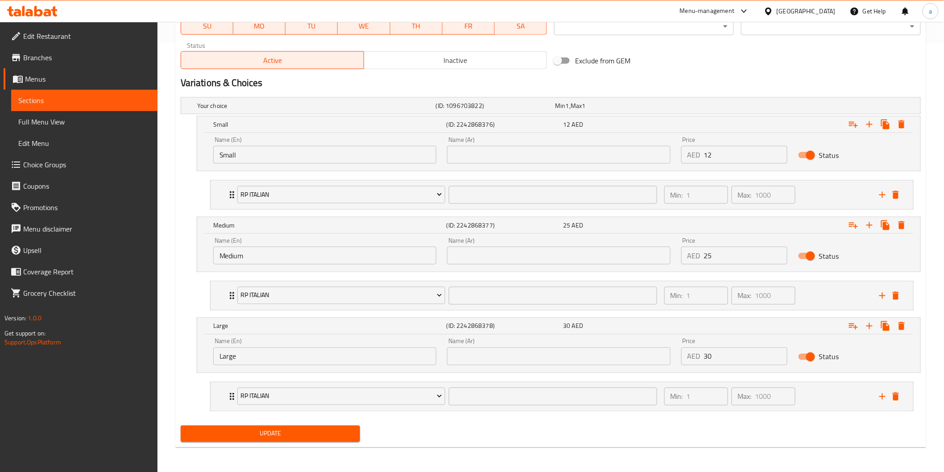
click at [282, 442] on button "Update" at bounding box center [271, 434] width 180 height 17
click at [36, 107] on link "Sections" at bounding box center [84, 100] width 146 height 21
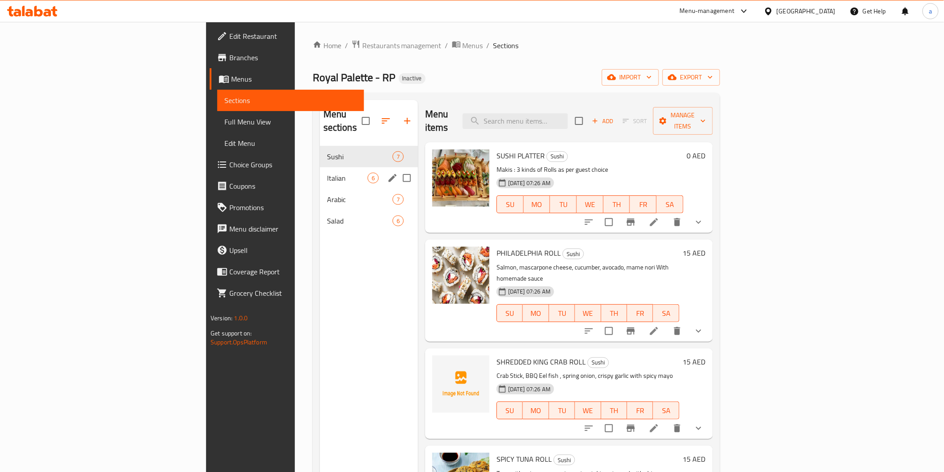
click at [320, 167] on div "Italian 6" at bounding box center [369, 177] width 98 height 21
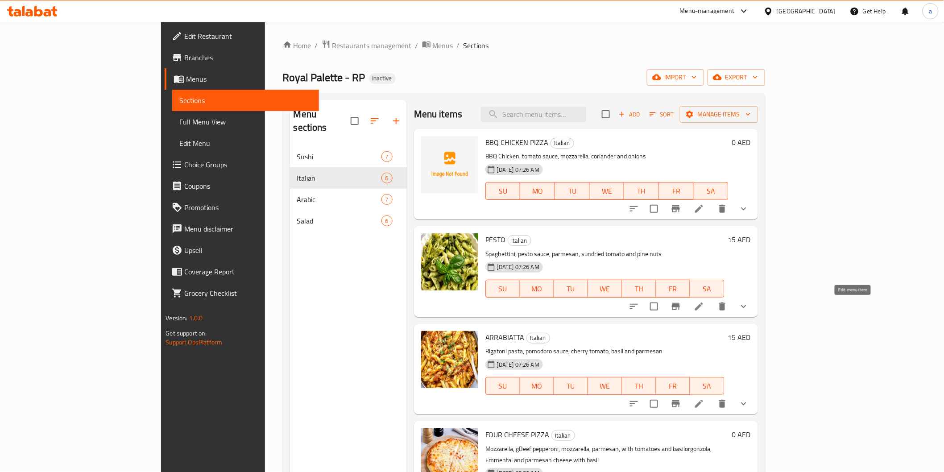
click at [703, 309] on icon at bounding box center [699, 306] width 8 height 8
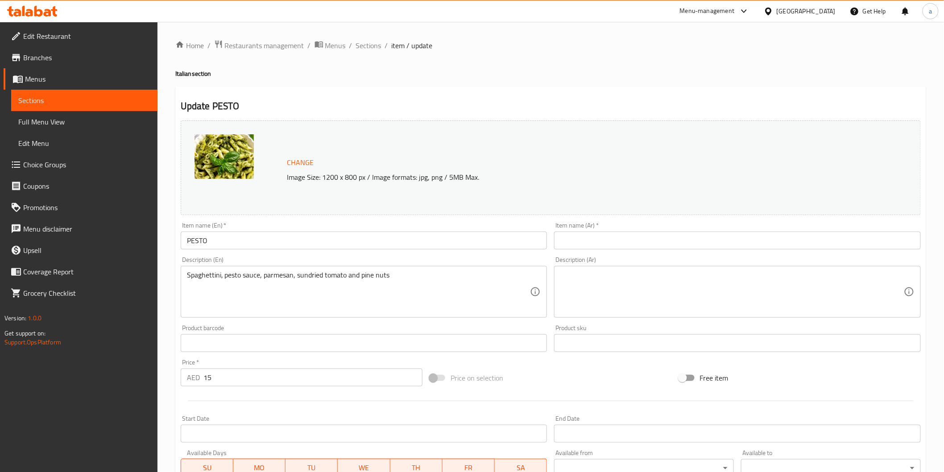
click at [393, 241] on input "PESTO" at bounding box center [364, 240] width 367 height 18
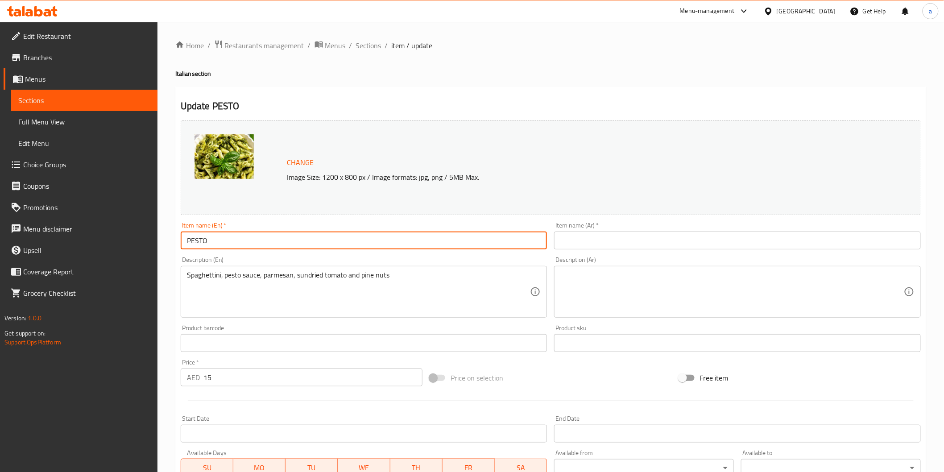
click at [592, 237] on input "text" at bounding box center [737, 240] width 367 height 18
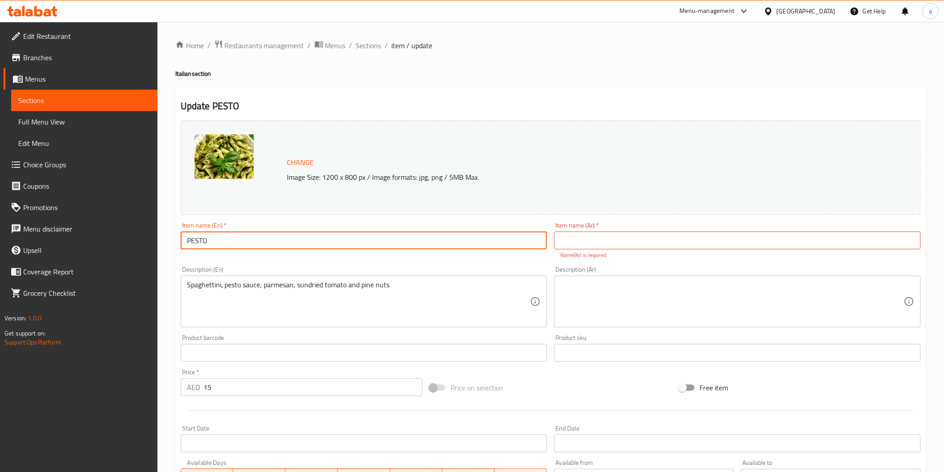
click at [200, 247] on input "PESTO" at bounding box center [364, 240] width 367 height 18
click at [201, 247] on input "PESTO" at bounding box center [364, 240] width 367 height 18
click at [574, 232] on input "text" at bounding box center [737, 240] width 367 height 18
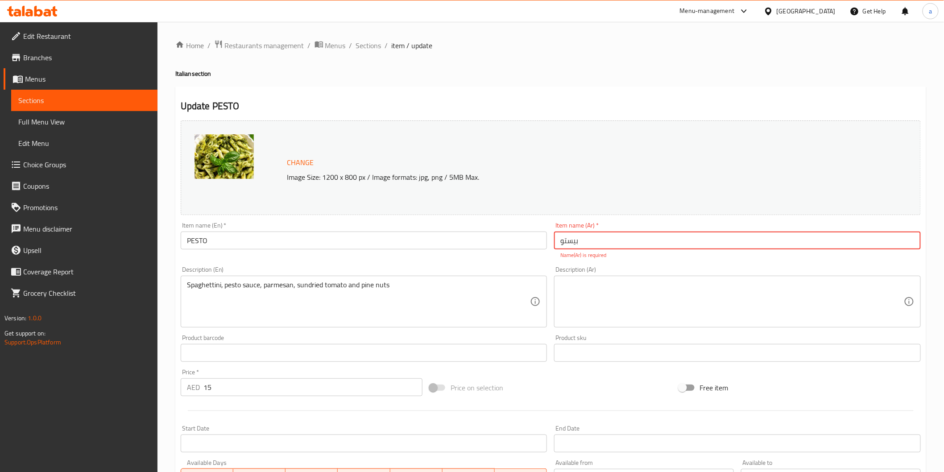
type input "بيستو"
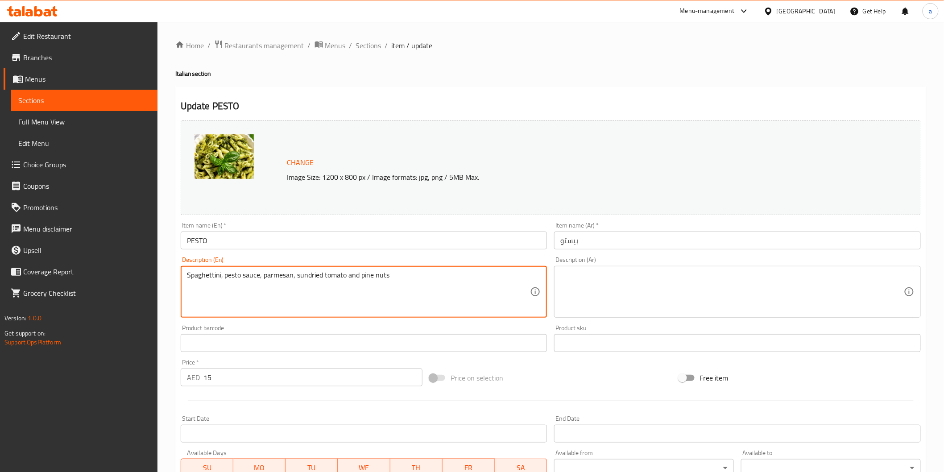
click at [282, 287] on textarea "Spaghettini, pesto sauce, parmesan, sundried tomato and pine nuts" at bounding box center [358, 292] width 343 height 42
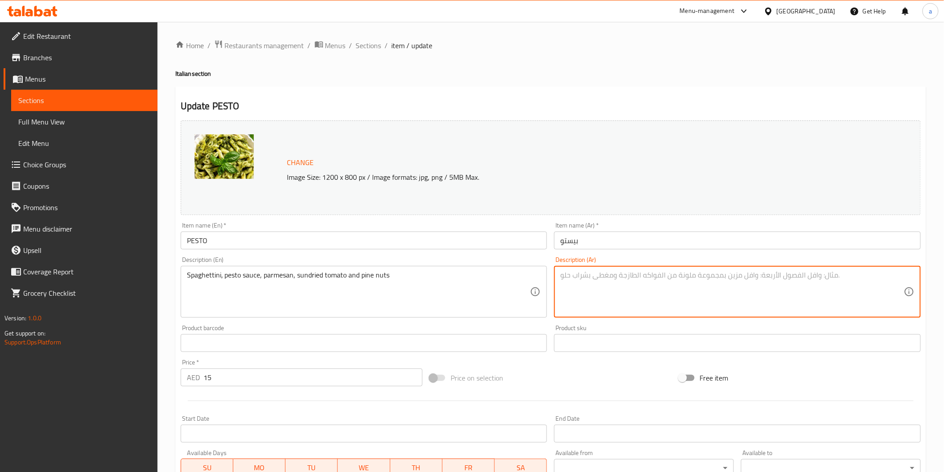
click at [599, 274] on textarea at bounding box center [731, 292] width 343 height 42
paste textarea "سباغيتيني، صلصة بيستو، جبنة بارميزان، طماطم مجففة، وصنوبر"
type textarea "سباغيتيني، صلصة بيستو، جبنة بارميزان، طماطم مجففة، وصنوبر"
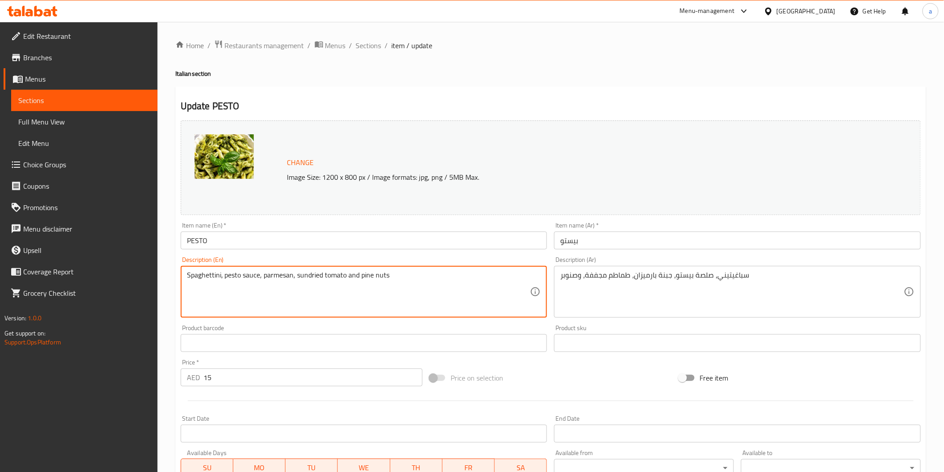
drag, startPoint x: 213, startPoint y: 274, endPoint x: 266, endPoint y: 298, distance: 58.1
click at [266, 298] on textarea "Spaghettini, pesto sauce, parmesan, sundried tomato and pine nuts" at bounding box center [358, 292] width 343 height 42
click at [201, 275] on textarea "Spaghettini, pesto sauce, parmesan, sundried tomato and pine nuts" at bounding box center [358, 292] width 343 height 42
paste textarea
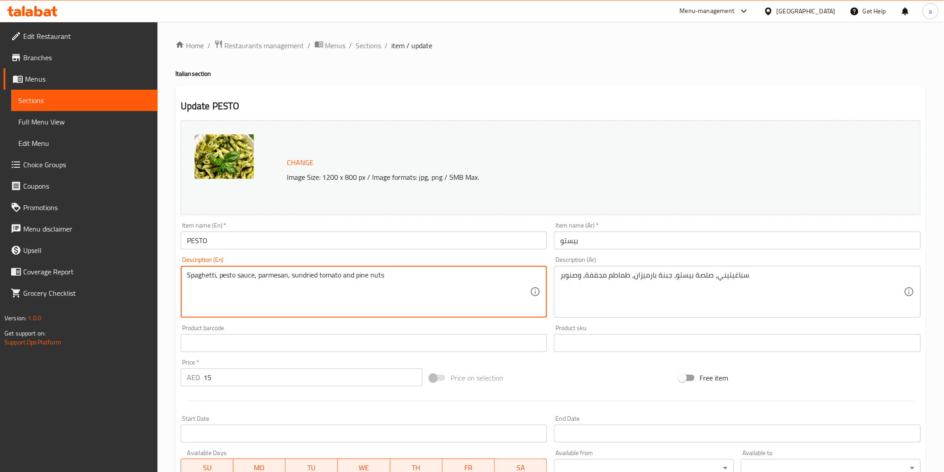
type textarea "Spaghetti, pesto sauce, parmesan, sundried tomato and pine nuts"
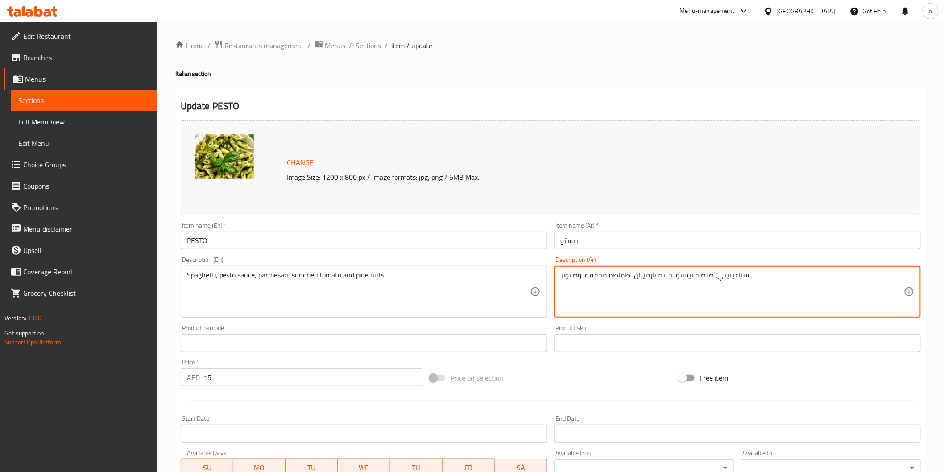
click at [691, 273] on textarea "سباغيتيني، صلصة بيستو، جبنة بارميزان، طماطم مجففة، وصنوبر" at bounding box center [731, 292] width 343 height 42
paste textarea "، صلصة [PERSON_NAME]،"
type textarea "سباغيتي، صلصة بيستو، بارميزان، طماطم مجففة، وصنوبر"
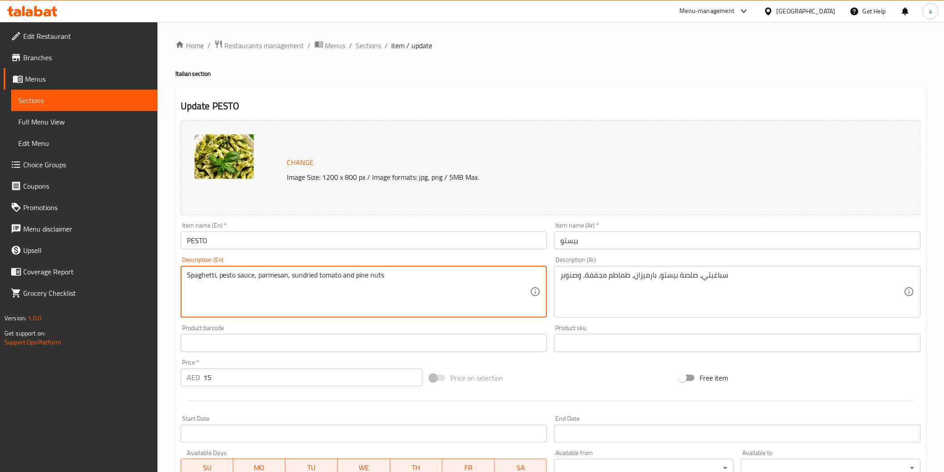
click at [302, 274] on textarea "Spaghetti, pesto sauce, parmesan, sundried tomato and pine nuts" at bounding box center [358, 292] width 343 height 42
click at [277, 278] on textarea "Spaghetti, pesto sauce, parmesan, sundried tomato and pine nuts" at bounding box center [358, 292] width 343 height 42
drag, startPoint x: 291, startPoint y: 277, endPoint x: 341, endPoint y: 275, distance: 50.4
click at [341, 275] on textarea "Spaghetti, pesto sauce, parmesan, sundried tomato and pine nuts" at bounding box center [358, 292] width 343 height 42
drag, startPoint x: 355, startPoint y: 276, endPoint x: 389, endPoint y: 280, distance: 34.2
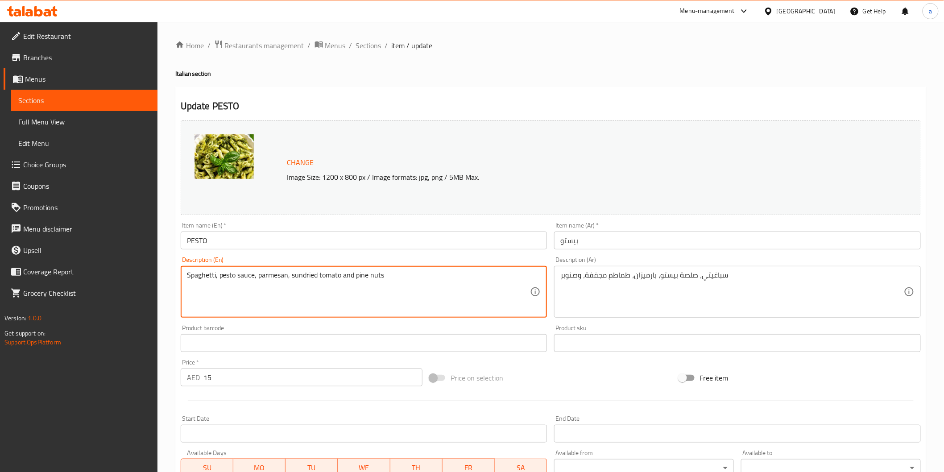
click at [389, 280] on textarea "Spaghetti, pesto sauce, parmesan, sundried tomato and pine nuts" at bounding box center [358, 292] width 343 height 42
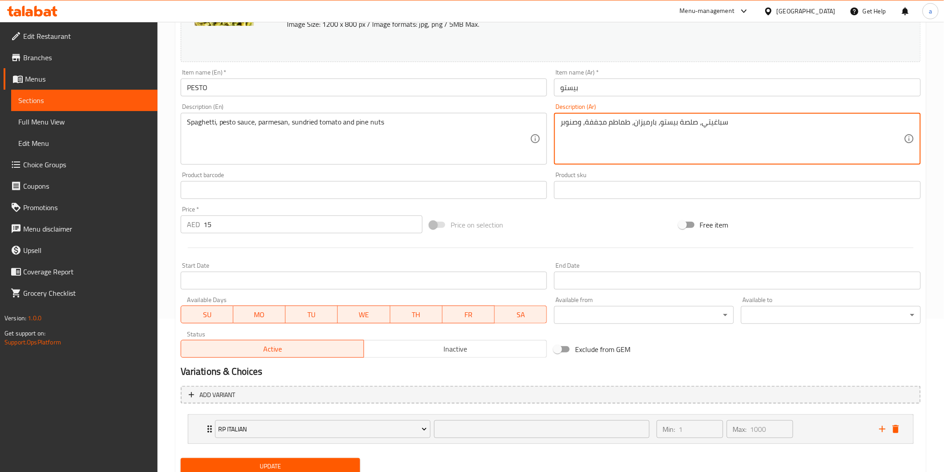
scroll to position [185, 0]
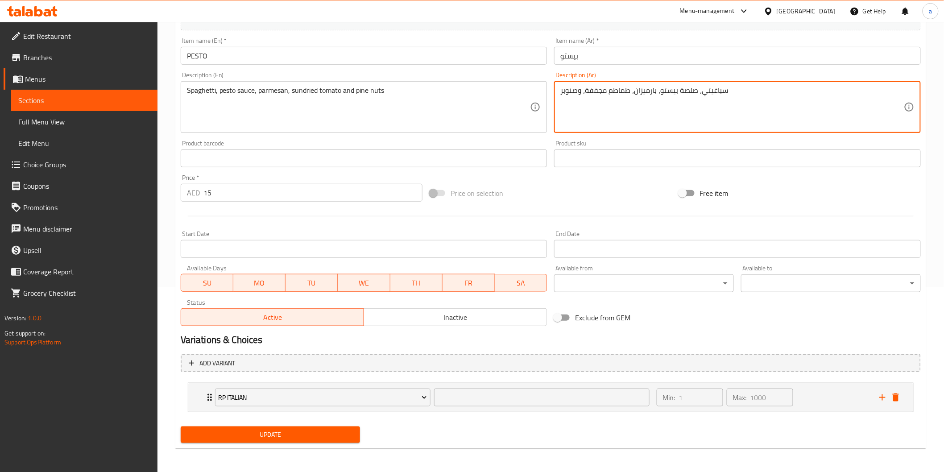
click at [260, 429] on span "Update" at bounding box center [270, 434] width 165 height 11
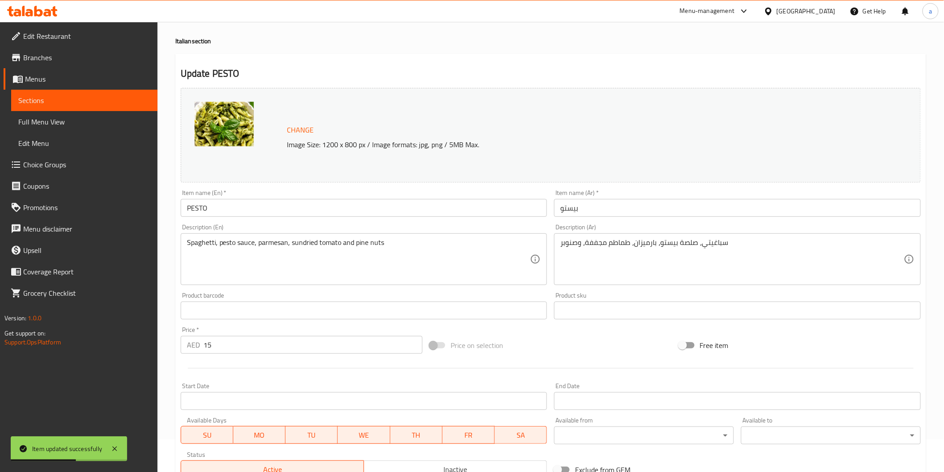
scroll to position [99, 0]
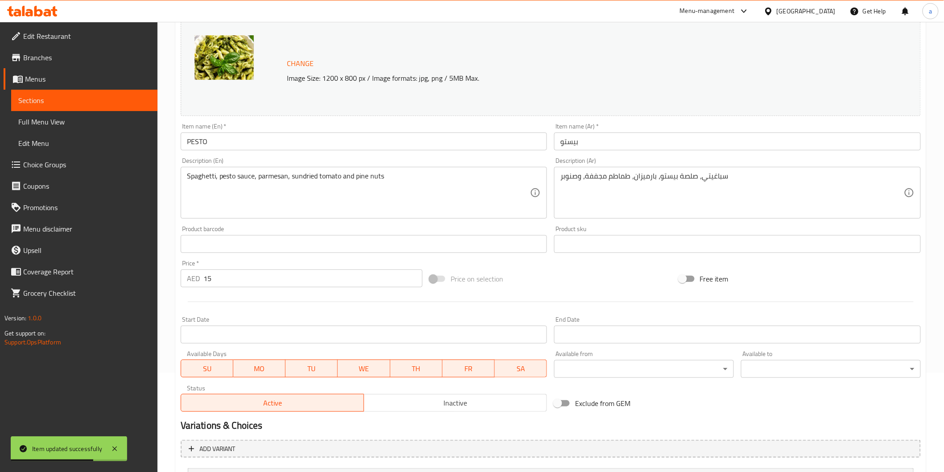
click at [88, 100] on span "Sections" at bounding box center [84, 100] width 132 height 11
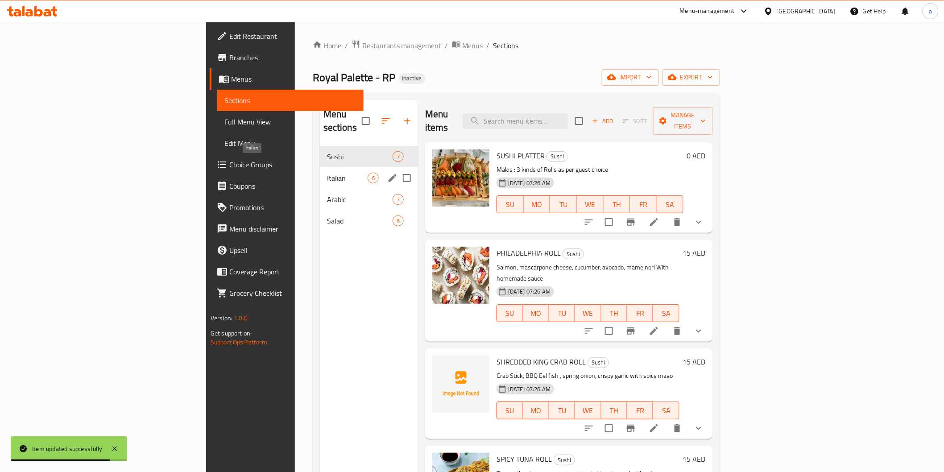
click at [327, 173] on span "Italian" at bounding box center [347, 178] width 41 height 11
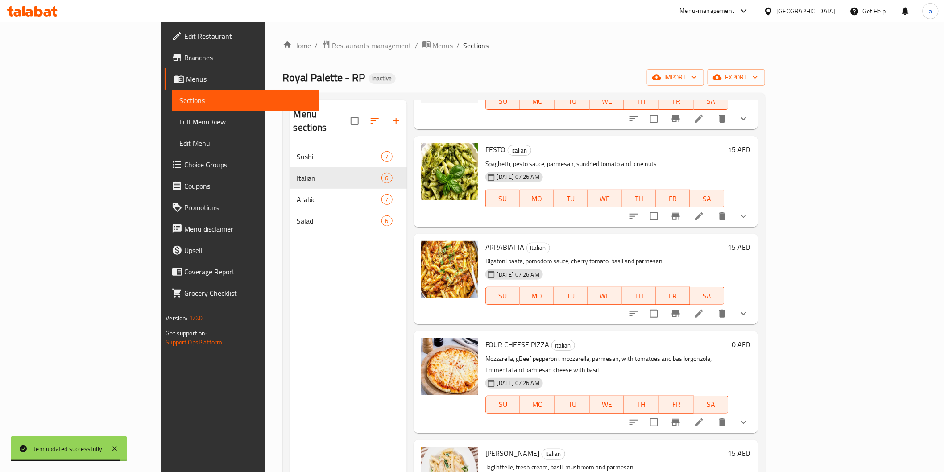
scroll to position [99, 0]
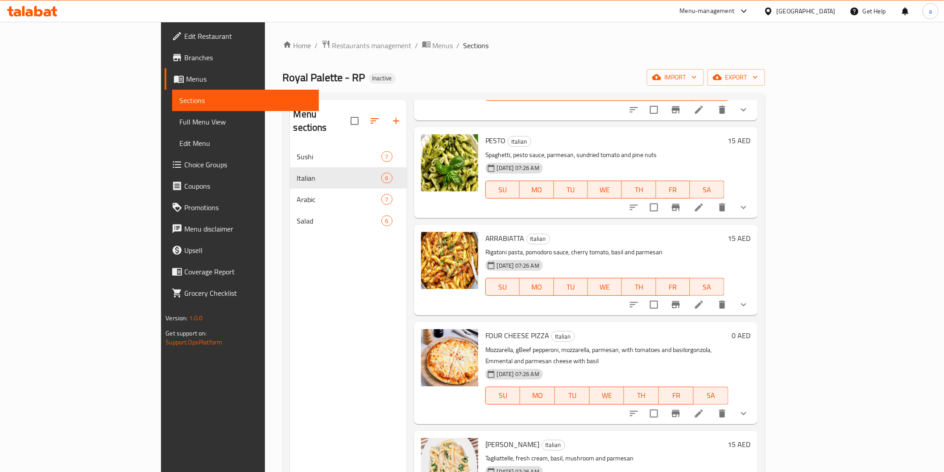
click at [704, 309] on icon at bounding box center [699, 304] width 11 height 11
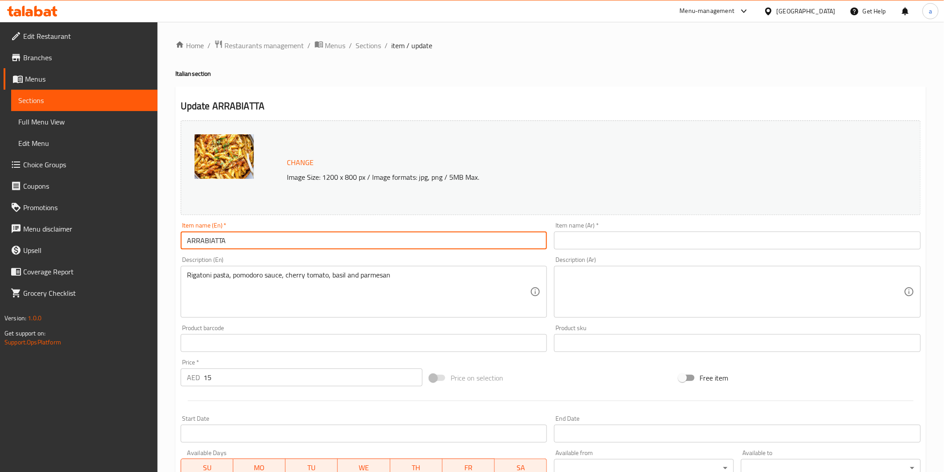
click at [199, 244] on input "ARRABIATTA" at bounding box center [364, 240] width 367 height 18
click at [227, 237] on input "ARRABIATTA" at bounding box center [364, 240] width 367 height 18
click at [224, 239] on input "ARRABIATTA" at bounding box center [364, 240] width 367 height 18
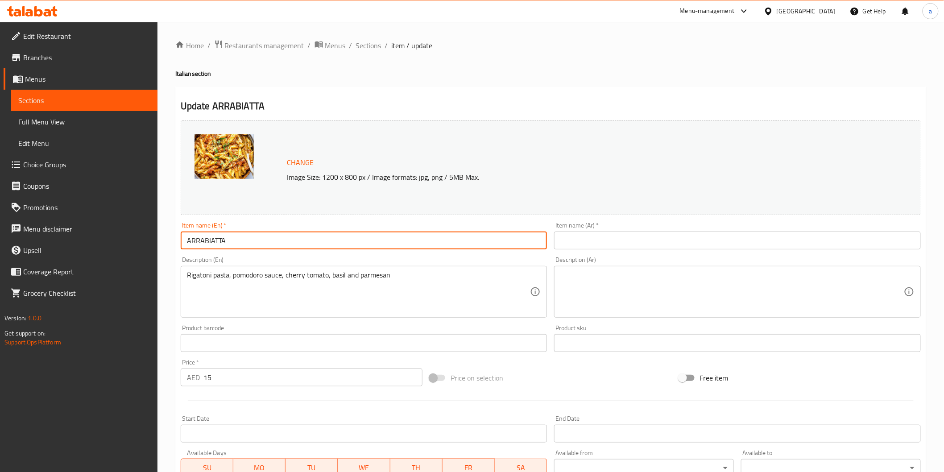
click at [224, 239] on input "ARRABIATTA" at bounding box center [364, 240] width 367 height 18
paste input "rrabbiata"
type input "Arrabbiata"
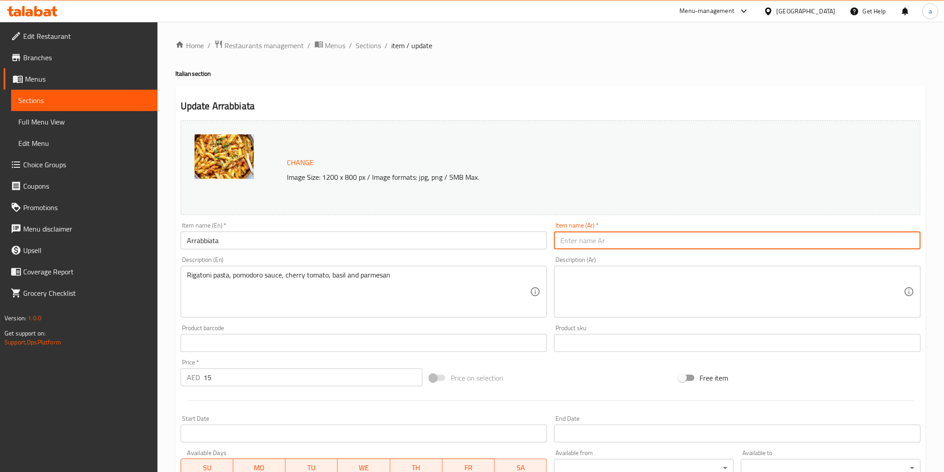
click at [574, 247] on input "text" at bounding box center [737, 240] width 367 height 18
paste input "أرابياتا"
type input "أرابياتا"
click at [335, 269] on div "Rigatoni pasta, pomodoro sauce, cherry tomato, basil and parmesan Description (…" at bounding box center [364, 292] width 367 height 52
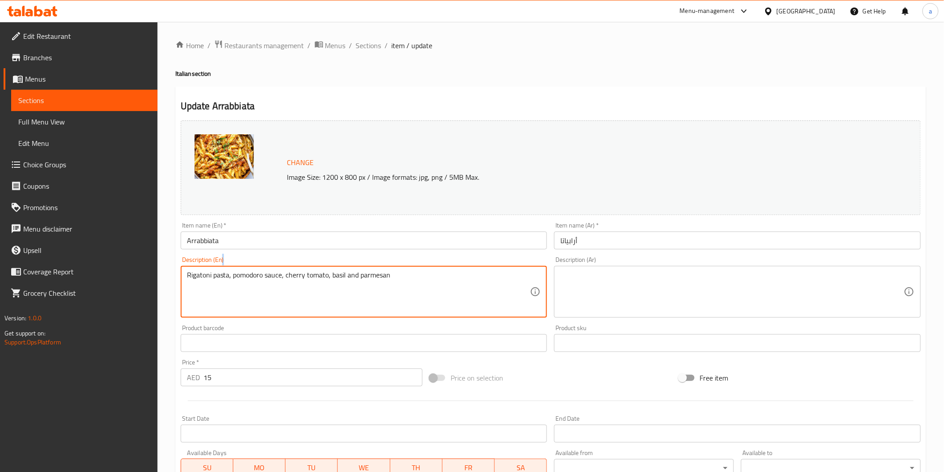
click at [335, 269] on div "Rigatoni pasta, pomodoro sauce, cherry tomato, basil and parmesan Description (…" at bounding box center [364, 292] width 367 height 52
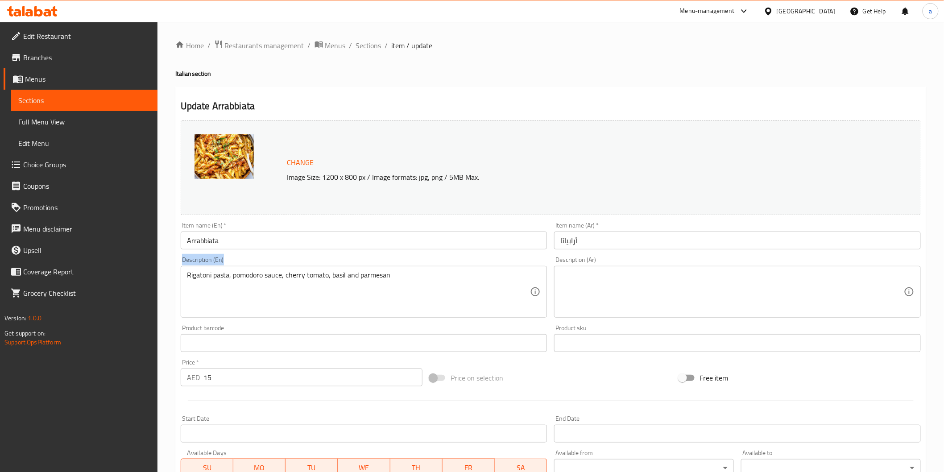
click at [335, 269] on div "Rigatoni pasta, pomodoro sauce, cherry tomato, basil and parmesan Description (…" at bounding box center [364, 292] width 367 height 52
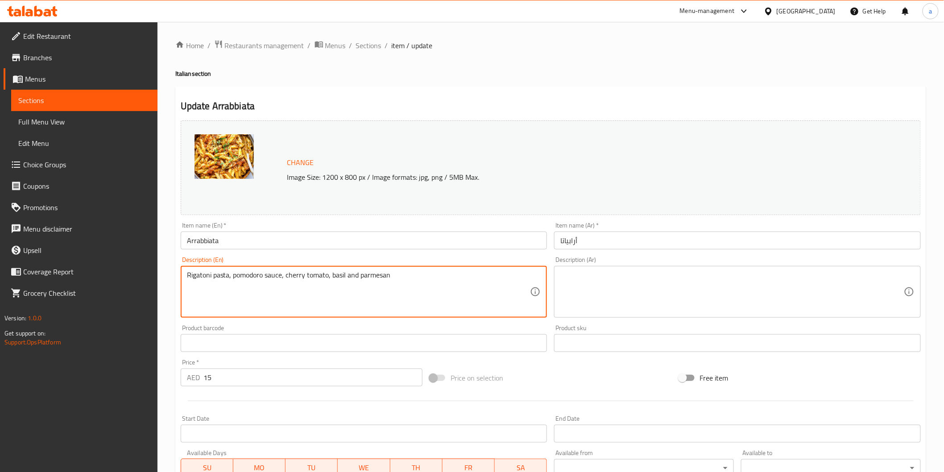
click at [315, 273] on textarea "Rigatoni pasta, pomodoro sauce, cherry tomato, basil and parmesan" at bounding box center [358, 292] width 343 height 42
click at [400, 287] on textarea "Rigatoni pasta, pomodoro sauce, cherry tomato, basil and parmesan" at bounding box center [358, 292] width 343 height 42
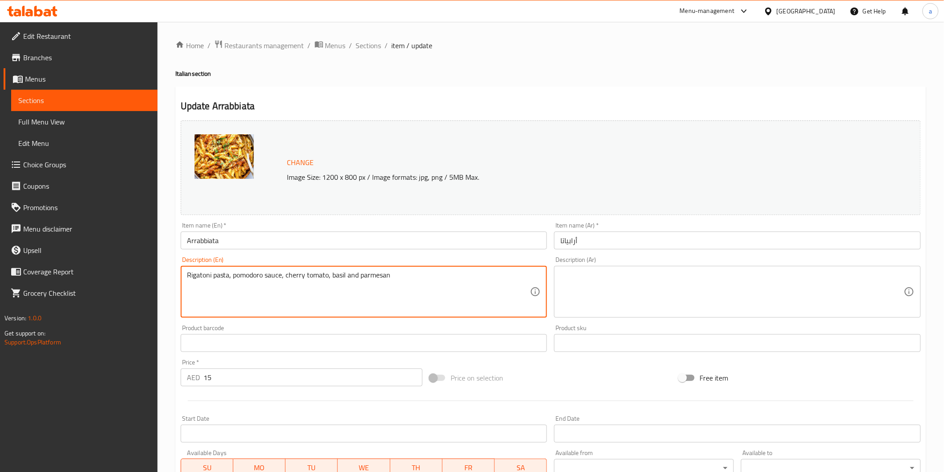
click at [587, 292] on textarea at bounding box center [731, 292] width 343 height 42
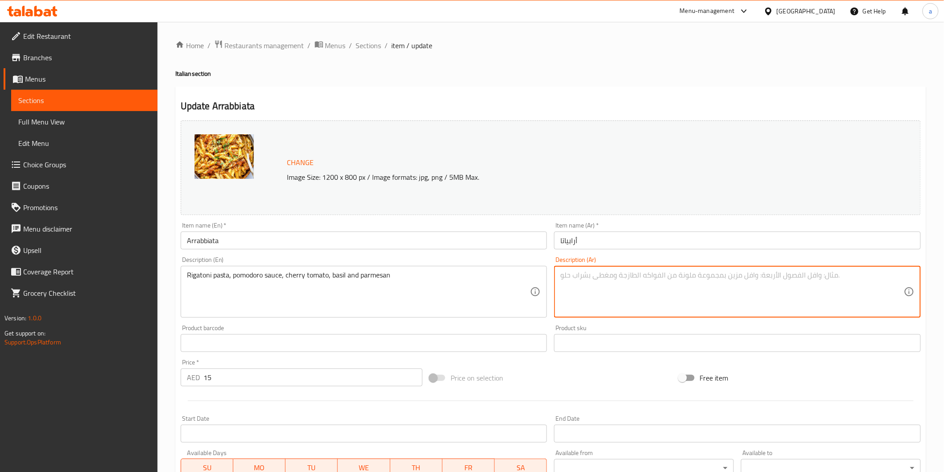
paste textarea "مكرونة ريجاتوني، صلصة بومودورو، طماطم كرزية، ريحان وجبنة بارميزان"
drag, startPoint x: 581, startPoint y: 274, endPoint x: 590, endPoint y: 276, distance: 9.5
click at [590, 276] on textarea "مكرونة ريجاتوني، صلصة بومودورو، طماطم كرزية، ريحان وجبنة بارميزان" at bounding box center [731, 292] width 343 height 42
click at [584, 278] on textarea "مكرونة ريجاتوني، صلصة بومودورو، طماطم كرزية، ريحان وجبنة بارميزان" at bounding box center [731, 292] width 343 height 42
drag, startPoint x: 584, startPoint y: 277, endPoint x: 599, endPoint y: 277, distance: 14.3
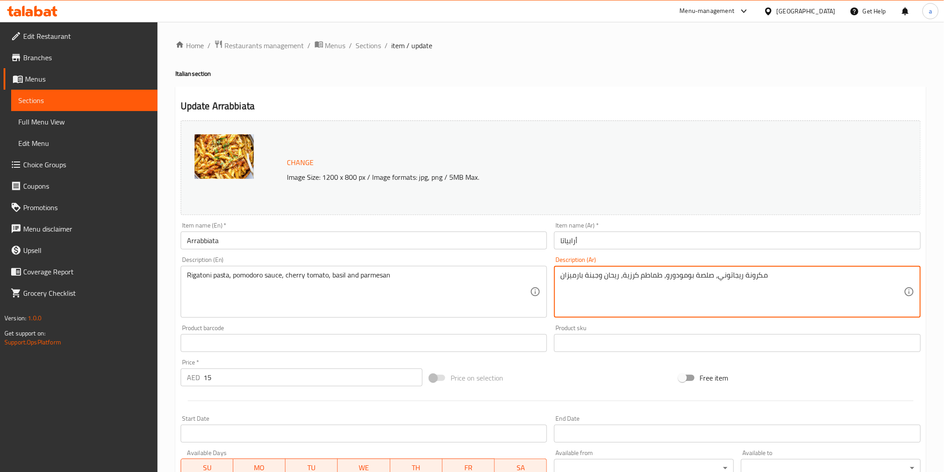
click at [599, 277] on textarea "مكرونة ريجاتوني، صلصة بومودورو، طماطم كرزية، ريحان وجبنة بارميزان" at bounding box center [731, 292] width 343 height 42
click at [587, 282] on textarea "مكرونة ريجاتوني، صلصة بومودورو، طماطم كرزية، ريحان وبارميزان" at bounding box center [731, 292] width 343 height 42
click at [583, 278] on textarea "مكرونة ريجاتوني، صلصة بومودورو، طماطم كرزية، ريحان وبارميزان" at bounding box center [731, 292] width 343 height 42
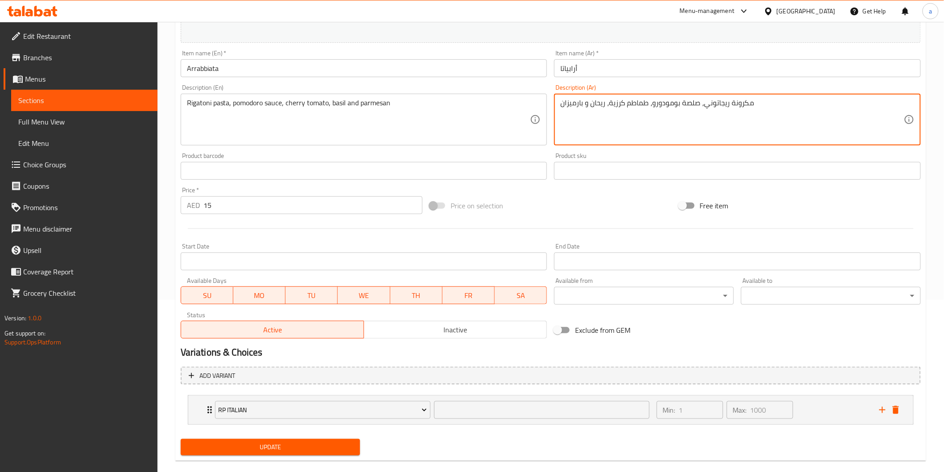
scroll to position [185, 0]
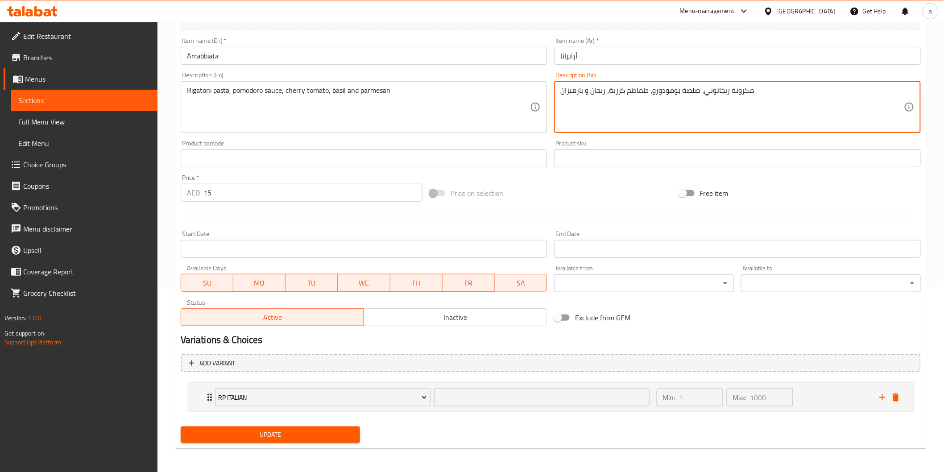
type textarea "مكرونة ريجاتوني، صلصة بومودورو، طماطم كرزية، ريحان و بارميزان"
click at [331, 434] on span "Update" at bounding box center [270, 434] width 165 height 11
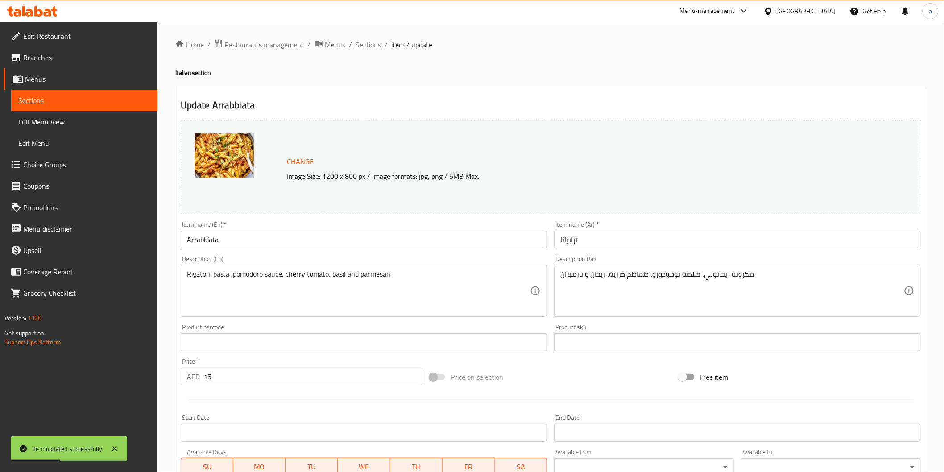
scroll to position [0, 0]
click at [101, 90] on link "Sections" at bounding box center [84, 100] width 146 height 21
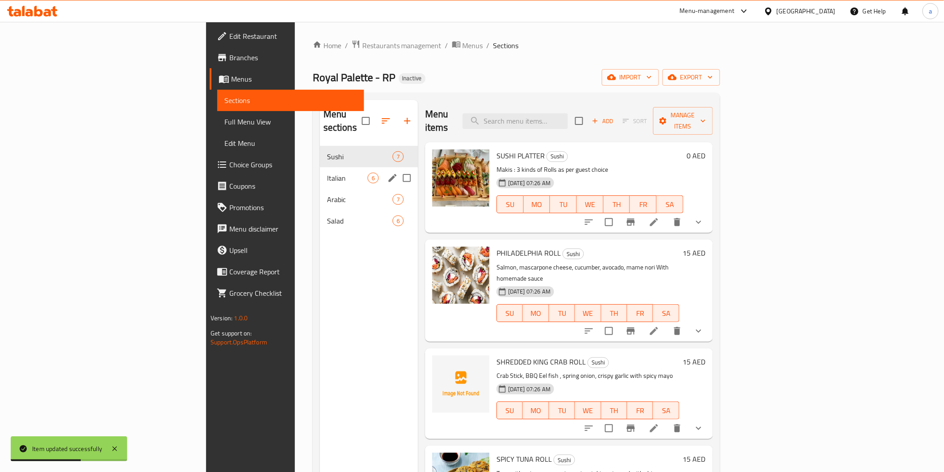
click at [327, 173] on span "Italian" at bounding box center [347, 178] width 41 height 11
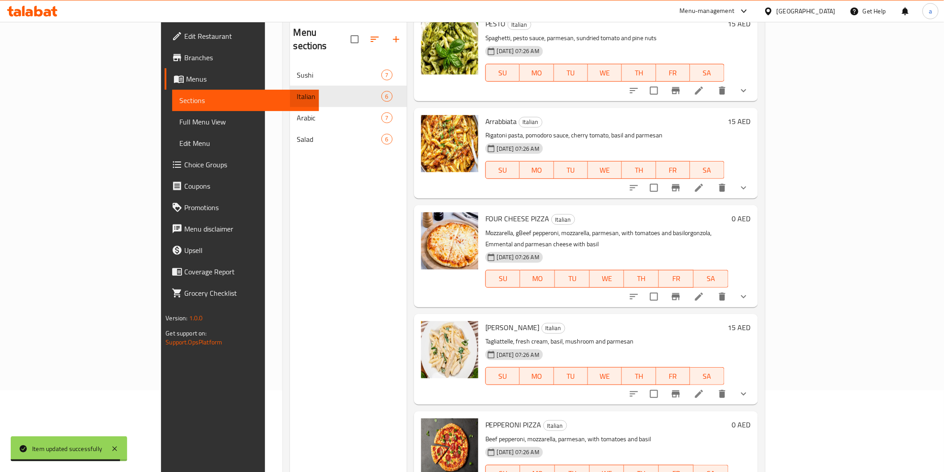
scroll to position [125, 0]
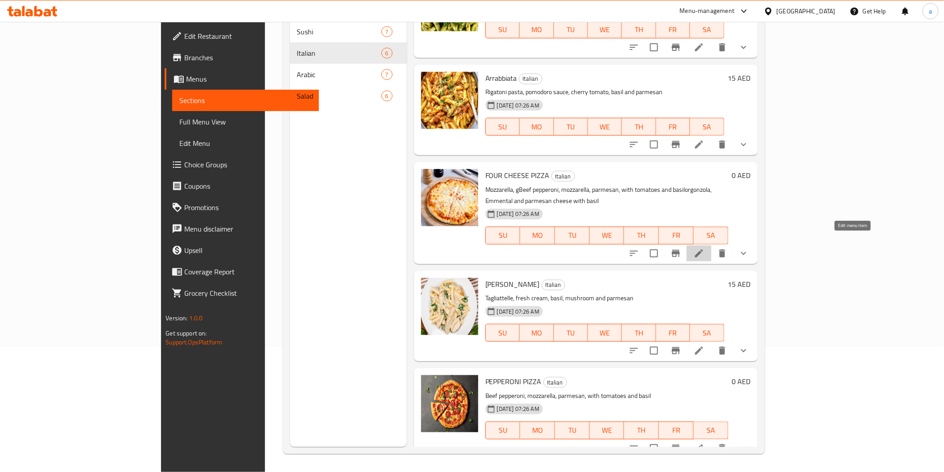
click at [704, 248] on icon at bounding box center [699, 253] width 11 height 11
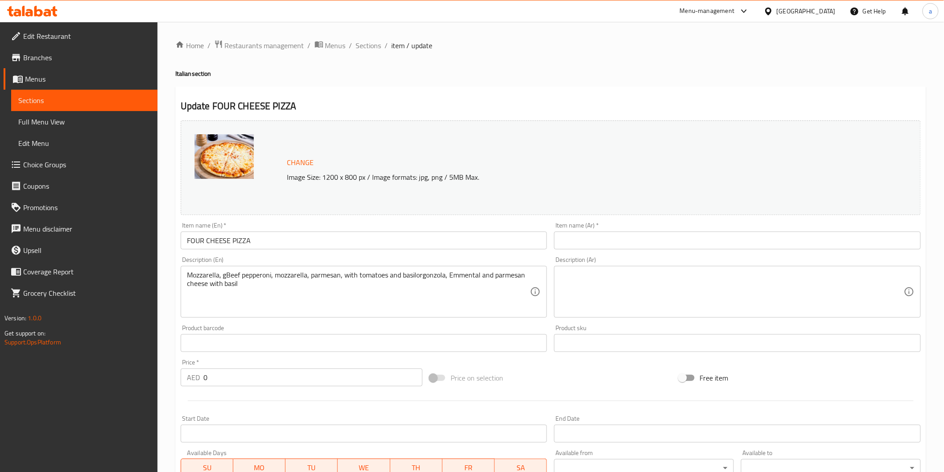
click at [242, 238] on input "FOUR CHEESE PIZZA" at bounding box center [364, 240] width 367 height 18
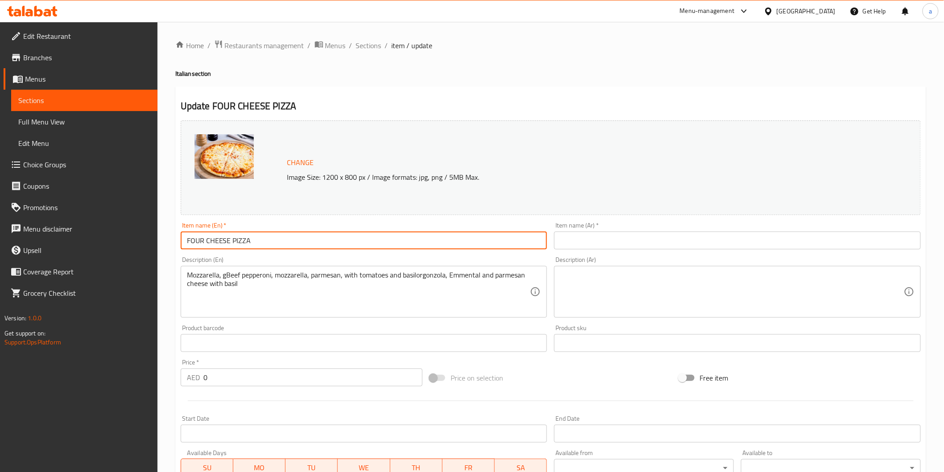
click at [242, 238] on input "FOUR CHEESE PIZZA" at bounding box center [364, 240] width 367 height 18
click at [253, 239] on input "FOUR CHEESE PIZZA" at bounding box center [364, 240] width 367 height 18
click at [251, 240] on input "FOUR CHEESE PIZZA" at bounding box center [364, 240] width 367 height 18
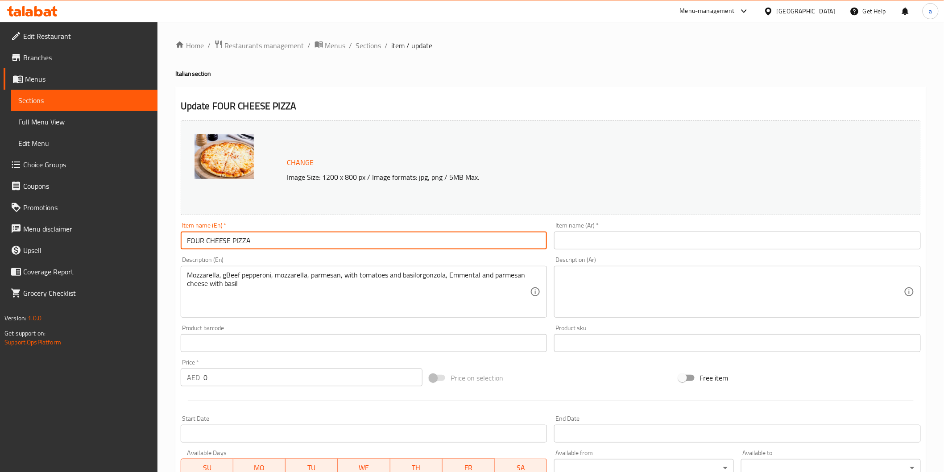
click at [251, 240] on input "FOUR CHEESE PIZZA" at bounding box center [364, 240] width 367 height 18
click at [596, 230] on div "Item name (Ar)   * Item name (Ar) *" at bounding box center [737, 235] width 367 height 27
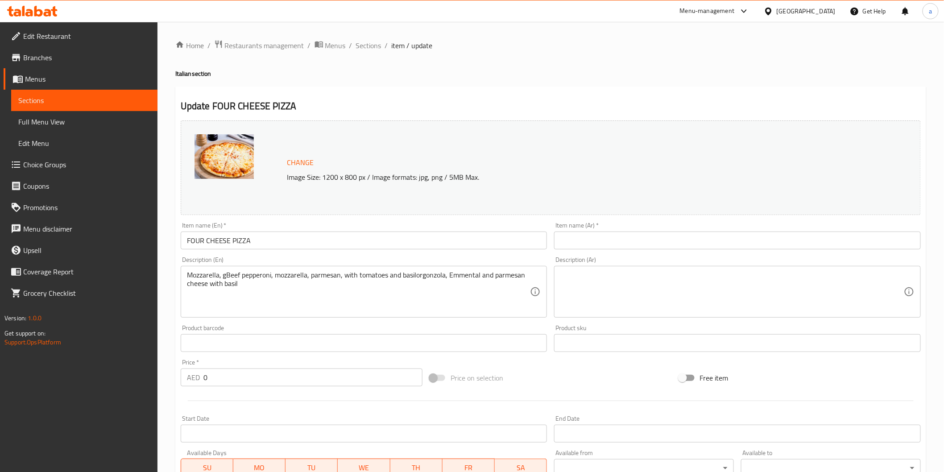
click at [591, 241] on input "text" at bounding box center [737, 240] width 367 height 18
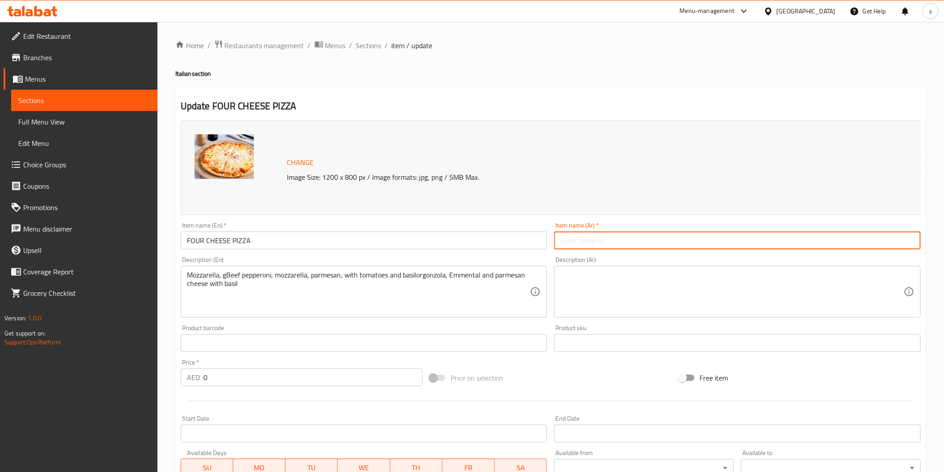
click at [578, 246] on input "text" at bounding box center [737, 240] width 367 height 18
type input "بيتزا اربعة جبنه"
click at [578, 277] on textarea at bounding box center [731, 292] width 343 height 42
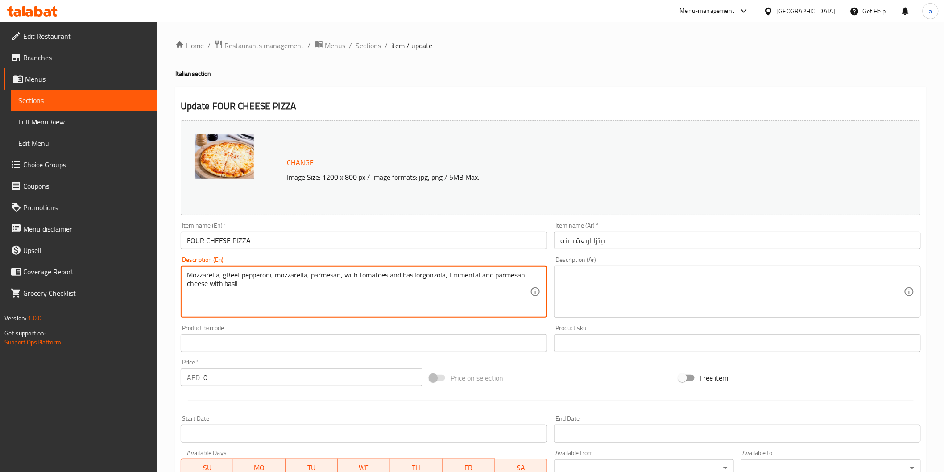
click at [231, 294] on textarea "Mozzarella, gBeef pepperoni, mozzarella, parmesan, with tomatoes and basilorgon…" at bounding box center [358, 292] width 343 height 42
click at [269, 280] on textarea "Mozzarella, gBeef pepperoni, mozzarella, parmesan, with tomatoes and basilorgon…" at bounding box center [358, 292] width 343 height 42
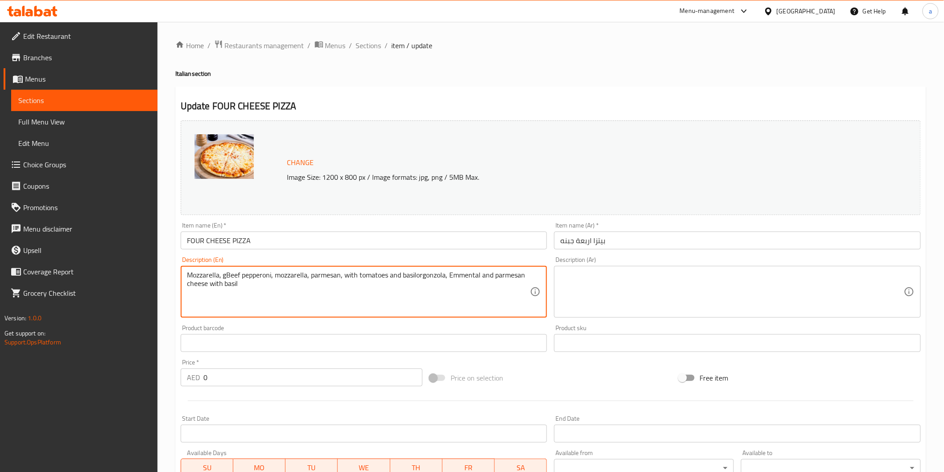
paste textarea "Beef pepperoni, mozzarella, parmesan, with tomatoes and g"
type textarea "Mozzarella, Beef pepperoni, mozzarella, parmesan, with tomatoes and gorgonzola,…"
click at [573, 313] on textarea at bounding box center [731, 292] width 343 height 42
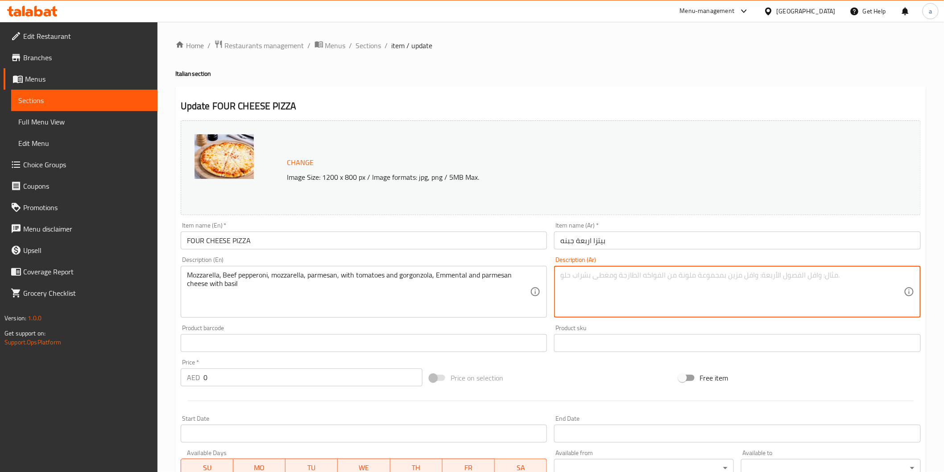
paste textarea "موزاريلا، بيبروني لحم بقري، موزاريلا، بارميزان، مع طماطم وجورجونزولا، إمنتال و[…"
type textarea "موزاريلا، بيبروني لحم بقري، موزاريلا، بارميزان، مع طماطم وجورجونزولا، إمنتال و[…"
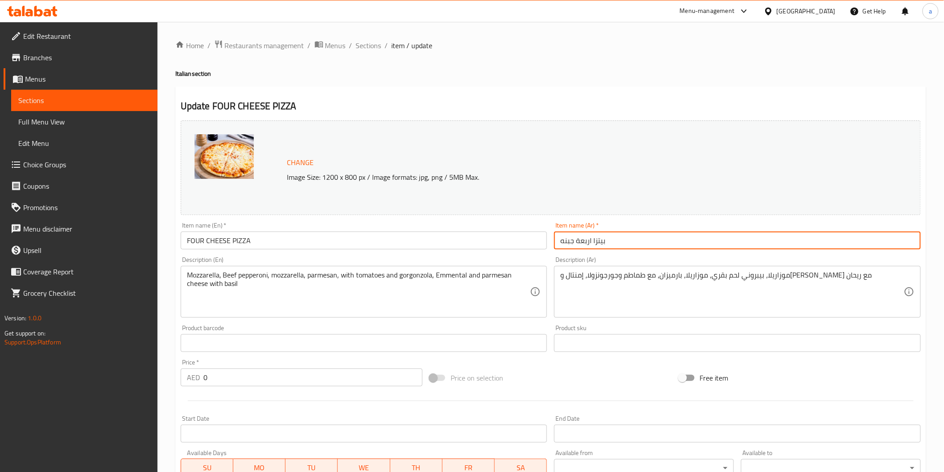
drag, startPoint x: 561, startPoint y: 241, endPoint x: 591, endPoint y: 239, distance: 30.9
click at [591, 239] on input "بيتزا اربعة جبنه" at bounding box center [737, 240] width 367 height 18
type input "بيتزا الجبن الاربعة"
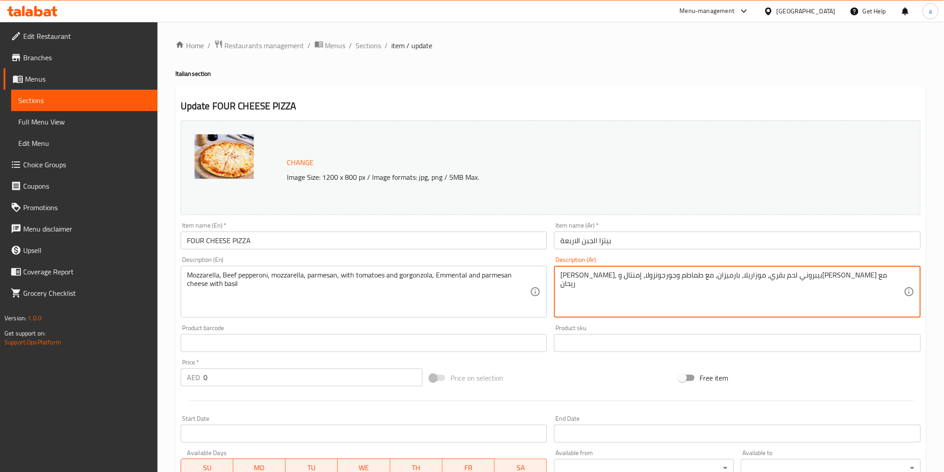
click at [761, 277] on textarea "[PERSON_NAME]، بيبروني لحم بقري، موزاريلا، بارميزان، مع طماطم وجورجونزولا، إمنت…" at bounding box center [731, 292] width 343 height 42
drag, startPoint x: 746, startPoint y: 278, endPoint x: 768, endPoint y: 283, distance: 23.3
click at [768, 283] on textarea "[PERSON_NAME]، بيبروني لحم بقري، موزاريلا، بارميزان، مع طماطم وجورجونزولا، إمنت…" at bounding box center [731, 292] width 343 height 42
type textarea "[PERSON_NAME]، بيبروني لحم بقري، بارميزان، مع طماطم و[PERSON_NAME]، [PERSON_NAM…"
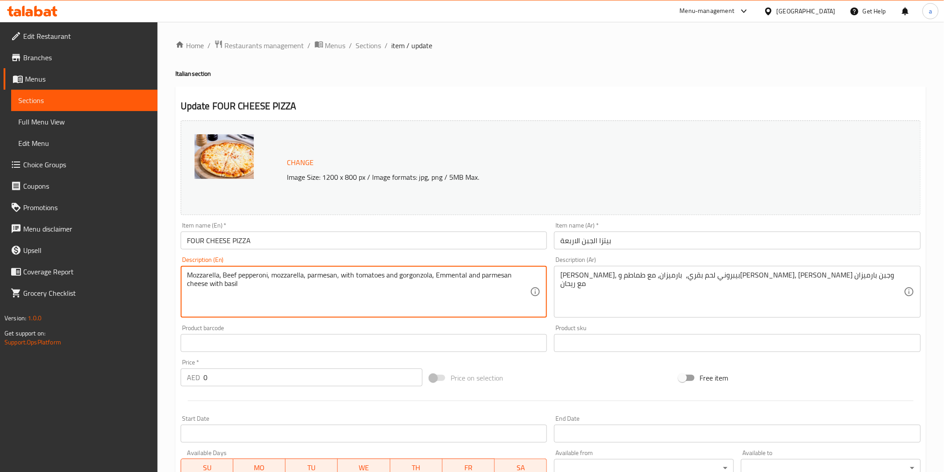
drag, startPoint x: 270, startPoint y: 279, endPoint x: 302, endPoint y: 277, distance: 32.6
drag, startPoint x: 421, startPoint y: 275, endPoint x: 404, endPoint y: 274, distance: 17.4
click at [404, 274] on textarea "Mozzarella, Beef pepperoni, parmesan, with tomatoes and gorgonzola, Emmental an…" at bounding box center [358, 292] width 343 height 42
type textarea "Mozzarella, Beef pepperoni, parmesan, with tomatoes and gorgonzola, Emmental an…"
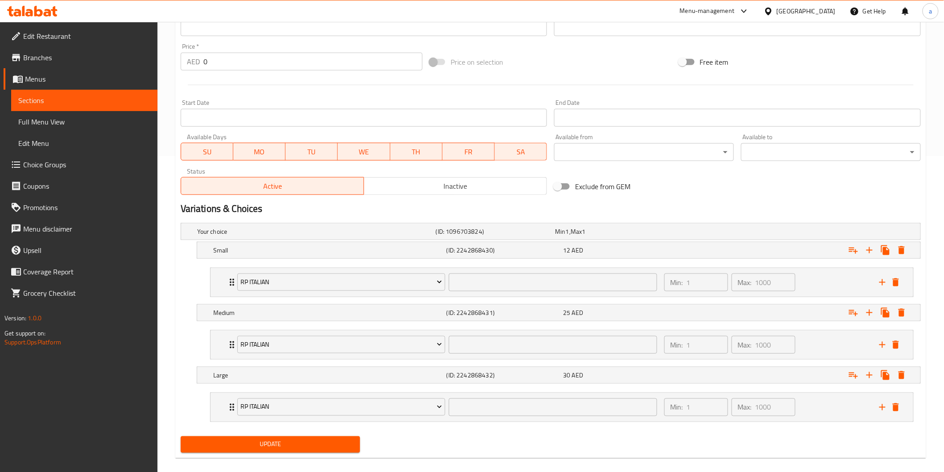
scroll to position [326, 0]
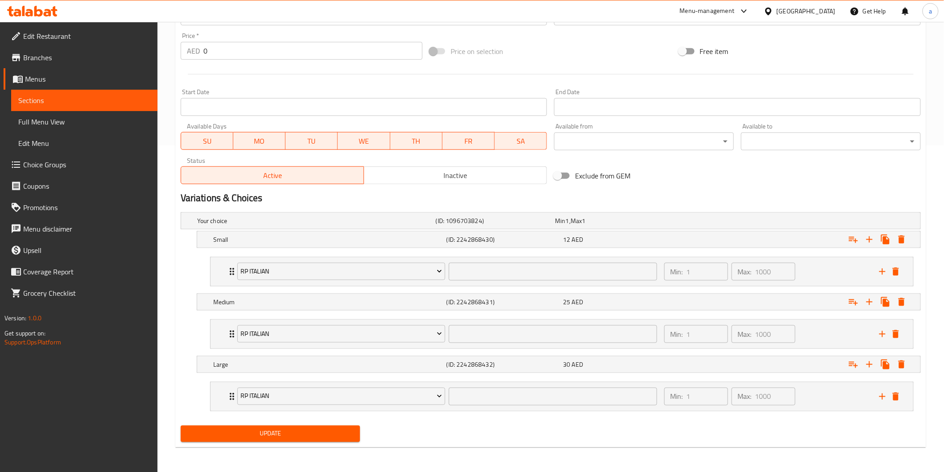
click at [253, 436] on span "Update" at bounding box center [270, 433] width 165 height 11
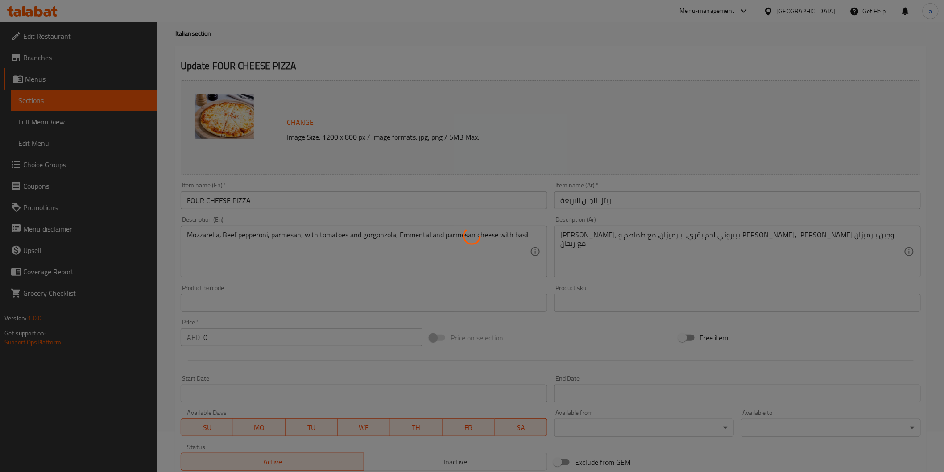
scroll to position [0, 0]
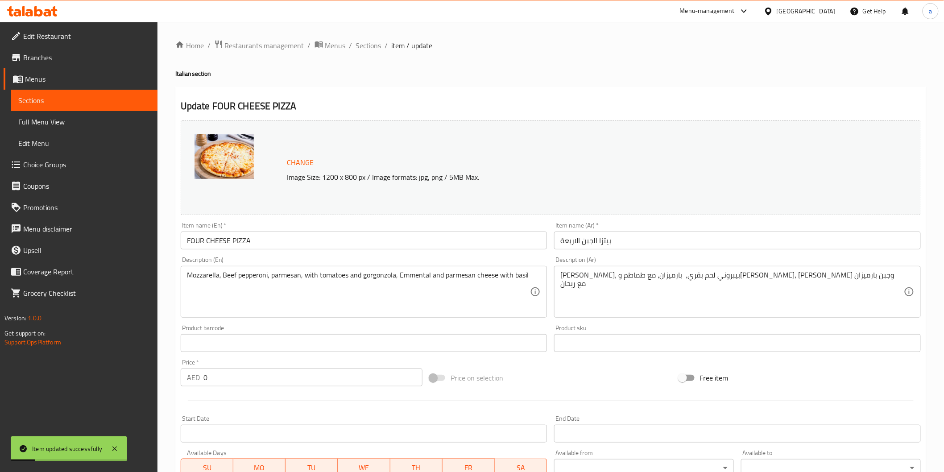
click at [113, 97] on span "Sections" at bounding box center [84, 100] width 132 height 11
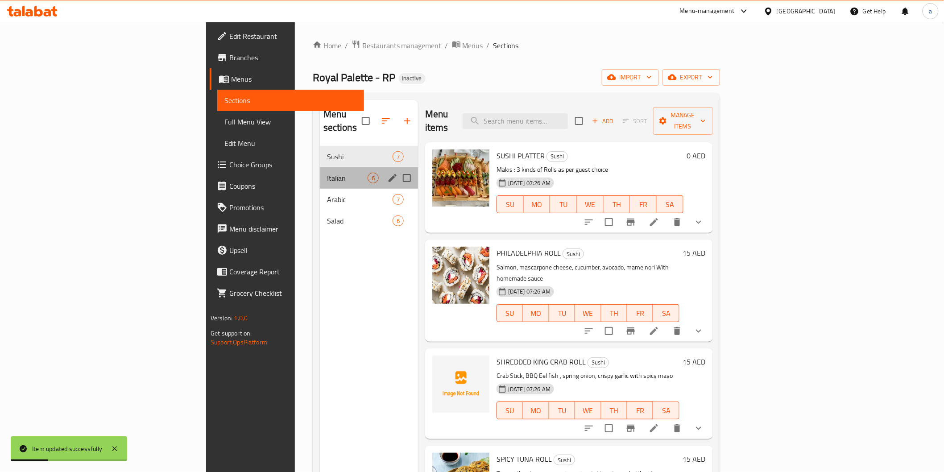
click at [320, 169] on div "Italian 6" at bounding box center [369, 177] width 98 height 21
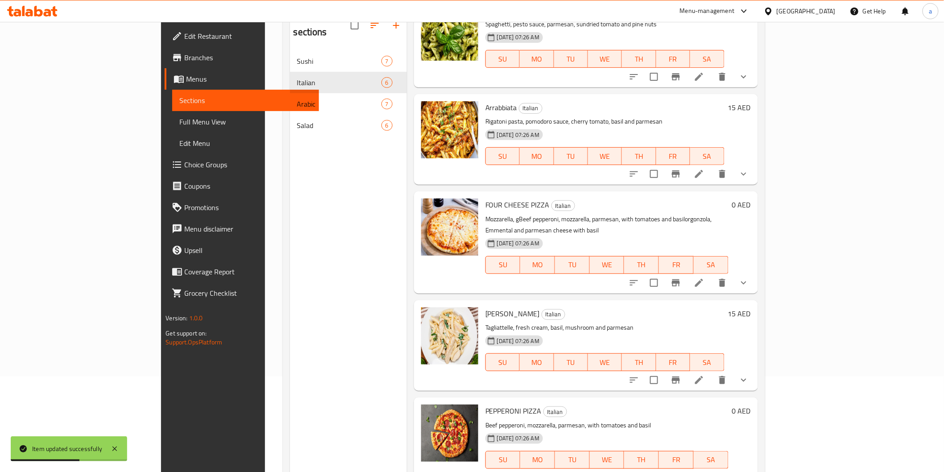
scroll to position [125, 0]
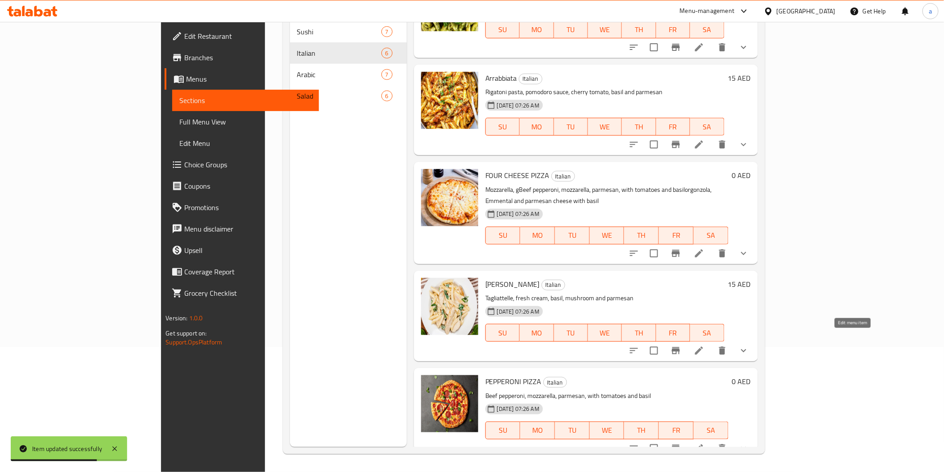
click at [704, 345] on icon at bounding box center [699, 350] width 11 height 11
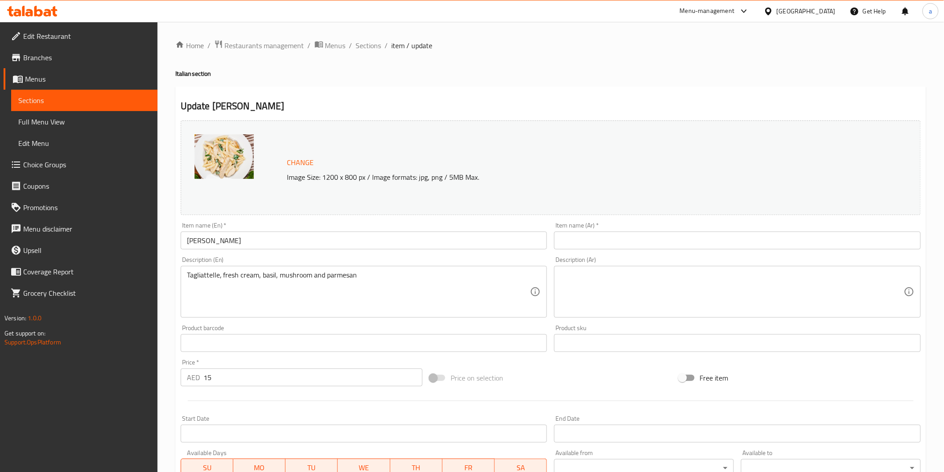
click at [204, 240] on input "[PERSON_NAME]" at bounding box center [364, 240] width 367 height 18
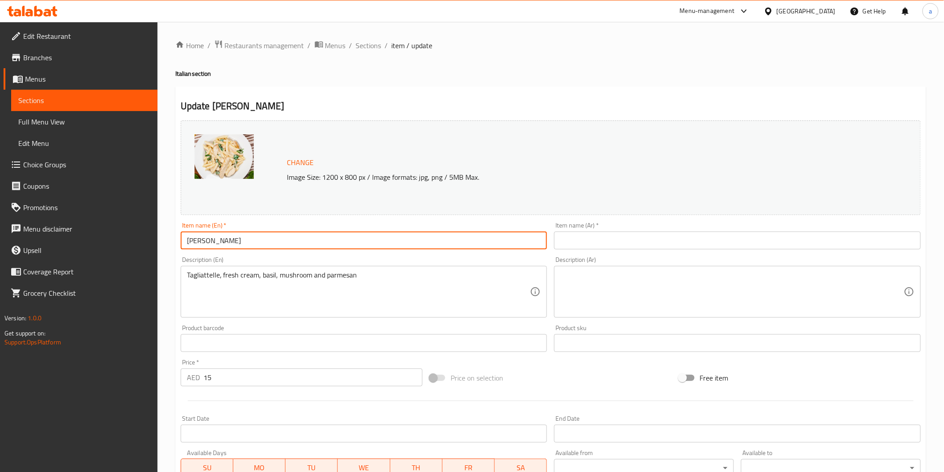
click at [204, 240] on input "[PERSON_NAME]" at bounding box center [364, 240] width 367 height 18
click at [573, 241] on input "text" at bounding box center [737, 240] width 367 height 18
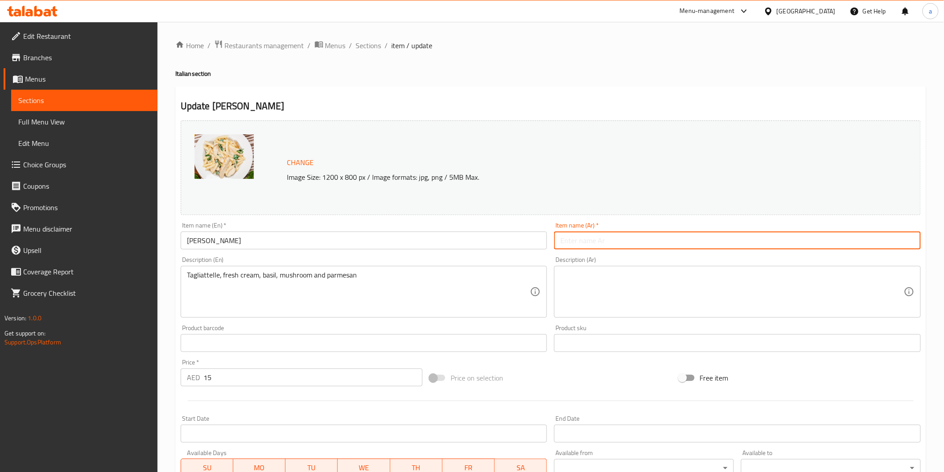
paste input "ألفريدو"
type input "ألفريدو"
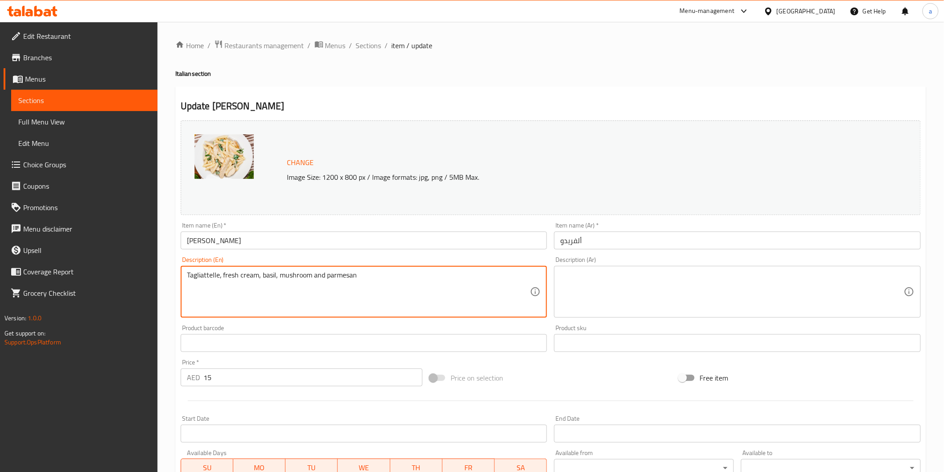
click at [338, 279] on textarea "Tagliattelle, fresh cream, basil, mushroom and parmesan" at bounding box center [358, 292] width 343 height 42
click at [453, 299] on textarea "Tagliattelle, fresh cream, basil, mushroom and parmesan" at bounding box center [358, 292] width 343 height 42
click at [607, 285] on textarea at bounding box center [731, 292] width 343 height 42
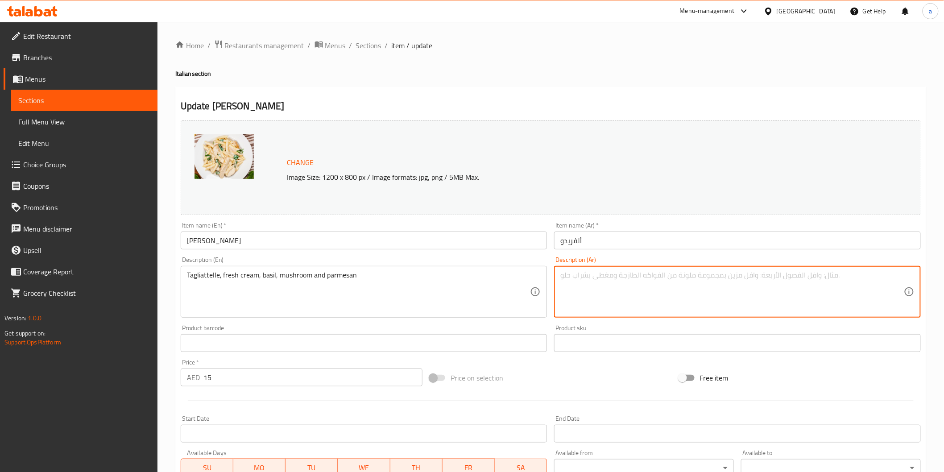
paste textarea "التاجلياتيلي، [PERSON_NAME]، [PERSON_NAME]، فطر وجبنة بارميزان"
drag, startPoint x: 584, startPoint y: 277, endPoint x: 616, endPoint y: 278, distance: 32.1
click at [616, 278] on textarea "التاجلياتيلي، [PERSON_NAME]، [PERSON_NAME]، فطر وجبنة بارميزان" at bounding box center [731, 292] width 343 height 42
type textarea "التاجلياتيلي، [PERSON_NAME]، [PERSON_NAME]، مشروم و بارميزان"
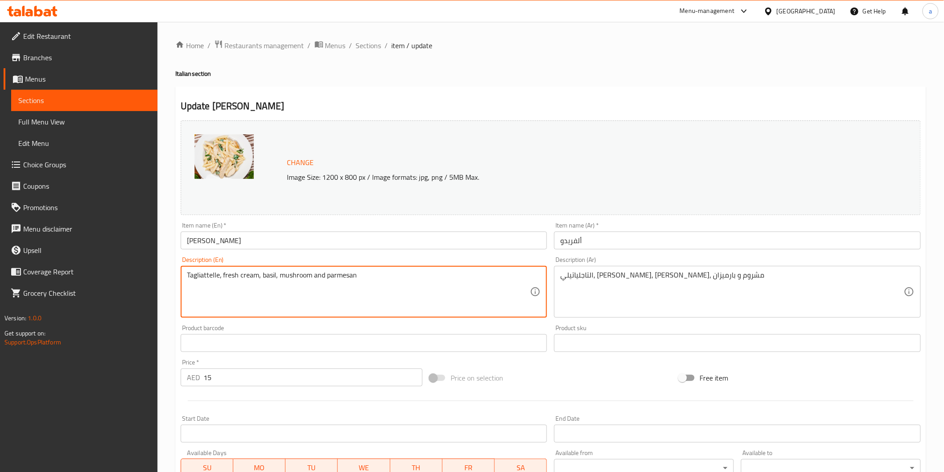
click at [199, 278] on textarea "Tagliattelle, fresh cream, basil, mushroom and parmesan" at bounding box center [358, 292] width 343 height 42
paste textarea
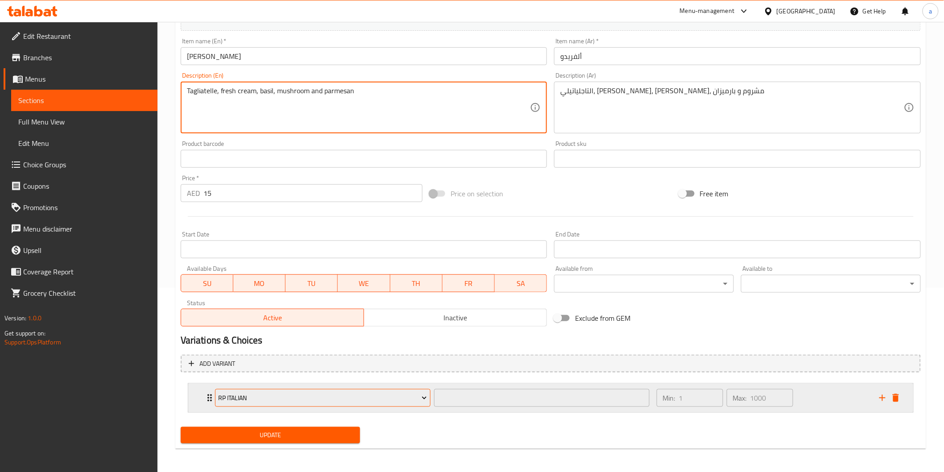
scroll to position [185, 0]
type textarea "Tagliatelle, fresh cream, basil, mushroom and parmesan"
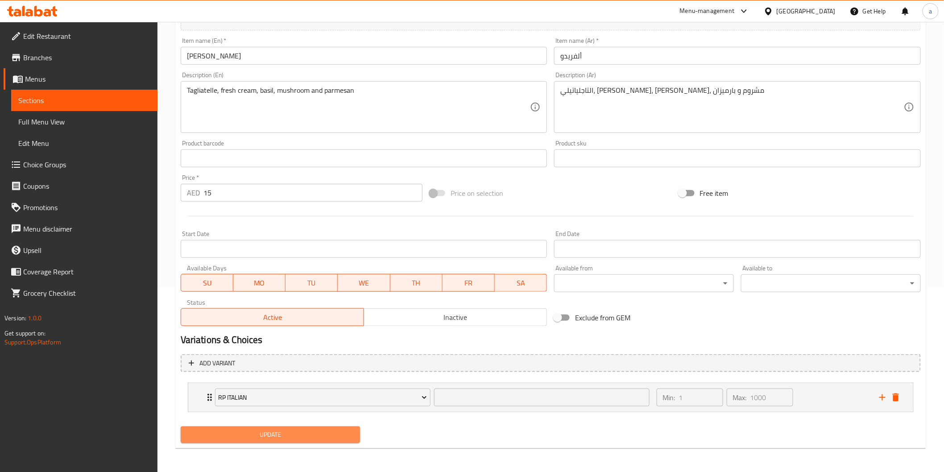
click at [344, 439] on button "Update" at bounding box center [271, 434] width 180 height 17
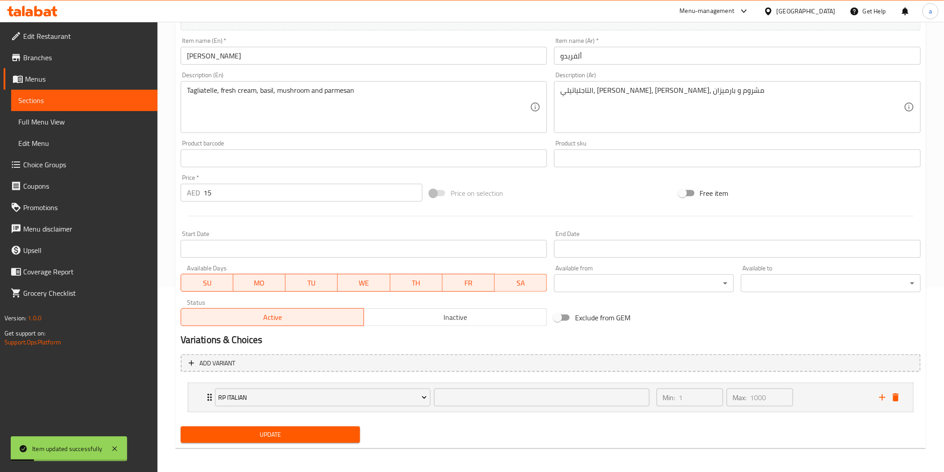
click at [60, 100] on span "Sections" at bounding box center [84, 100] width 132 height 11
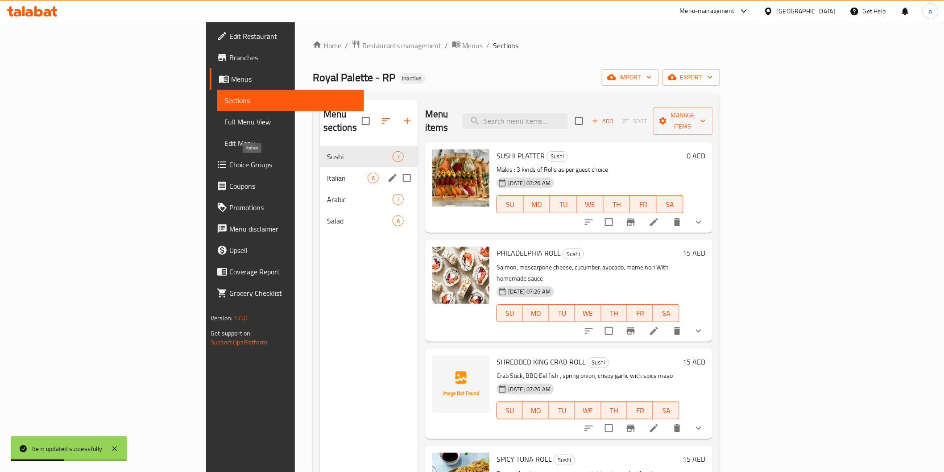
click at [327, 173] on span "Italian" at bounding box center [347, 178] width 41 height 11
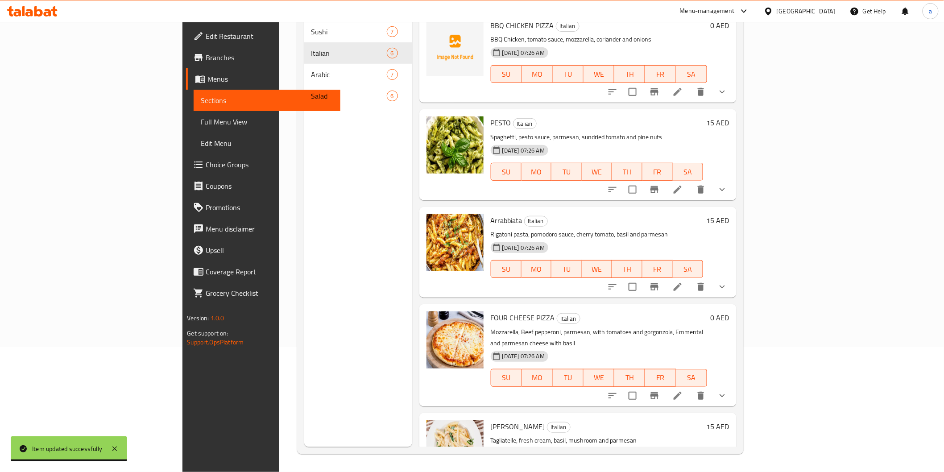
scroll to position [134, 0]
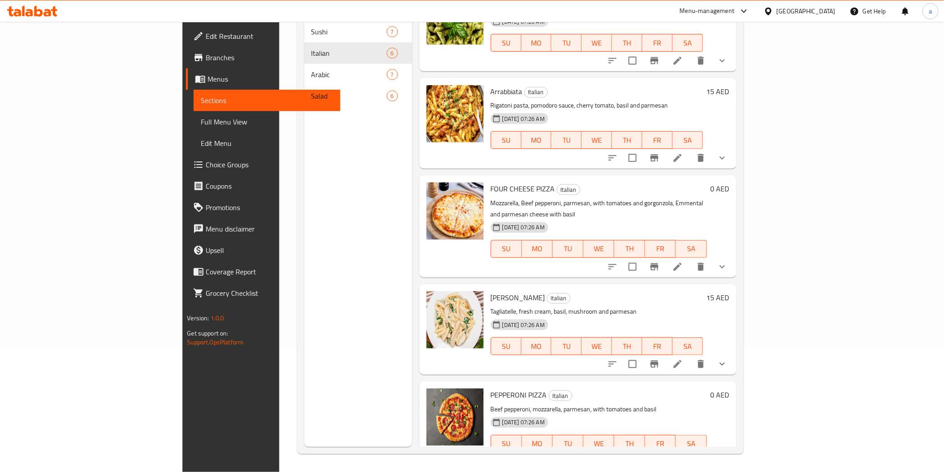
click at [682, 458] on icon at bounding box center [677, 462] width 8 height 8
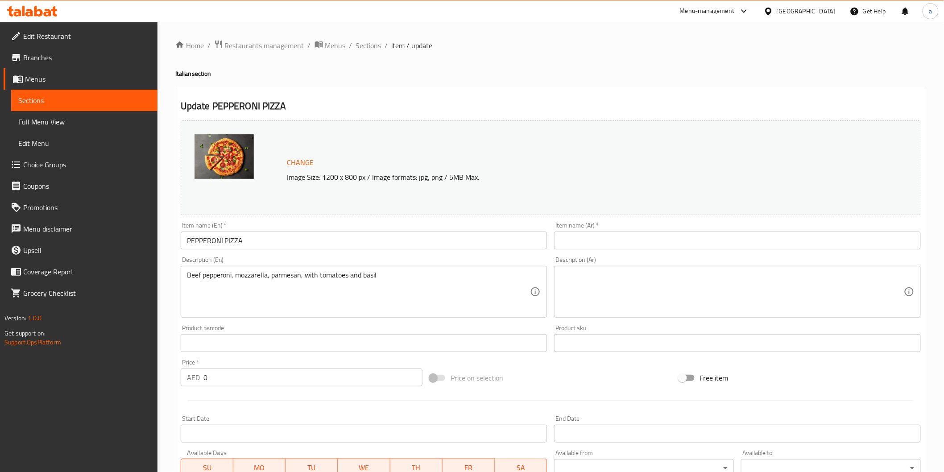
click at [581, 245] on input "text" at bounding box center [737, 240] width 367 height 18
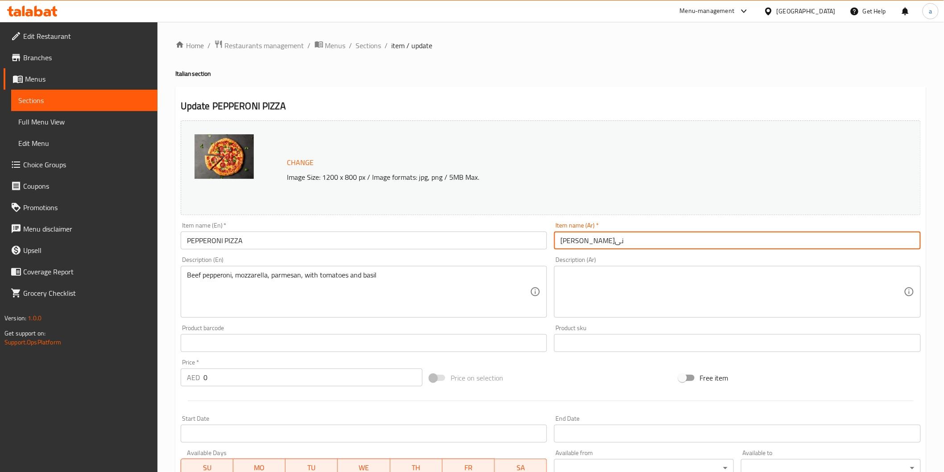
type input "[PERSON_NAME]نى"
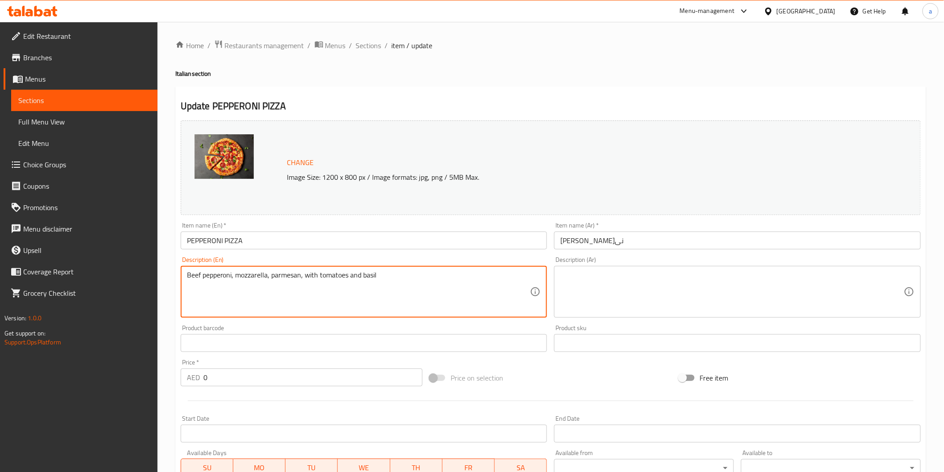
click at [220, 279] on textarea "Beef pepperoni, mozzarella, parmesan, with tomatoes and basil" at bounding box center [358, 292] width 343 height 42
click at [617, 287] on textarea at bounding box center [731, 292] width 343 height 42
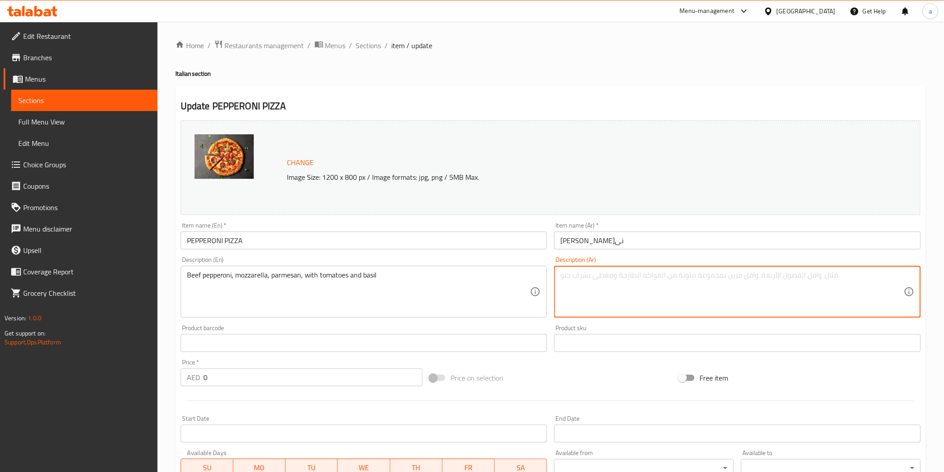
paste textarea "بيبروني لحم بقري، موزاريلا، بارميزان، مع طماطم وريحان"
click at [655, 277] on textarea "بيبروني لحم بقري، موزاريلا، بارميزان، مع طماطم وريحان" at bounding box center [731, 292] width 343 height 42
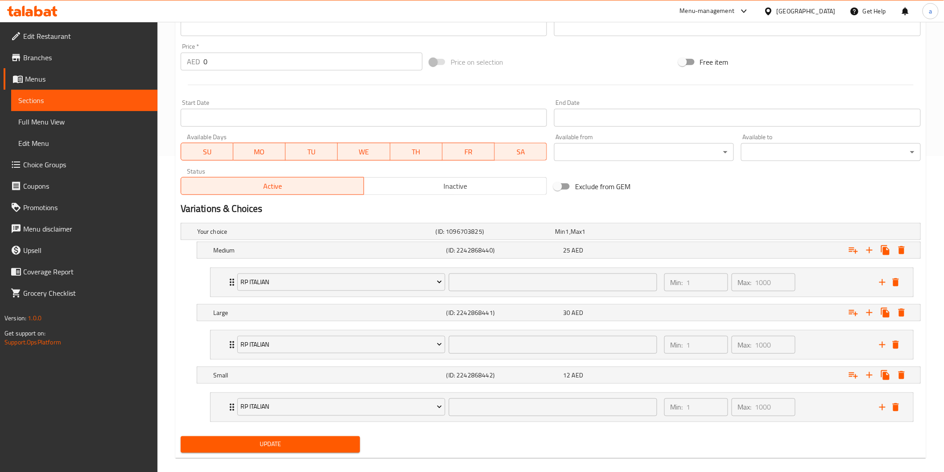
scroll to position [326, 0]
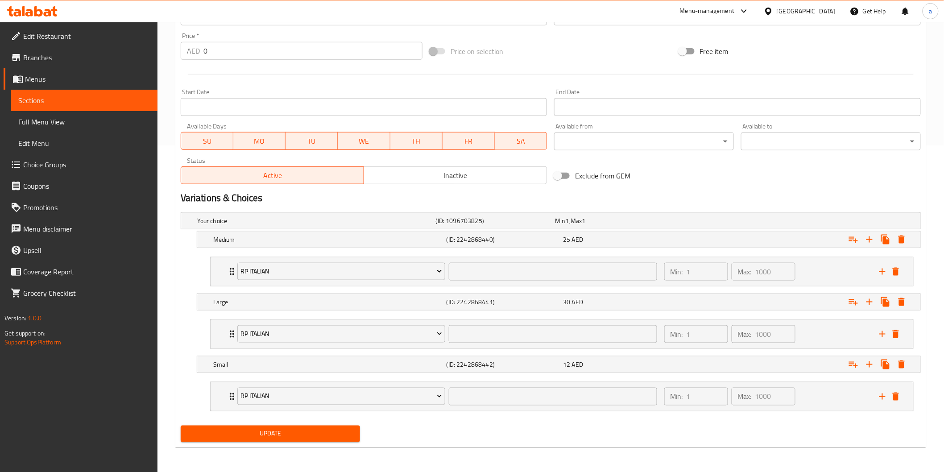
type textarea "بيبروني لحم بقري، [PERSON_NAME]، بارميزان، مع طماطم وريحان"
click at [266, 443] on div "Update" at bounding box center [270, 434] width 187 height 24
click at [273, 429] on span "Update" at bounding box center [270, 433] width 165 height 11
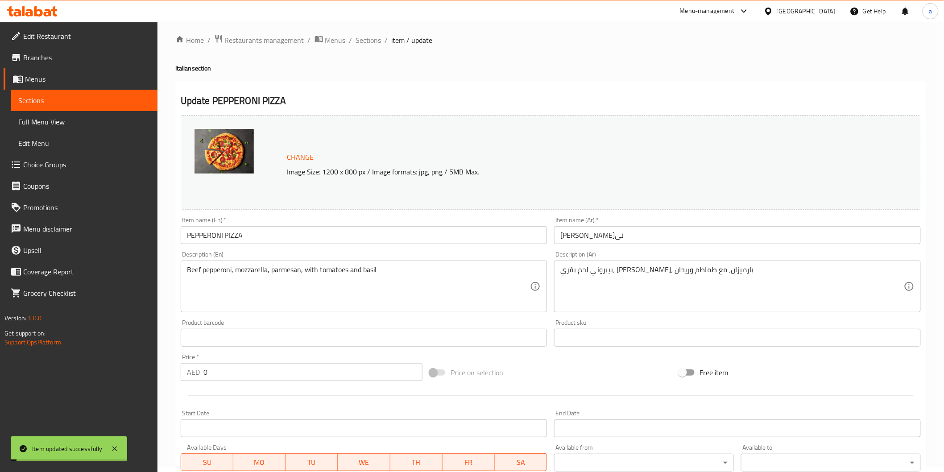
scroll to position [0, 0]
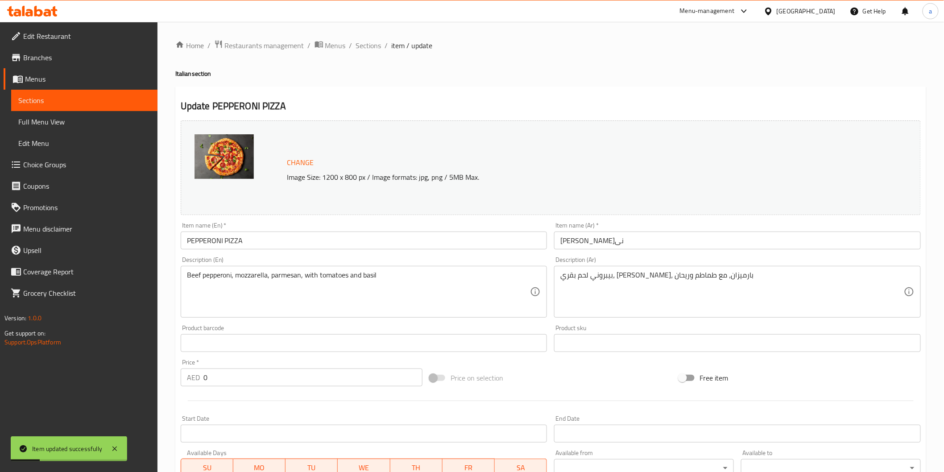
click at [56, 105] on span "Sections" at bounding box center [84, 100] width 132 height 11
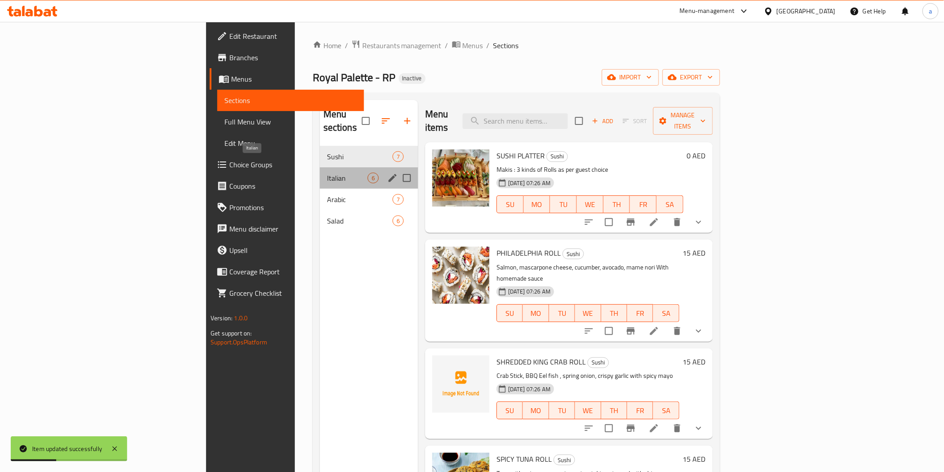
click at [327, 173] on span "Italian" at bounding box center [347, 178] width 41 height 11
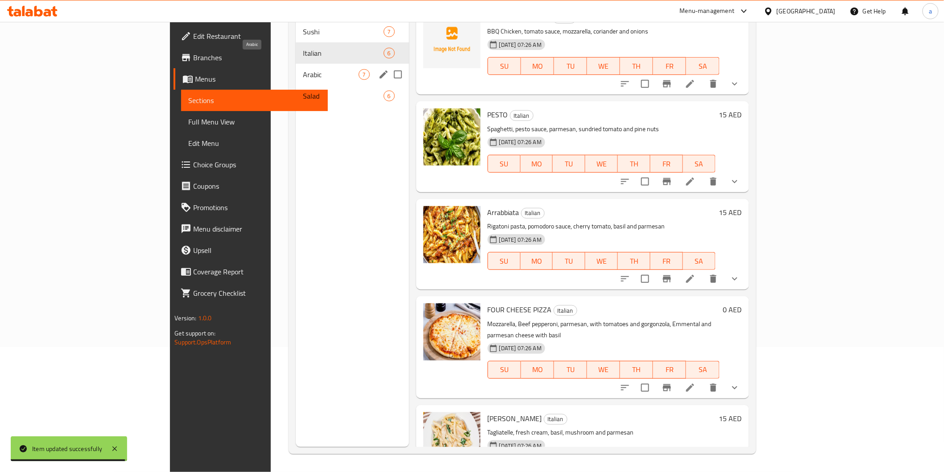
click at [303, 69] on span "Arabic" at bounding box center [331, 74] width 56 height 11
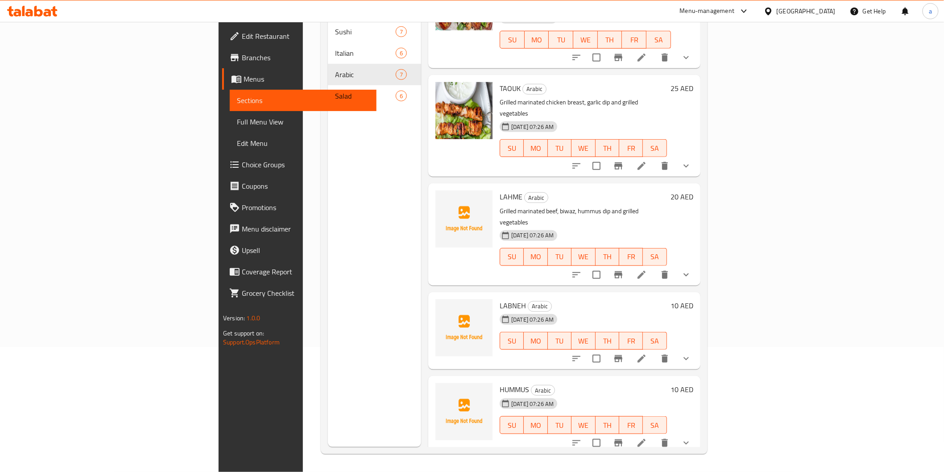
scroll to position [92, 0]
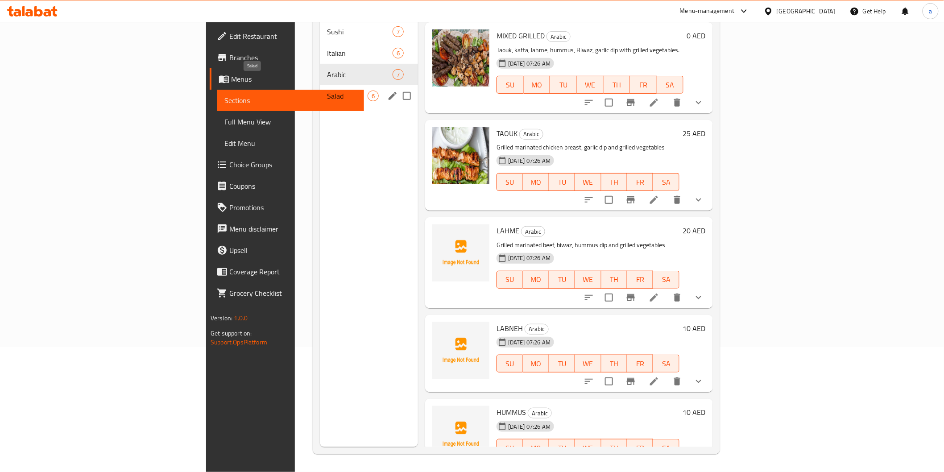
click at [327, 91] on span "Salad" at bounding box center [347, 96] width 41 height 11
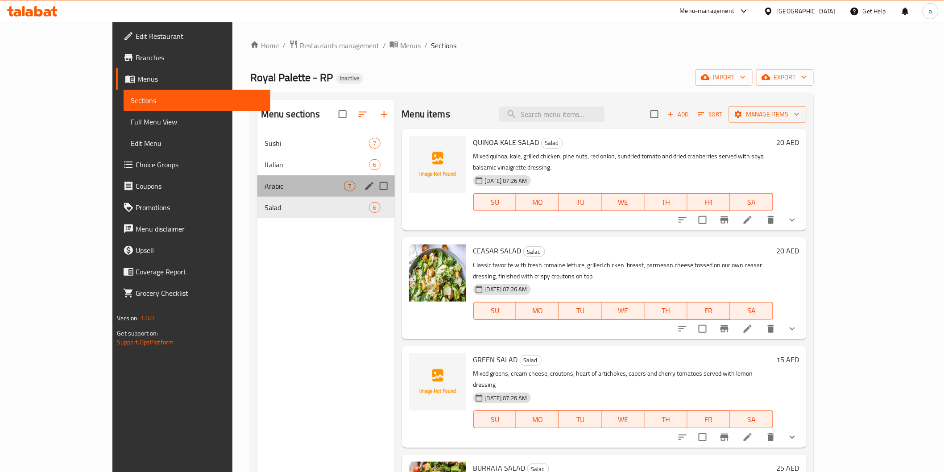
click at [257, 179] on div "Arabic 7" at bounding box center [325, 185] width 137 height 21
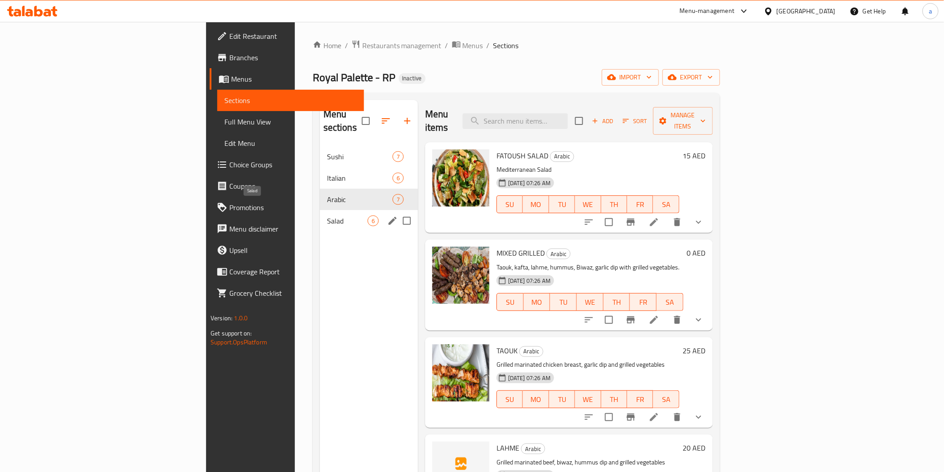
click at [327, 215] on span "Salad" at bounding box center [347, 220] width 41 height 11
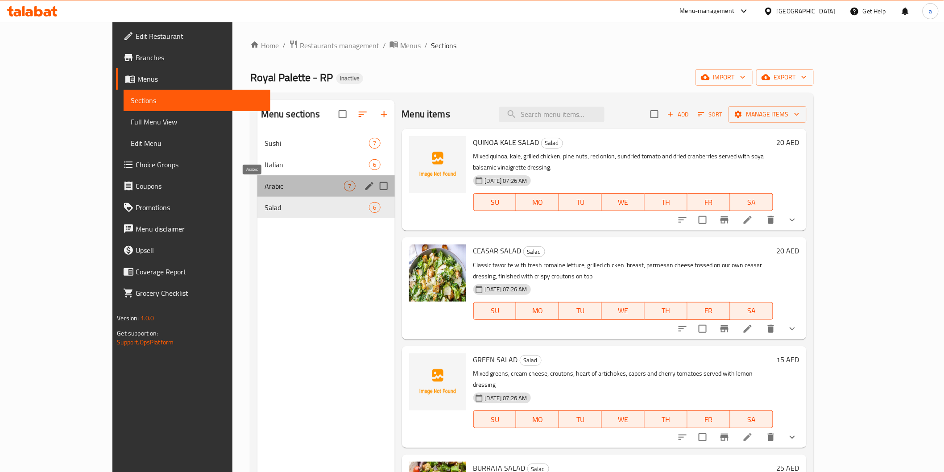
click at [284, 187] on span "Arabic" at bounding box center [304, 186] width 80 height 11
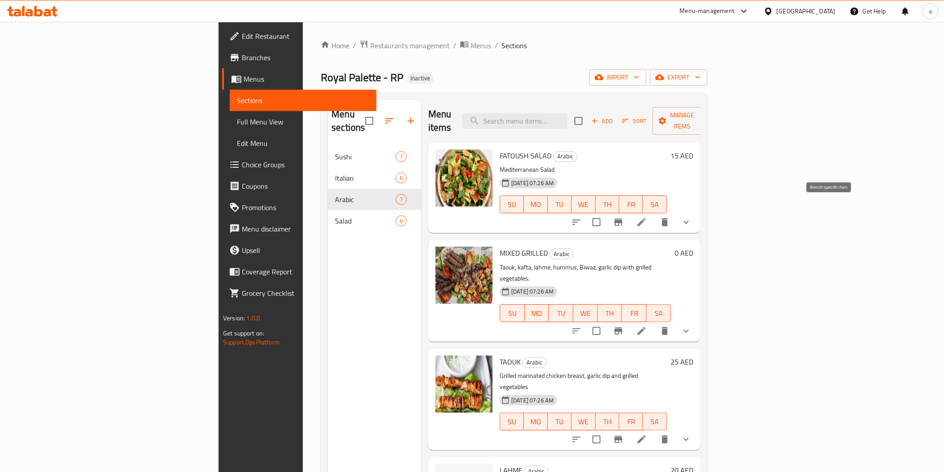
click at [624, 217] on icon "Branch-specific-item" at bounding box center [618, 222] width 11 height 11
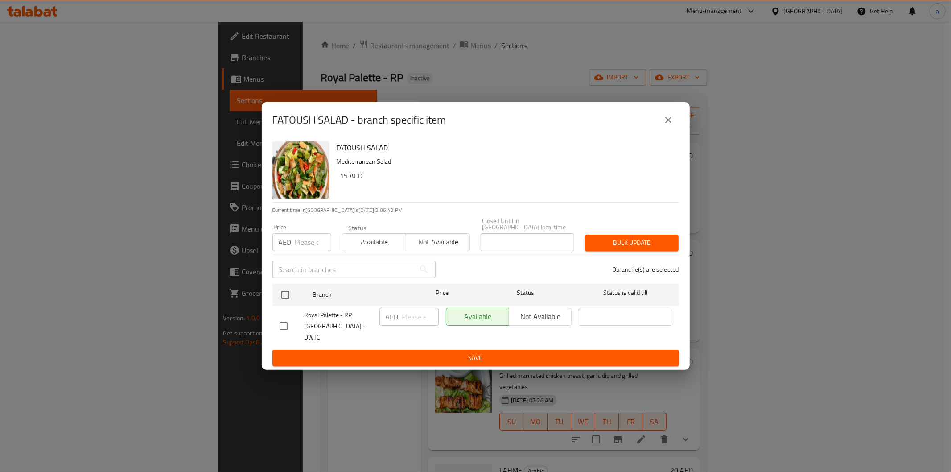
click at [667, 116] on icon "close" at bounding box center [668, 120] width 11 height 11
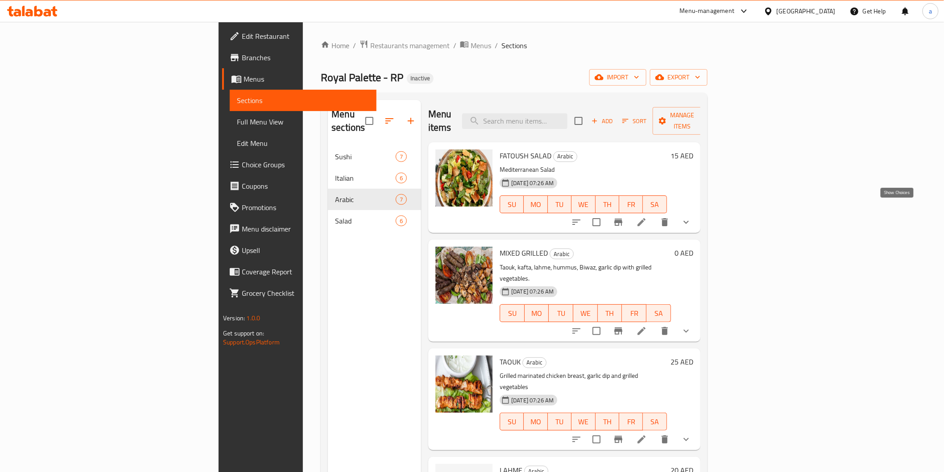
click at [691, 217] on icon "show more" at bounding box center [686, 222] width 11 height 11
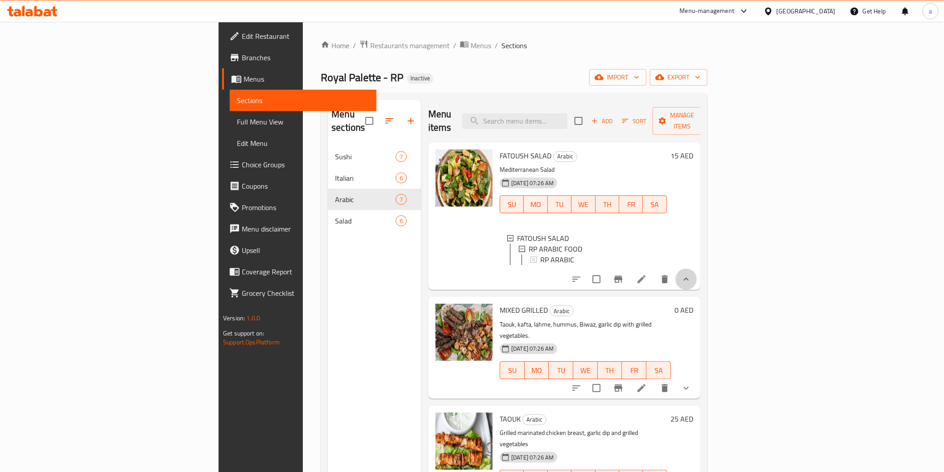
click at [697, 273] on button "show more" at bounding box center [685, 279] width 21 height 21
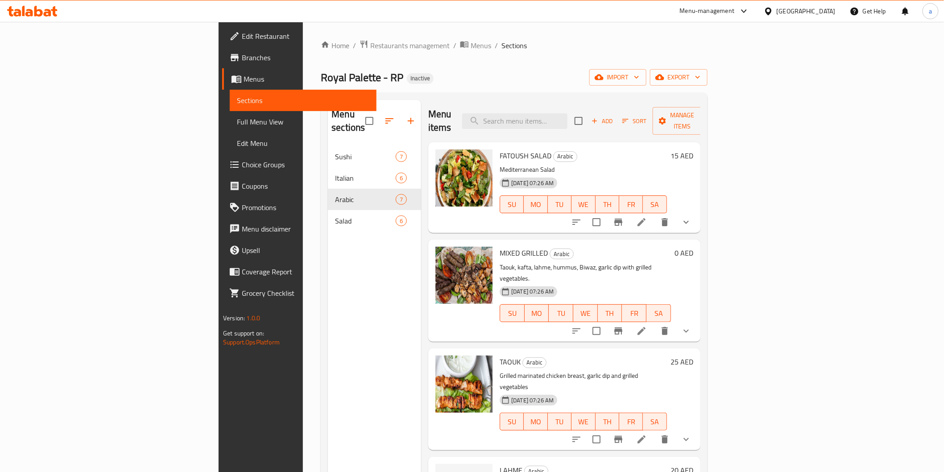
click at [606, 213] on input "checkbox" at bounding box center [596, 222] width 19 height 19
checkbox input "true"
click at [705, 116] on span "Manage items" at bounding box center [682, 121] width 45 height 22
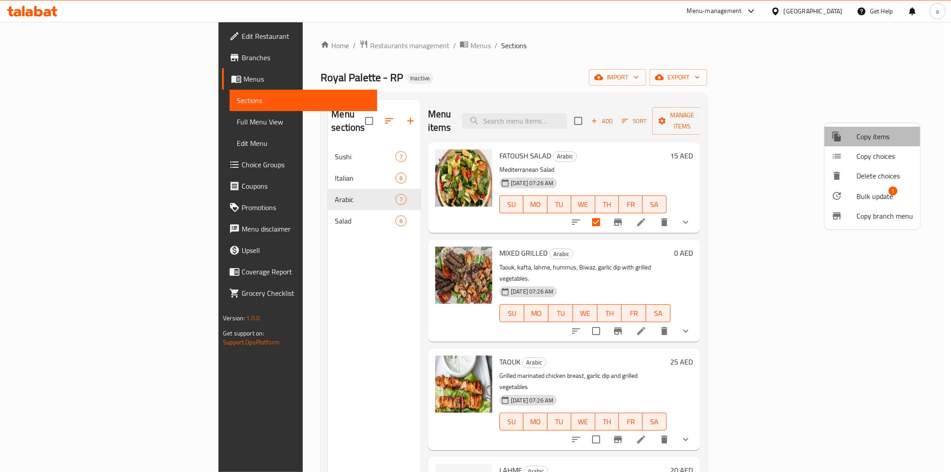
click at [848, 136] on div at bounding box center [844, 136] width 25 height 11
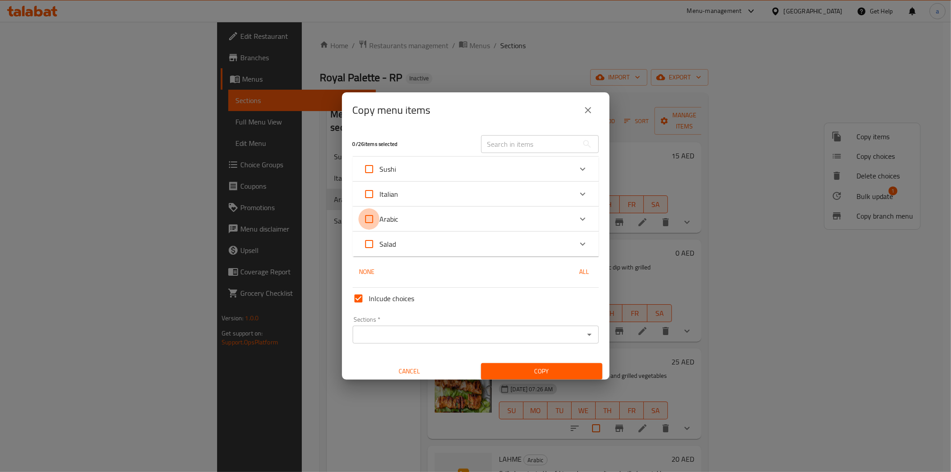
click at [373, 217] on input "Arabic" at bounding box center [369, 218] width 21 height 21
checkbox input "true"
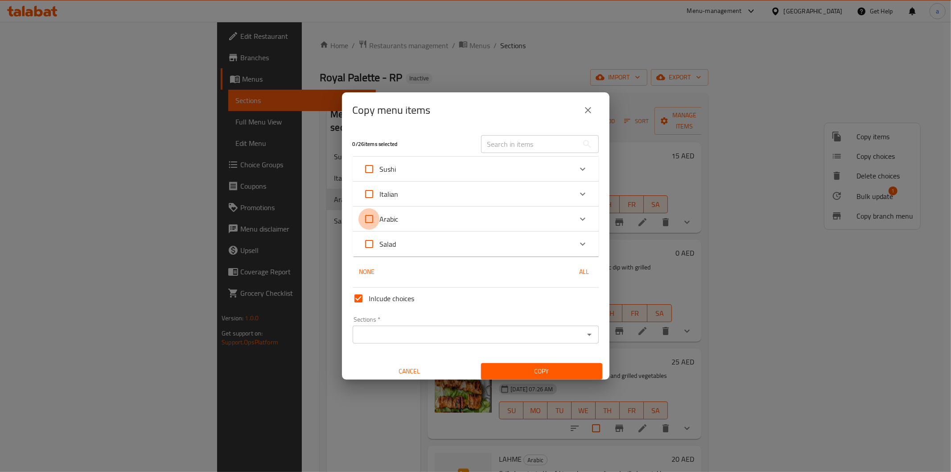
checkbox input "true"
click at [380, 217] on input "Arabic" at bounding box center [369, 218] width 21 height 21
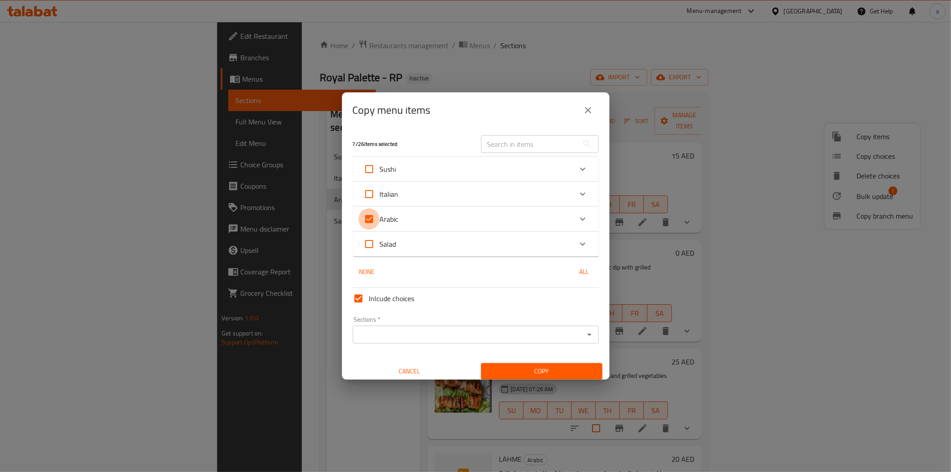
checkbox input "false"
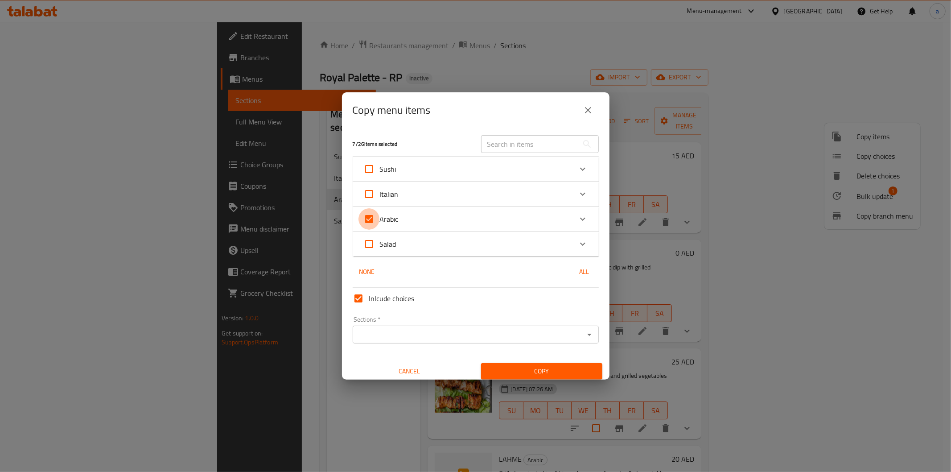
checkbox input "false"
click at [392, 222] on span "Arabic" at bounding box center [389, 218] width 19 height 13
click at [380, 222] on input "Arabic" at bounding box center [369, 218] width 21 height 21
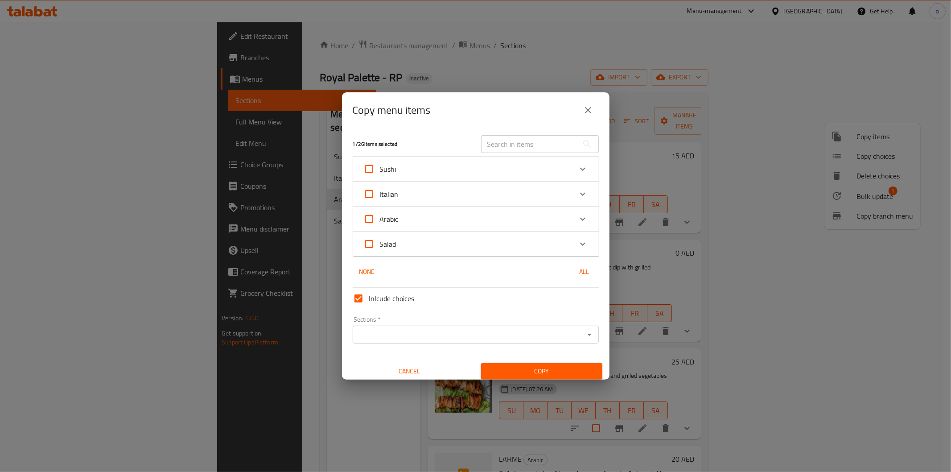
checkbox input "true"
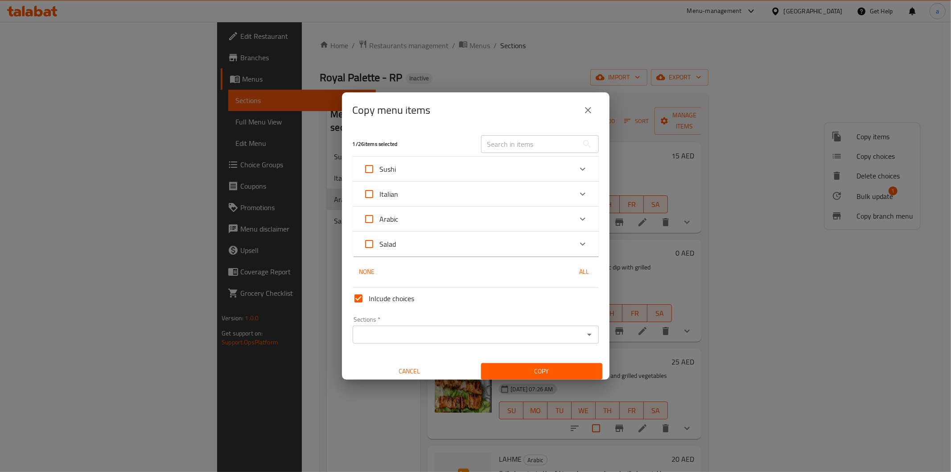
checkbox input "true"
click at [392, 327] on div "Sections *" at bounding box center [476, 335] width 246 height 18
click at [385, 334] on input "Sections   *" at bounding box center [468, 334] width 226 height 12
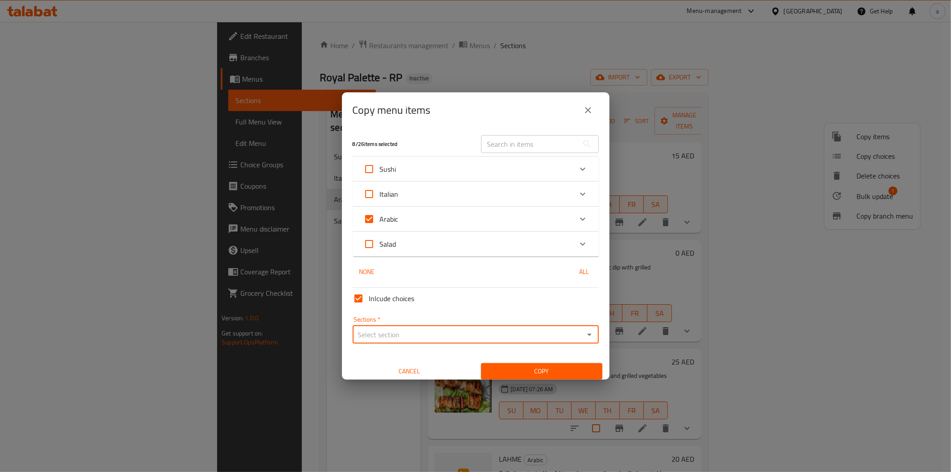
click at [385, 334] on input "Sections   *" at bounding box center [468, 334] width 226 height 12
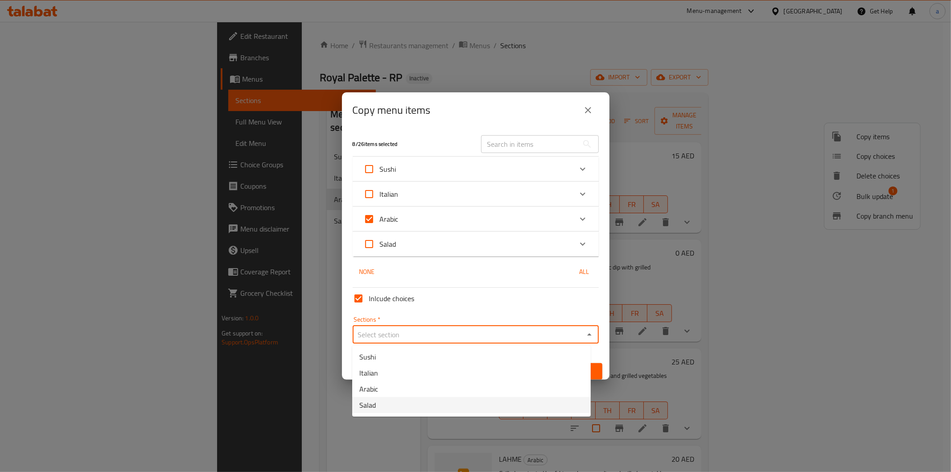
click at [365, 409] on span "Salad" at bounding box center [367, 405] width 17 height 11
type input "Salad"
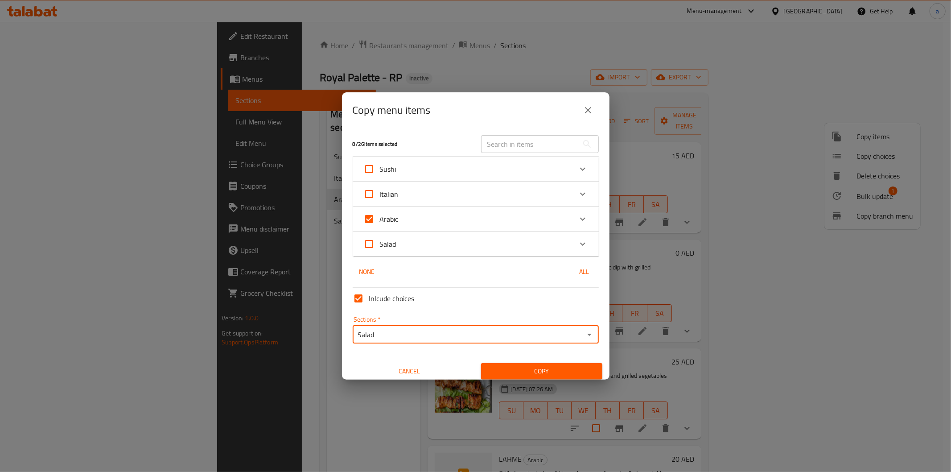
click at [500, 373] on span "Copy" at bounding box center [541, 371] width 107 height 11
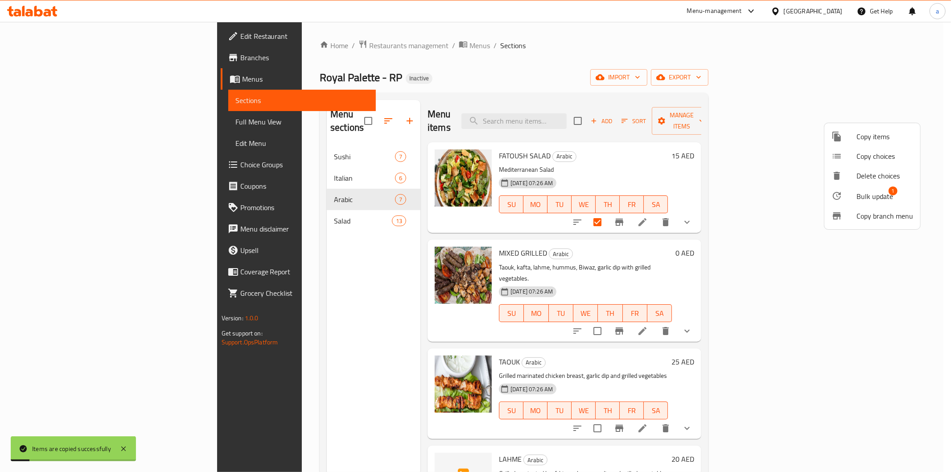
click at [248, 208] on div at bounding box center [475, 236] width 951 height 472
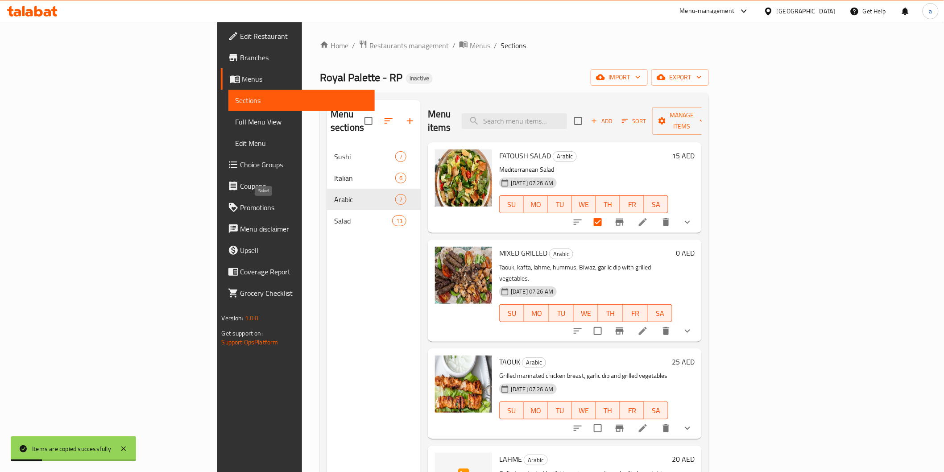
click at [334, 215] on span "Salad" at bounding box center [363, 220] width 58 height 11
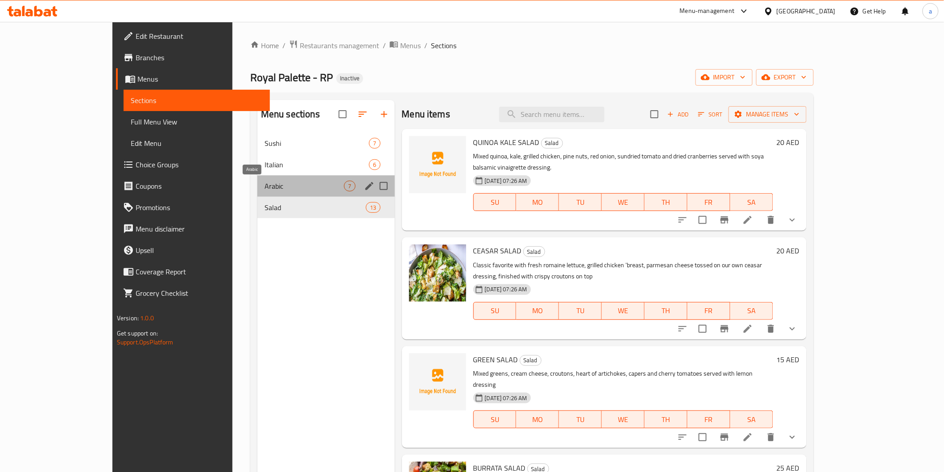
click at [279, 188] on span "Arabic" at bounding box center [304, 186] width 80 height 11
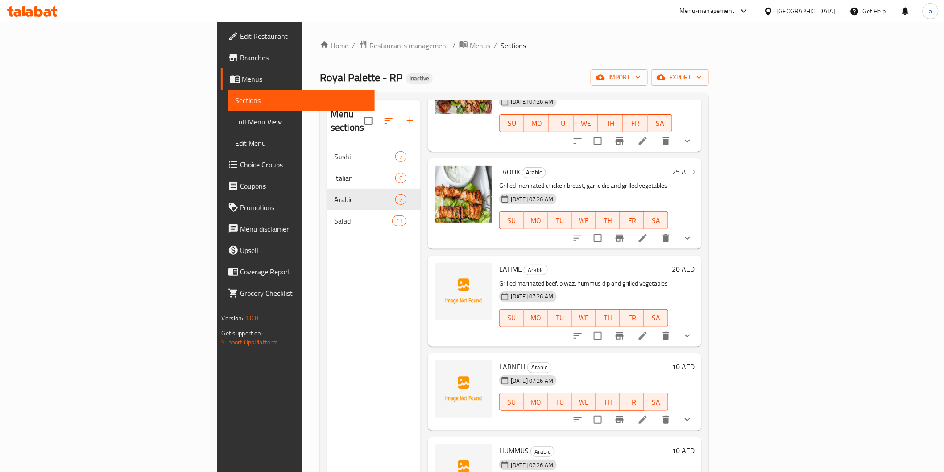
scroll to position [192, 0]
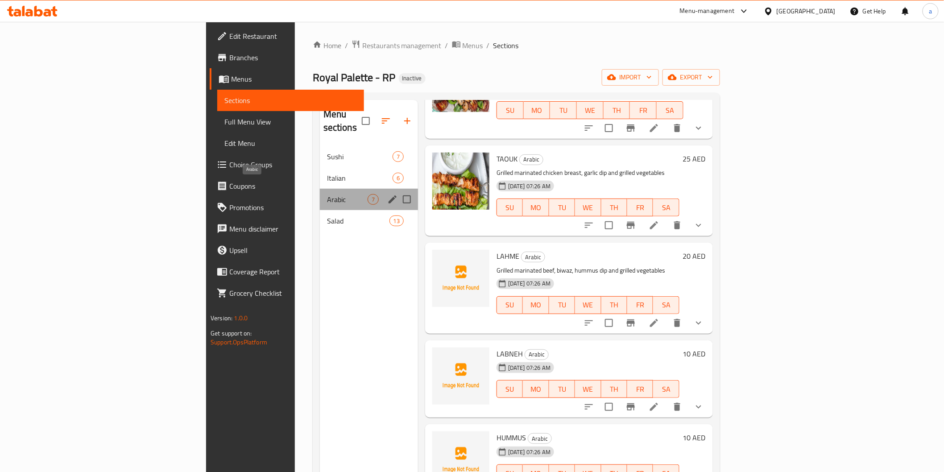
click at [327, 194] on span "Arabic" at bounding box center [347, 199] width 41 height 11
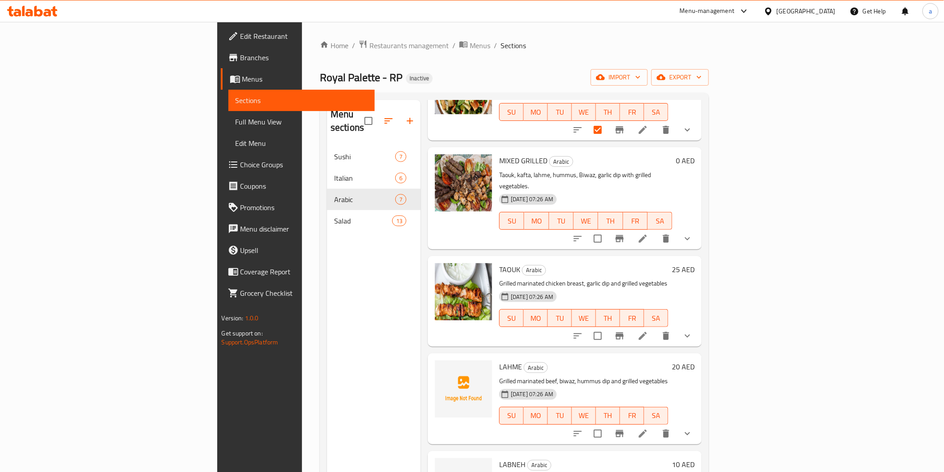
scroll to position [0, 0]
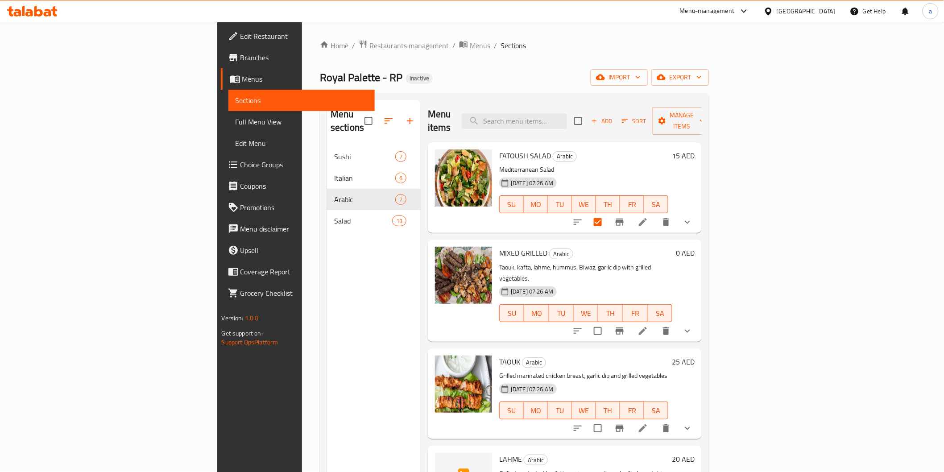
click at [648, 217] on icon at bounding box center [642, 222] width 11 height 11
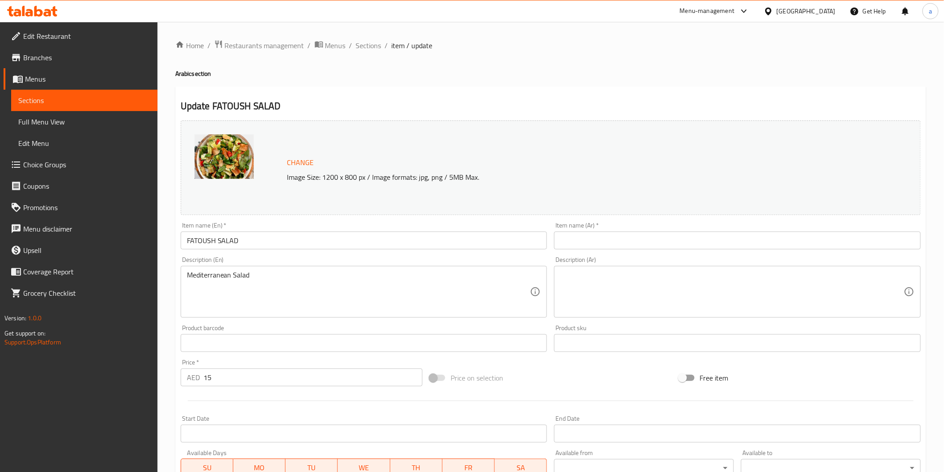
click at [77, 94] on link "Sections" at bounding box center [84, 100] width 146 height 21
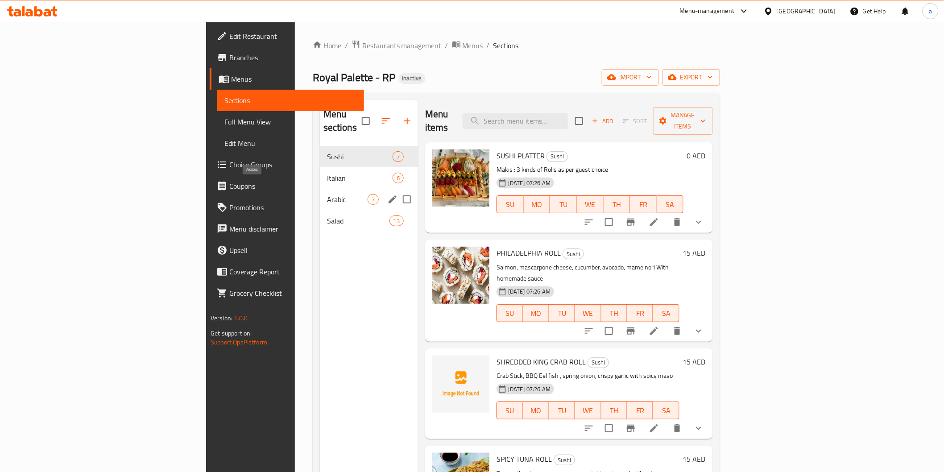
click at [327, 194] on span "Arabic" at bounding box center [347, 199] width 41 height 11
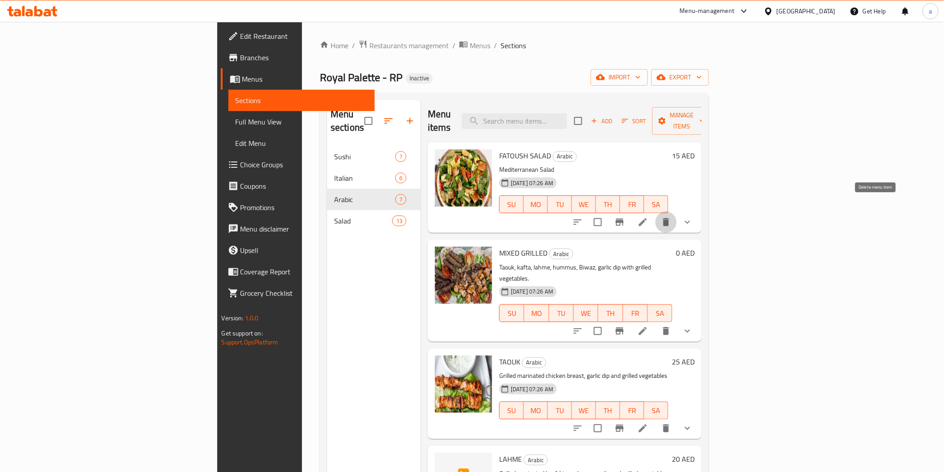
click at [671, 217] on icon "delete" at bounding box center [666, 222] width 11 height 11
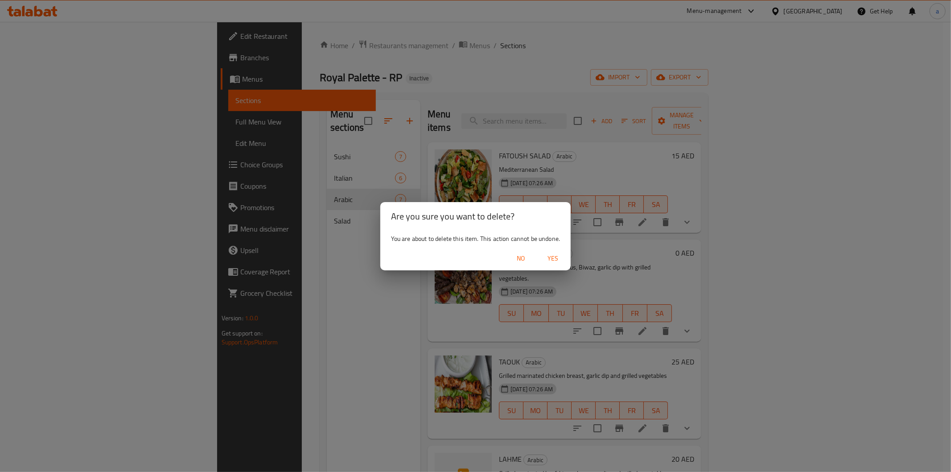
click at [556, 253] on span "Yes" at bounding box center [552, 258] width 21 height 11
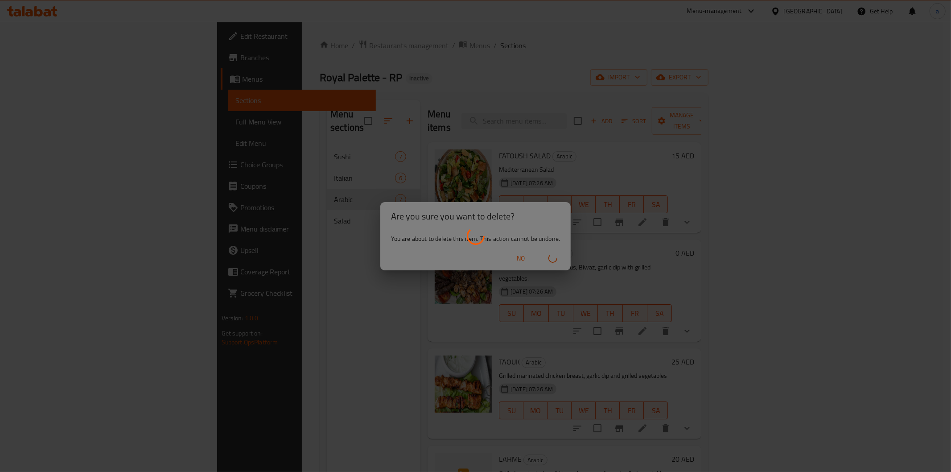
click at [258, 213] on div at bounding box center [475, 236] width 951 height 472
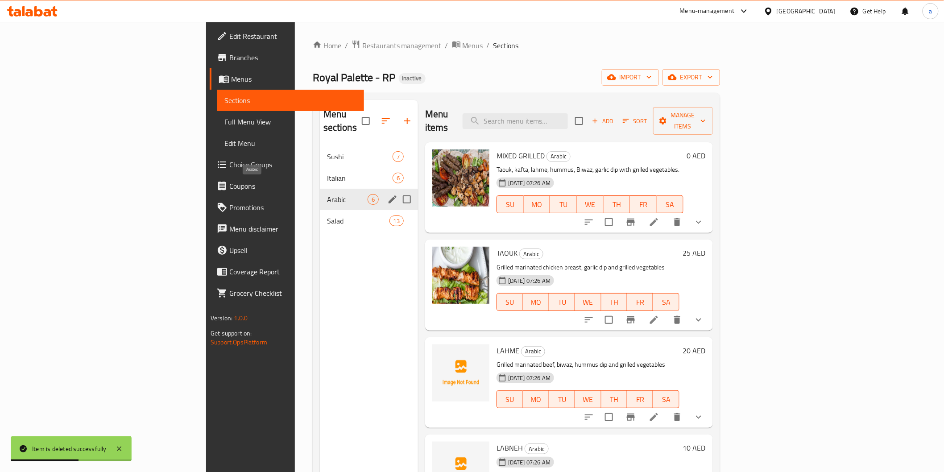
click at [327, 194] on span "Arabic" at bounding box center [347, 199] width 41 height 11
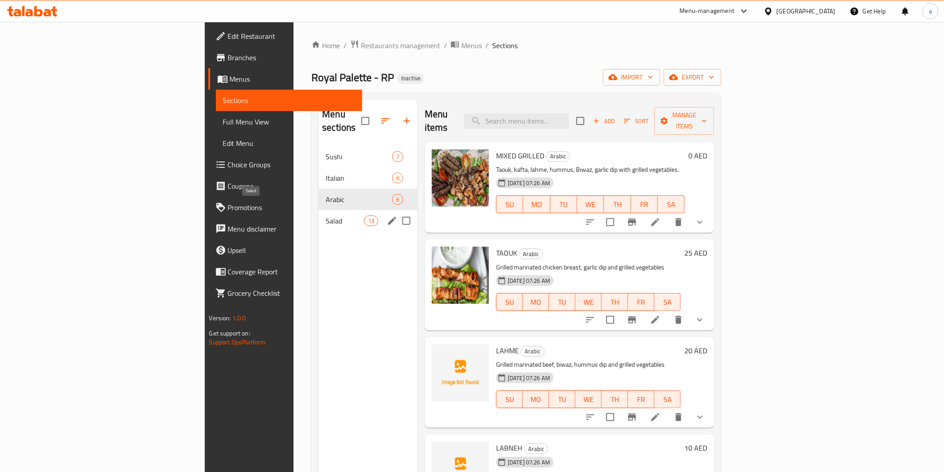
click at [326, 215] on span "Salad" at bounding box center [345, 220] width 38 height 11
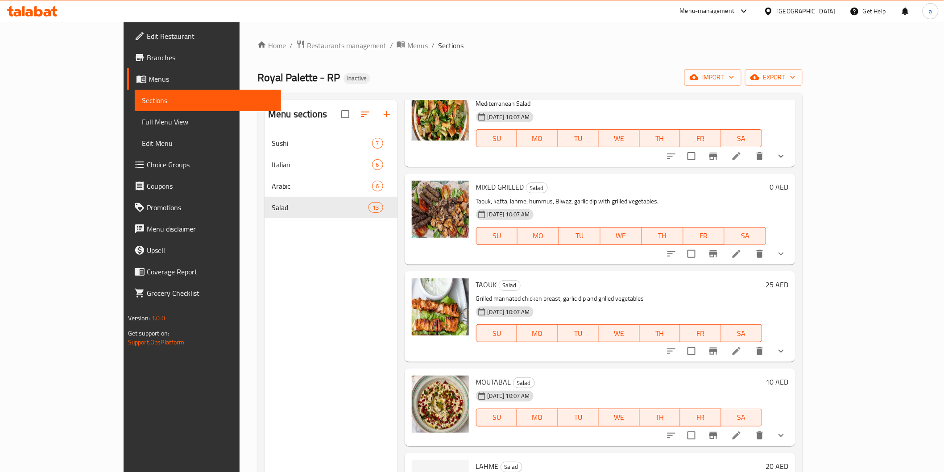
scroll to position [694, 0]
click at [765, 248] on icon "delete" at bounding box center [759, 253] width 11 height 11
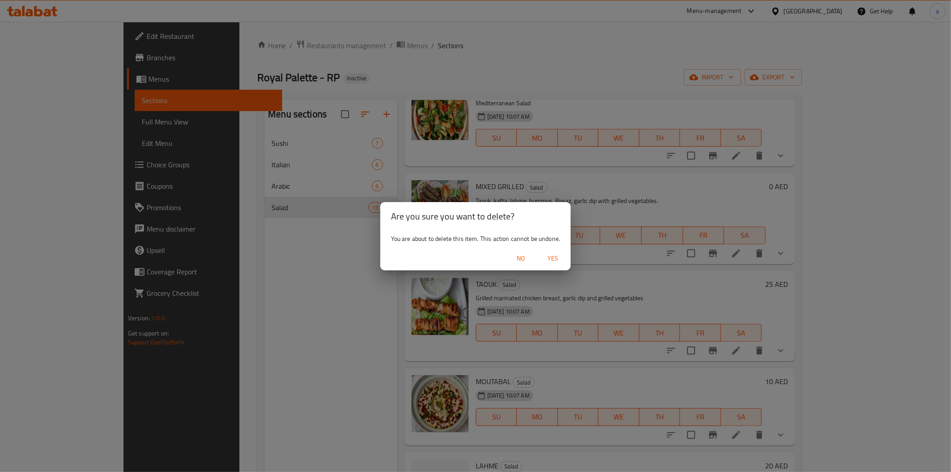
click at [547, 255] on span "Yes" at bounding box center [552, 258] width 21 height 11
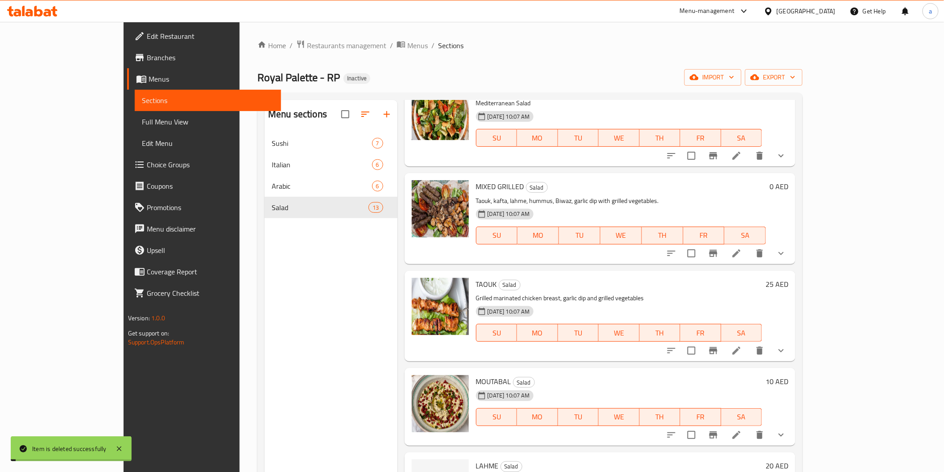
scroll to position [679, 0]
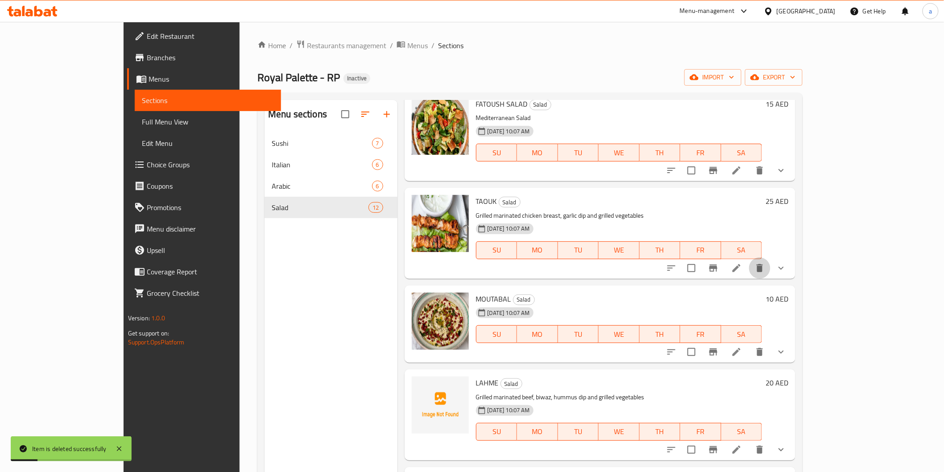
click at [763, 264] on icon "delete" at bounding box center [759, 268] width 6 height 8
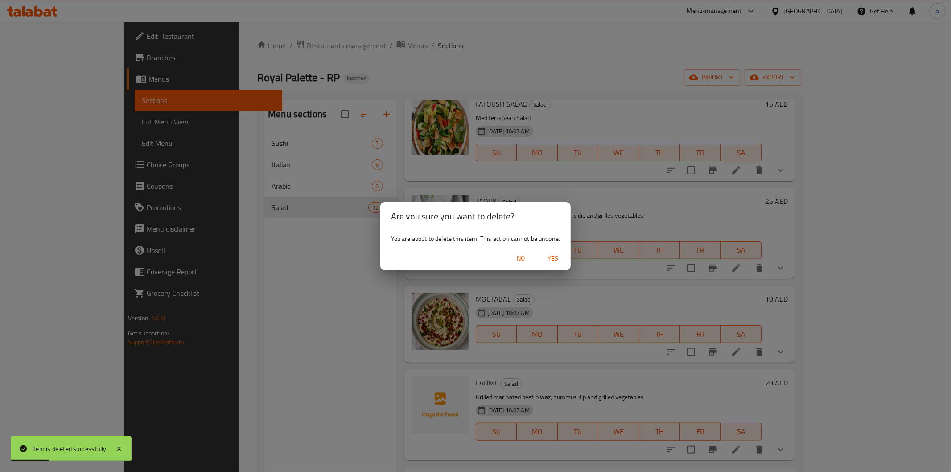
click at [555, 256] on span "Yes" at bounding box center [552, 258] width 21 height 11
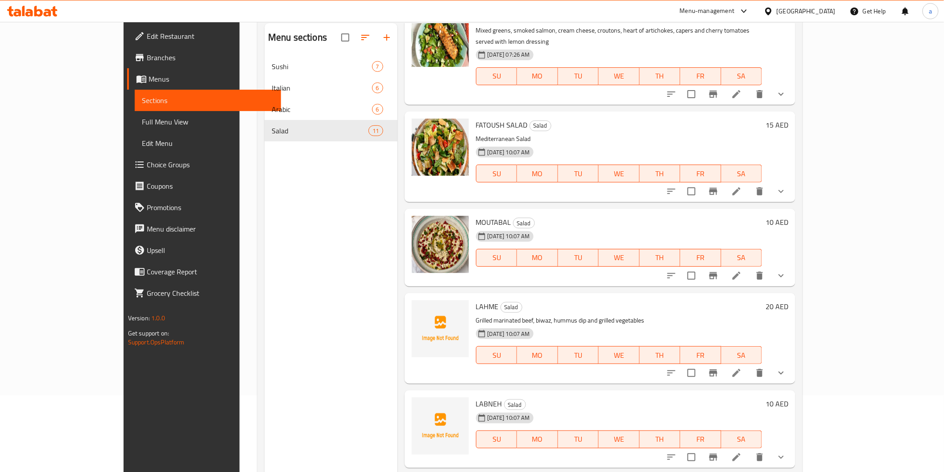
scroll to position [99, 0]
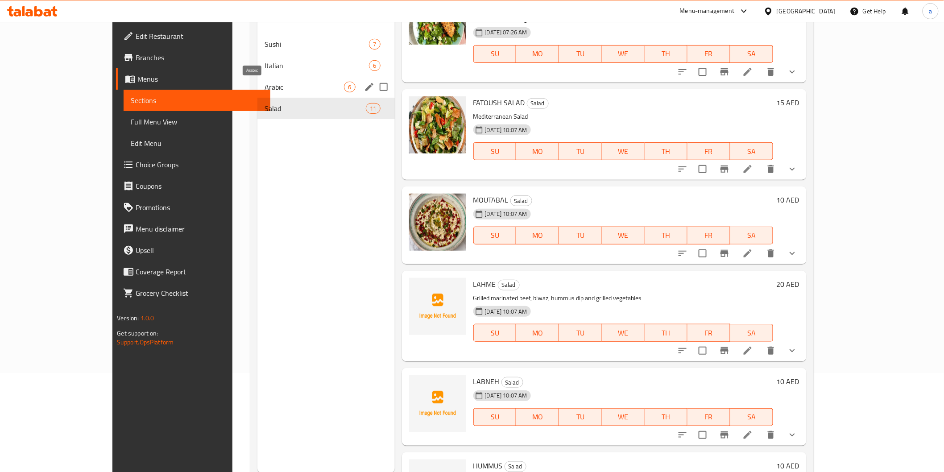
click at [288, 91] on span "Arabic" at bounding box center [304, 87] width 80 height 11
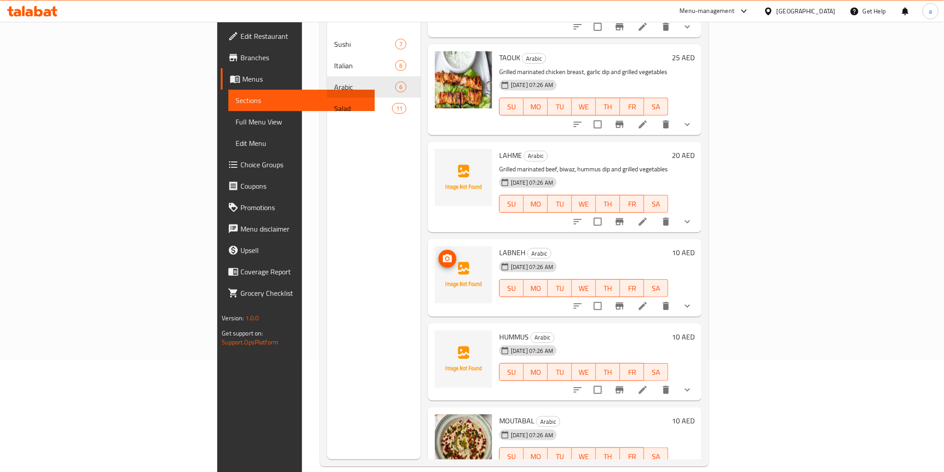
scroll to position [125, 0]
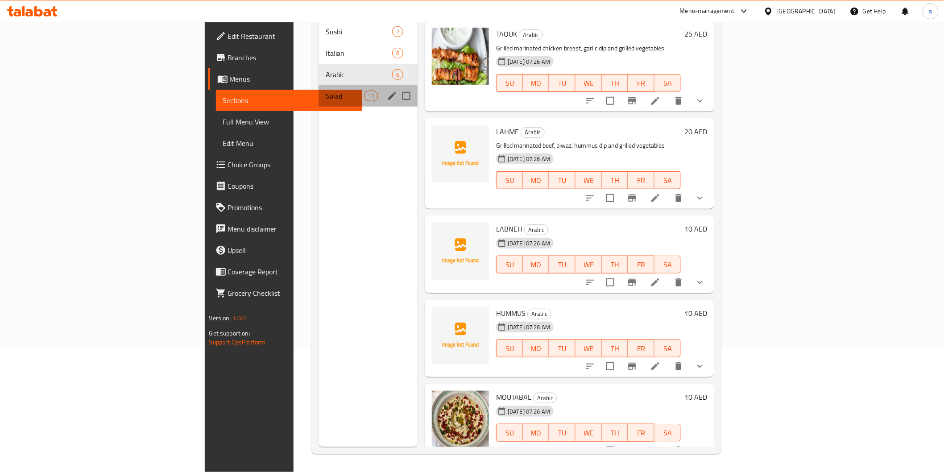
click at [318, 85] on div "Salad 11" at bounding box center [367, 95] width 99 height 21
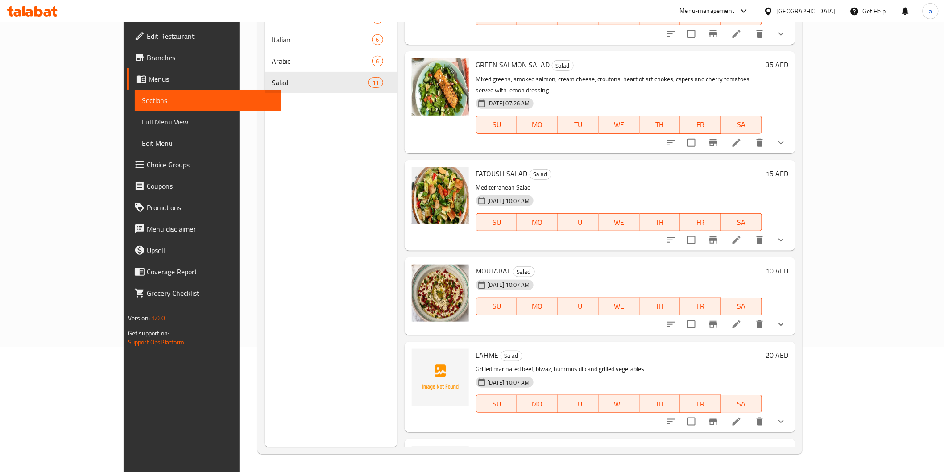
scroll to position [496, 0]
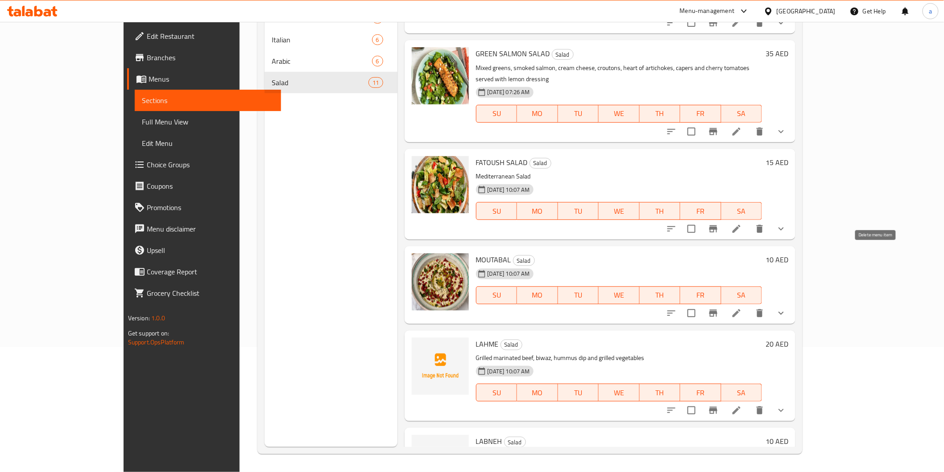
click at [765, 308] on icon "delete" at bounding box center [759, 313] width 11 height 11
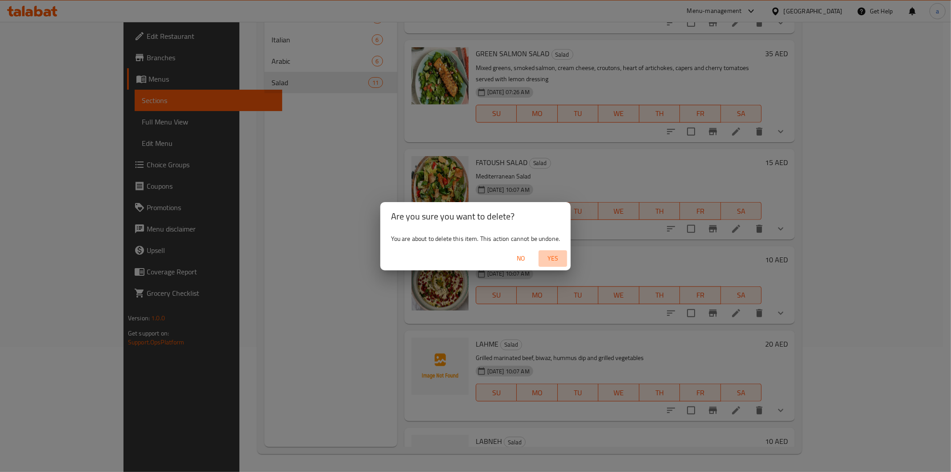
click at [554, 256] on span "Yes" at bounding box center [552, 258] width 21 height 11
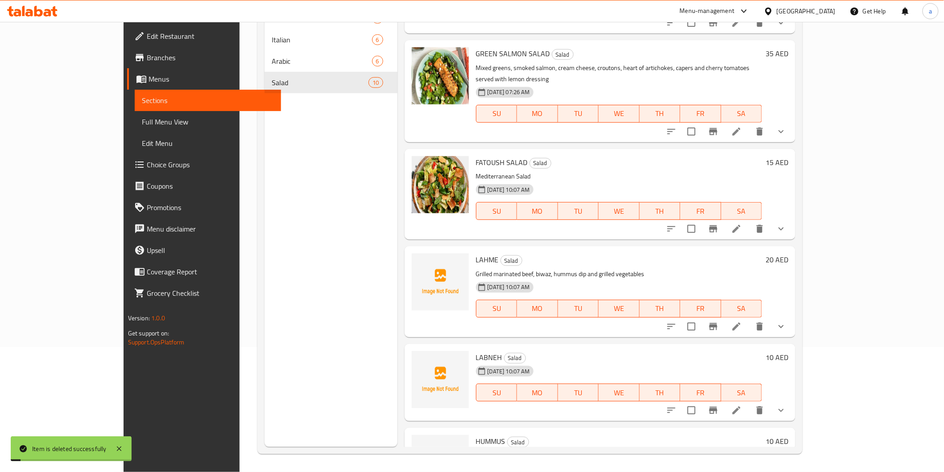
scroll to position [497, 0]
click at [763, 321] on icon "delete" at bounding box center [759, 325] width 6 height 8
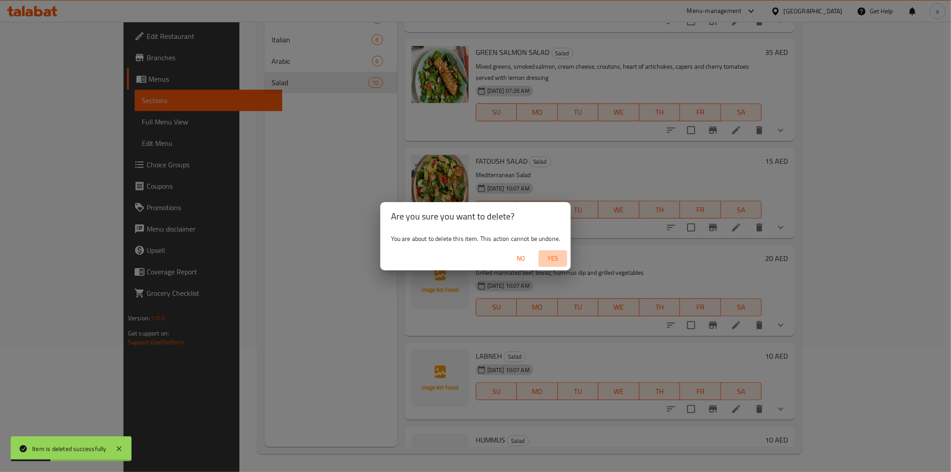
click at [551, 259] on span "Yes" at bounding box center [552, 258] width 21 height 11
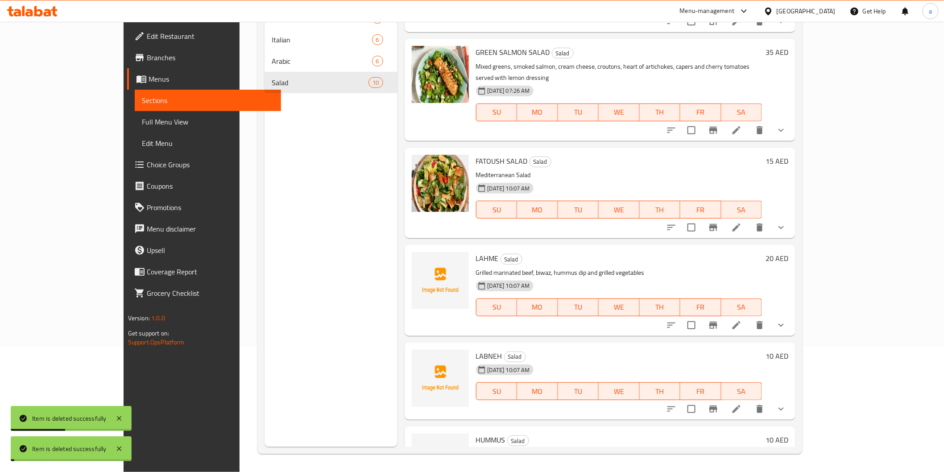
scroll to position [400, 0]
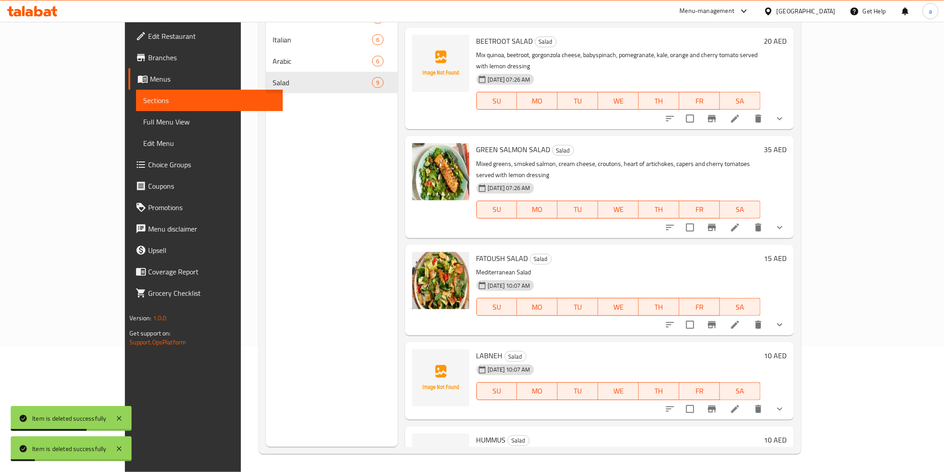
click at [761, 405] on icon "delete" at bounding box center [758, 409] width 6 height 8
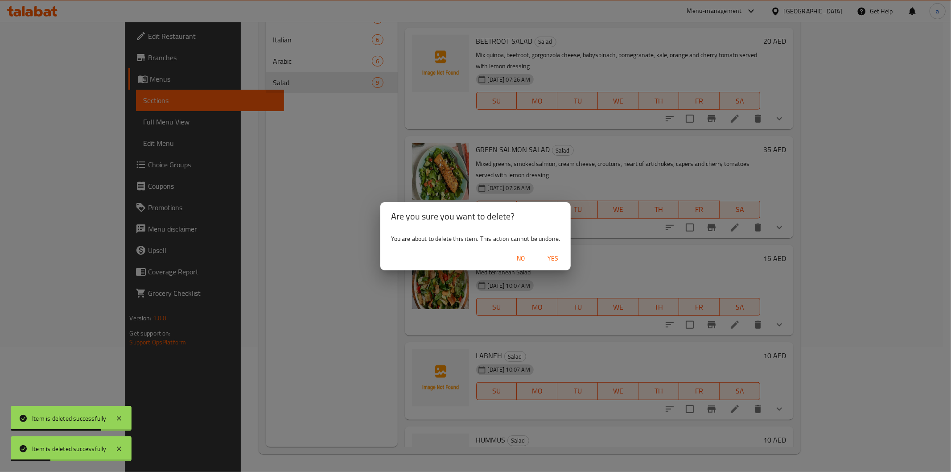
click at [554, 253] on span "Yes" at bounding box center [552, 258] width 21 height 11
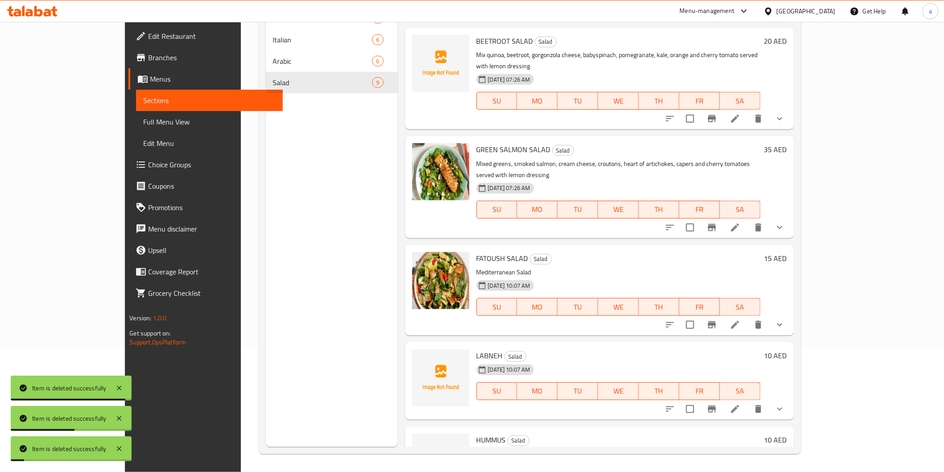
scroll to position [315, 0]
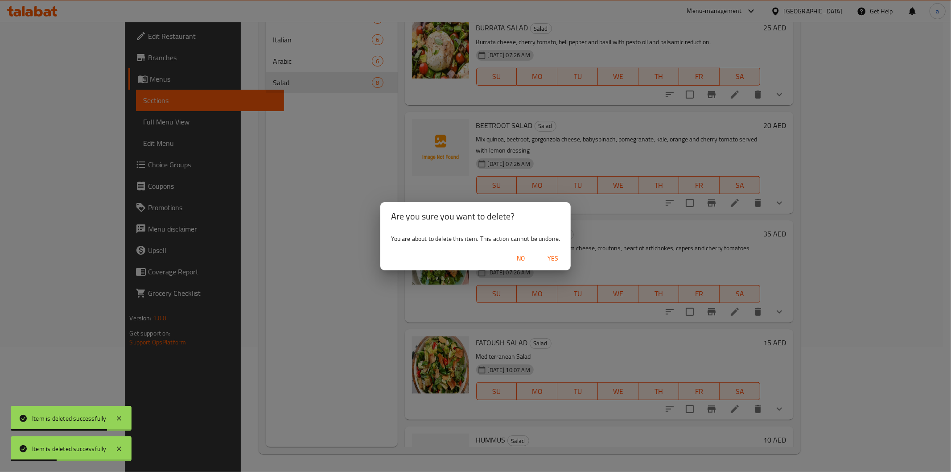
click at [553, 256] on span "Yes" at bounding box center [552, 258] width 21 height 11
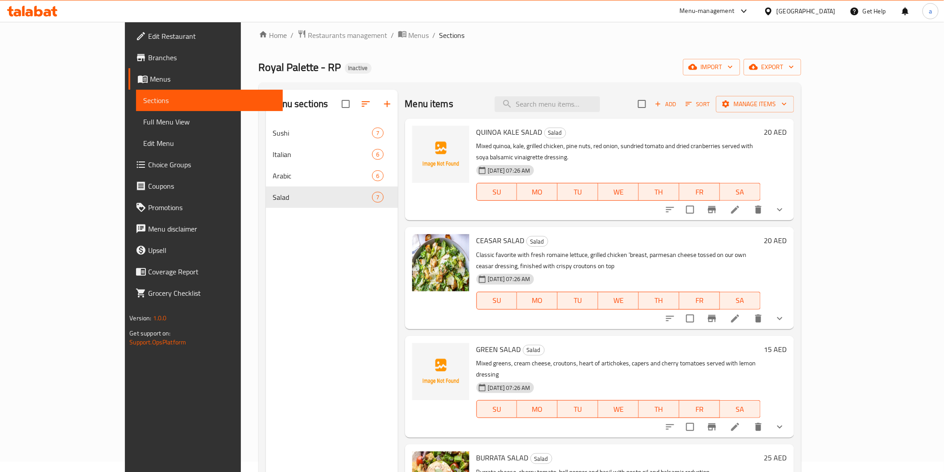
scroll to position [0, 0]
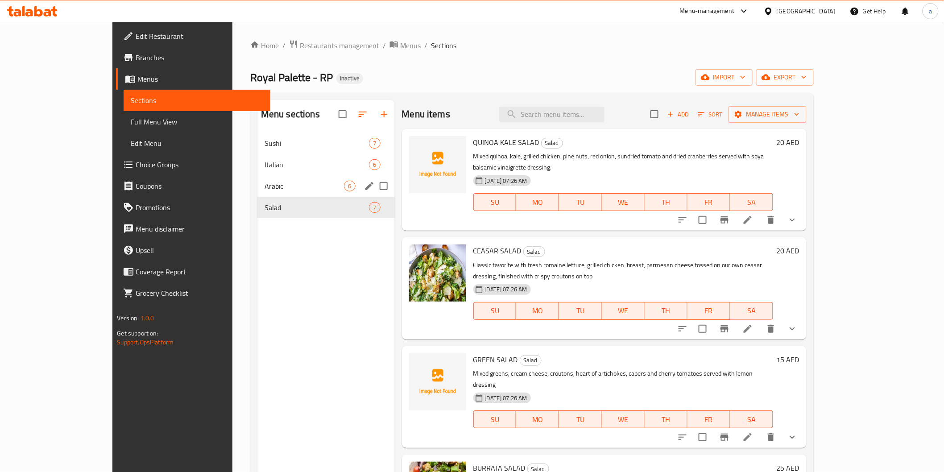
click at [262, 194] on div "Arabic 6" at bounding box center [325, 185] width 137 height 21
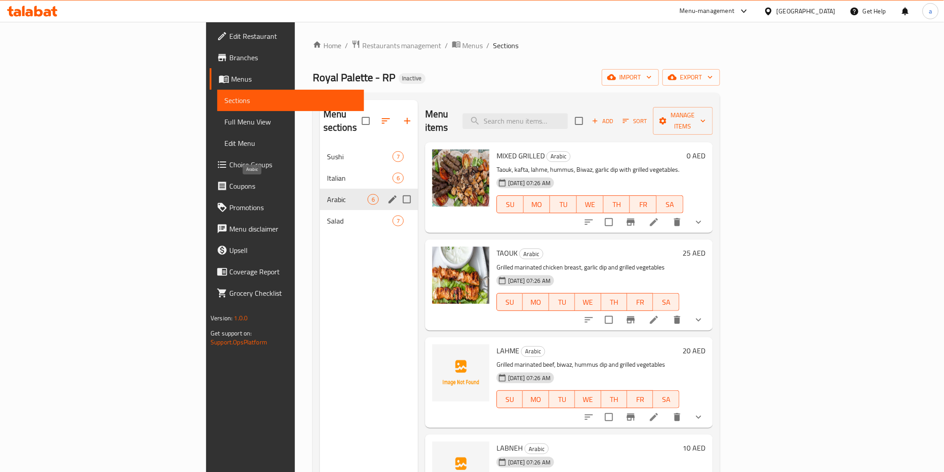
click at [327, 194] on span "Arabic" at bounding box center [347, 199] width 41 height 11
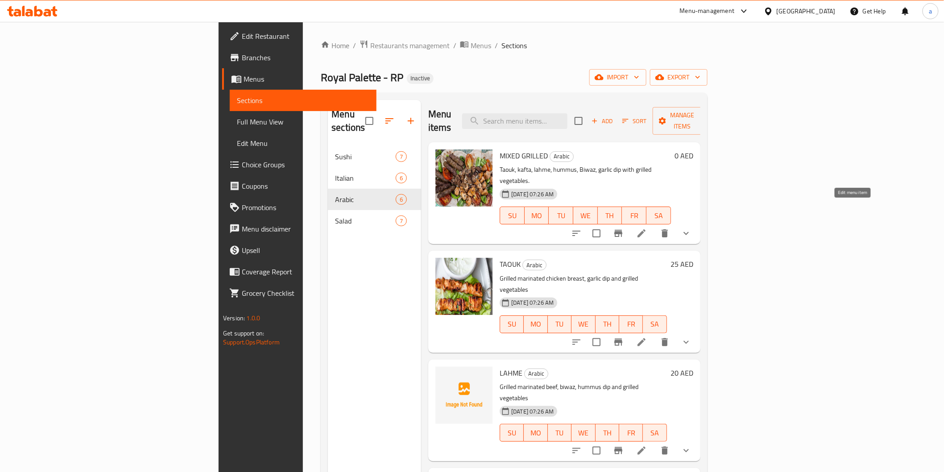
click at [647, 228] on icon at bounding box center [641, 233] width 11 height 11
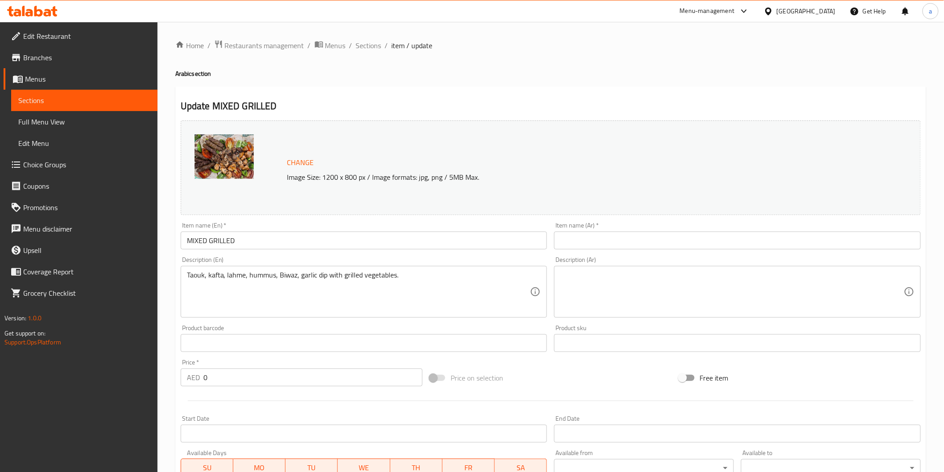
click at [226, 245] on input "MIXED GRILLED" at bounding box center [364, 240] width 367 height 18
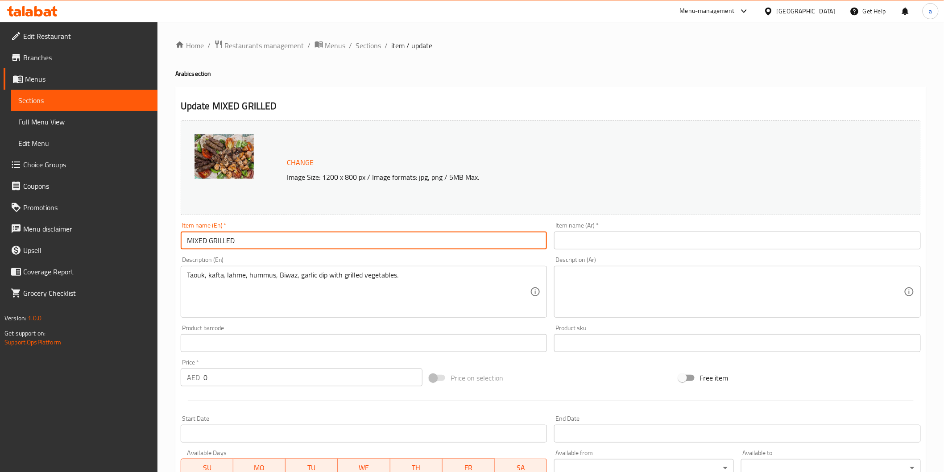
click at [226, 245] on input "MIXED GRILLED" at bounding box center [364, 240] width 367 height 18
click at [659, 244] on input "text" at bounding box center [737, 240] width 367 height 18
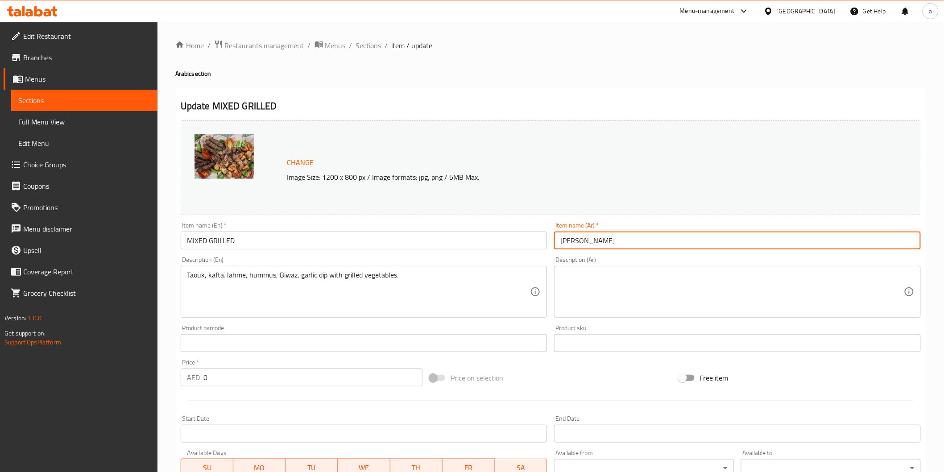
type input "[PERSON_NAME]"
click at [231, 239] on input "MIXED GRILLED" at bounding box center [364, 240] width 367 height 18
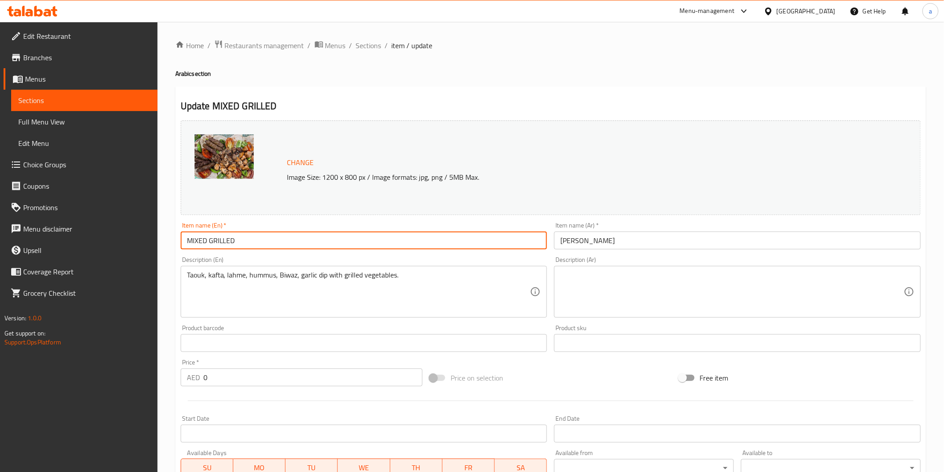
click at [231, 239] on input "MIXED GRILLED" at bounding box center [364, 240] width 367 height 18
click at [348, 226] on div "Item name (En)   * MIXED GRILLED Item name (En) *" at bounding box center [364, 235] width 367 height 27
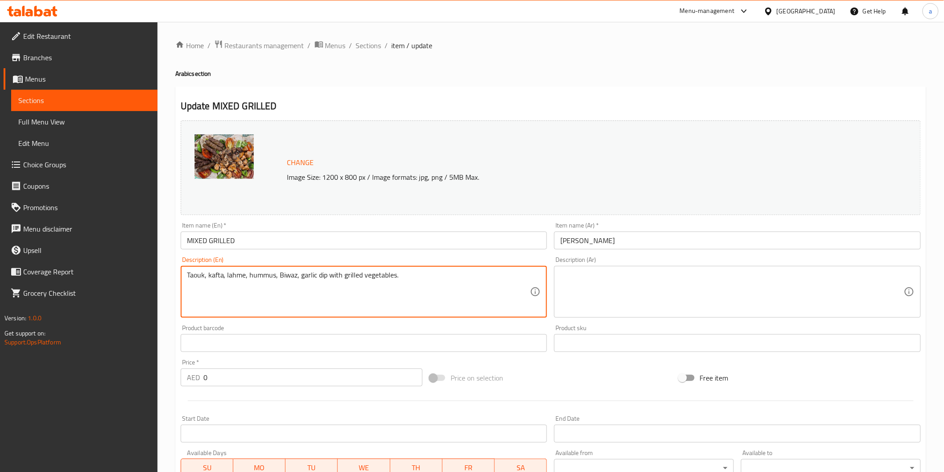
click at [296, 271] on textarea "Taouk, kafta, lahme, hummus, Biwaz, garlic dip with grilled vegetables." at bounding box center [358, 292] width 343 height 42
click at [652, 271] on textarea at bounding box center [731, 292] width 343 height 42
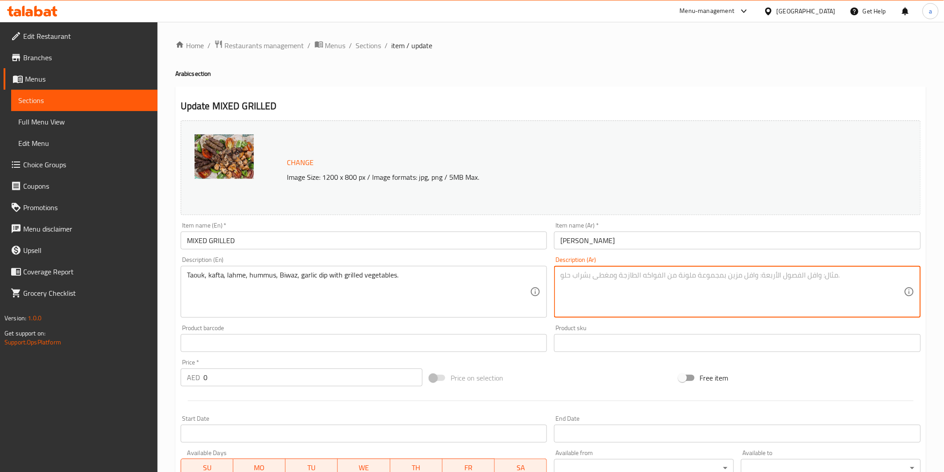
paste textarea "طاووق، كفتة، لحمة، [GEOGRAPHIC_DATA]، [GEOGRAPHIC_DATA]، ثومية مع خضار مشوية."
type textarea "طاووق، كفتة، لحمة، [GEOGRAPHIC_DATA]، [GEOGRAPHIC_DATA]، ثومية مع خضار مشوية."
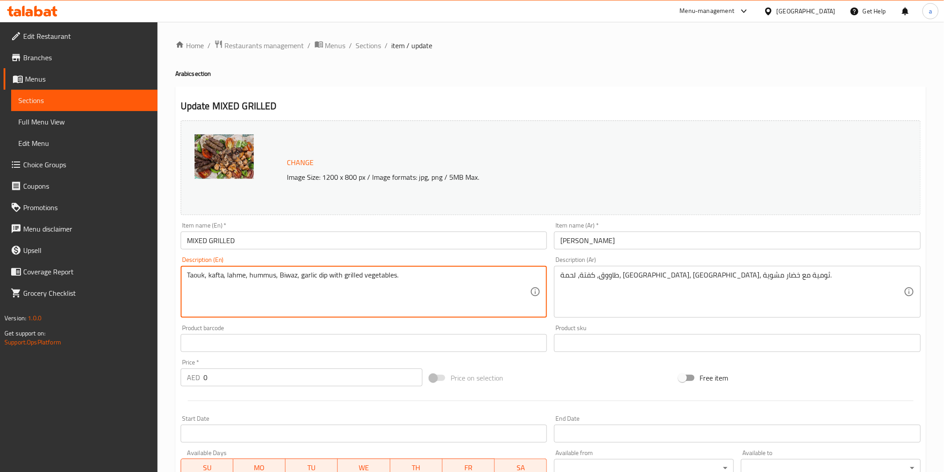
click at [291, 274] on textarea "Taouk, kafta, lahme, hummus, Biwaz, garlic dip with grilled vegetables." at bounding box center [358, 292] width 343 height 42
click at [216, 280] on textarea "Taouk, kafta, lahme, hummus, Biwaz, garlic dip with grilled vegetables." at bounding box center [358, 292] width 343 height 42
type textarea "Taouk, kofta, lahme, hummus, Biwaz, garlic dip with grilled vegetables."
drag, startPoint x: 191, startPoint y: 280, endPoint x: 282, endPoint y: 317, distance: 98.4
click at [282, 317] on div "Taouk, kofta, lahme, hummus, Biwaz, garlic dip with grilled vegetables. Descrip…" at bounding box center [364, 292] width 367 height 52
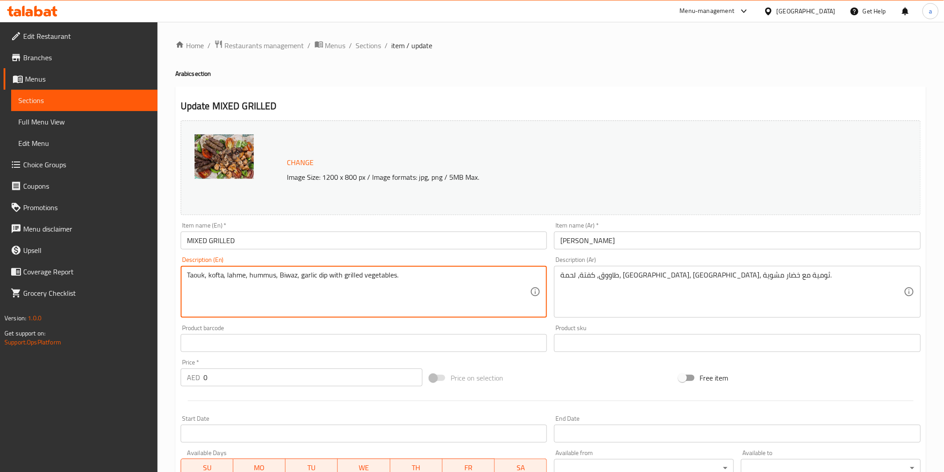
click at [187, 279] on textarea "Taouk, kofta, lahme, hummus, Biwaz, garlic dip with grilled vegetables." at bounding box center [358, 292] width 343 height 42
click at [189, 278] on textarea "Taouk, kofta, lahme, hummus, Biwaz, garlic dip with grilled vegetables." at bounding box center [358, 292] width 343 height 42
click at [287, 281] on textarea "Taouk, kofta, lahme, hummus, Biwaz, garlic dip with grilled vegetables." at bounding box center [358, 292] width 343 height 42
drag, startPoint x: 297, startPoint y: 274, endPoint x: 326, endPoint y: 279, distance: 28.5
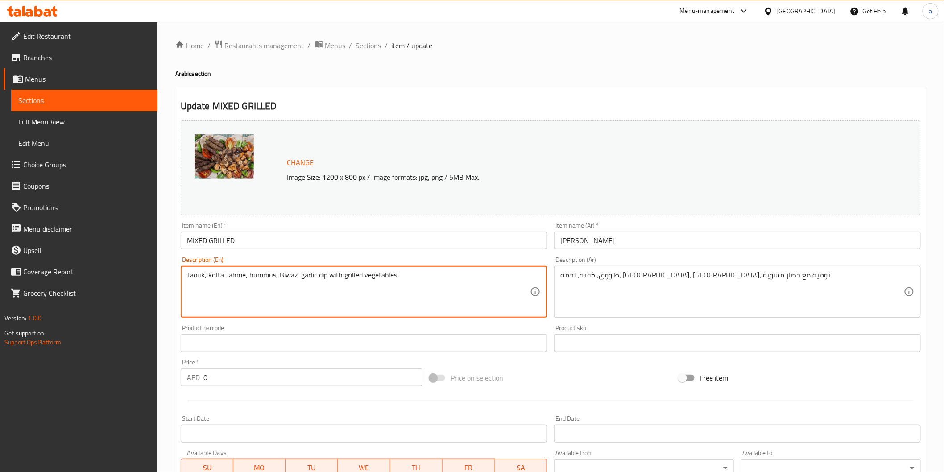
click at [326, 279] on textarea "Taouk, kofta, lahme, hummus, Biwaz, garlic dip with grilled vegetables." at bounding box center [358, 292] width 343 height 42
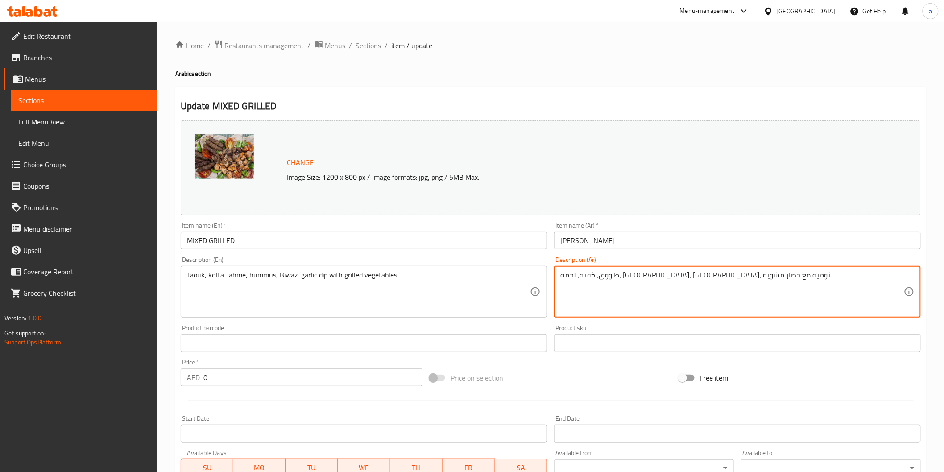
drag, startPoint x: 561, startPoint y: 277, endPoint x: 556, endPoint y: 280, distance: 5.8
click at [556, 280] on div "طاووق، كفتة، لحمة، [GEOGRAPHIC_DATA]، [GEOGRAPHIC_DATA]، ثومية مع خضار مشوية. D…" at bounding box center [737, 292] width 367 height 52
drag, startPoint x: 563, startPoint y: 274, endPoint x: 557, endPoint y: 279, distance: 8.0
click at [557, 279] on div "طاووق، كفتة، لحمة، [GEOGRAPHIC_DATA]، [GEOGRAPHIC_DATA]، ثومية مع خضار مشوية. D…" at bounding box center [737, 292] width 367 height 52
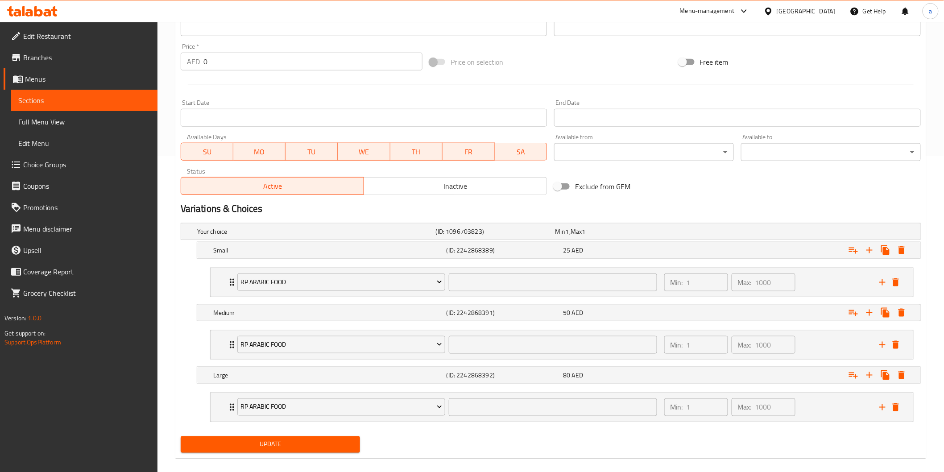
scroll to position [326, 0]
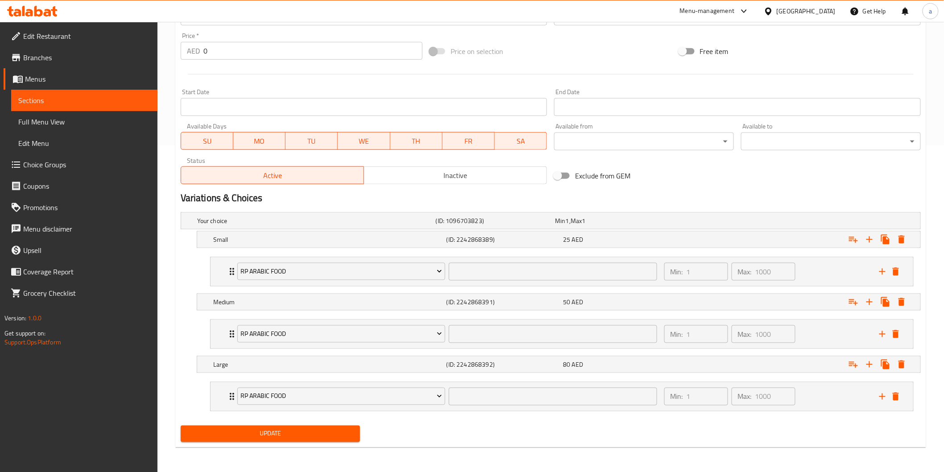
type textarea "طاووق، كفتة، لحمة، [GEOGRAPHIC_DATA]، [GEOGRAPHIC_DATA]، ثومية مع خضار مشوي ."
click at [279, 439] on span "Update" at bounding box center [270, 433] width 165 height 11
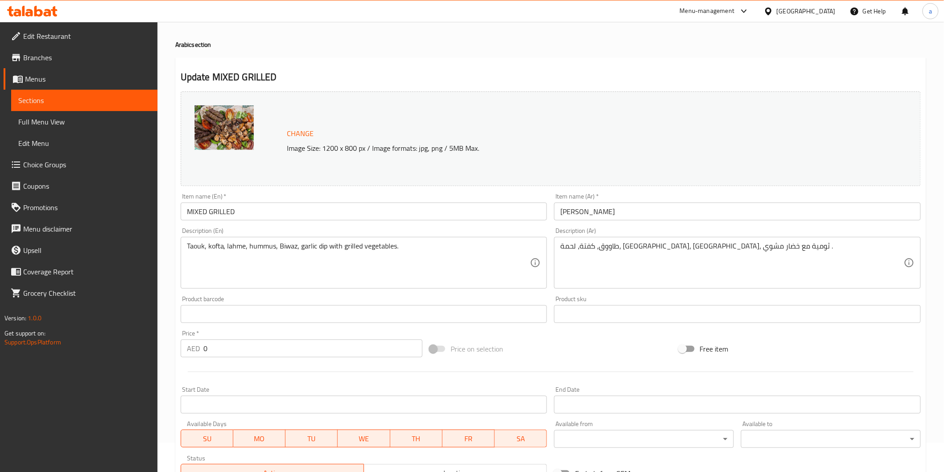
scroll to position [0, 0]
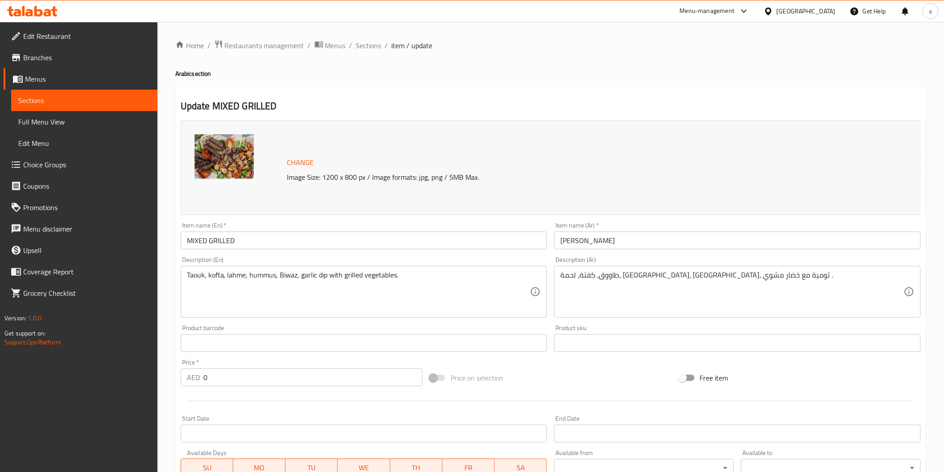
click at [130, 95] on span "Sections" at bounding box center [84, 100] width 132 height 11
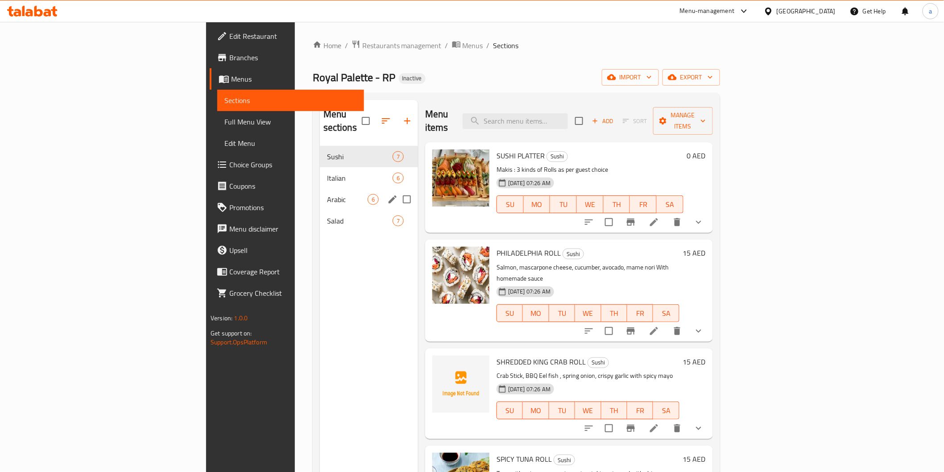
click at [320, 189] on div "Arabic 6" at bounding box center [369, 199] width 98 height 21
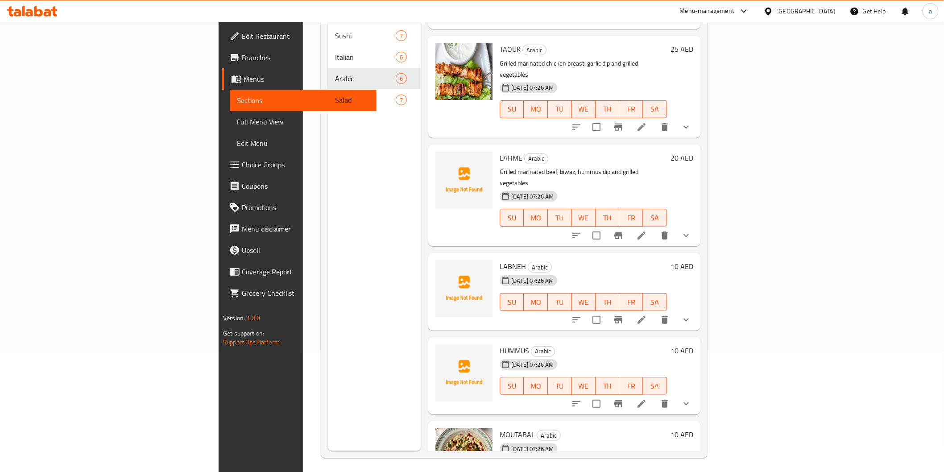
scroll to position [125, 0]
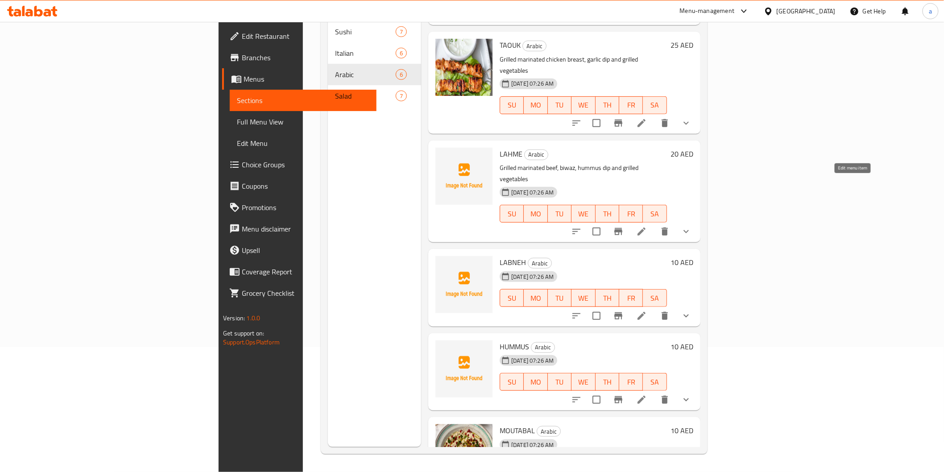
click at [647, 226] on icon at bounding box center [641, 231] width 11 height 11
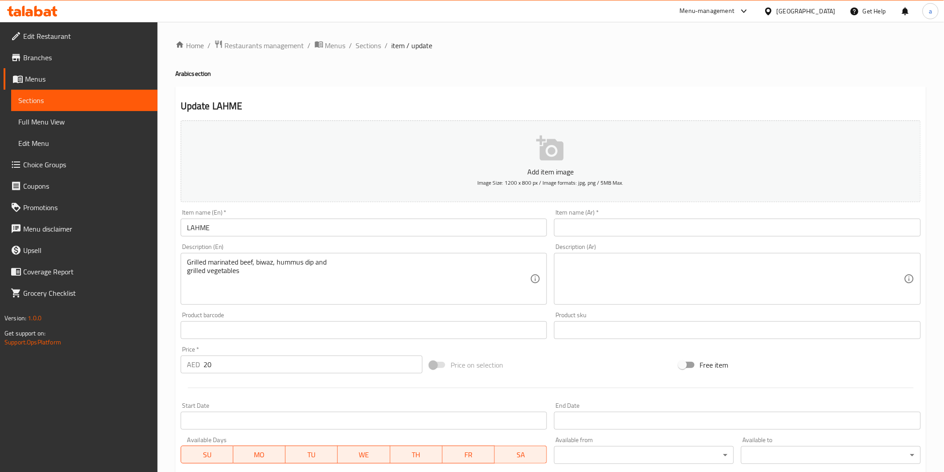
click at [691, 219] on input "text" at bounding box center [737, 228] width 367 height 18
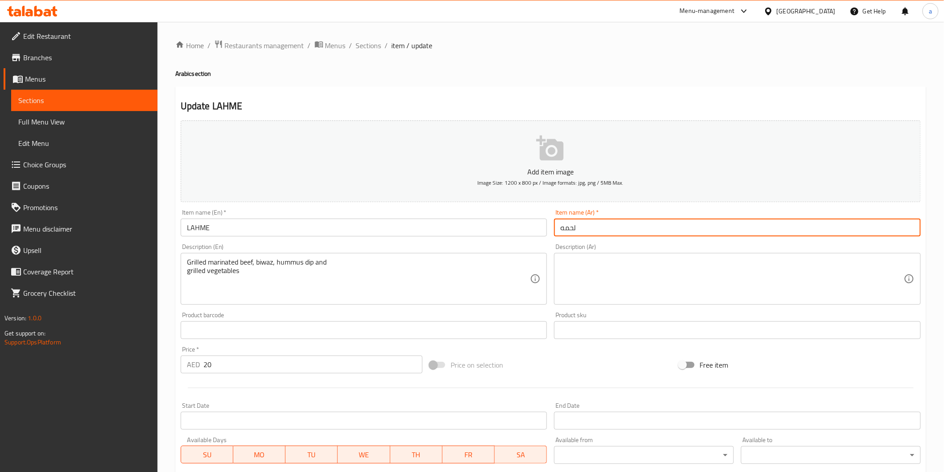
type input "لحمه"
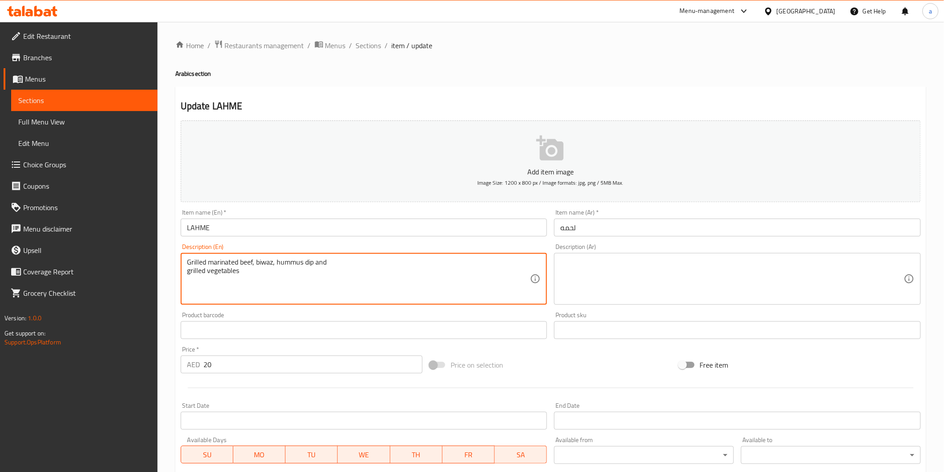
click at [274, 269] on textarea "Grilled marinated beef, biwaz, hummus dip and grilled vegetables" at bounding box center [358, 279] width 343 height 42
click at [275, 269] on textarea "Grilled marinated beef, biwaz, hummus dip and grilled vegetables" at bounding box center [358, 279] width 343 height 42
drag, startPoint x: 187, startPoint y: 260, endPoint x: 252, endPoint y: 275, distance: 67.0
click at [252, 275] on textarea "Grilled marinated beef, biwaz, hummus dip and grilled vegetables" at bounding box center [358, 279] width 343 height 42
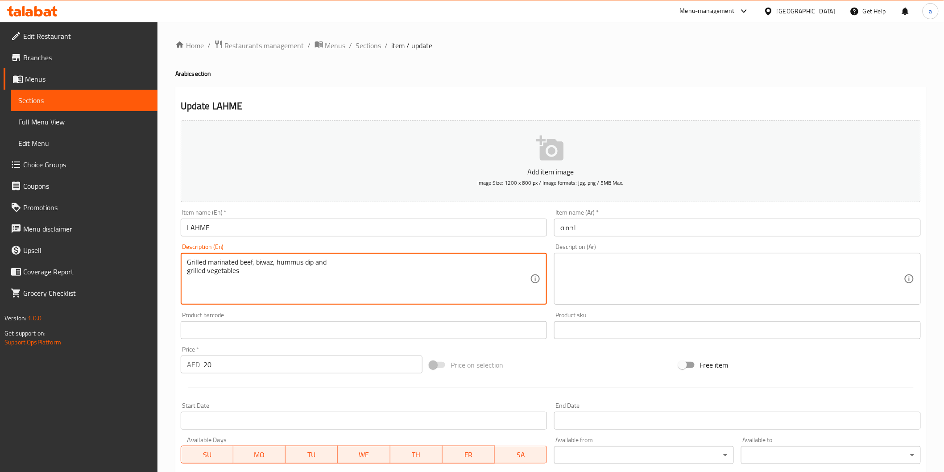
click at [595, 269] on textarea at bounding box center [731, 279] width 343 height 42
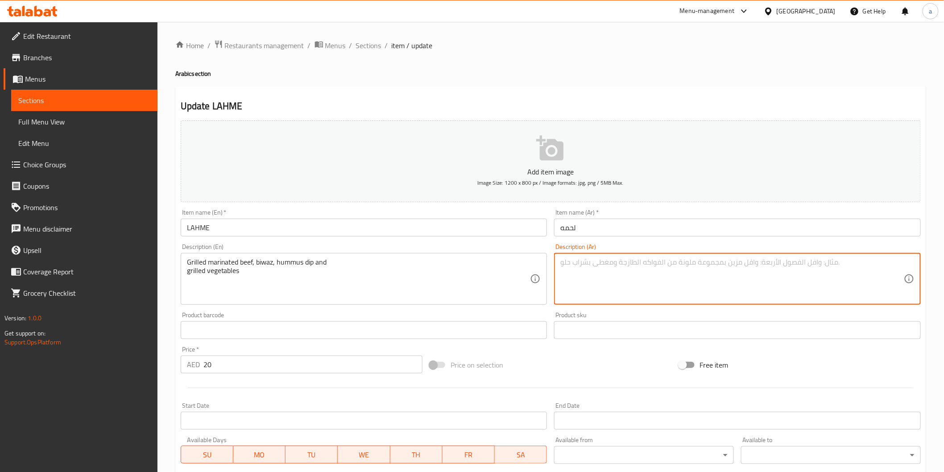
paste textarea "لحم بقري متبل مشوي، بيواز، صلصة حمص، وخضراوات مشوية"
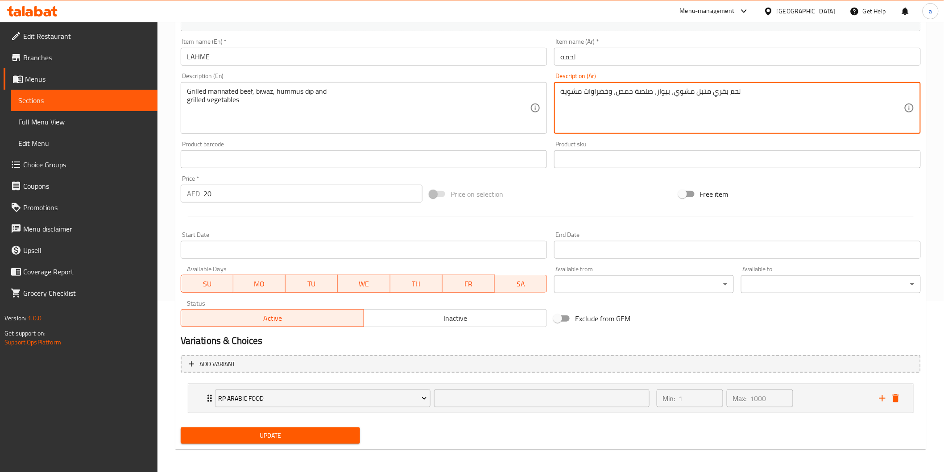
scroll to position [172, 0]
type textarea "لحم بقري متبل مشوي، بيواز، صلصة حمص، وخضراوات مشوية"
click at [321, 430] on span "Update" at bounding box center [270, 434] width 165 height 11
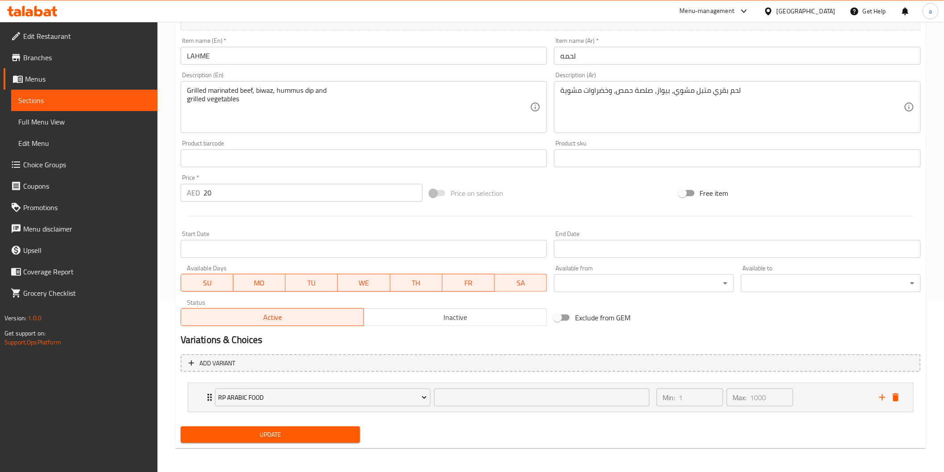
click at [347, 434] on span "Update" at bounding box center [270, 434] width 165 height 11
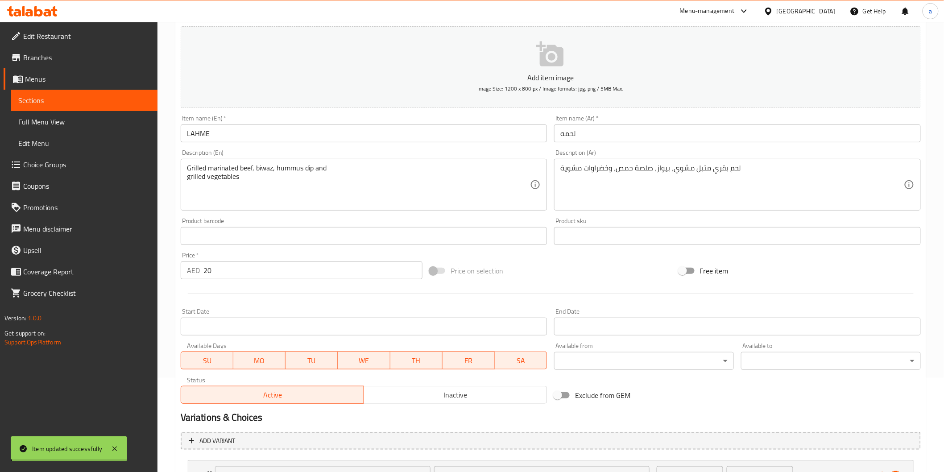
scroll to position [23, 0]
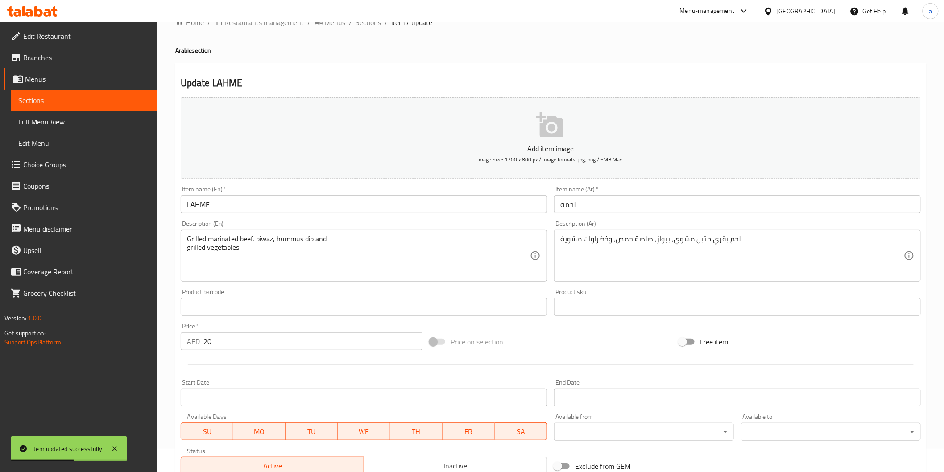
click at [47, 94] on link "Sections" at bounding box center [84, 100] width 146 height 21
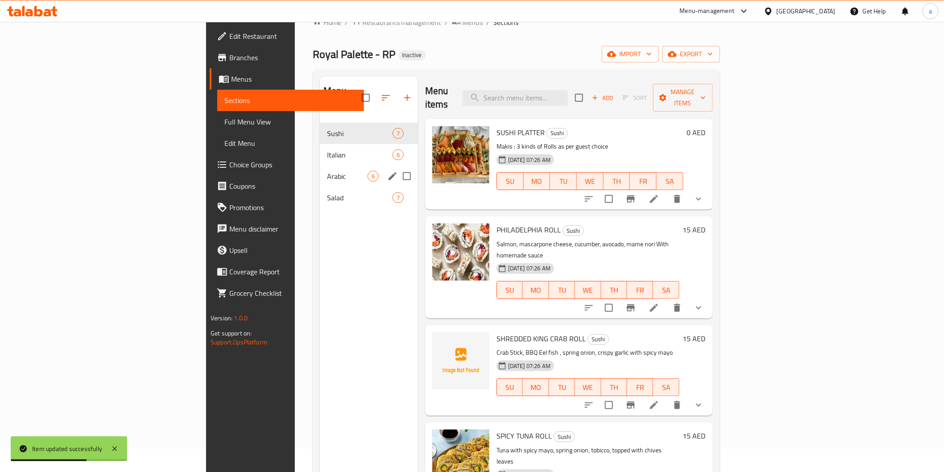
click at [327, 171] on span "Arabic" at bounding box center [347, 176] width 41 height 11
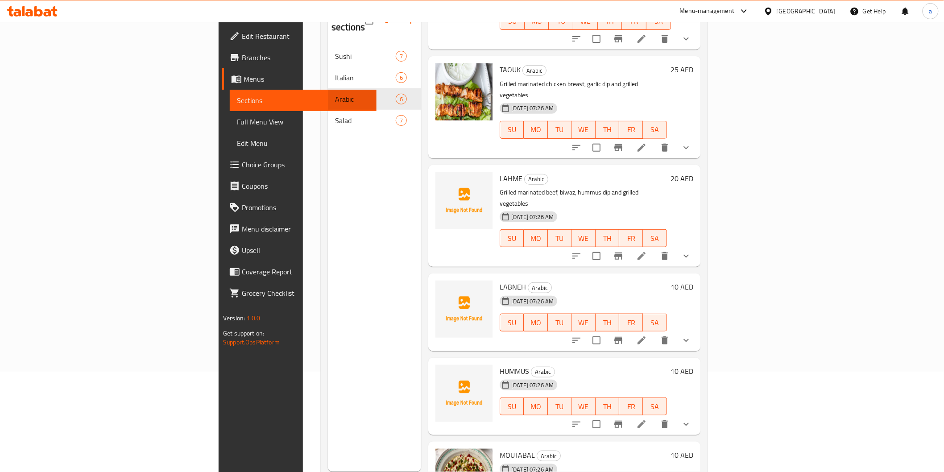
scroll to position [125, 0]
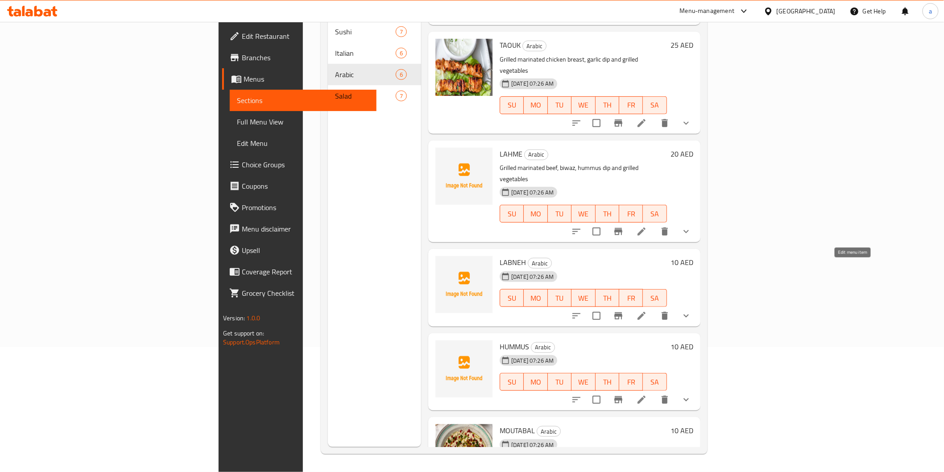
click at [647, 310] on icon at bounding box center [641, 315] width 11 height 11
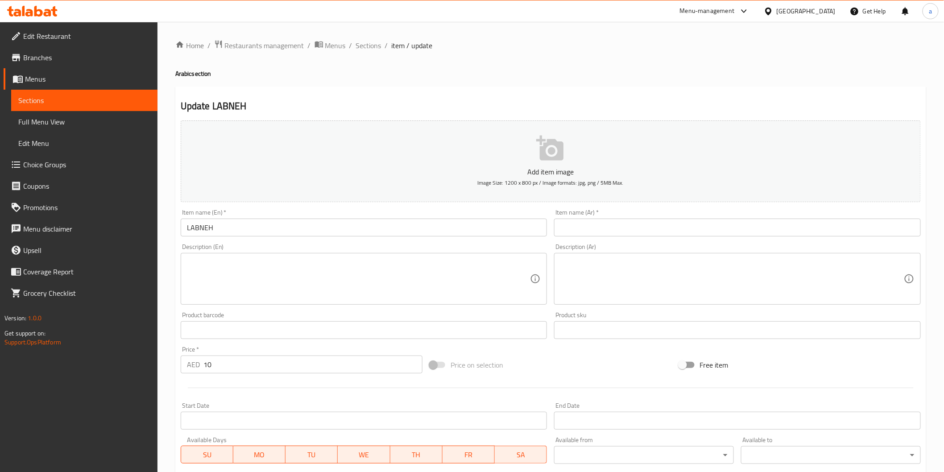
click at [211, 224] on input "LABNEH" at bounding box center [364, 228] width 367 height 18
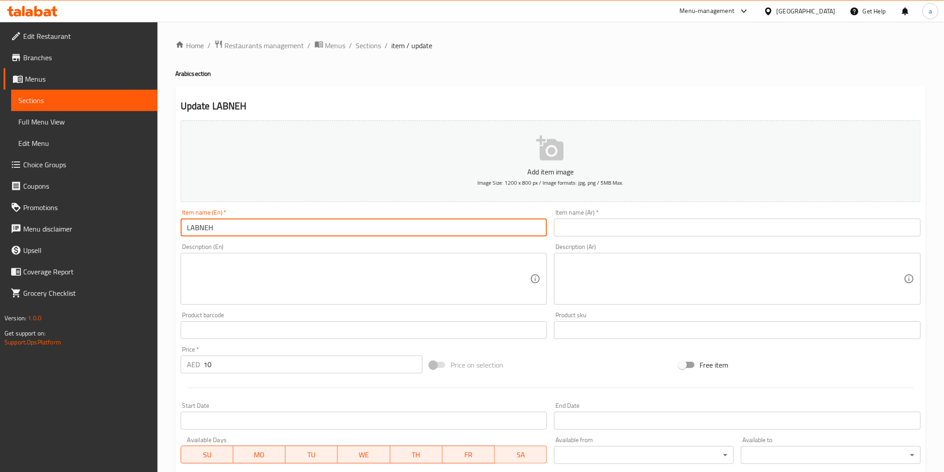
click at [211, 224] on input "LABNEH" at bounding box center [364, 228] width 367 height 18
click at [601, 218] on div "Item name (Ar)   * Item name (Ar) *" at bounding box center [737, 222] width 367 height 27
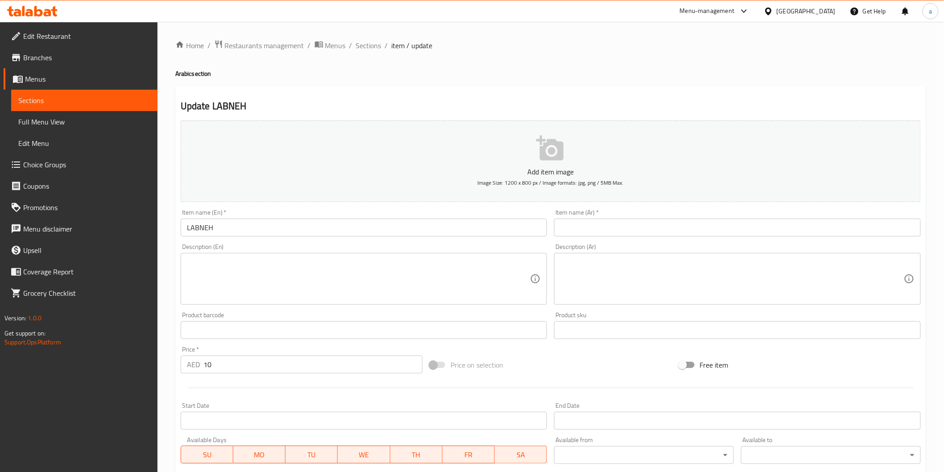
click at [599, 223] on input "text" at bounding box center [737, 228] width 367 height 18
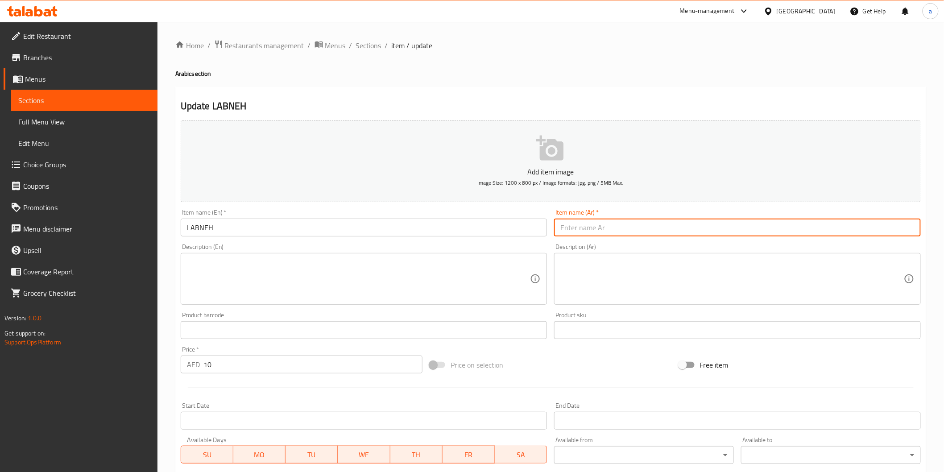
paste input "لبنة"
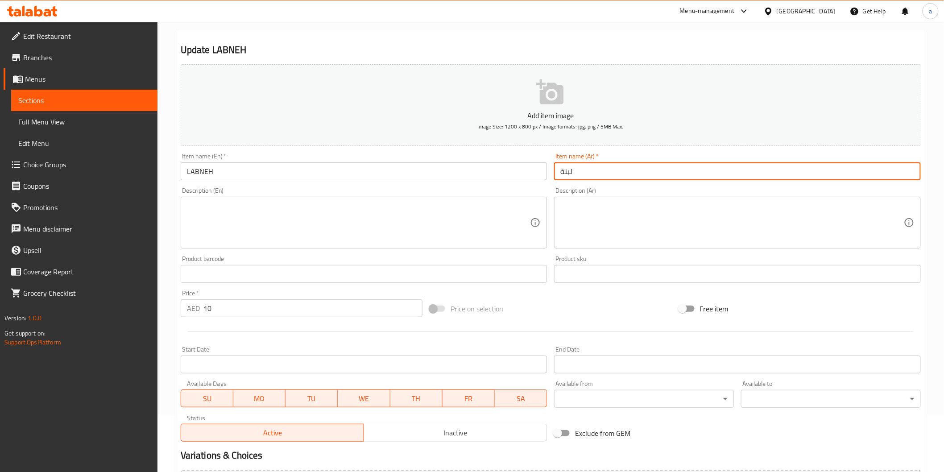
scroll to position [172, 0]
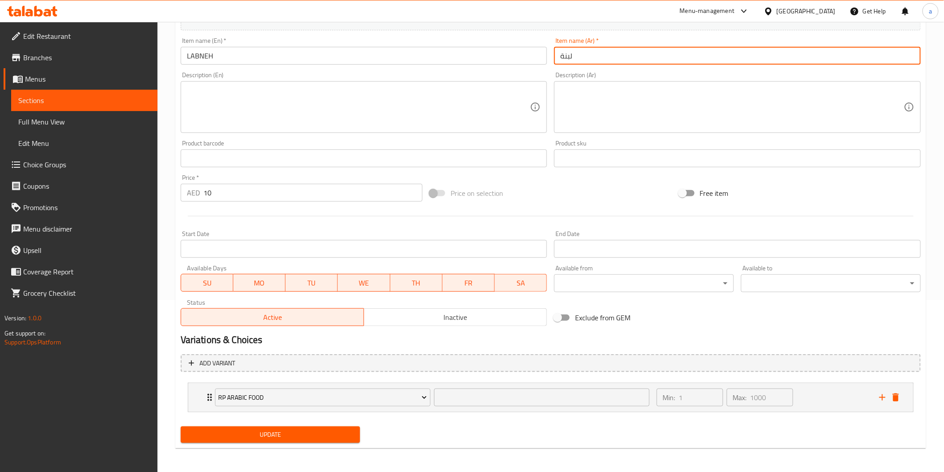
type input "لبنة"
click at [255, 441] on button "Update" at bounding box center [271, 434] width 180 height 17
